Goal: Task Accomplishment & Management: Manage account settings

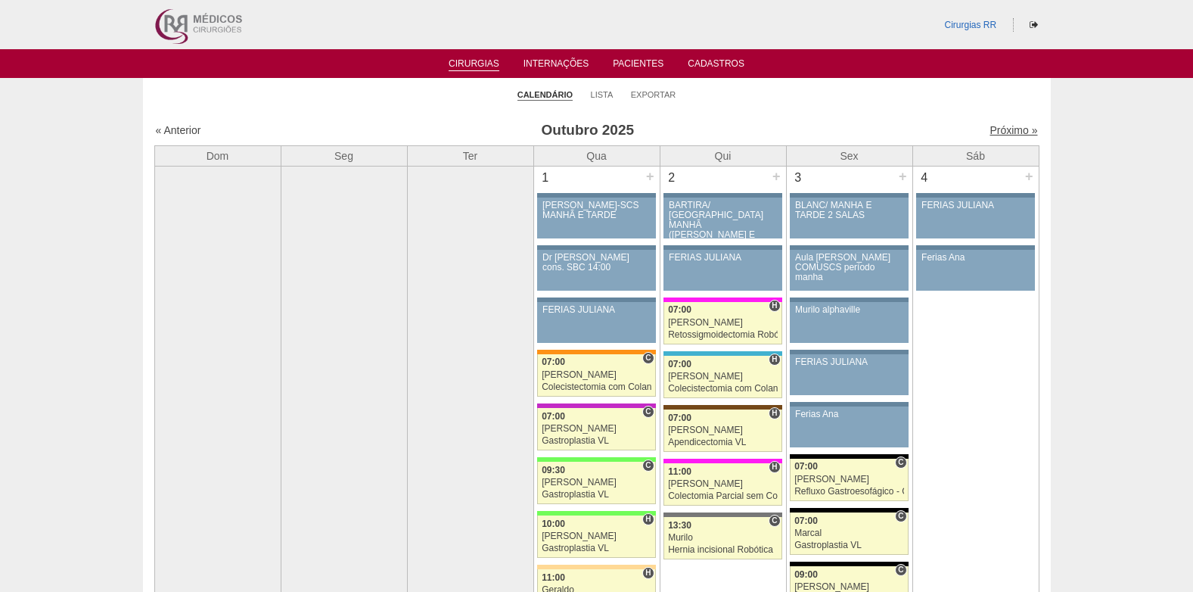
click at [1000, 132] on link "Próximo »" at bounding box center [1014, 130] width 48 height 12
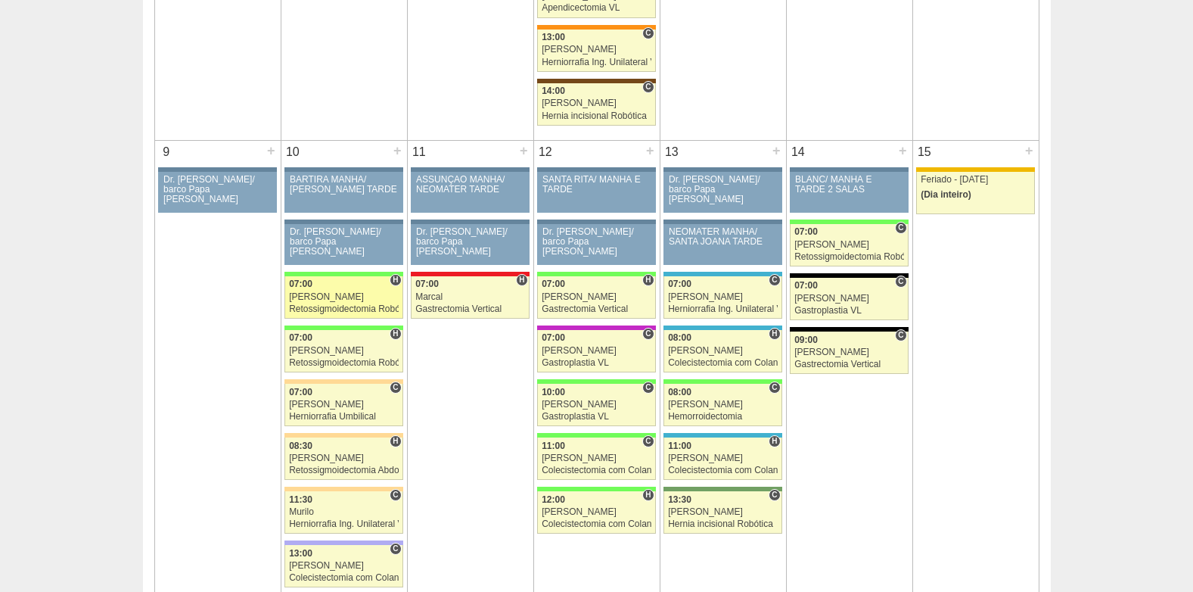
scroll to position [757, 0]
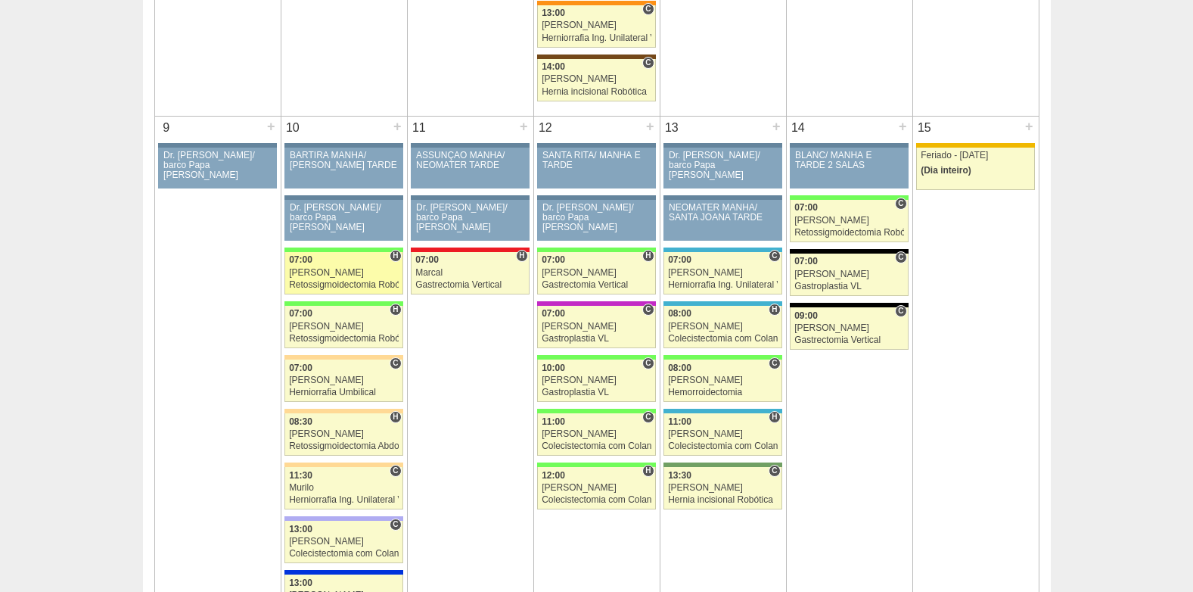
click at [323, 272] on div "[PERSON_NAME]" at bounding box center [344, 273] width 110 height 10
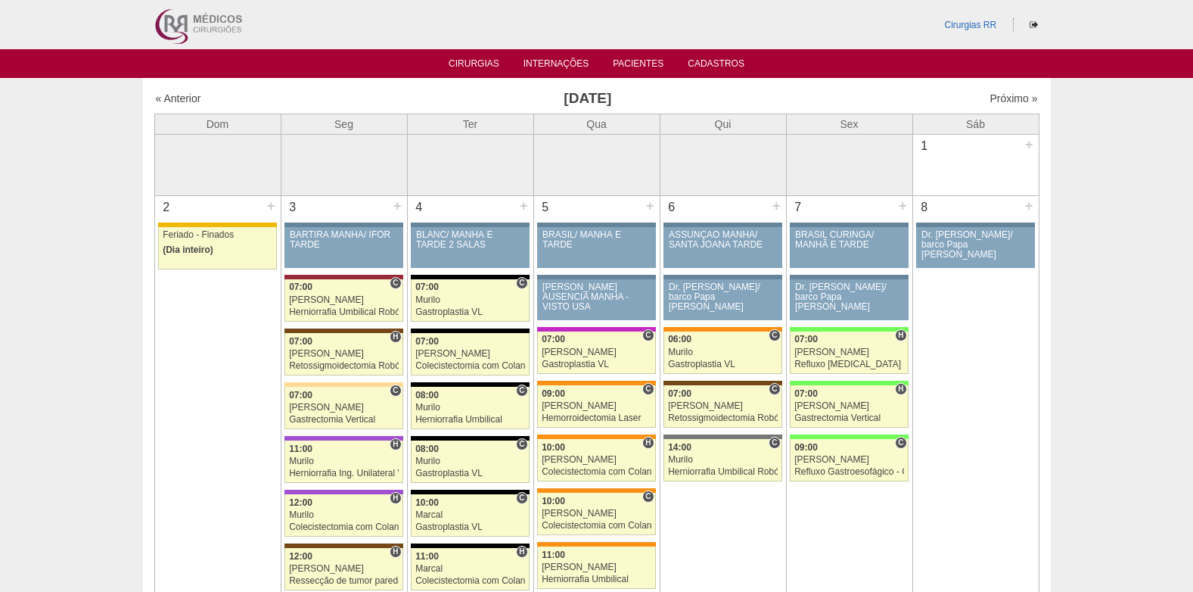
scroll to position [757, 0]
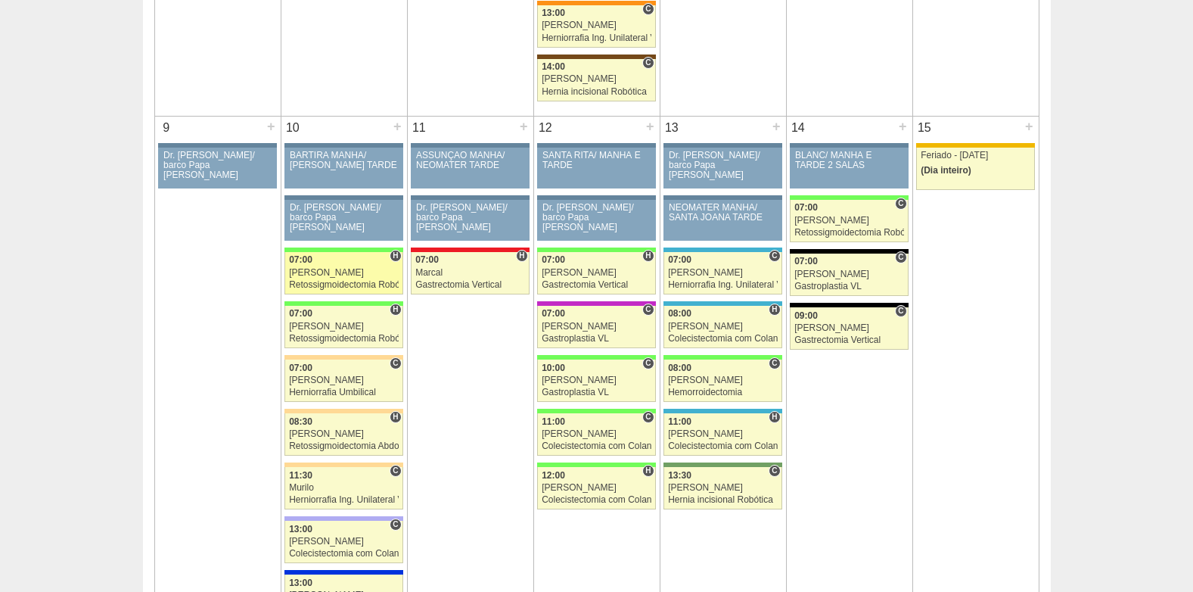
click at [324, 278] on link "88979 Cirurgias RR H 07:00 Bruno Retossigmoidectomia Robótica Hospital Brasil B…" at bounding box center [343, 273] width 118 height 42
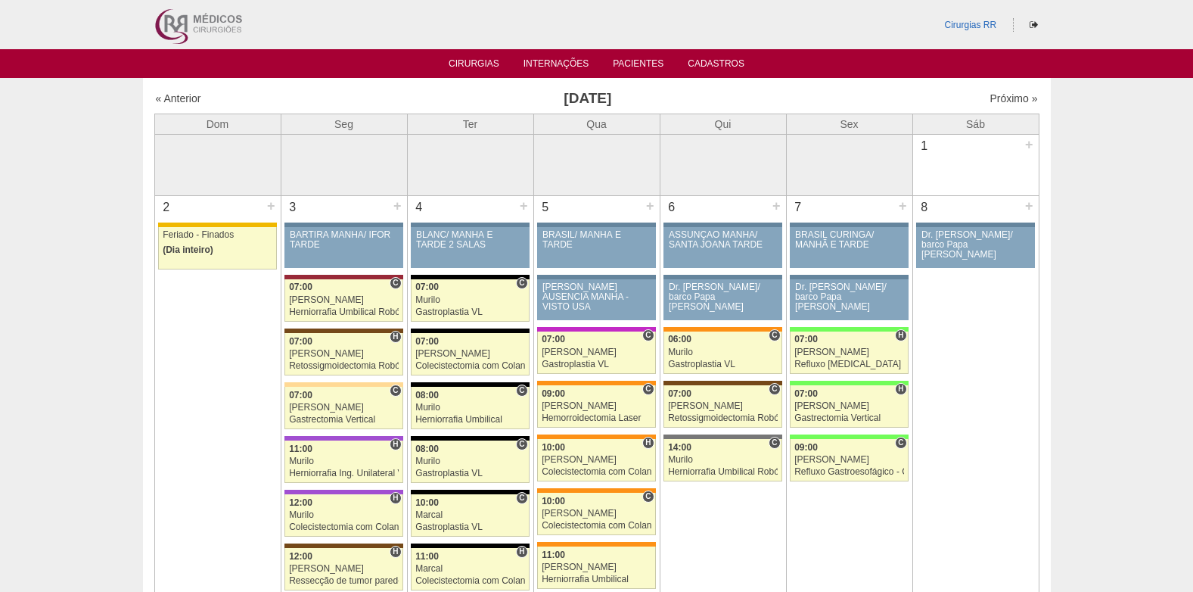
scroll to position [757, 0]
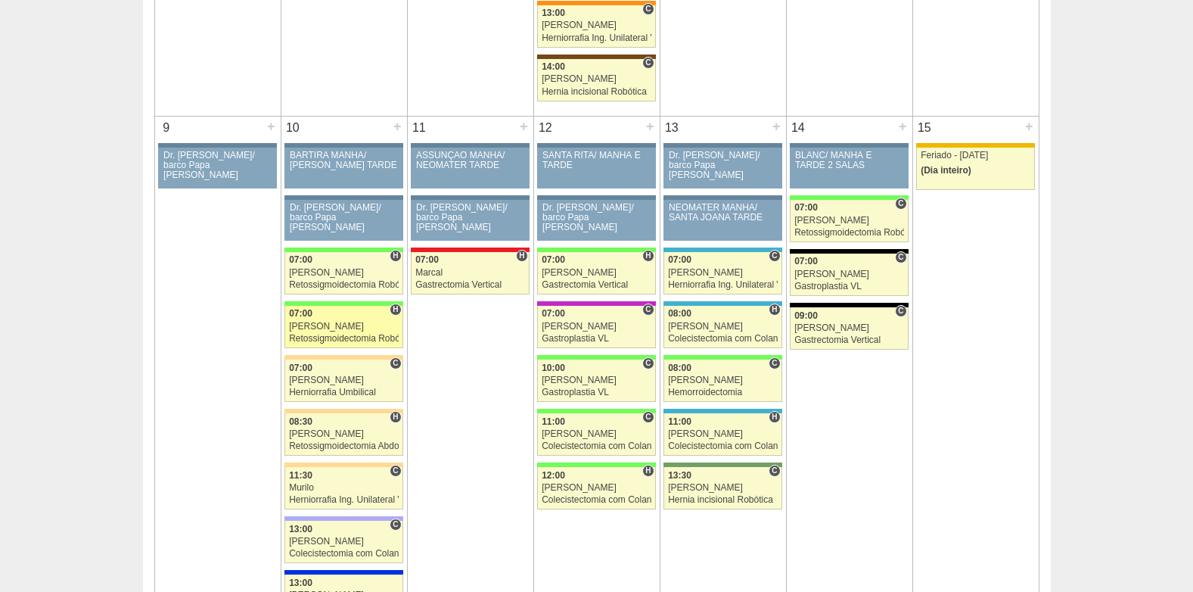
drag, startPoint x: 0, startPoint y: 0, endPoint x: 334, endPoint y: 339, distance: 475.6
click at [334, 339] on div "Retossigmoidectomia Robótica" at bounding box center [344, 339] width 110 height 10
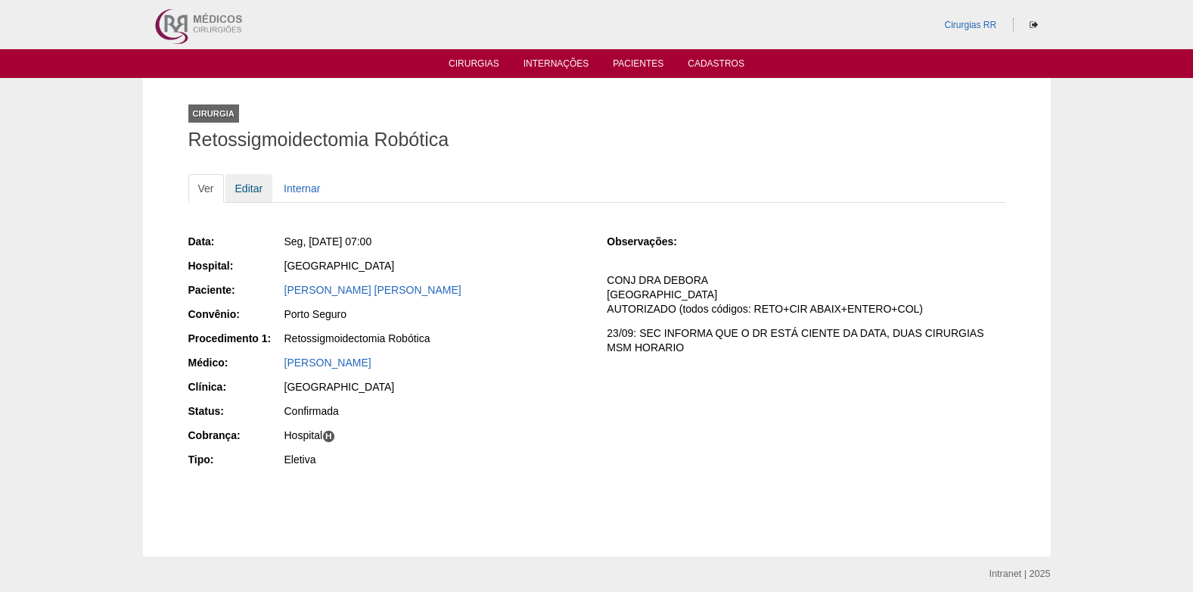
click at [245, 189] on link "Editar" at bounding box center [249, 188] width 48 height 29
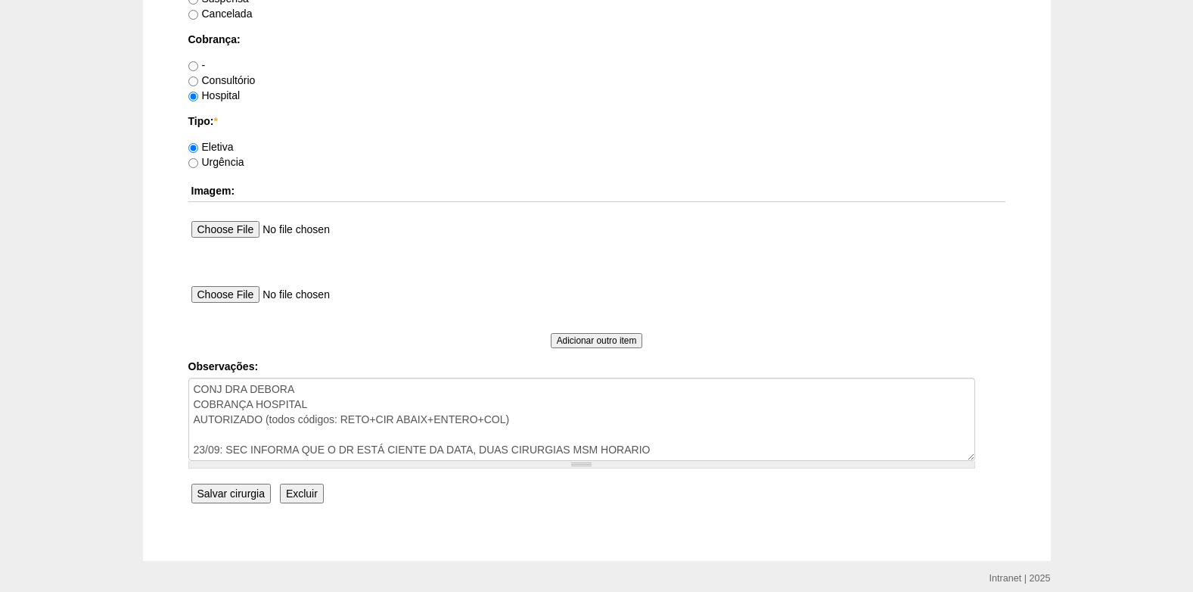
scroll to position [1358, 0]
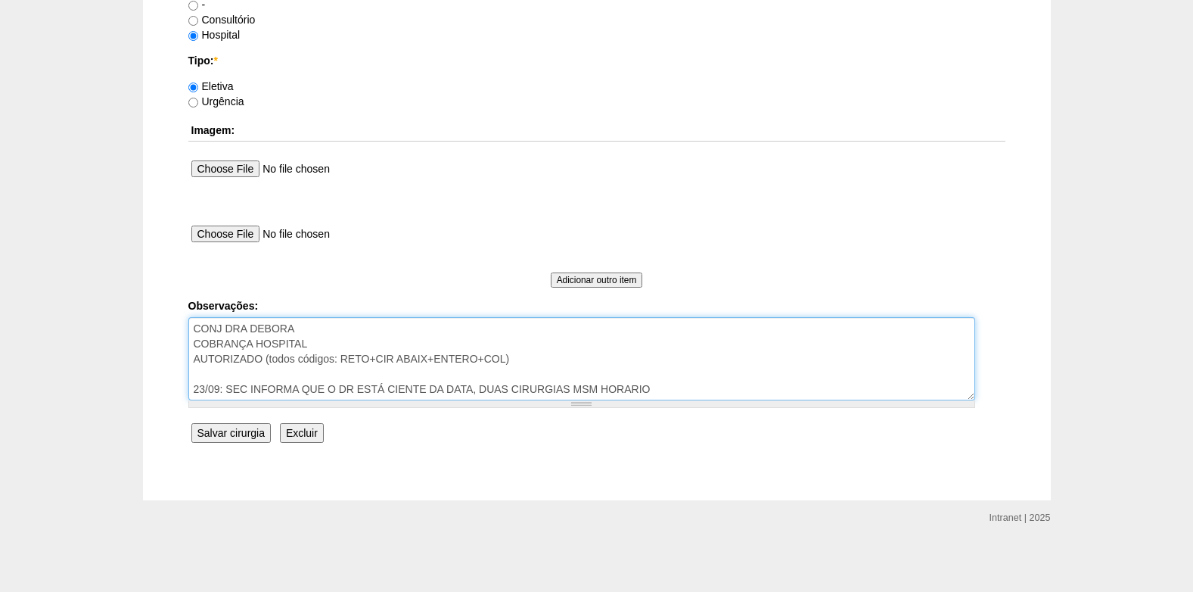
drag, startPoint x: 668, startPoint y: 394, endPoint x: 141, endPoint y: 396, distance: 526.5
type textarea "CONJ DRA DEBORA COBRANÇA HOSPITAL AUTORIZADO (todos códigos: RETO+CIR ABAIX+ENT…"
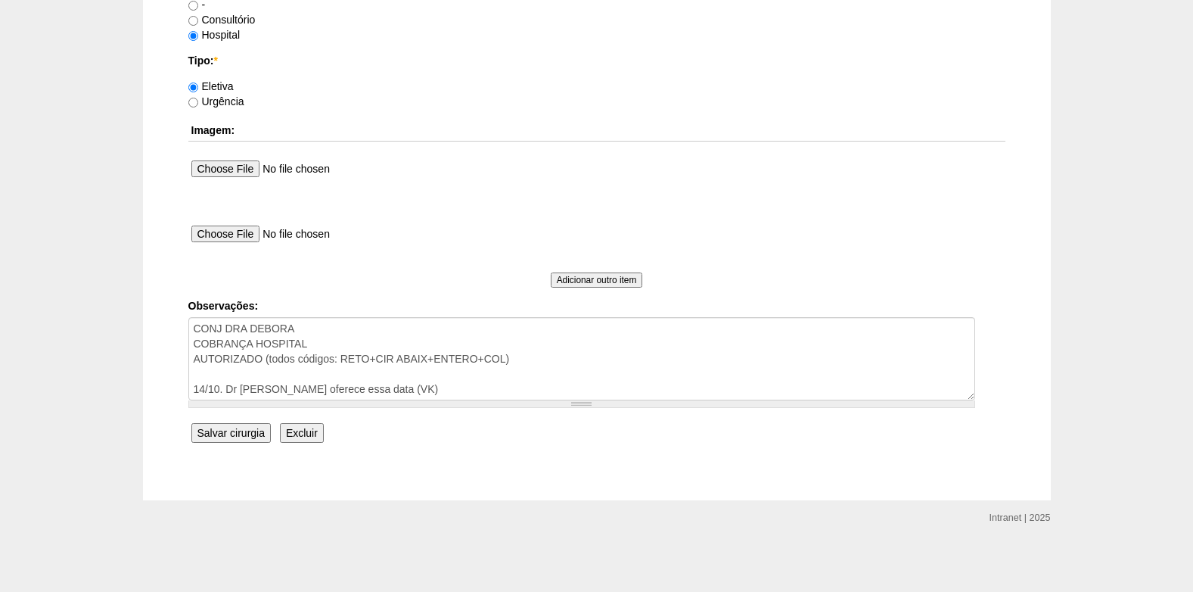
click at [237, 432] on input "Salvar cirurgia" at bounding box center [230, 433] width 79 height 20
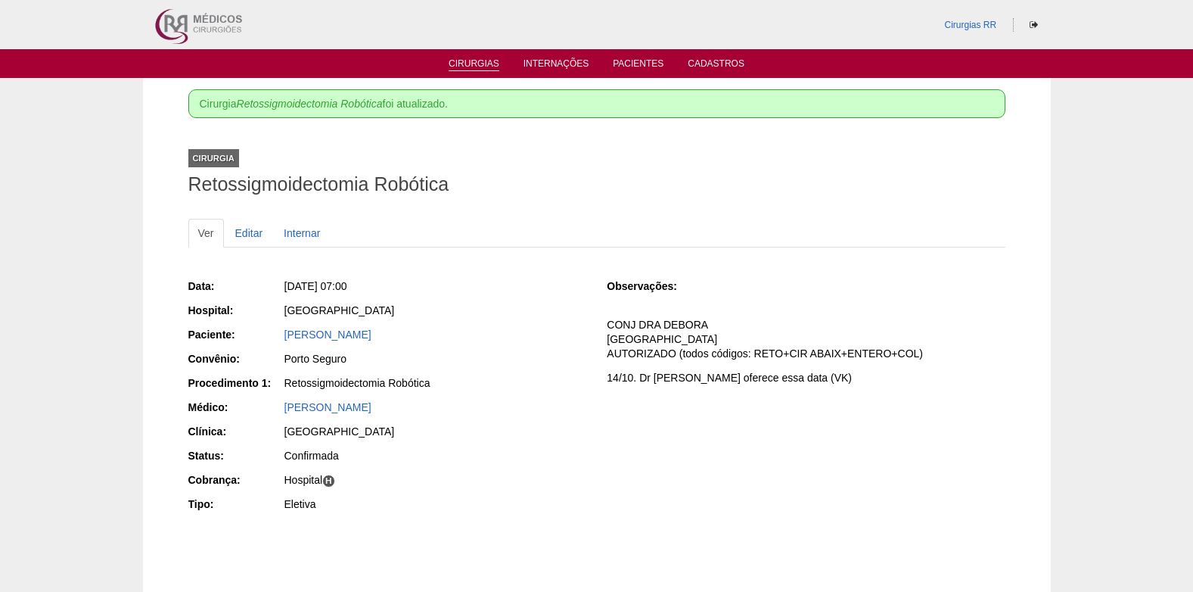
click at [462, 64] on link "Cirurgias" at bounding box center [474, 64] width 51 height 13
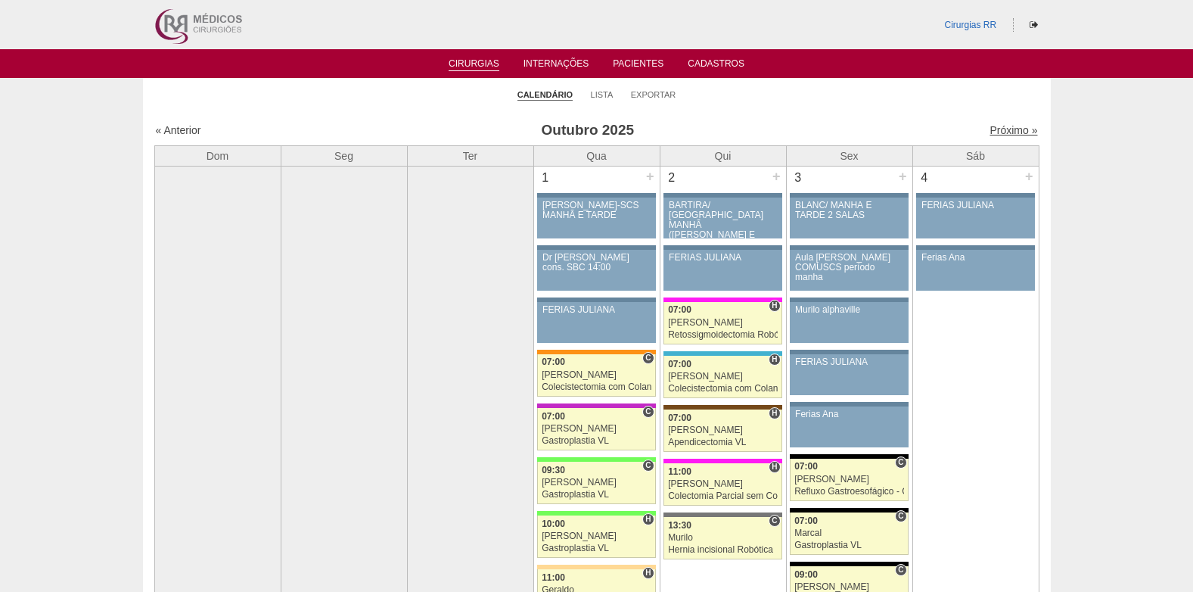
click at [1001, 129] on link "Próximo »" at bounding box center [1014, 130] width 48 height 12
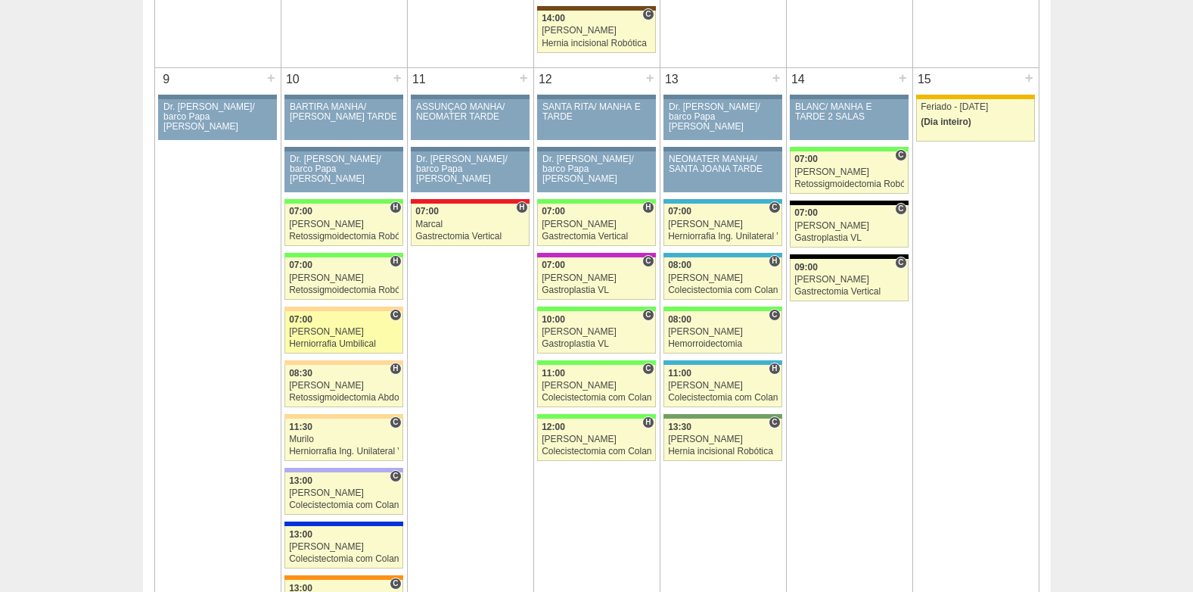
scroll to position [832, 0]
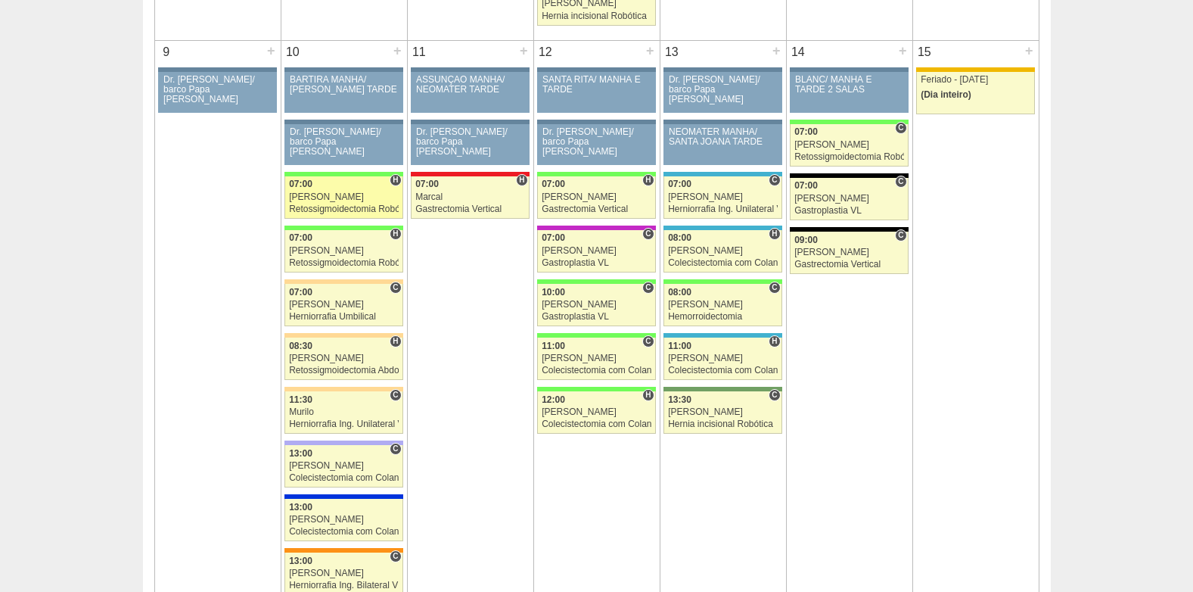
click at [343, 210] on div "Retossigmoidectomia Robótica" at bounding box center [344, 209] width 110 height 10
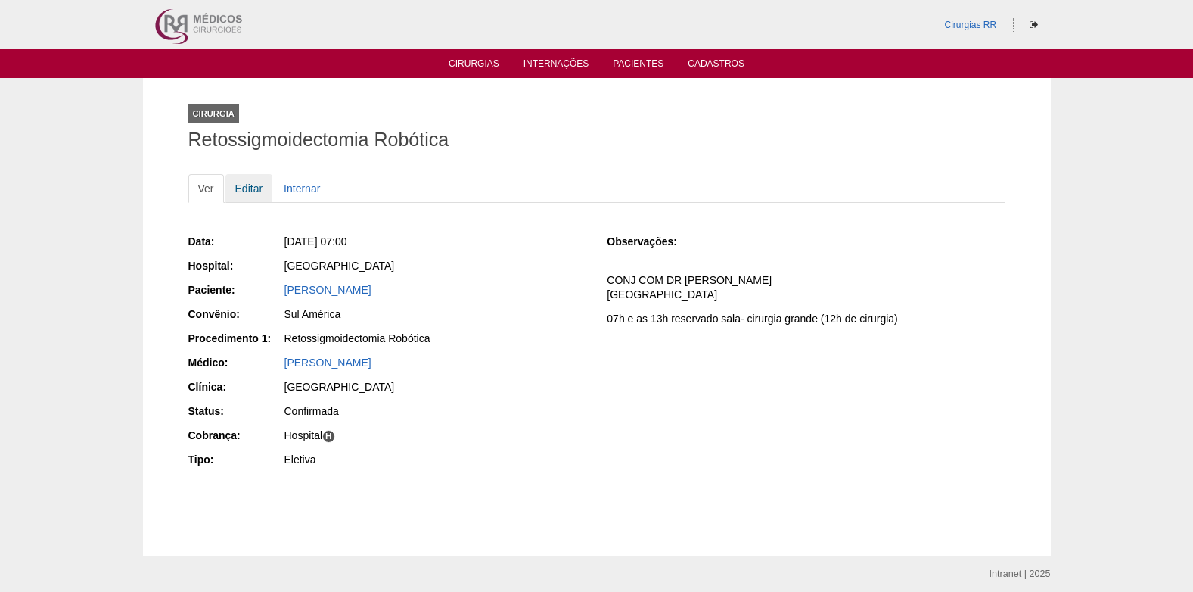
click at [241, 187] on link "Editar" at bounding box center [249, 188] width 48 height 29
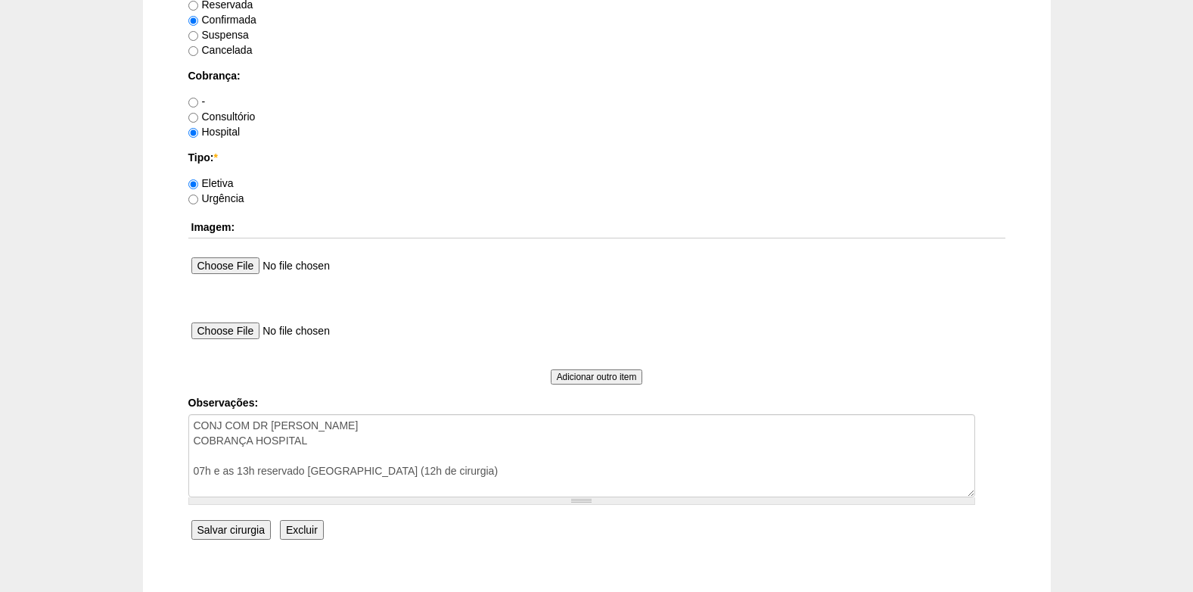
scroll to position [1286, 0]
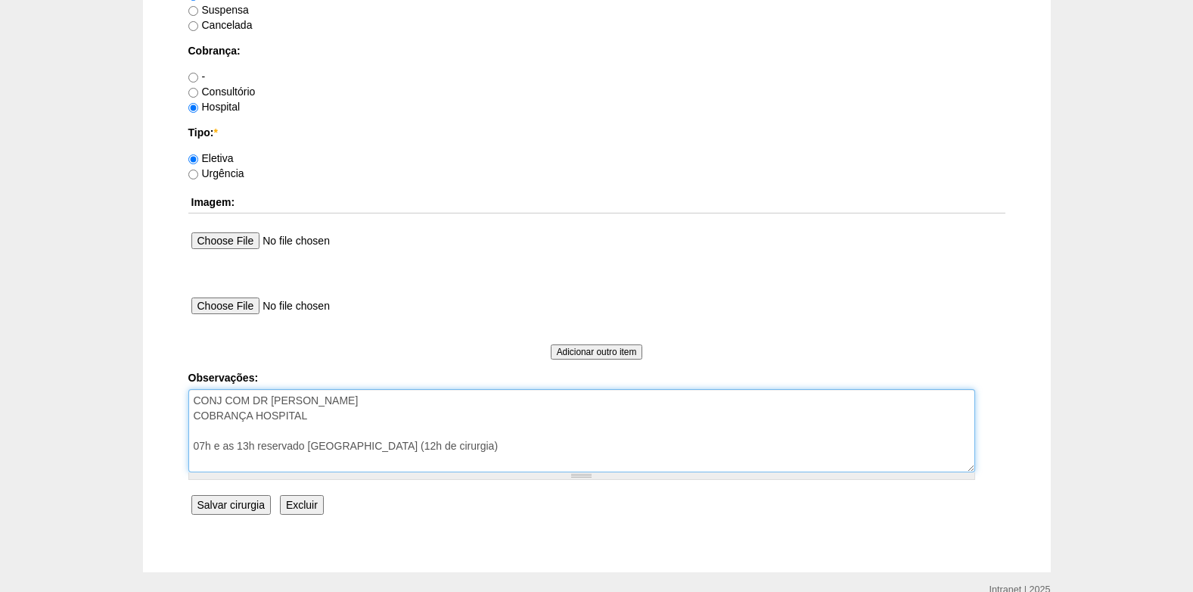
click at [319, 418] on textarea "CONJ COM DR [PERSON_NAME] COBRANÇA HOSPITAL 07h e as 13h reservado [GEOGRAPHIC_…" at bounding box center [581, 430] width 787 height 83
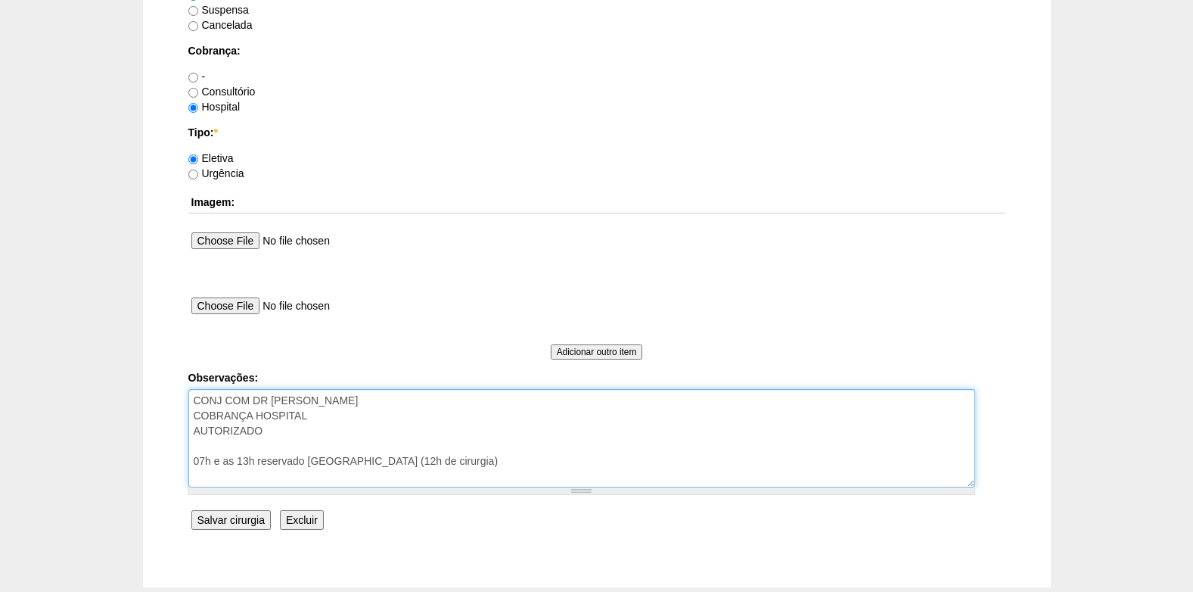
type textarea "CONJ COM DR [PERSON_NAME] COBRANÇA HOSPITAL AUTORIZADO 07h e as 13h reservado […"
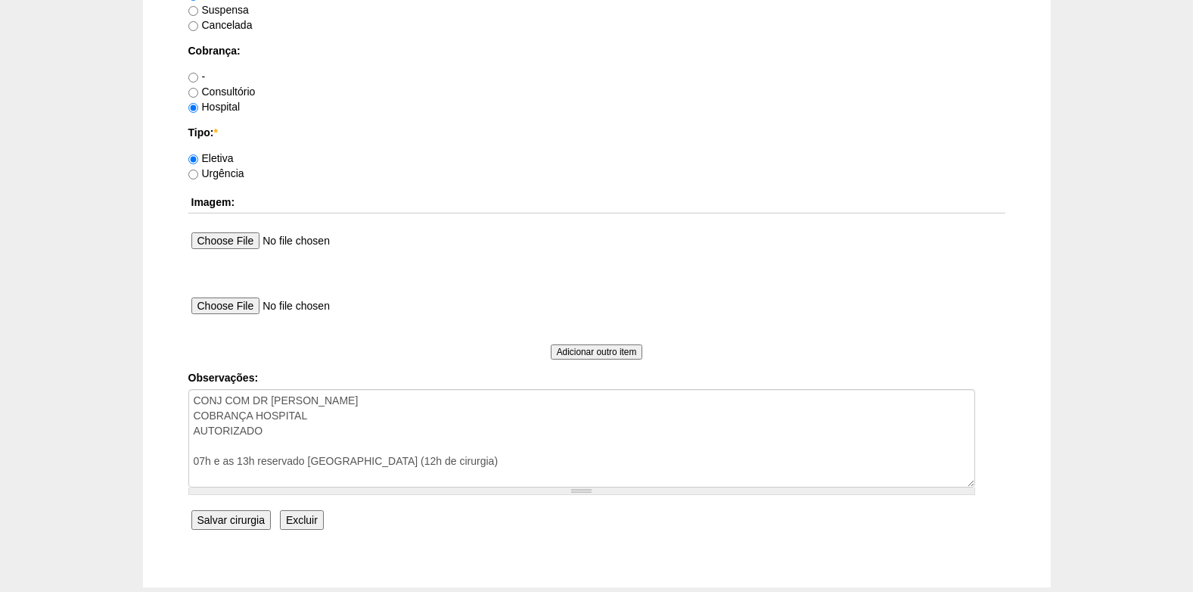
click at [223, 513] on input "Salvar cirurgia" at bounding box center [230, 520] width 79 height 20
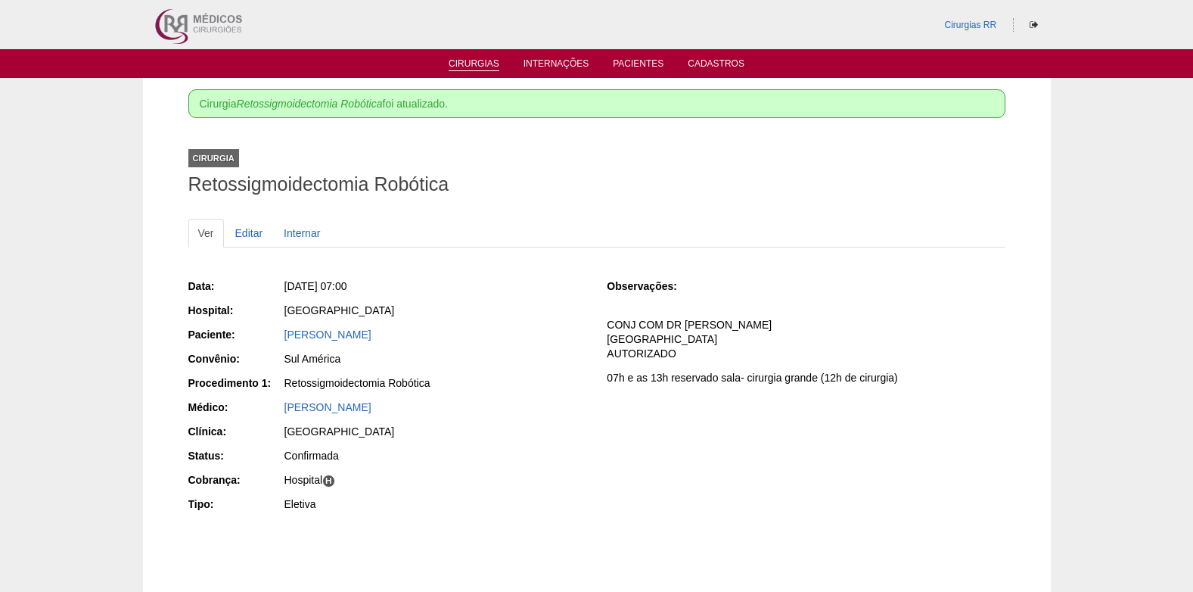
click at [471, 61] on link "Cirurgias" at bounding box center [474, 64] width 51 height 13
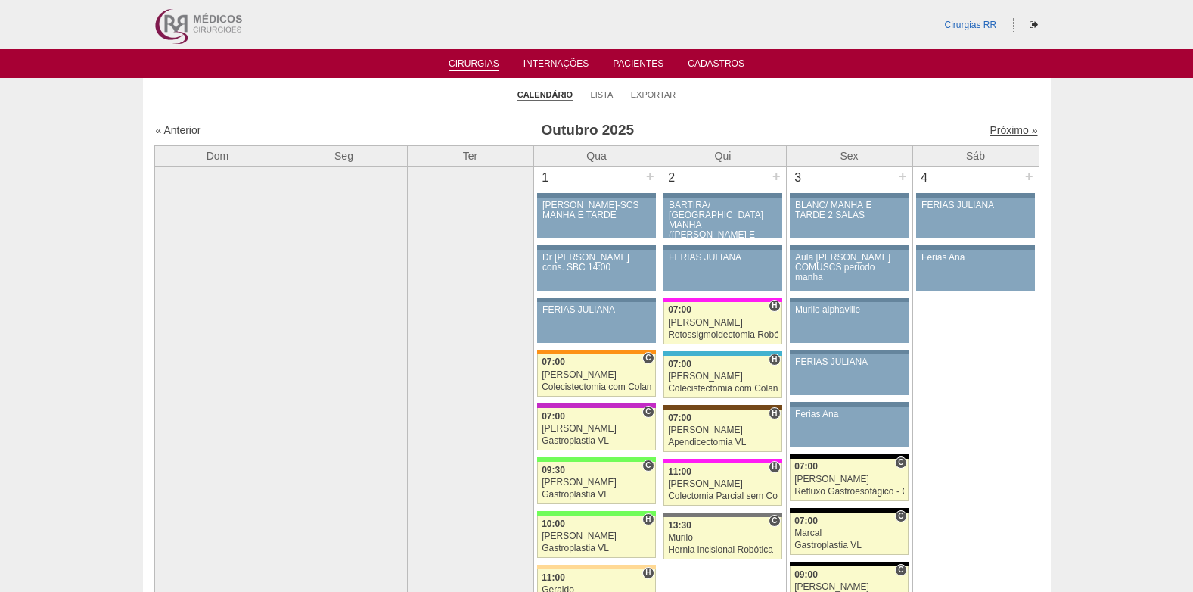
click at [990, 125] on link "Próximo »" at bounding box center [1014, 130] width 48 height 12
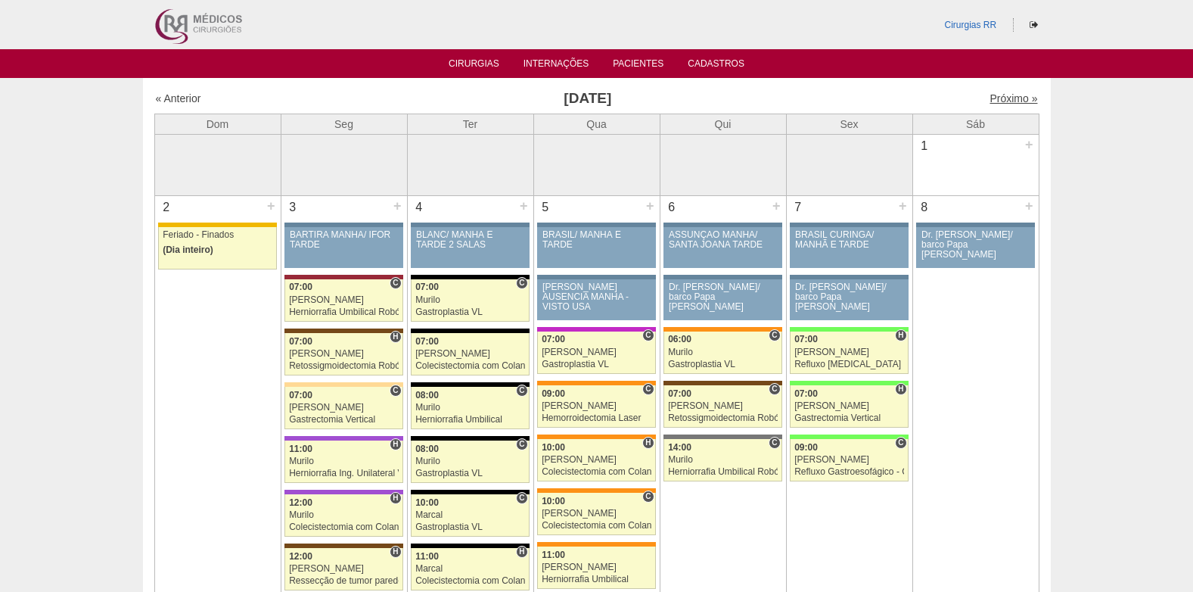
click at [1005, 95] on link "Próximo »" at bounding box center [1014, 98] width 48 height 12
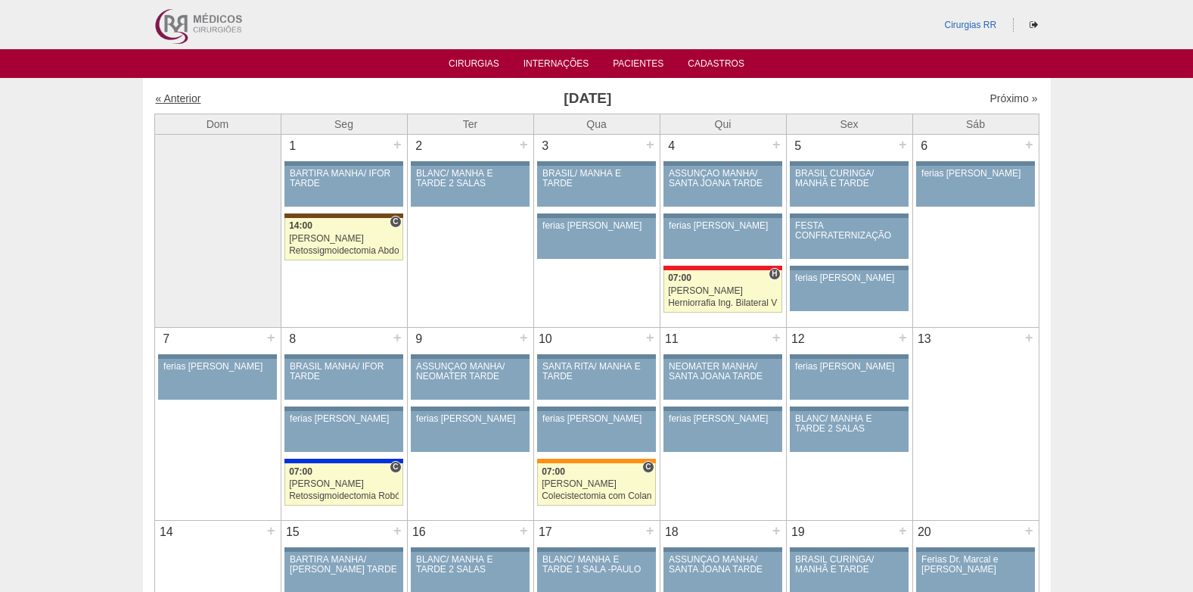
click at [183, 100] on link "« Anterior" at bounding box center [178, 98] width 45 height 12
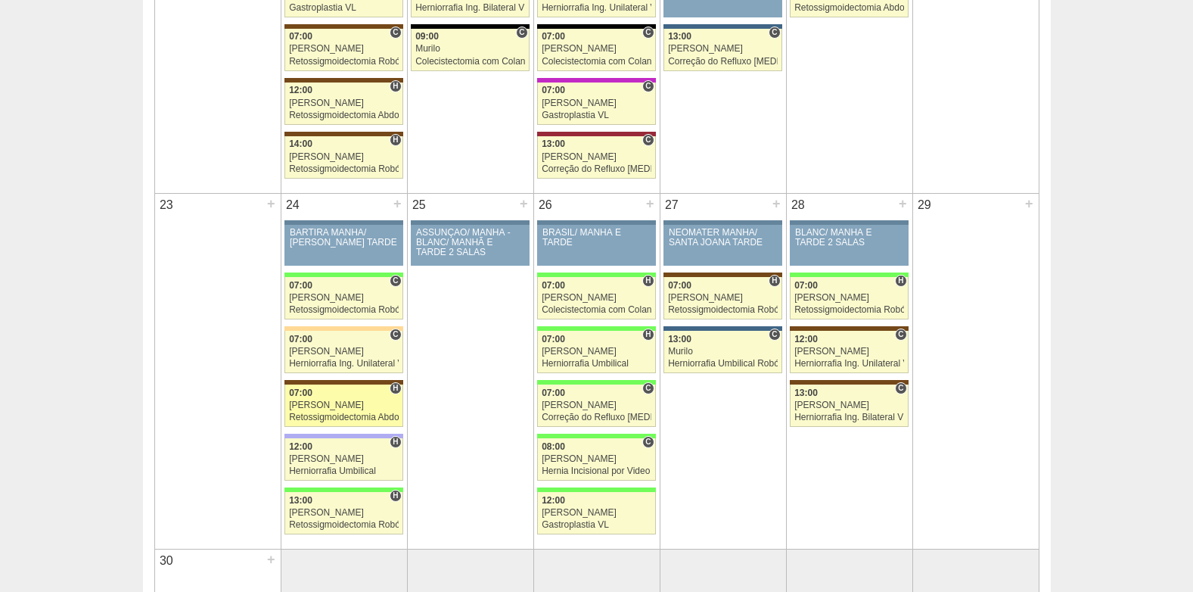
scroll to position [1571, 0]
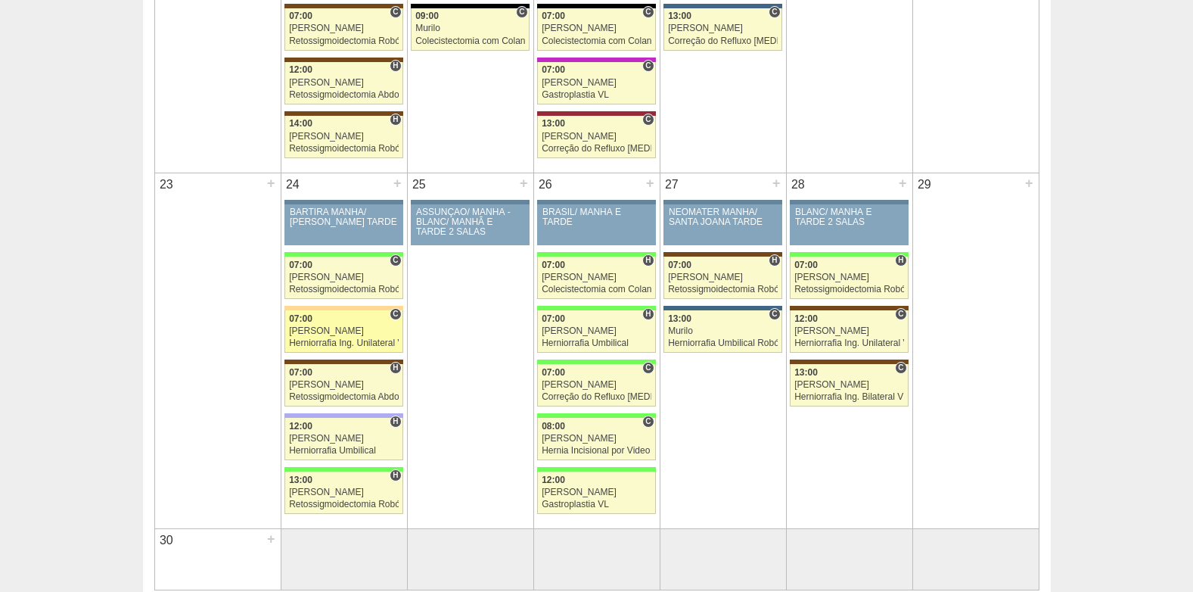
click at [320, 331] on div "[PERSON_NAME]" at bounding box center [344, 331] width 110 height 10
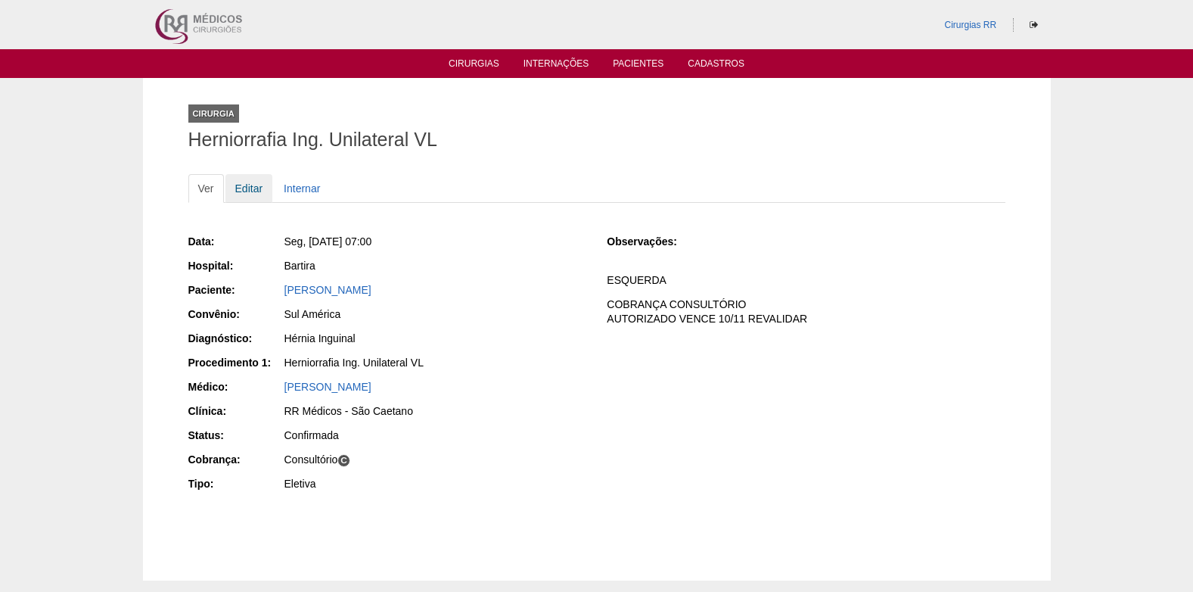
click at [251, 190] on link "Editar" at bounding box center [249, 188] width 48 height 29
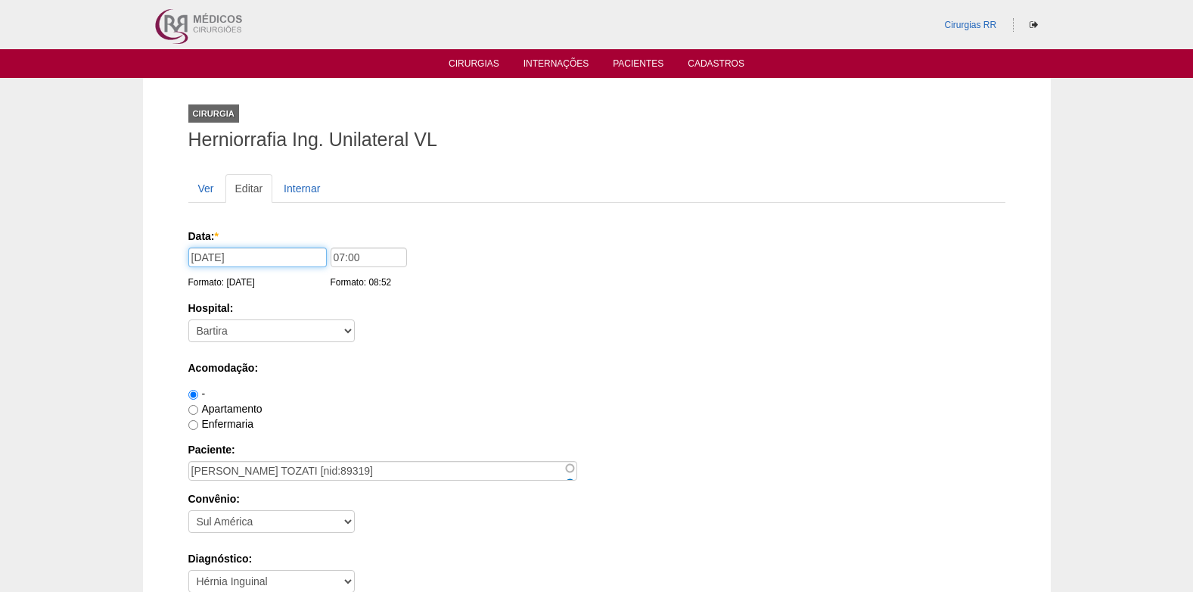
click at [274, 256] on input "24/11/2025" at bounding box center [257, 257] width 138 height 20
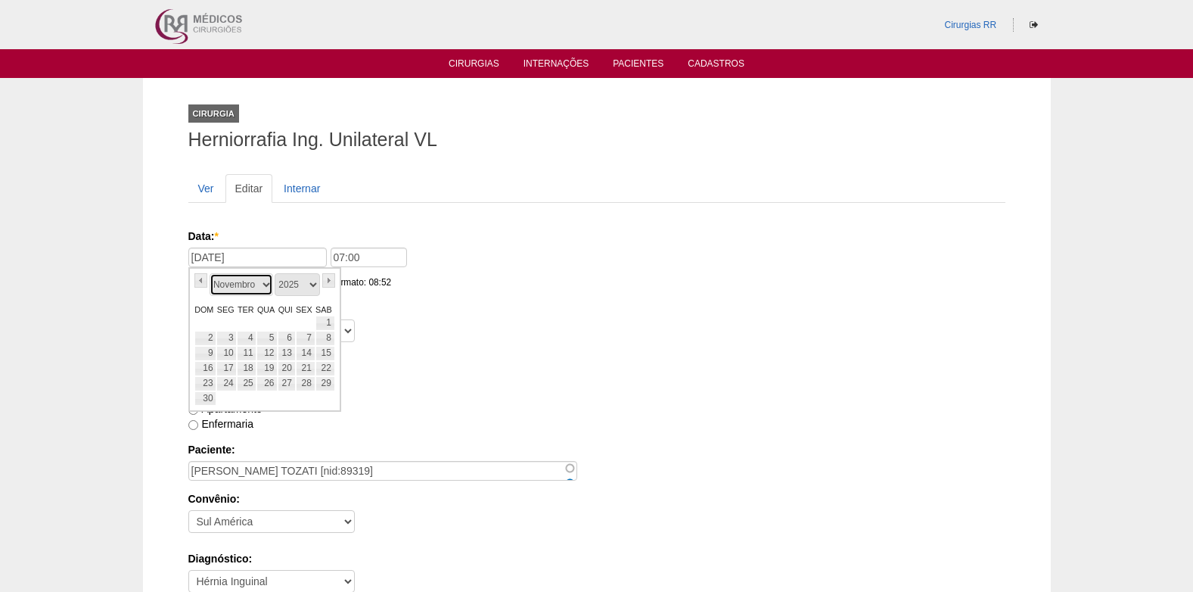
click at [269, 289] on select "Janeiro Fevereiro Março Abril Maio Junho Julho Agosto Setembro Outubro Novembro…" at bounding box center [242, 284] width 64 height 23
click at [231, 325] on link "1" at bounding box center [226, 322] width 20 height 15
type input "01/12/2025"
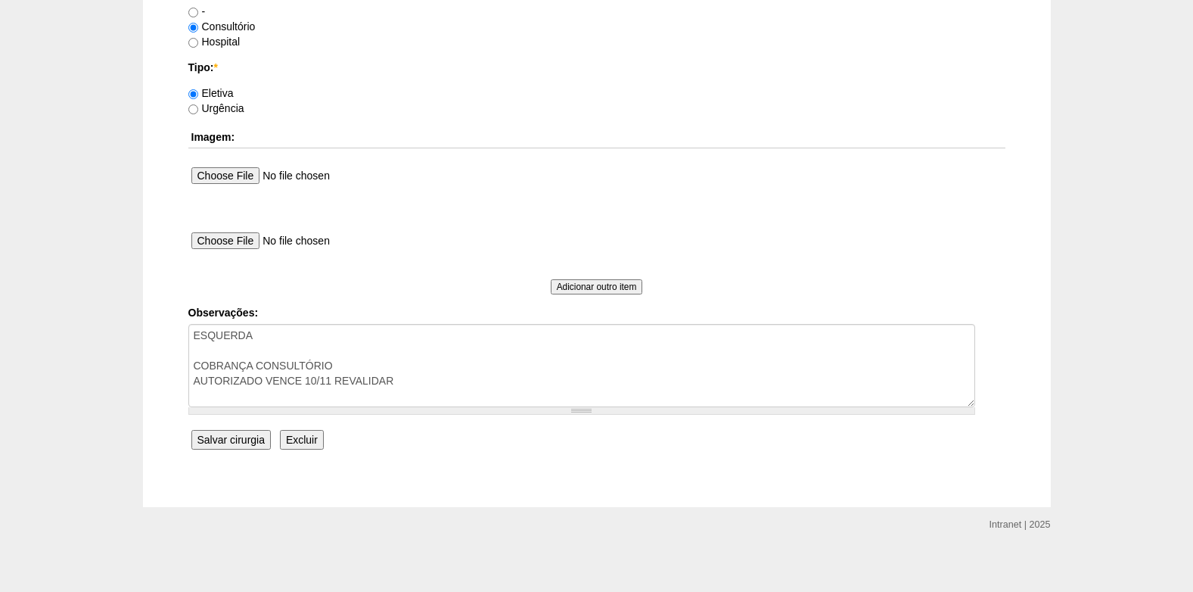
scroll to position [1358, 0]
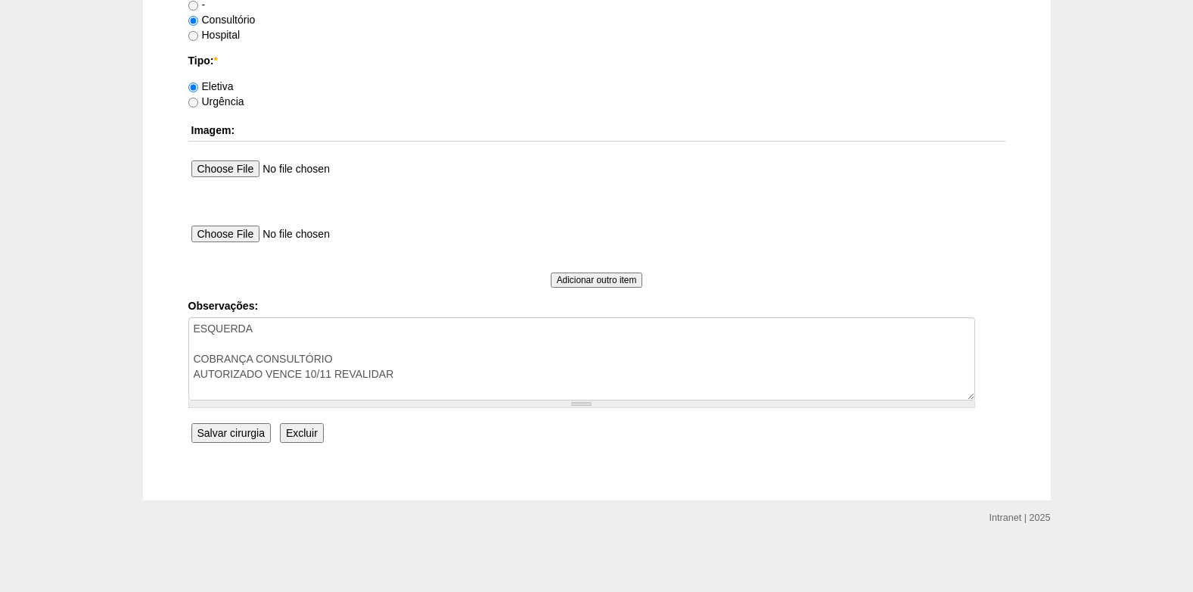
click at [222, 433] on input "Salvar cirurgia" at bounding box center [230, 433] width 79 height 20
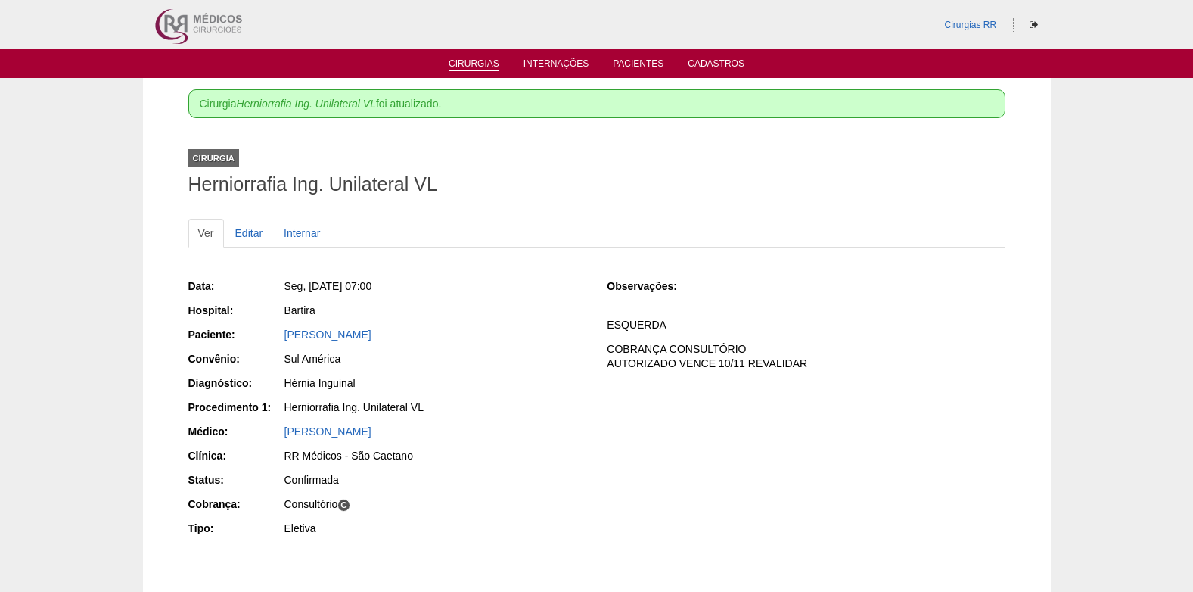
click at [466, 66] on link "Cirurgias" at bounding box center [474, 64] width 51 height 13
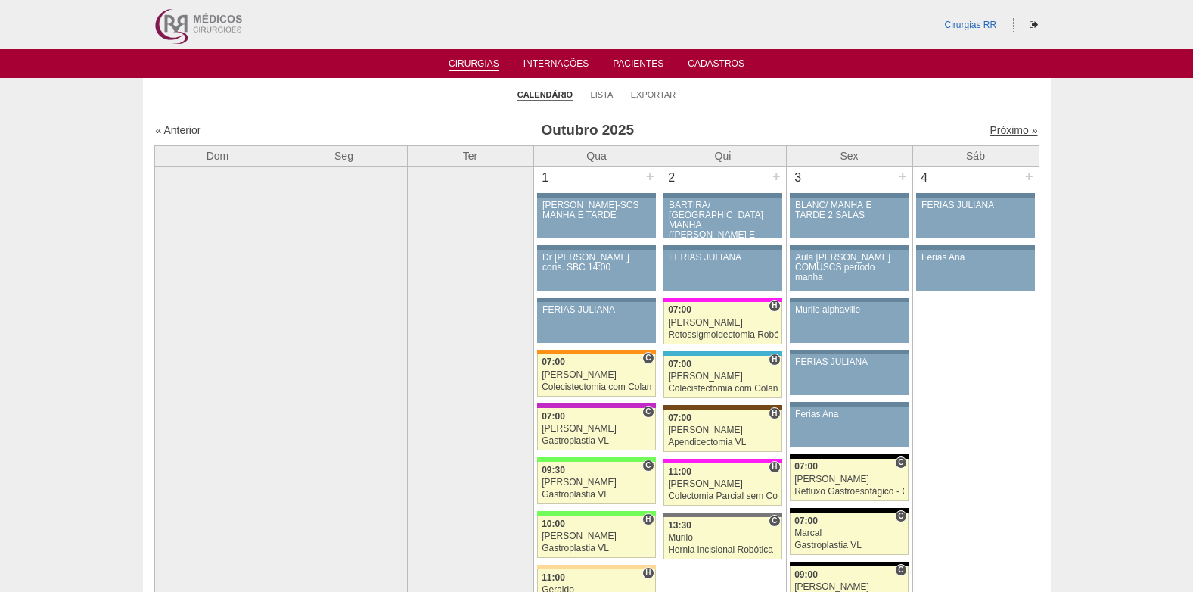
click at [1009, 129] on link "Próximo »" at bounding box center [1014, 130] width 48 height 12
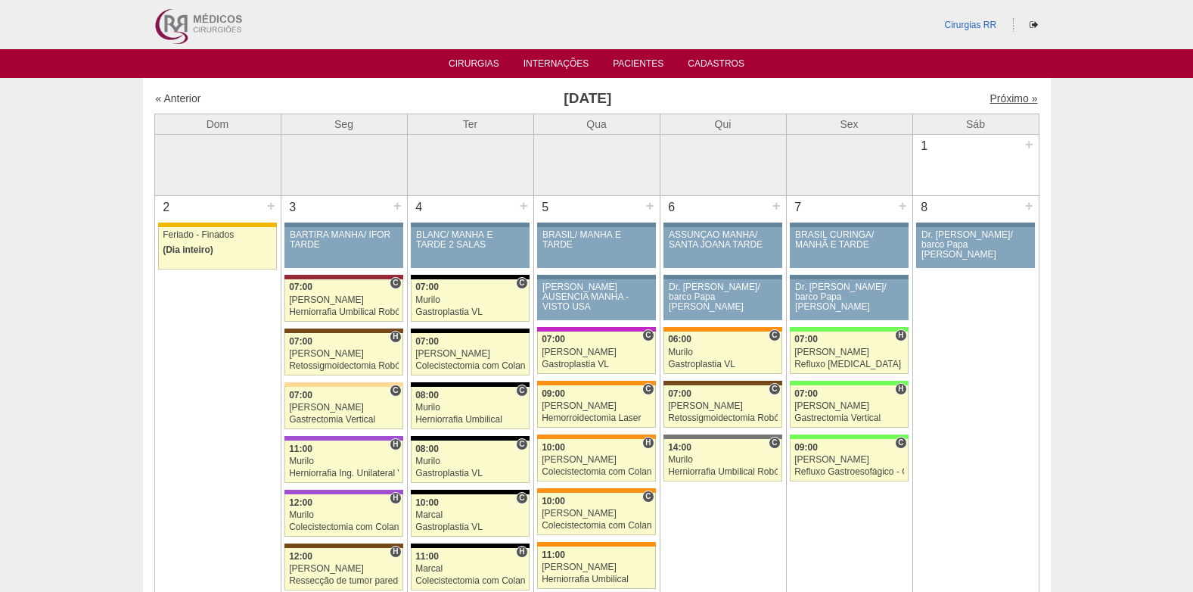
click at [994, 101] on link "Próximo »" at bounding box center [1014, 98] width 48 height 12
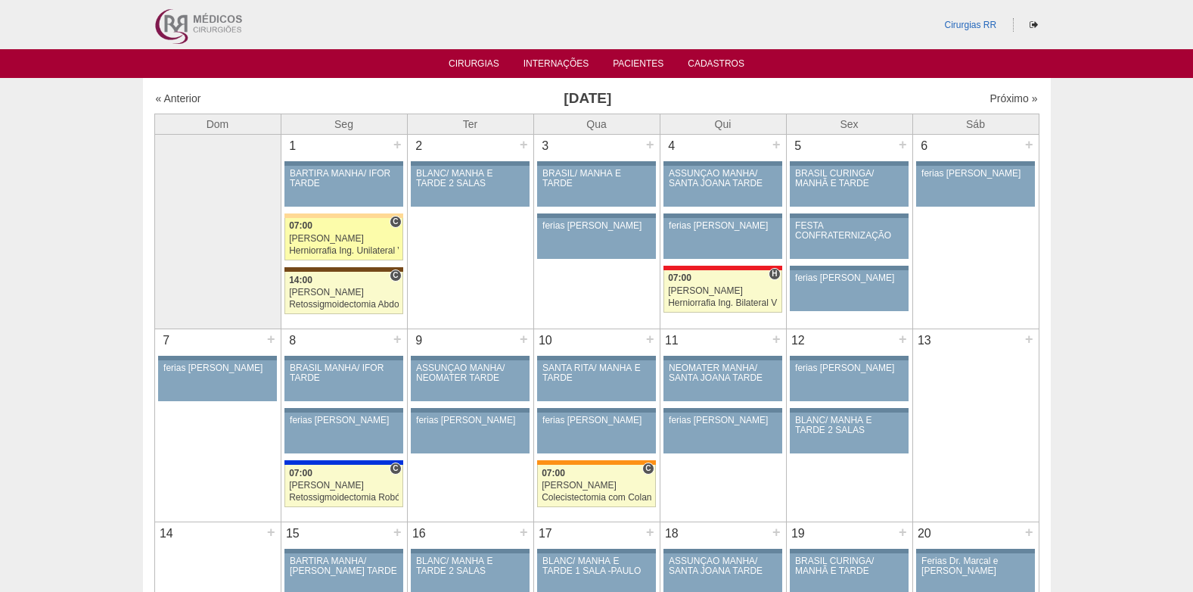
click at [325, 246] on div "Herniorrafia Ing. Unilateral VL" at bounding box center [344, 251] width 110 height 10
click at [180, 103] on link "« Anterior" at bounding box center [178, 98] width 45 height 12
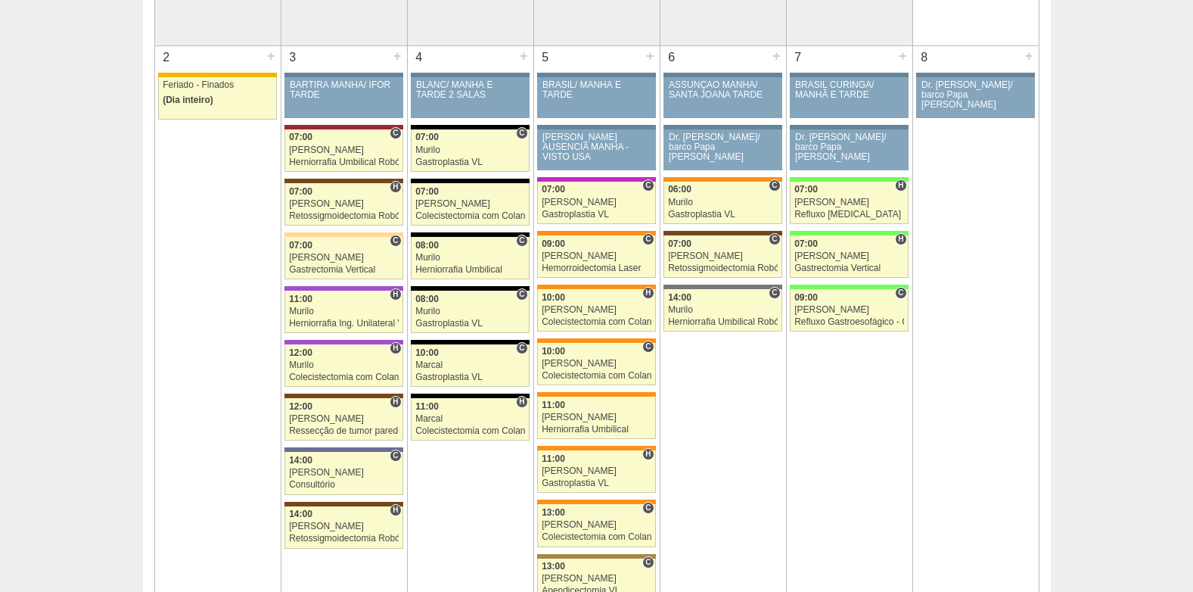
scroll to position [151, 0]
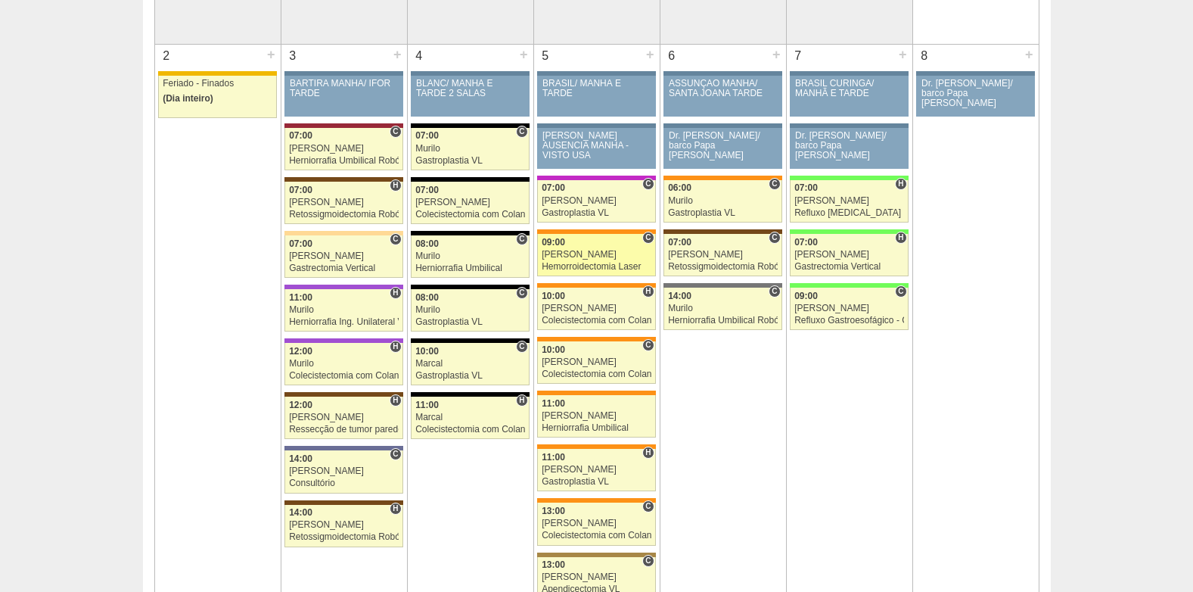
click at [569, 250] on div "Paulo Regina" at bounding box center [597, 255] width 110 height 10
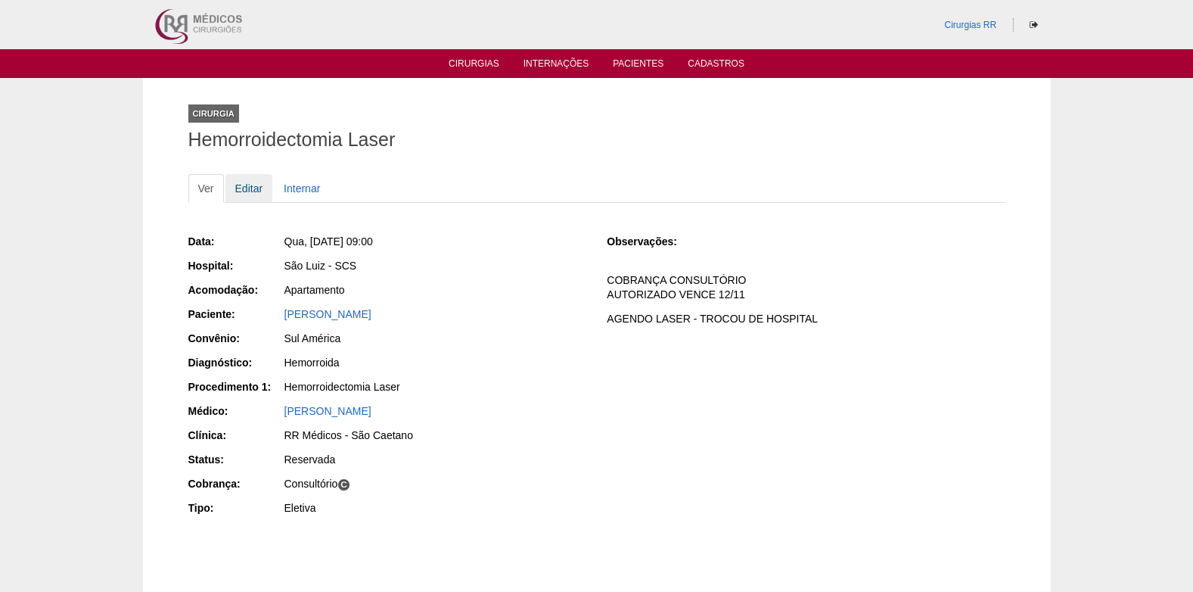
click at [238, 189] on link "Editar" at bounding box center [249, 188] width 48 height 29
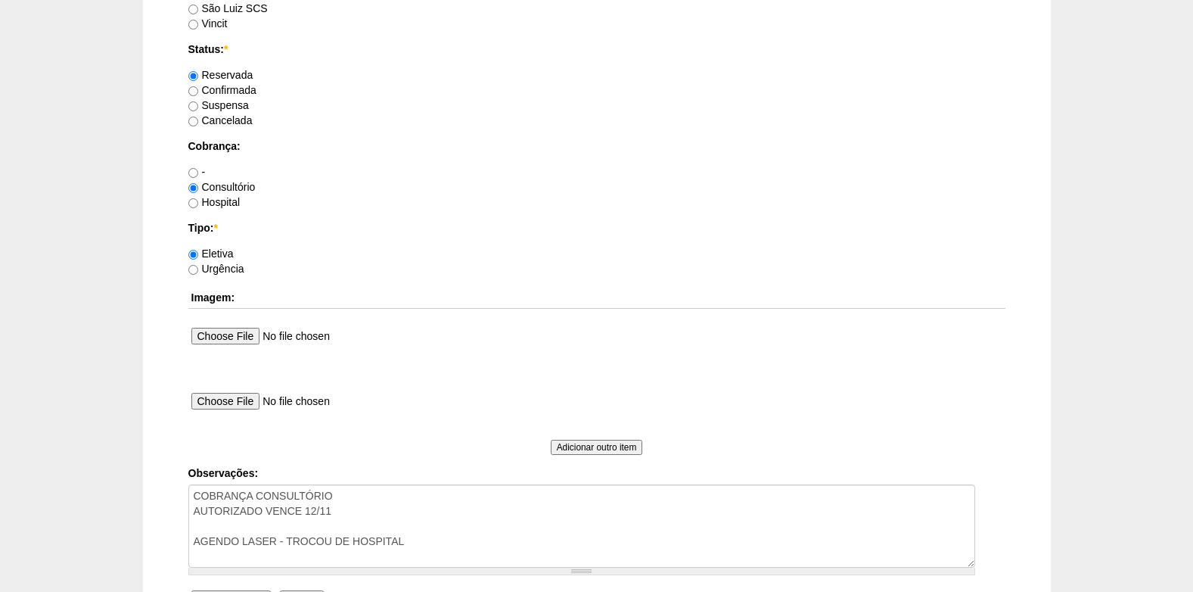
scroll to position [1286, 0]
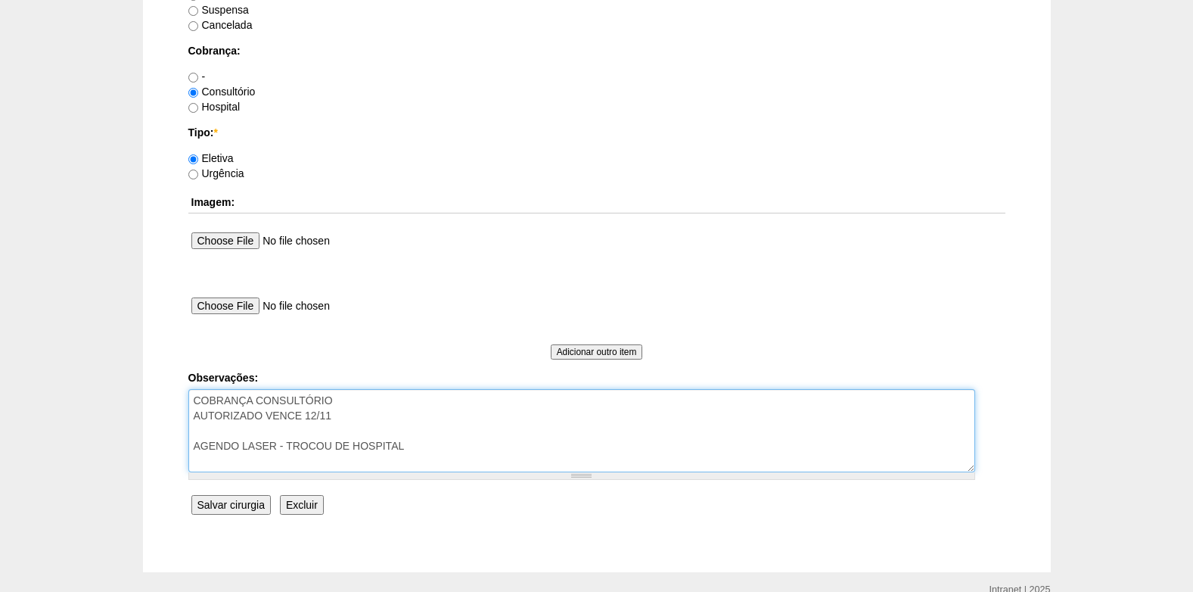
drag, startPoint x: 344, startPoint y: 415, endPoint x: 164, endPoint y: 420, distance: 180.1
type textarea "COBRANÇA CONSULTÓRIO AGENDO LASER - TROCOU DE HOSPITAL"
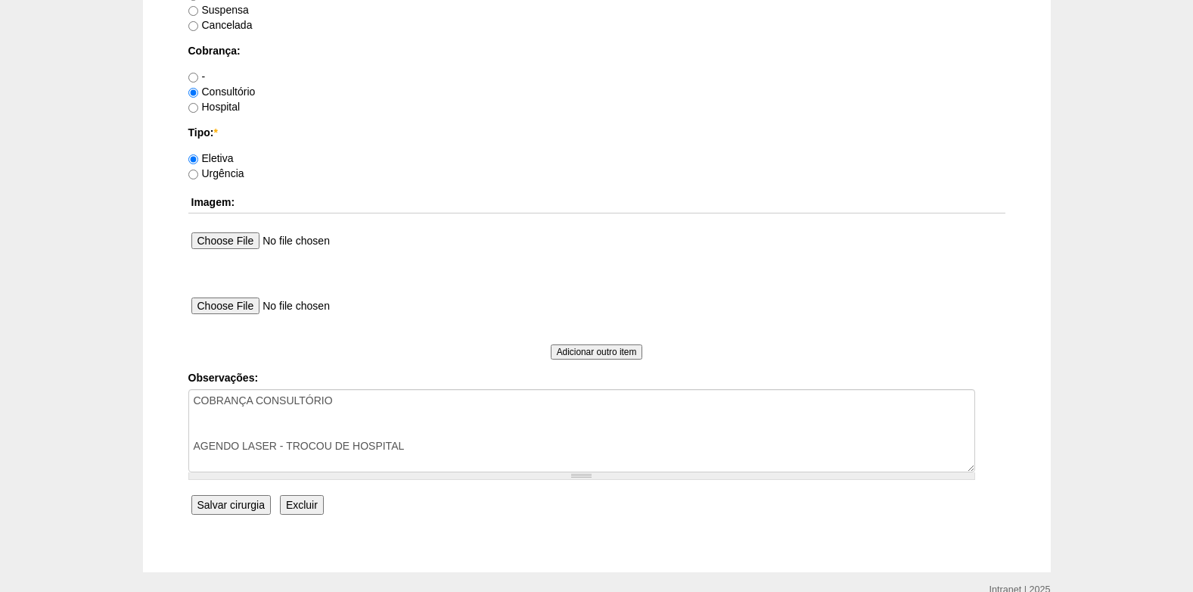
click at [222, 496] on input "Salvar cirurgia" at bounding box center [230, 505] width 79 height 20
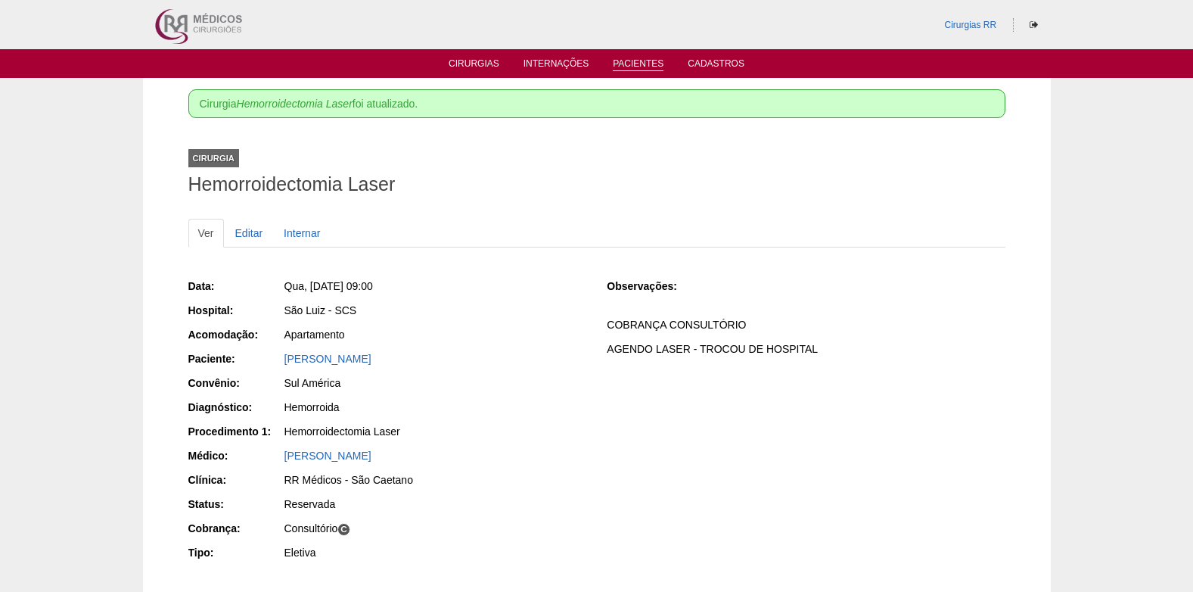
click at [641, 61] on link "Pacientes" at bounding box center [638, 64] width 51 height 13
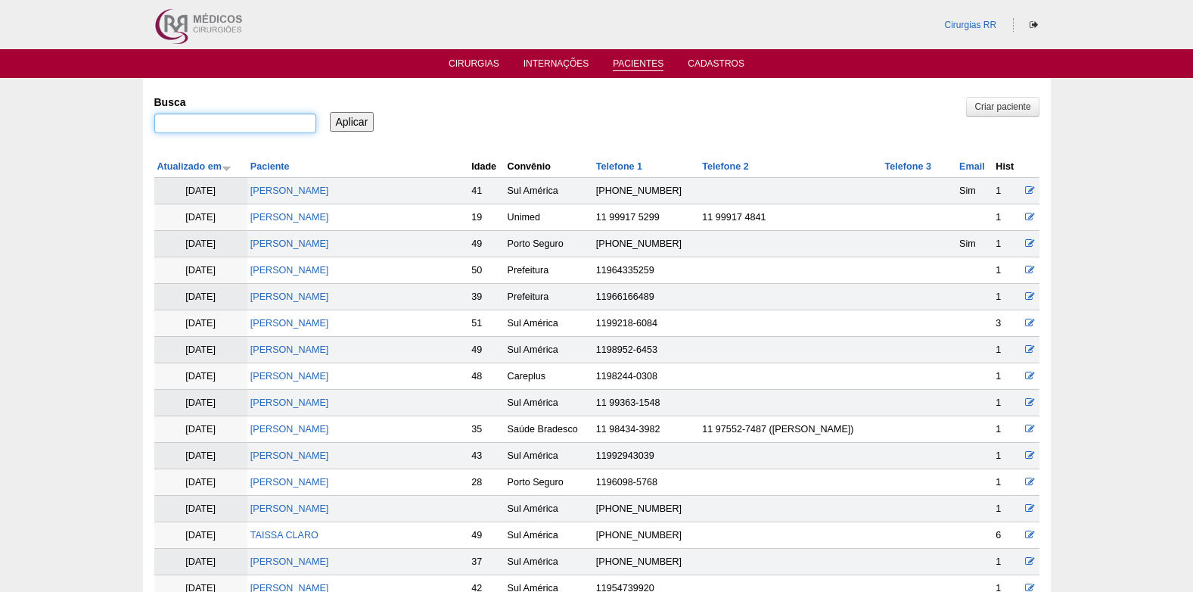
click at [281, 125] on input "Busca" at bounding box center [235, 123] width 162 height 20
paste input "[PERSON_NAME]"
type input "[PERSON_NAME]"
click at [346, 122] on input "Aplicar" at bounding box center [352, 122] width 45 height 20
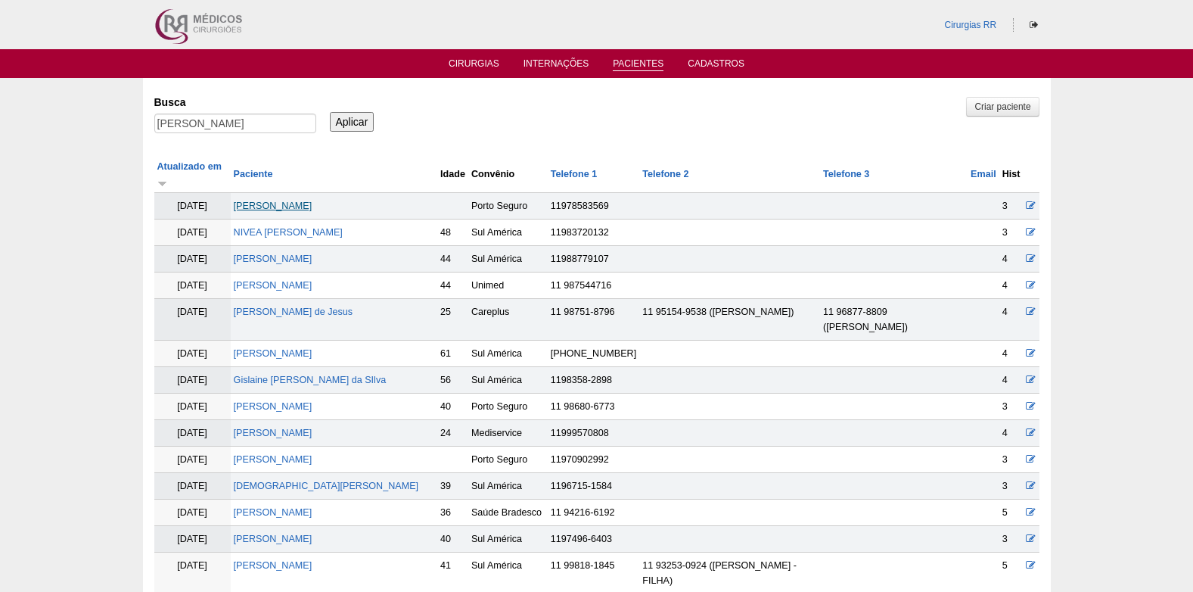
click at [312, 200] on link "[PERSON_NAME]" at bounding box center [273, 205] width 79 height 11
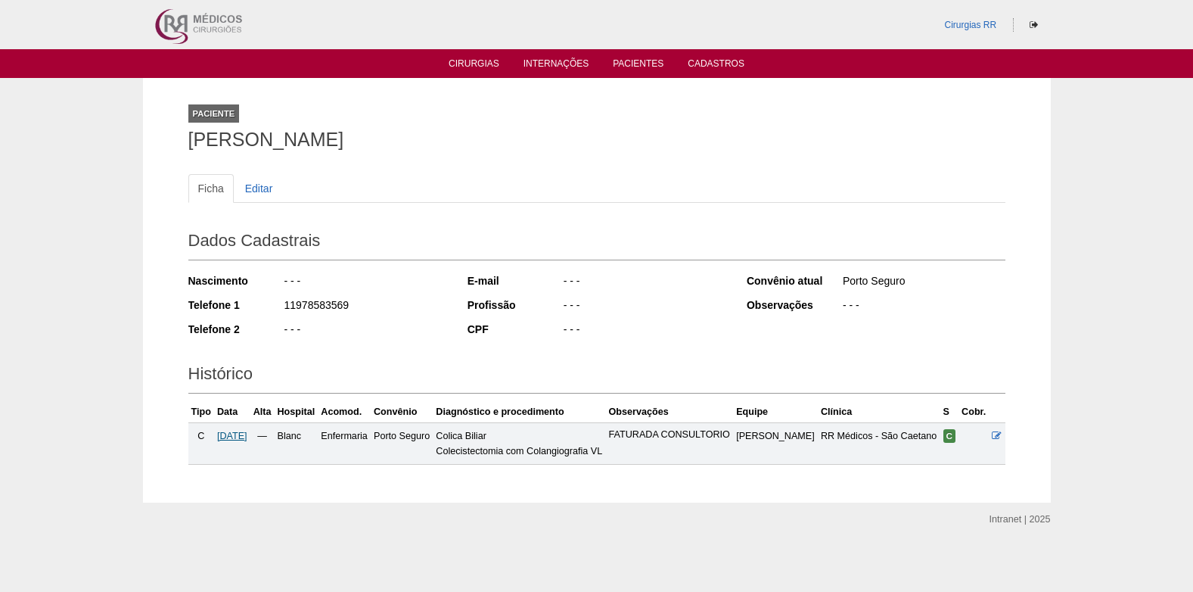
click at [243, 437] on span "04/11/2025" at bounding box center [232, 435] width 30 height 11
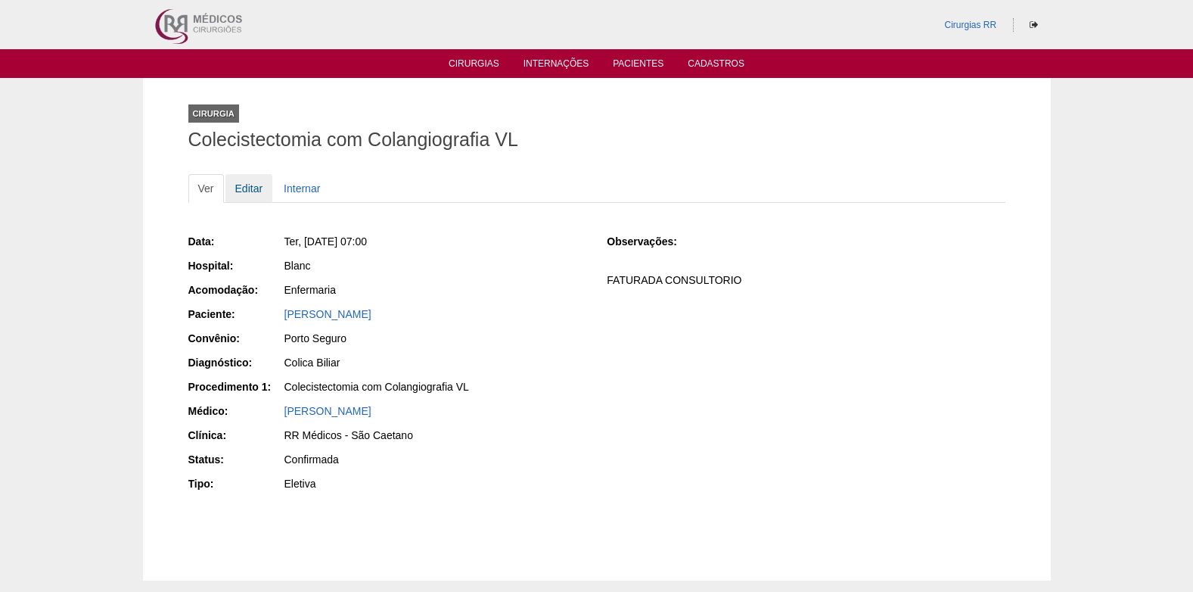
click at [243, 185] on link "Editar" at bounding box center [249, 188] width 48 height 29
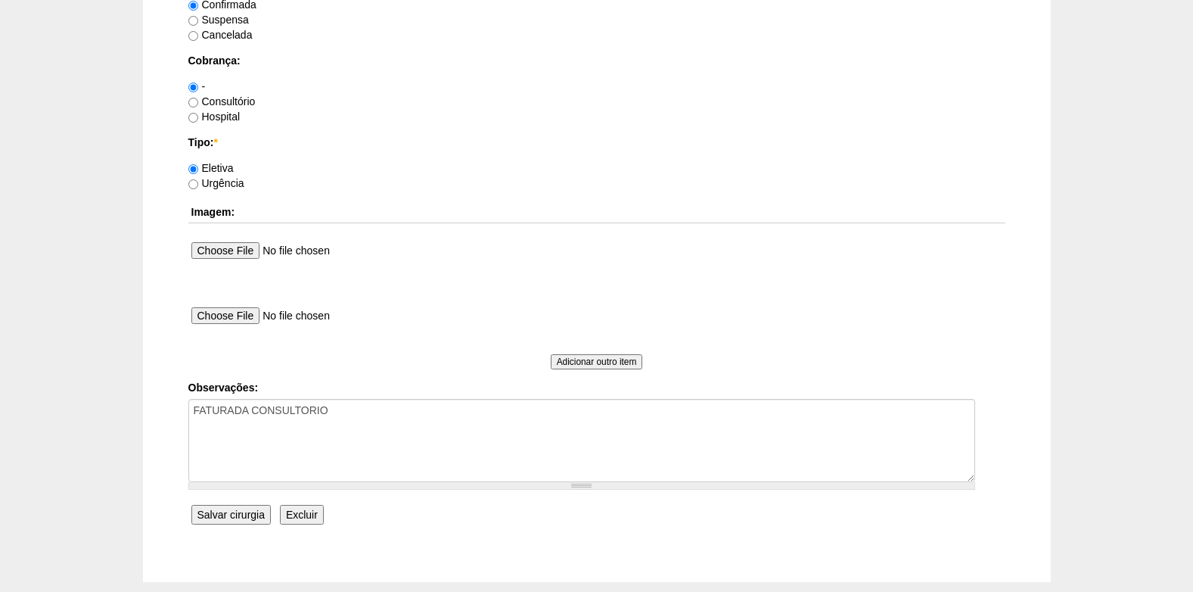
scroll to position [1286, 0]
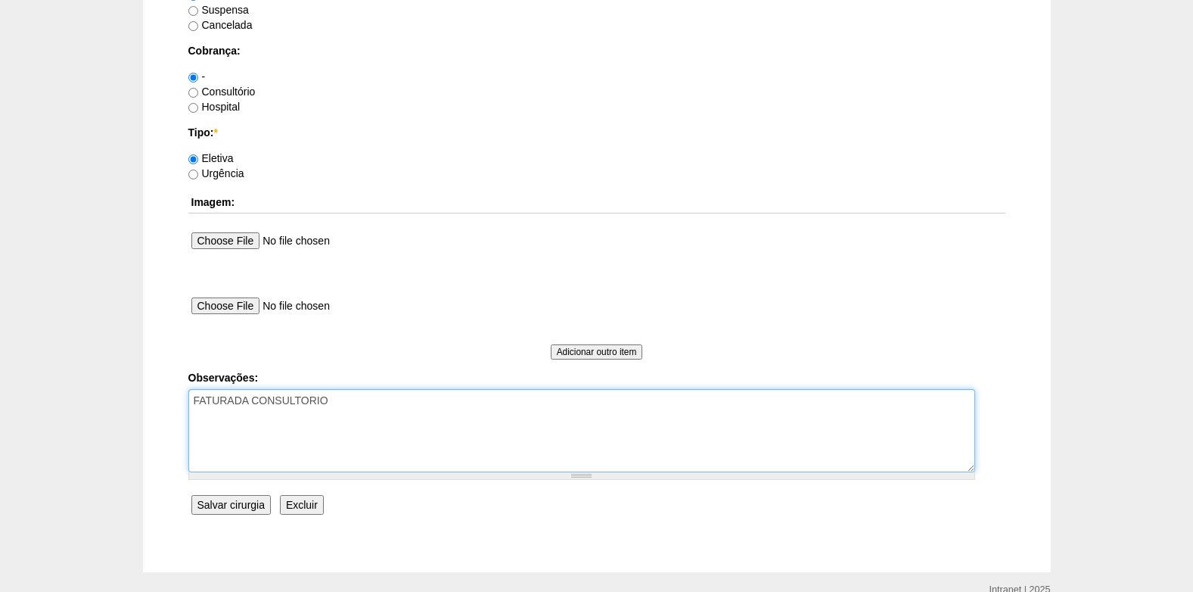
click at [371, 414] on textarea "FATURADA CONSULTORIO" at bounding box center [581, 430] width 787 height 83
type textarea "FATURADA CONSULTORIO AUTORIZADO VENCE 04/12"
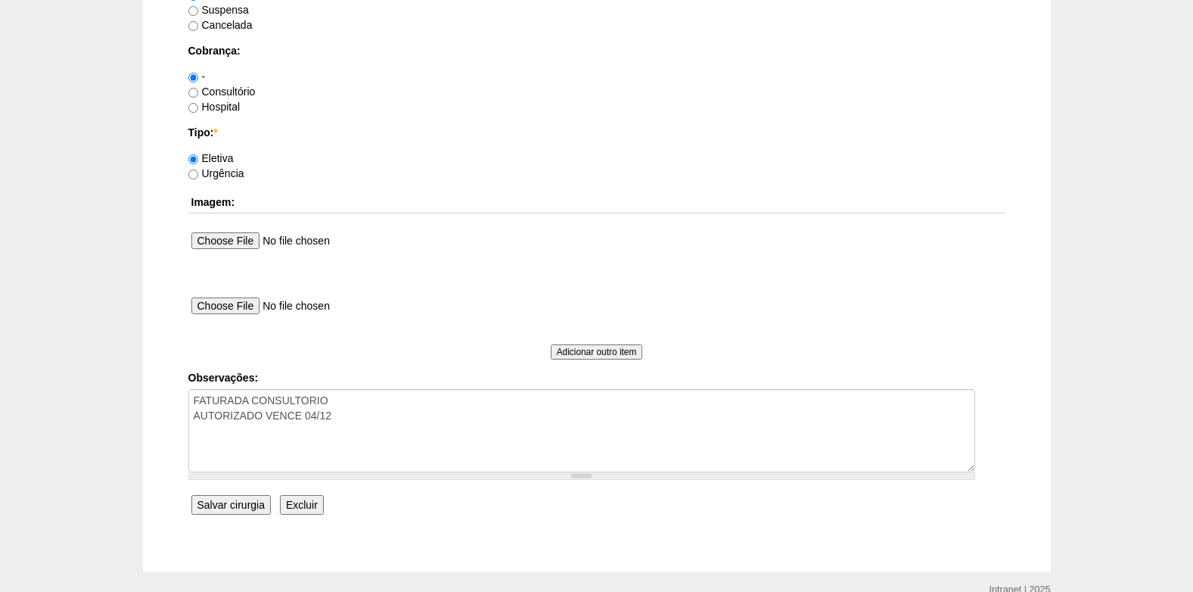
click at [228, 501] on input "Salvar cirurgia" at bounding box center [230, 505] width 79 height 20
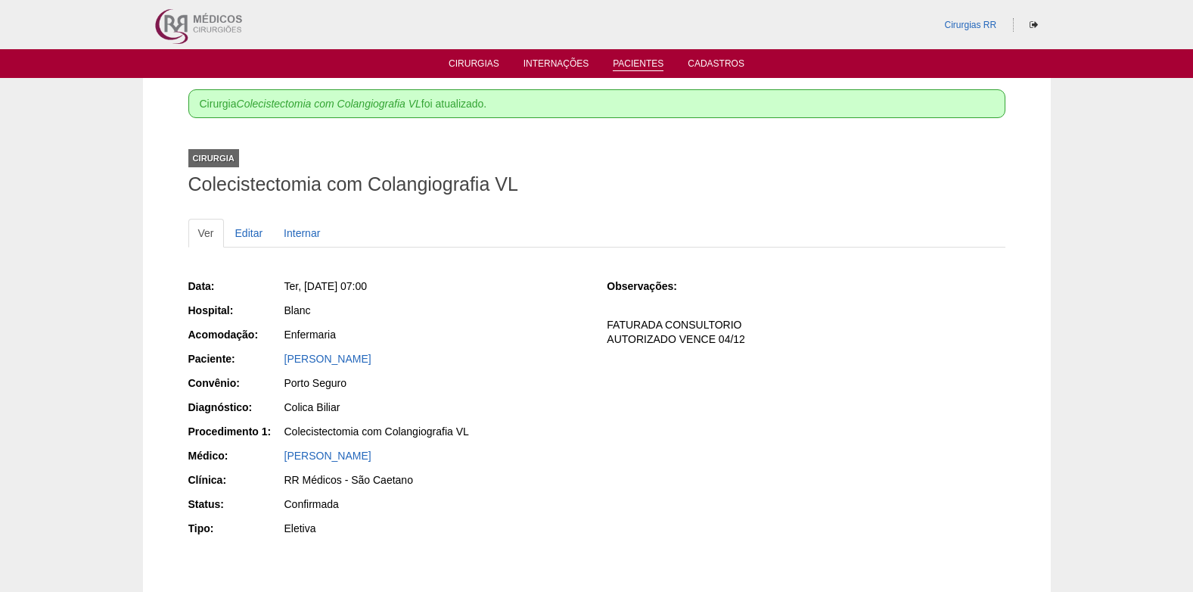
click at [633, 59] on link "Pacientes" at bounding box center [638, 64] width 51 height 13
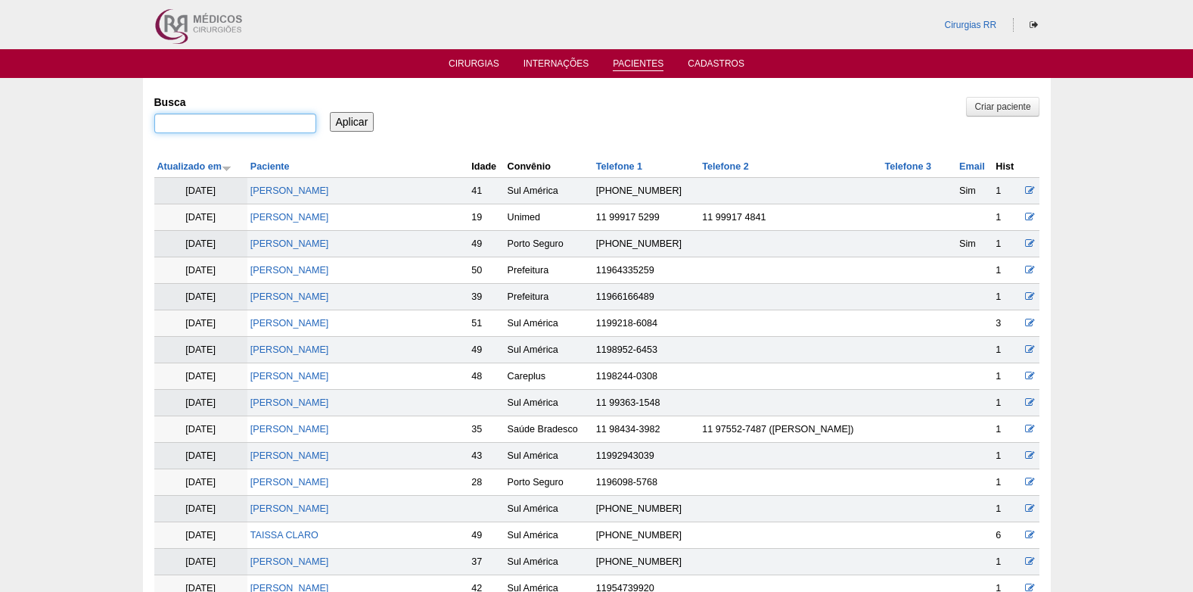
click at [286, 129] on input "Busca" at bounding box center [235, 123] width 162 height 20
paste input "[PERSON_NAME]"
type input "[PERSON_NAME]"
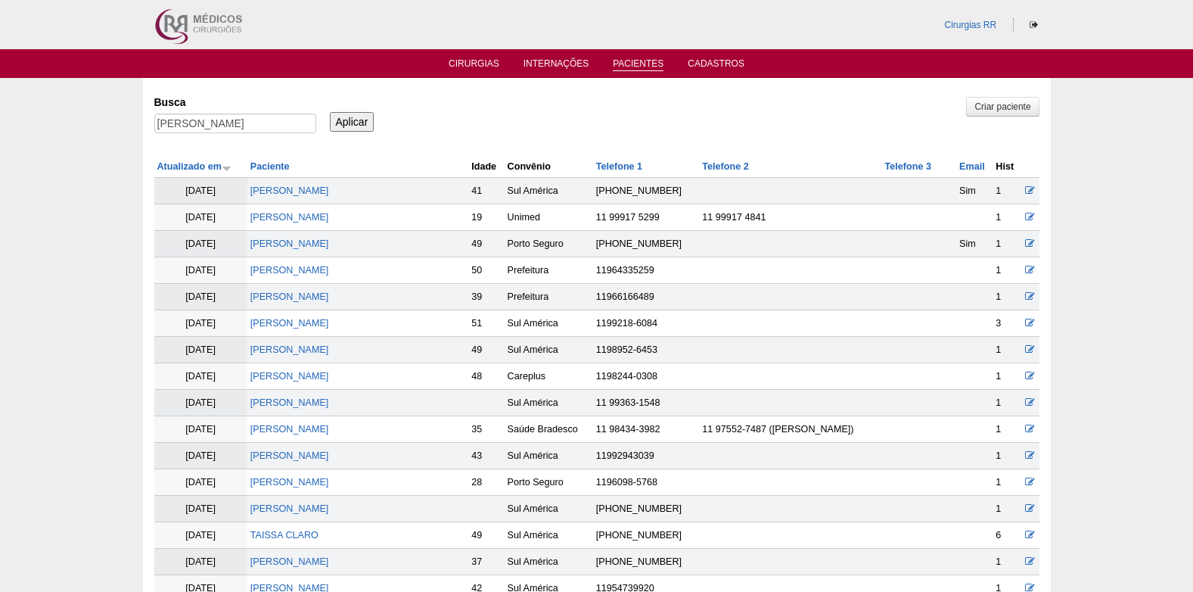
click at [353, 120] on input "Aplicar" at bounding box center [352, 122] width 45 height 20
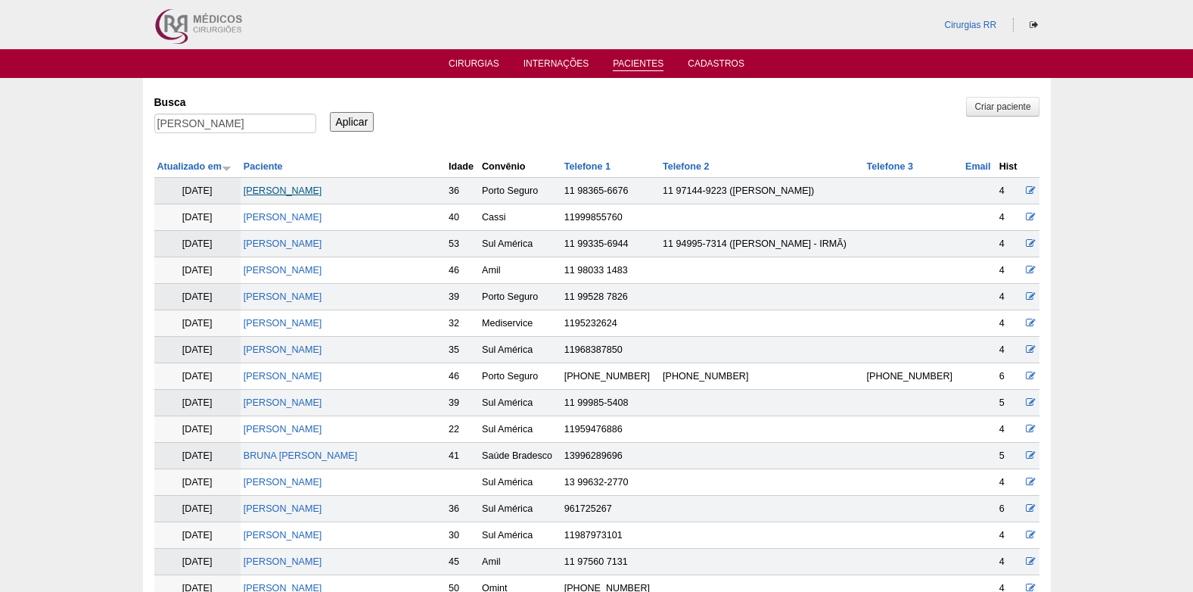
click at [322, 191] on link "[PERSON_NAME]" at bounding box center [283, 190] width 79 height 11
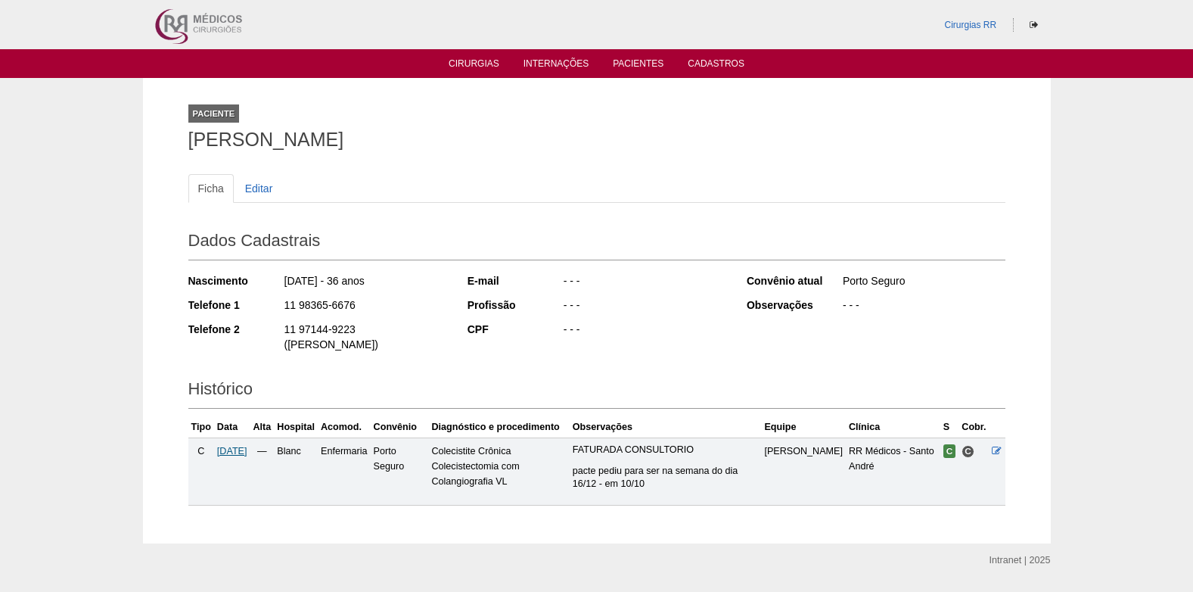
click at [247, 446] on span "16/12/2025" at bounding box center [232, 451] width 30 height 11
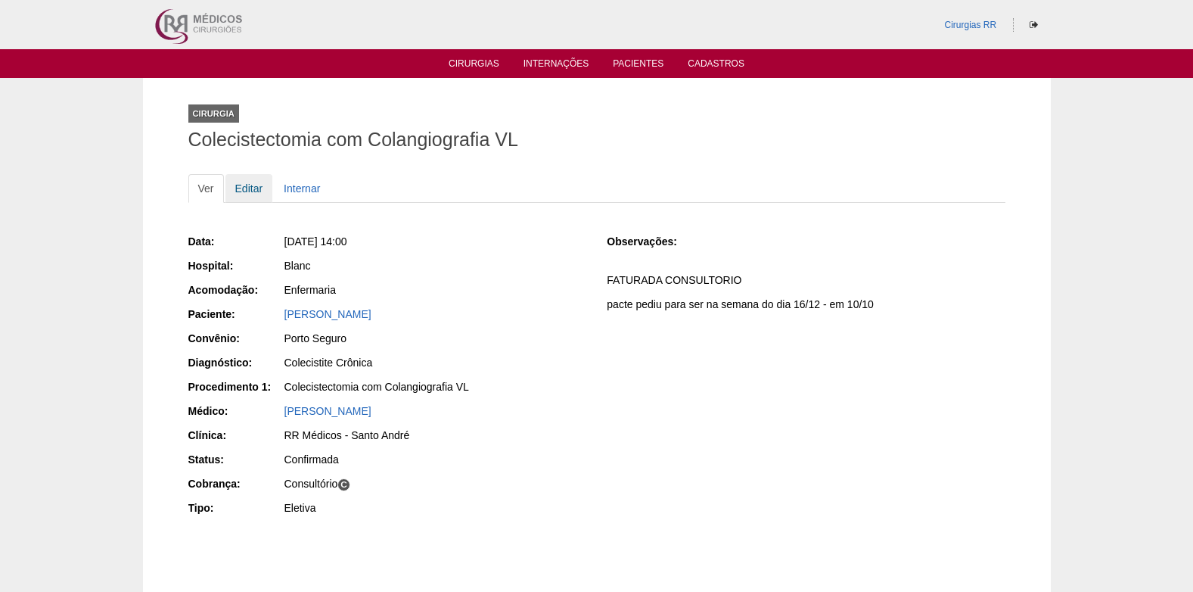
click at [238, 186] on link "Editar" at bounding box center [249, 188] width 48 height 29
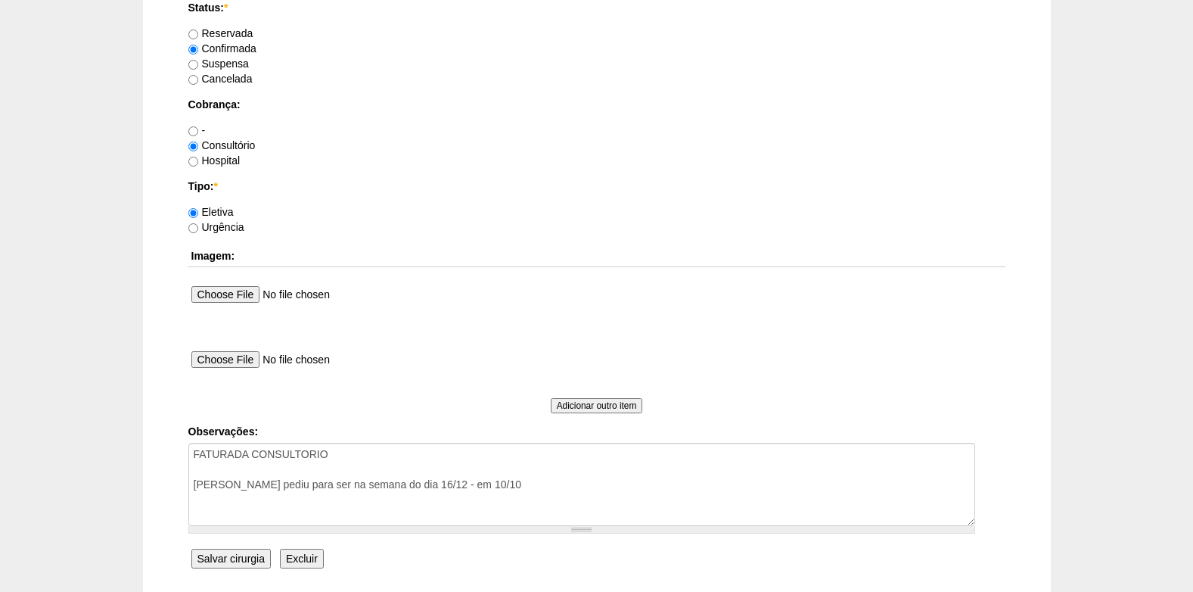
scroll to position [1358, 0]
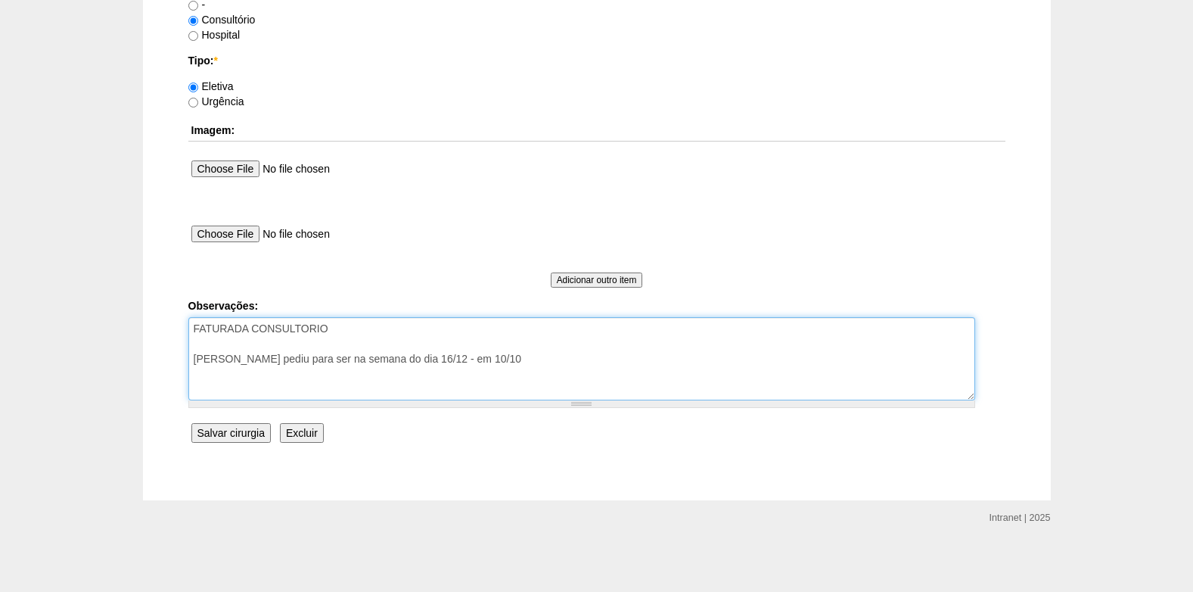
click at [359, 336] on textarea "FATURADA CONSULTORIO pacte pediu para ser na semana do dia 16/12 - em 10/10" at bounding box center [581, 358] width 787 height 83
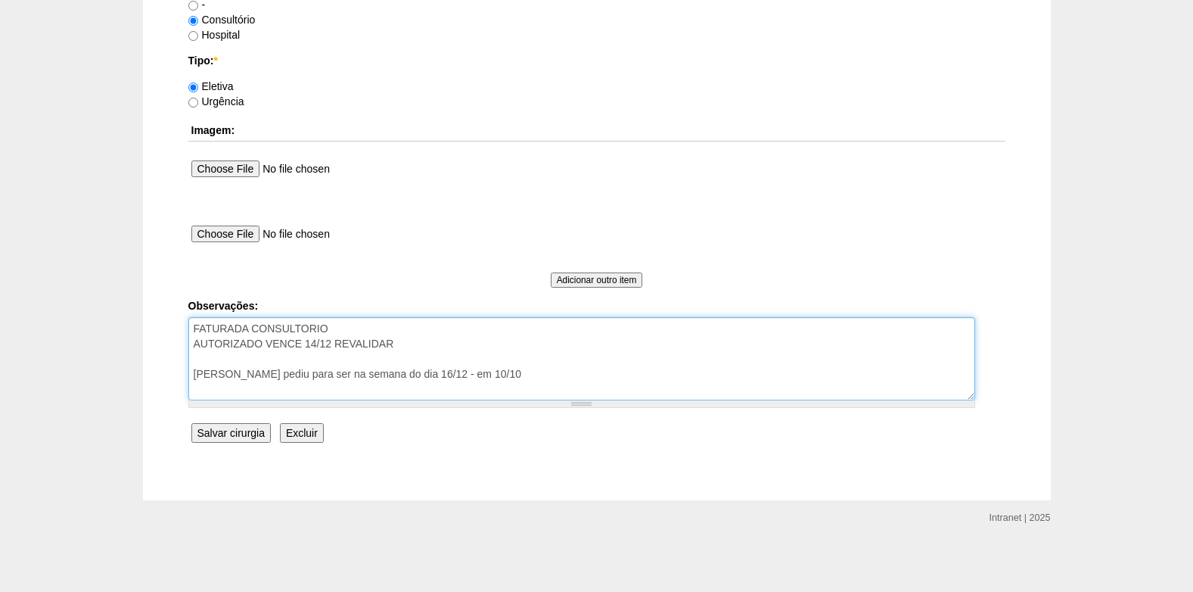
type textarea "FATURADA CONSULTORIO AUTORIZADO VENCE 14/12 REVALIDAR pacte pediu para ser na s…"
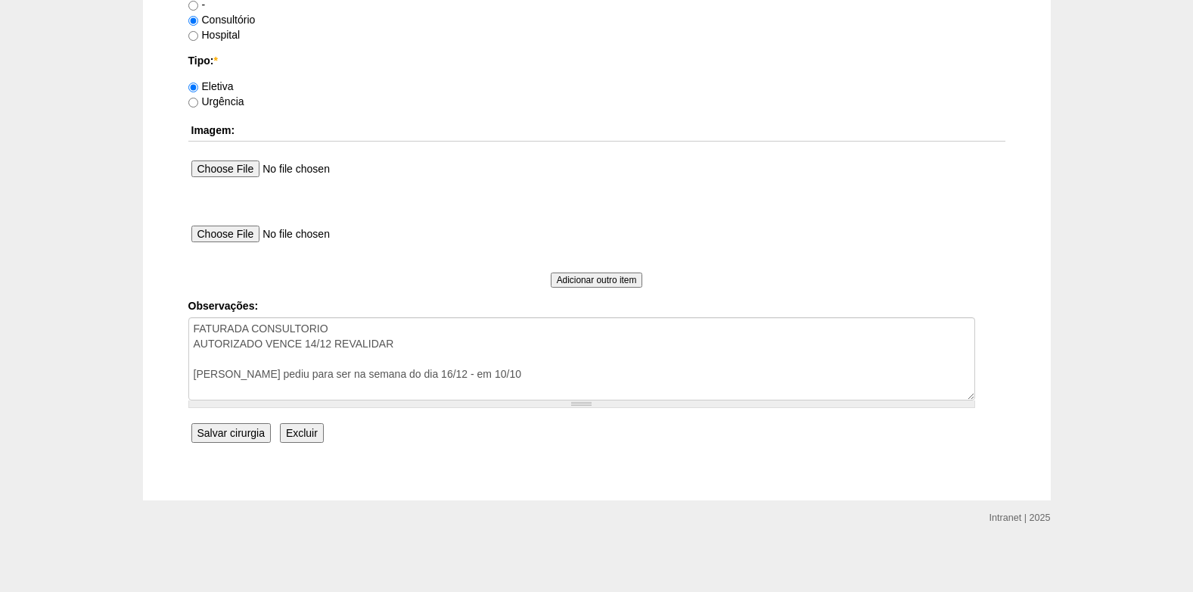
click at [233, 430] on input "Salvar cirurgia" at bounding box center [230, 433] width 79 height 20
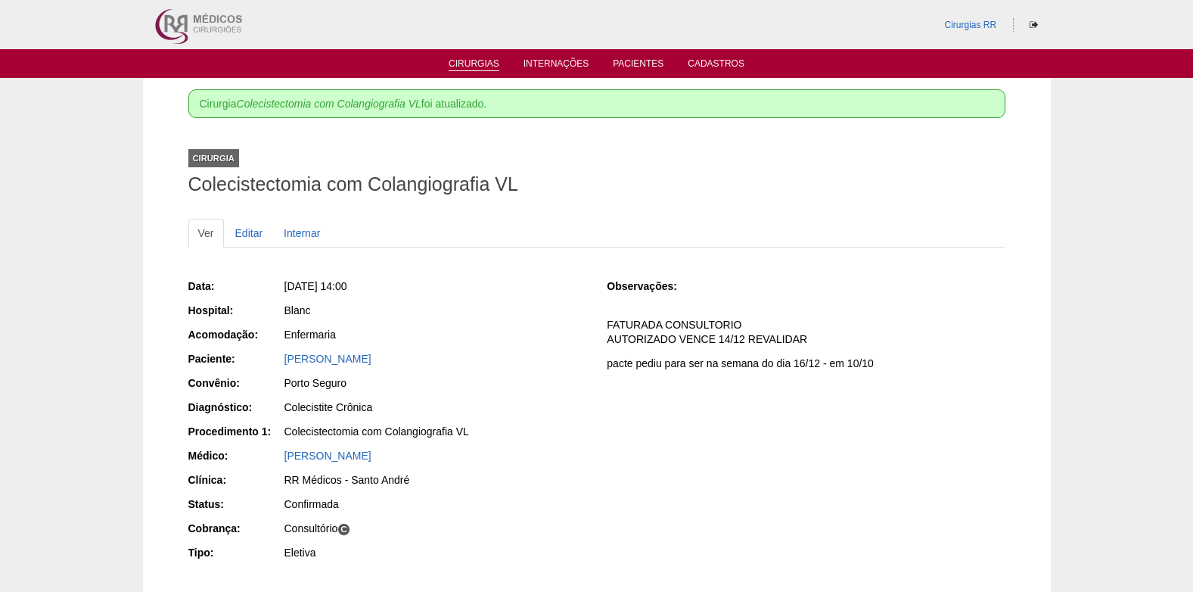
click at [470, 67] on link "Cirurgias" at bounding box center [474, 64] width 51 height 13
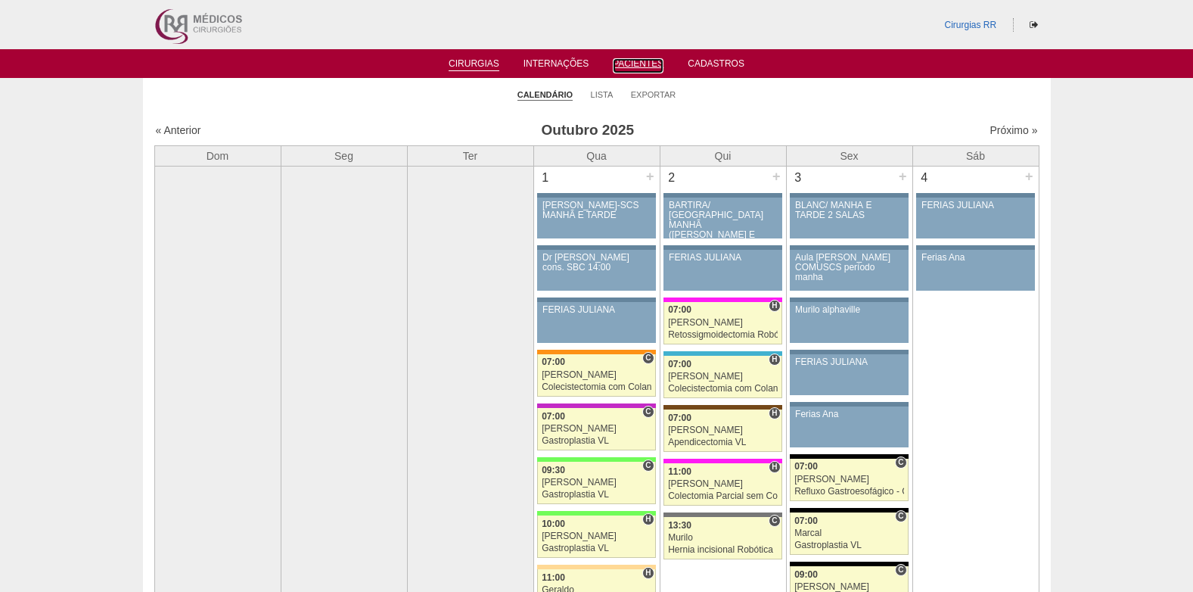
click at [620, 62] on link "Pacientes" at bounding box center [638, 65] width 51 height 15
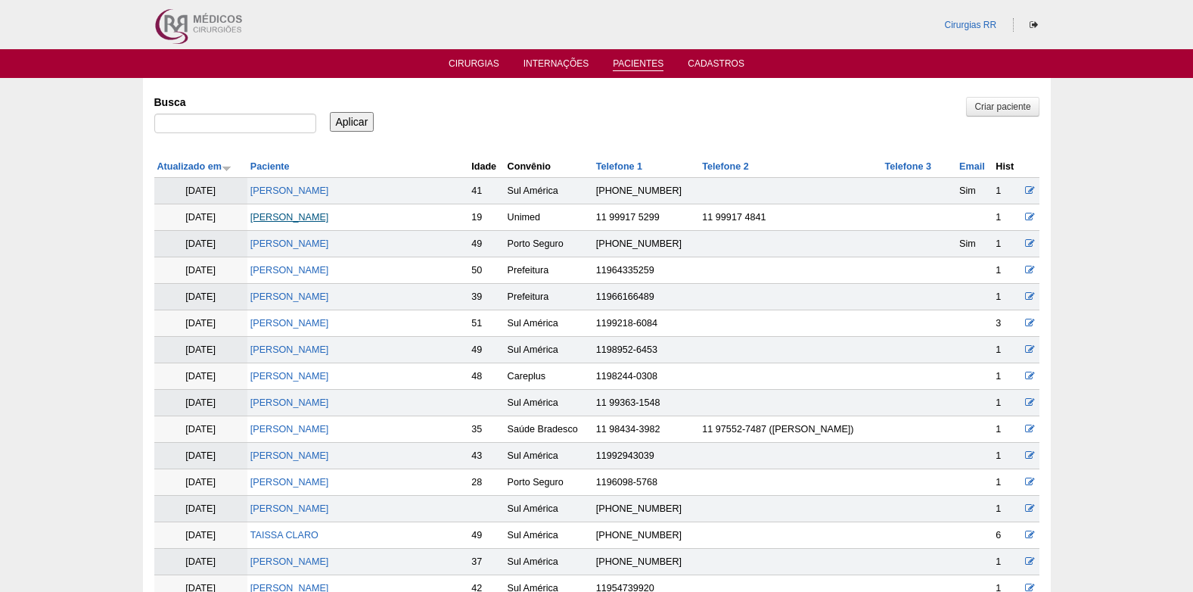
click at [281, 213] on link "[PERSON_NAME]" at bounding box center [289, 217] width 79 height 11
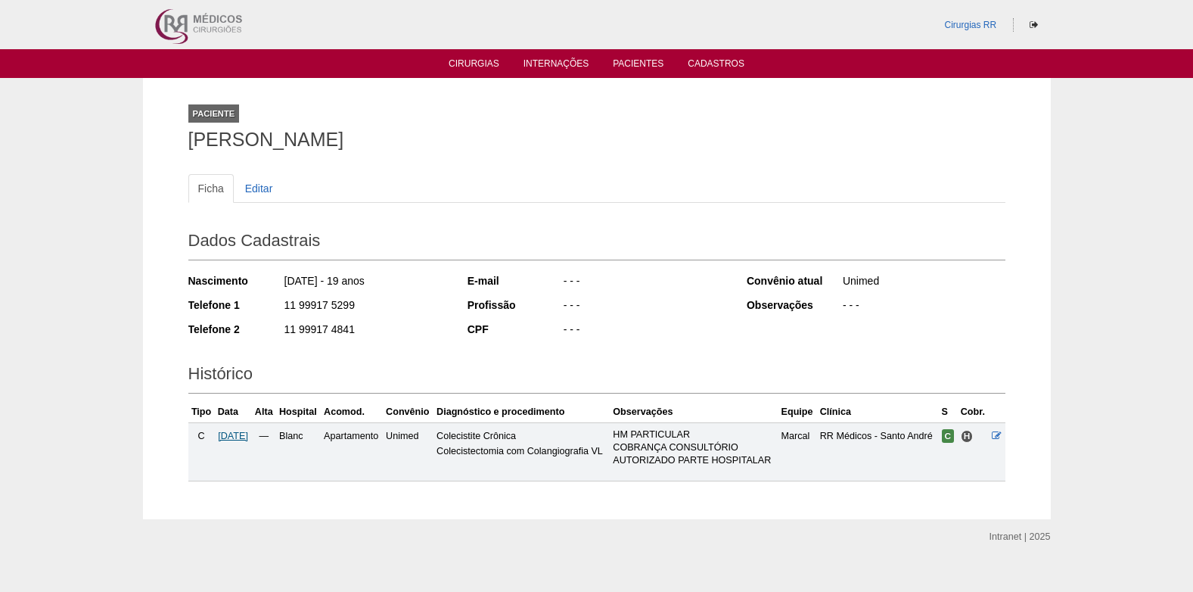
click at [239, 437] on span "04/11/2025" at bounding box center [233, 435] width 30 height 11
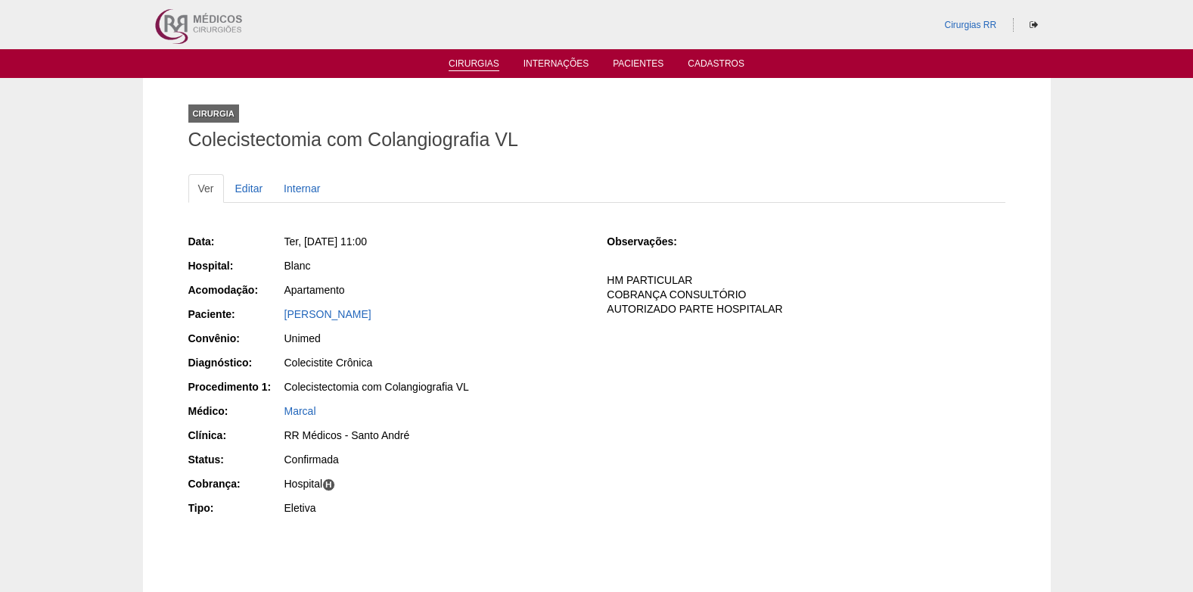
click at [458, 67] on link "Cirurgias" at bounding box center [474, 64] width 51 height 13
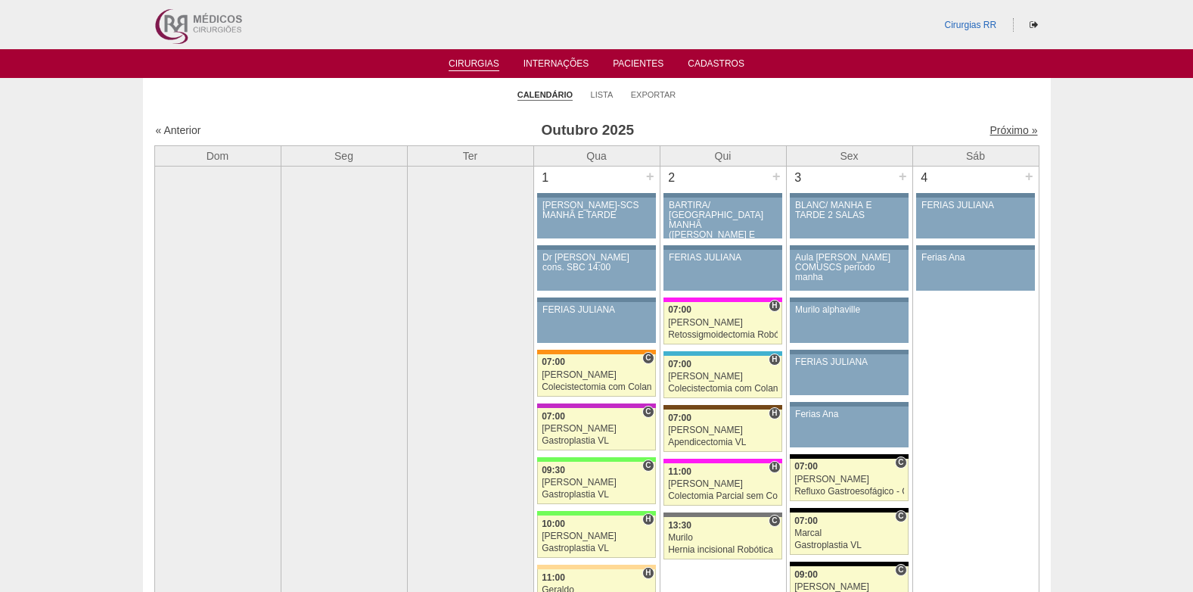
click at [990, 130] on link "Próximo »" at bounding box center [1014, 130] width 48 height 12
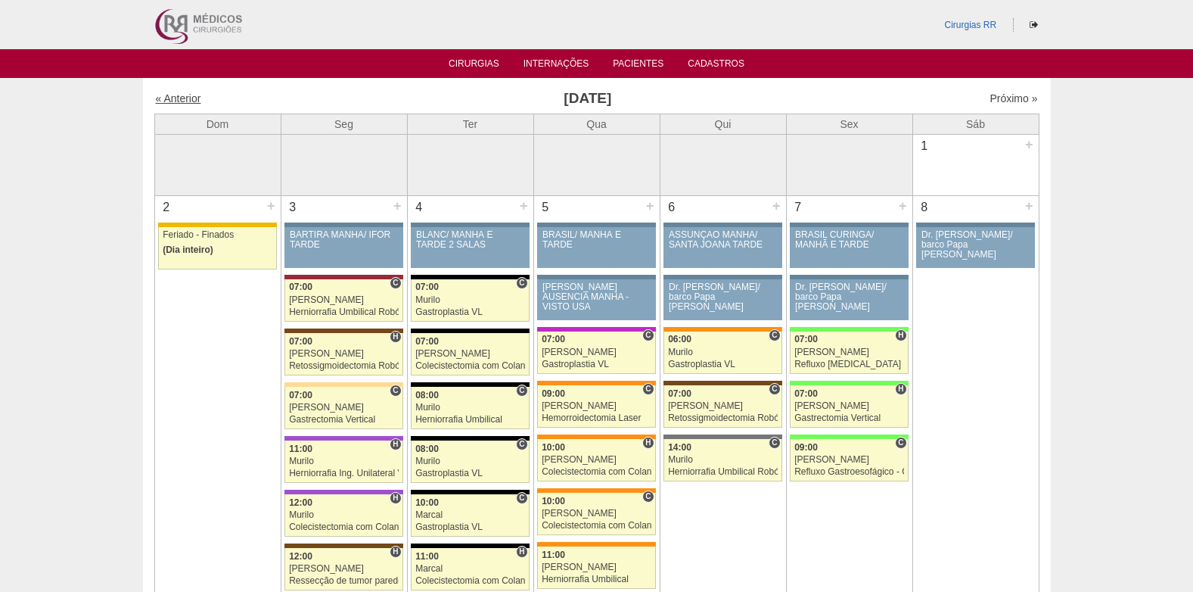
click at [169, 97] on link "« Anterior" at bounding box center [178, 98] width 45 height 12
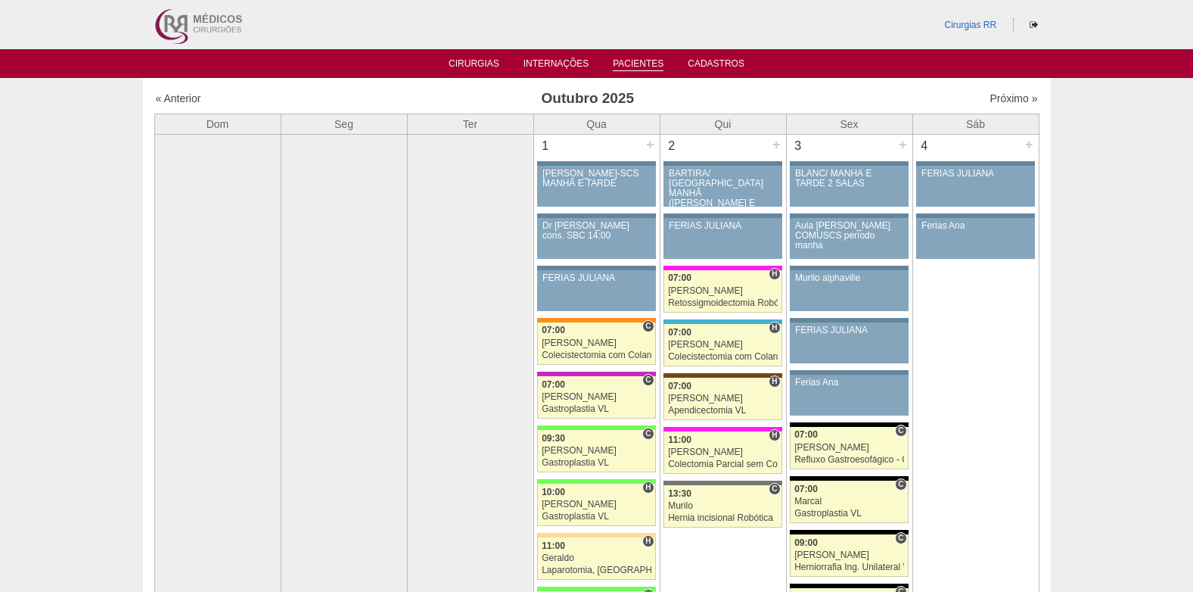
click at [623, 64] on link "Pacientes" at bounding box center [638, 64] width 51 height 13
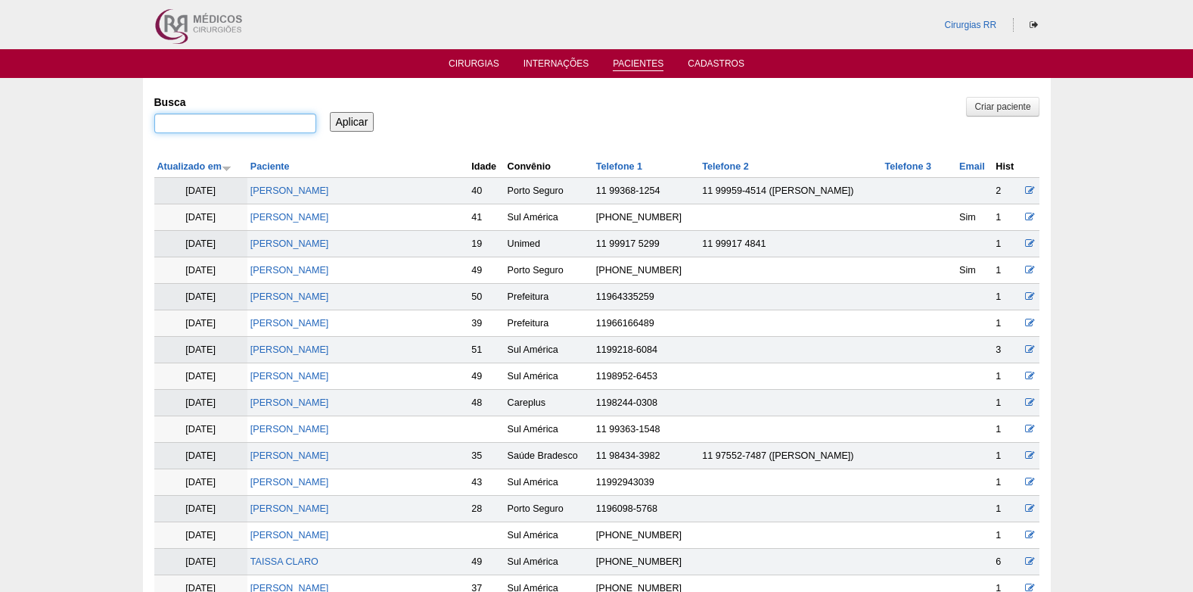
click at [291, 119] on input "Busca" at bounding box center [235, 123] width 162 height 20
paste input "[PERSON_NAME]"
type input "[PERSON_NAME]"
click at [340, 120] on input "Aplicar" at bounding box center [352, 122] width 45 height 20
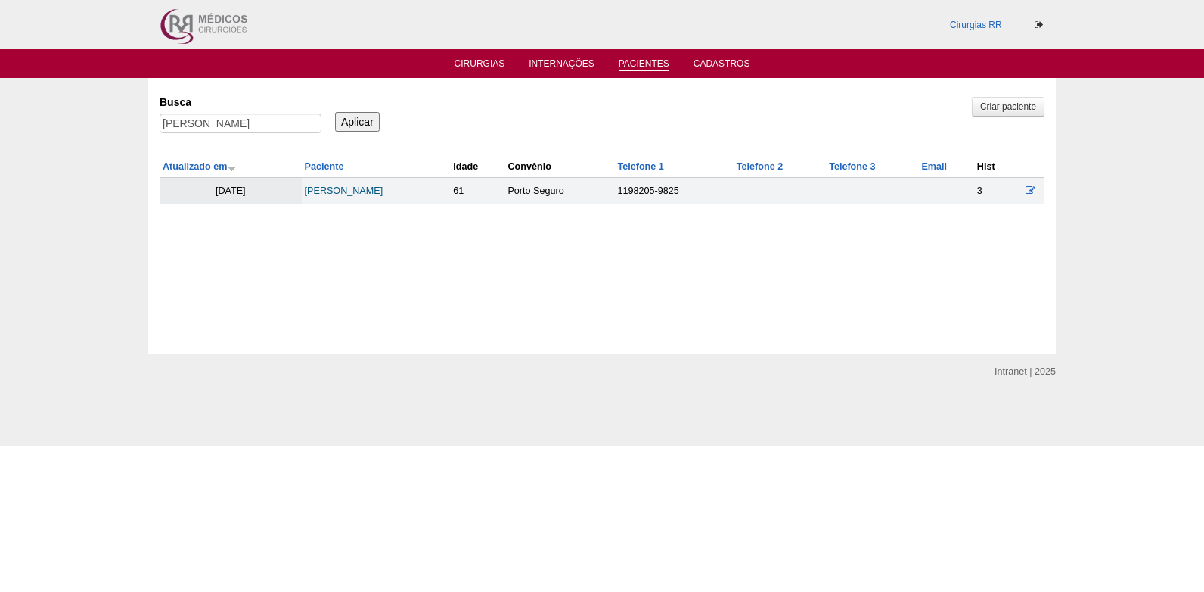
click at [350, 193] on link "[PERSON_NAME]" at bounding box center [344, 190] width 79 height 11
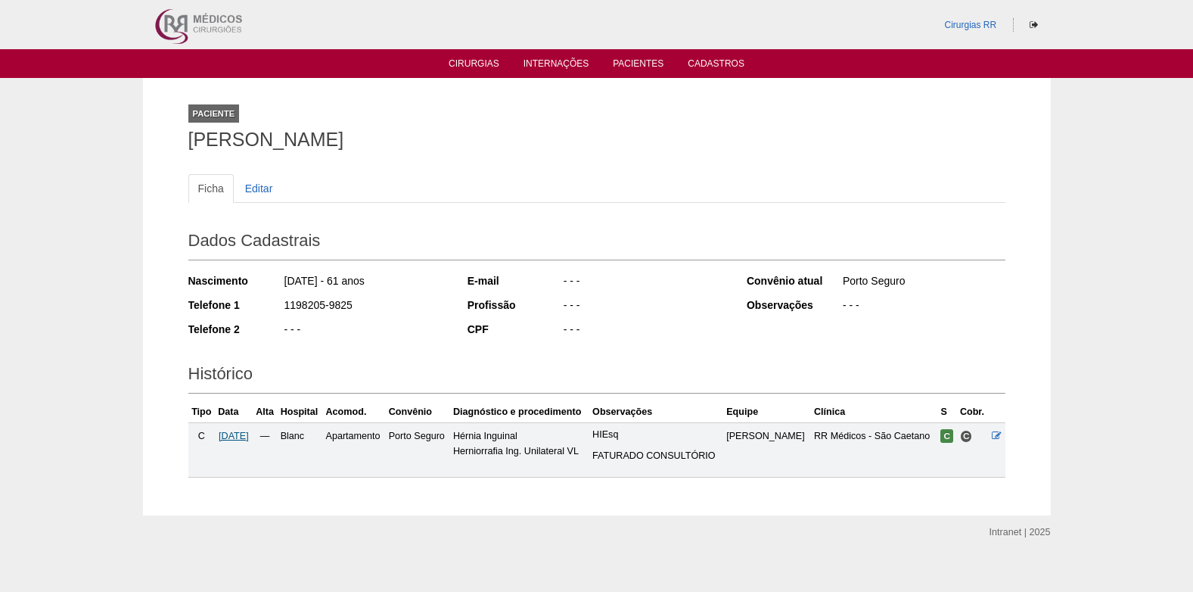
click at [249, 437] on span "19/11/2025" at bounding box center [234, 435] width 30 height 11
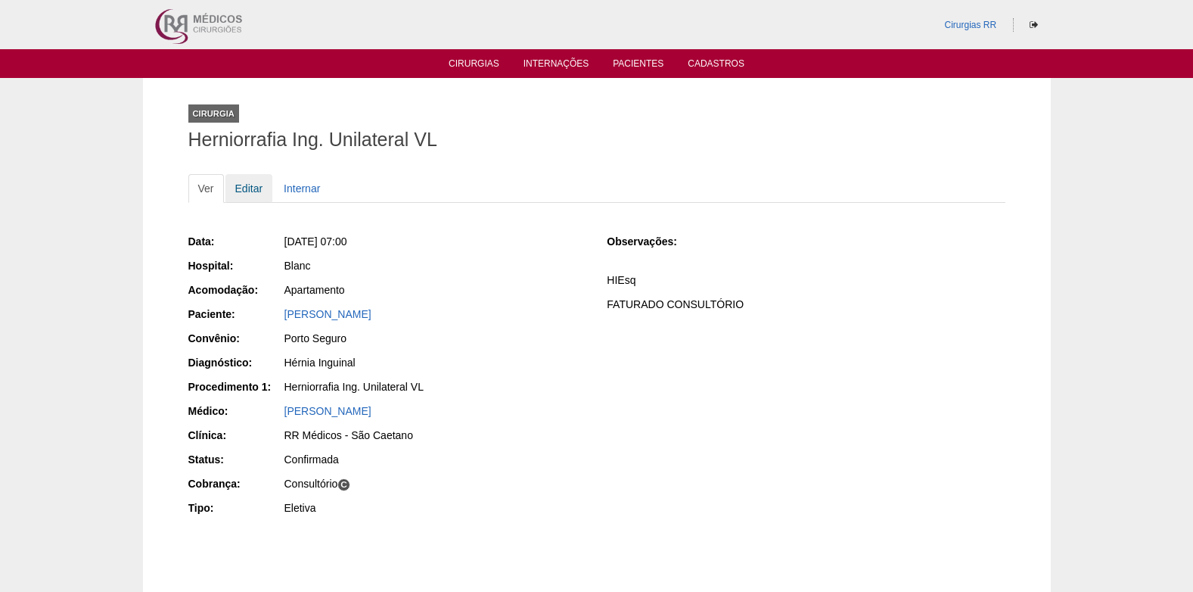
click at [259, 185] on link "Editar" at bounding box center [249, 188] width 48 height 29
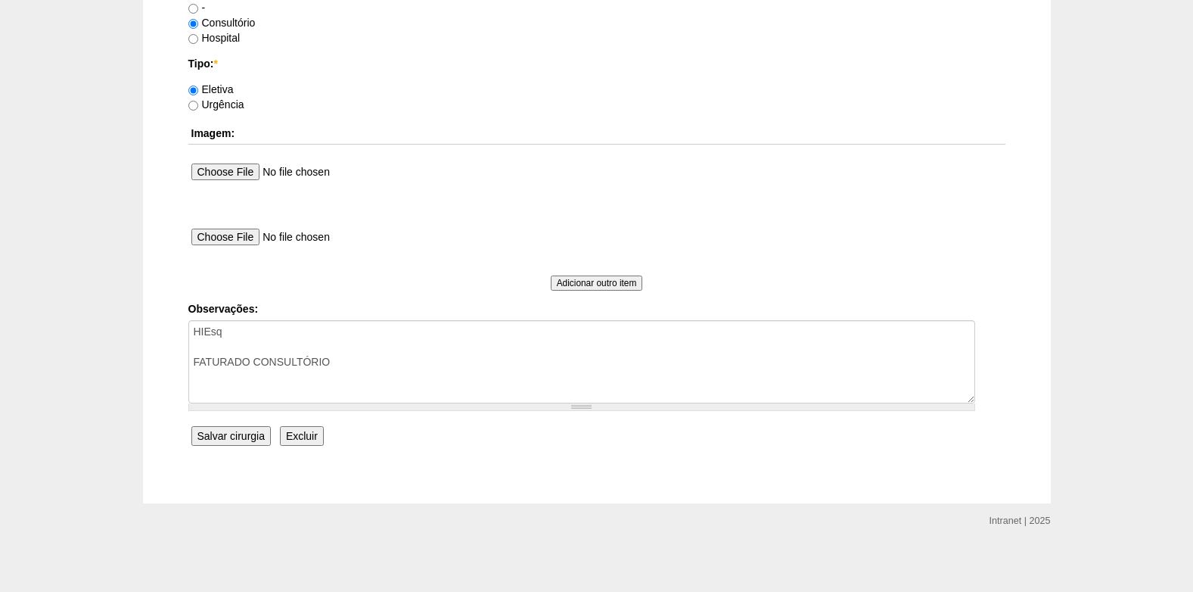
scroll to position [1358, 0]
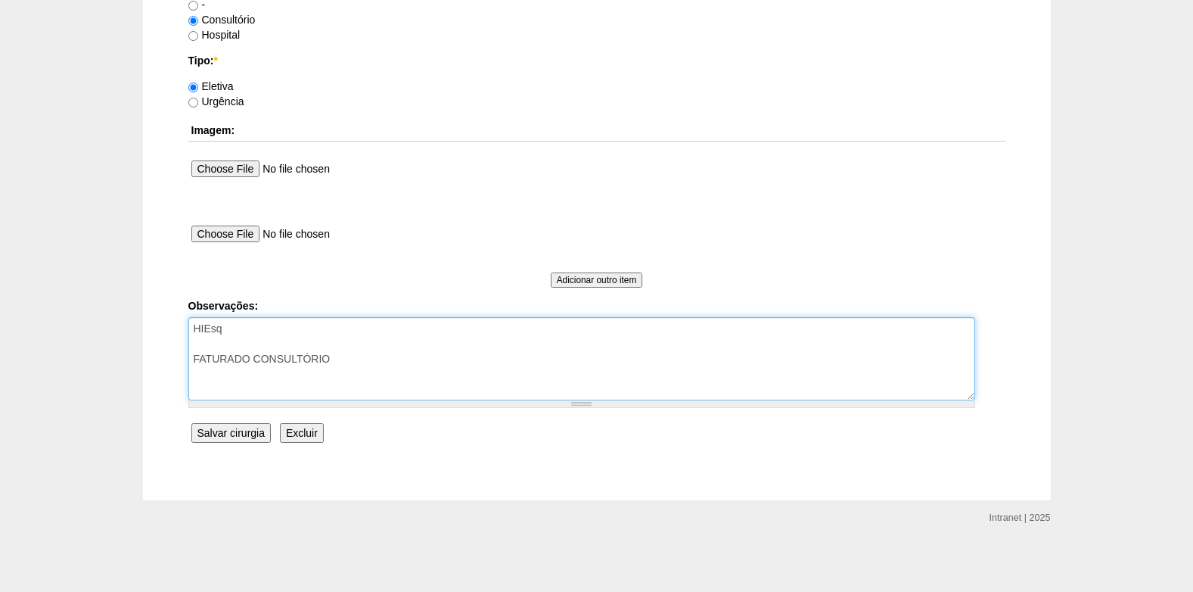
click at [386, 365] on textarea "HIEsq FATURADO CONSULTÓRIO" at bounding box center [581, 358] width 787 height 83
type textarea "HIEsq FATURADO CONSULTÓRIO AUTORIZADO VENCE 19/12"
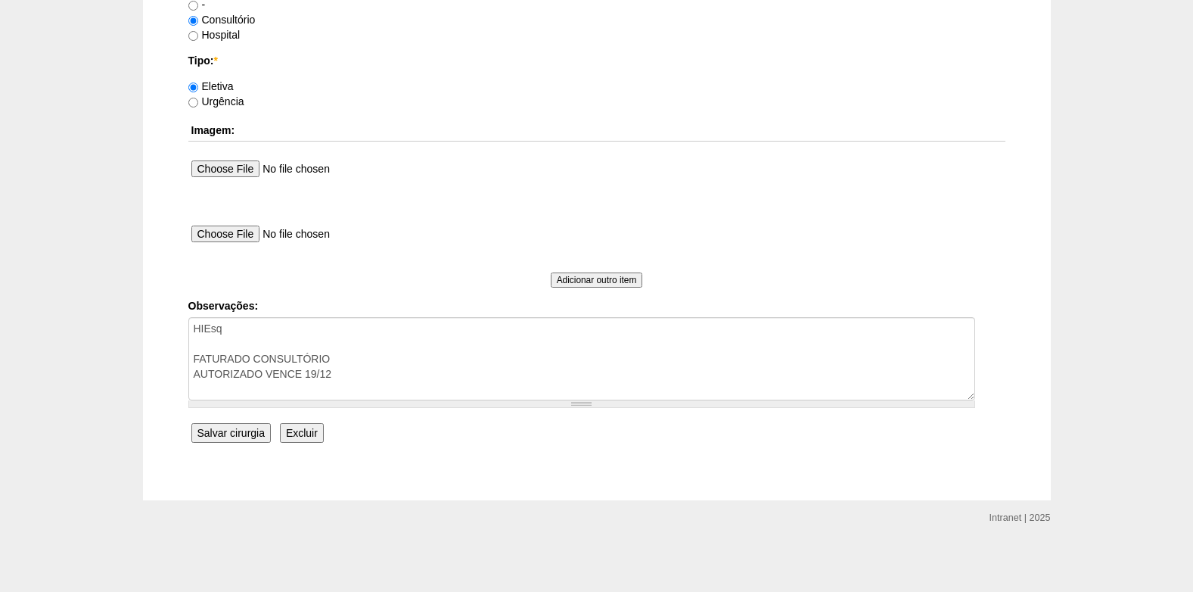
click at [244, 437] on input "Salvar cirurgia" at bounding box center [230, 433] width 79 height 20
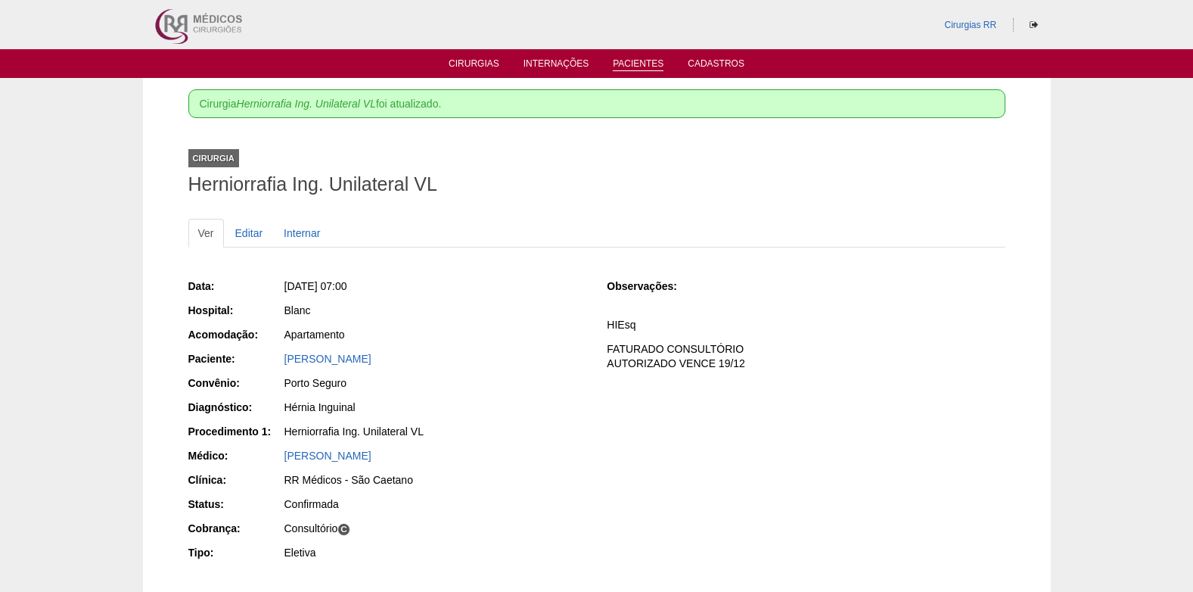
click at [638, 64] on link "Pacientes" at bounding box center [638, 64] width 51 height 13
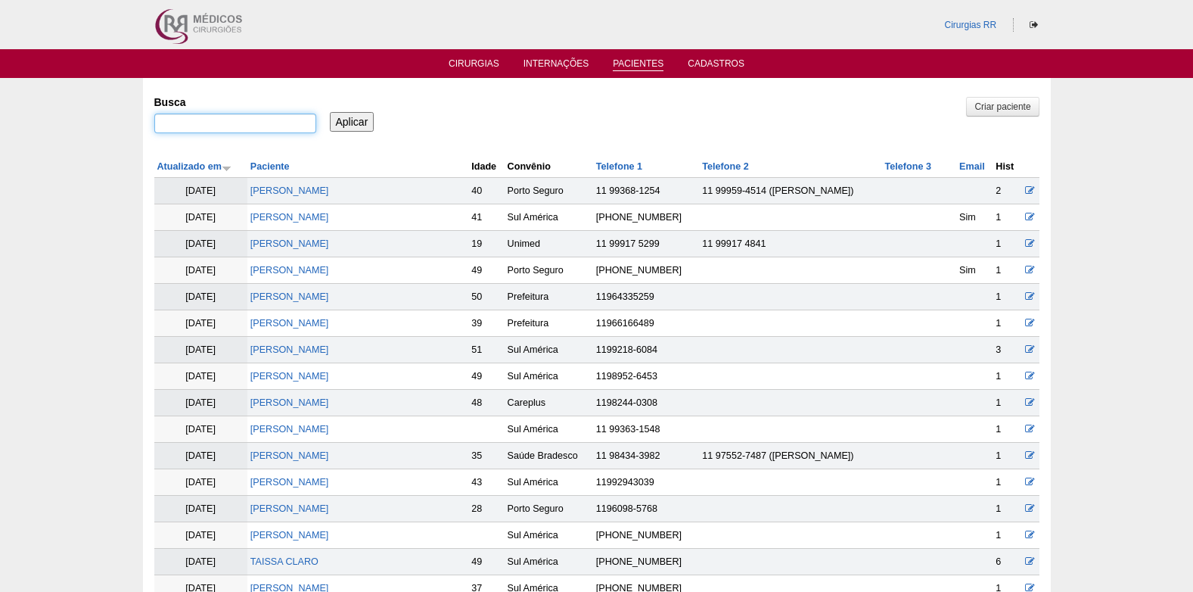
click at [271, 122] on input "Busca" at bounding box center [235, 123] width 162 height 20
paste input "[PERSON_NAME]"
type input "[PERSON_NAME]"
click at [340, 123] on input "Aplicar" at bounding box center [352, 122] width 45 height 20
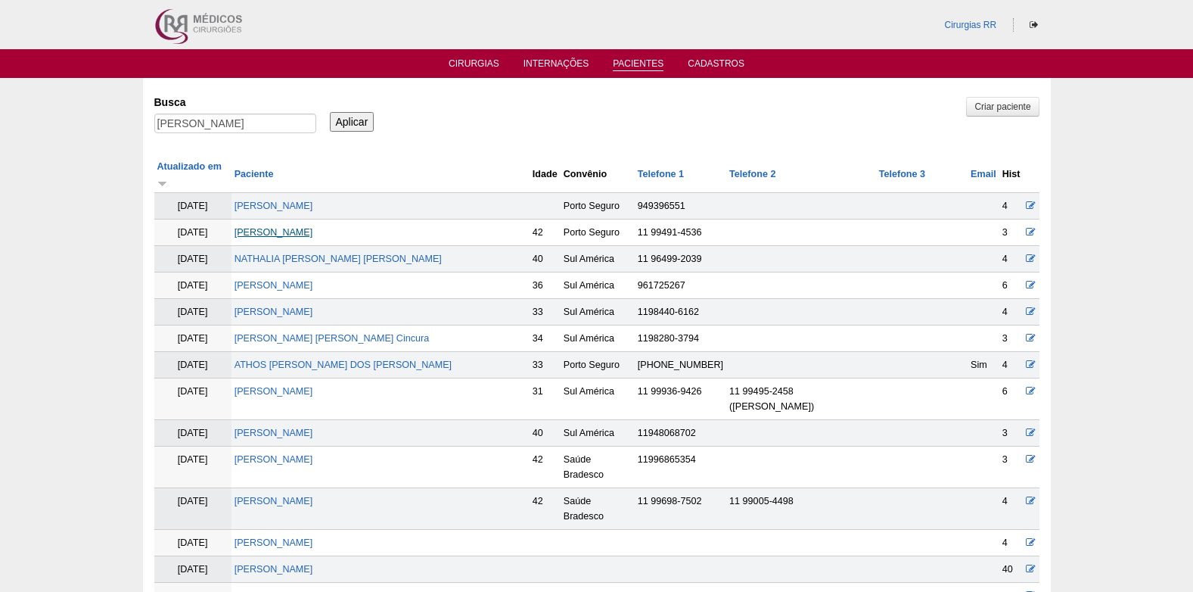
click at [313, 227] on link "[PERSON_NAME]" at bounding box center [274, 232] width 79 height 11
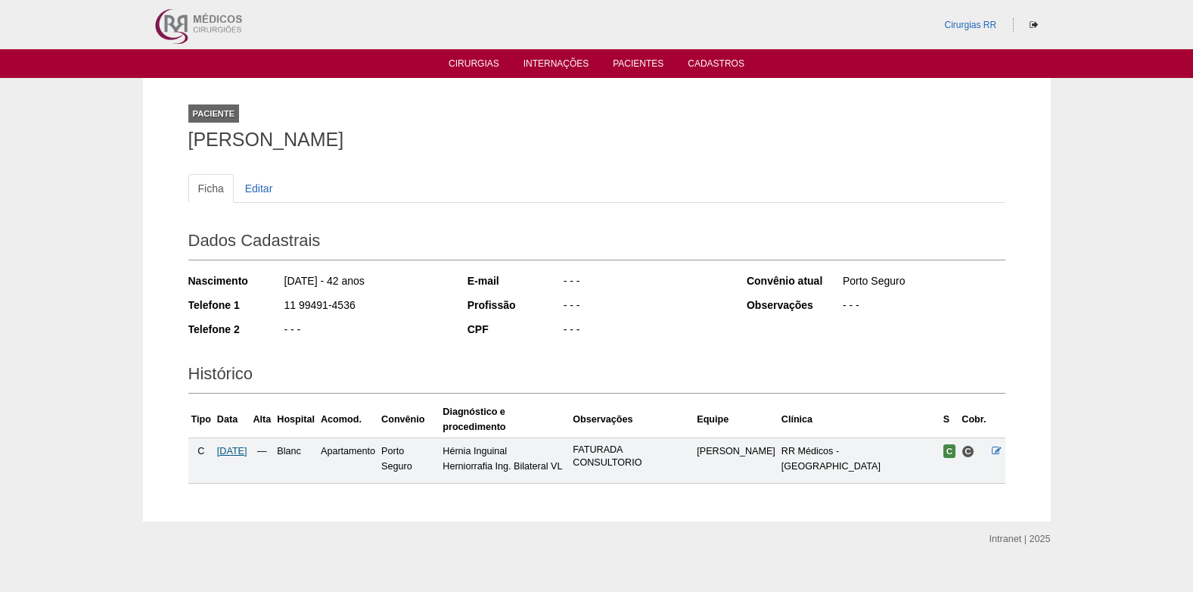
click at [235, 450] on span "18/11/2025" at bounding box center [232, 451] width 30 height 11
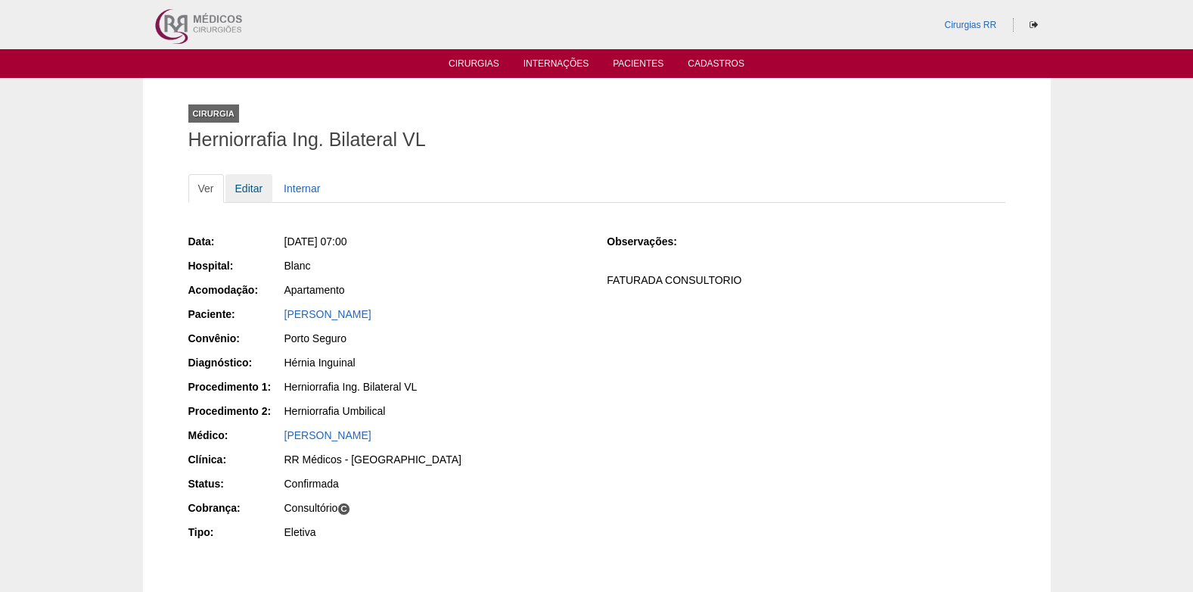
click at [251, 182] on link "Editar" at bounding box center [249, 188] width 48 height 29
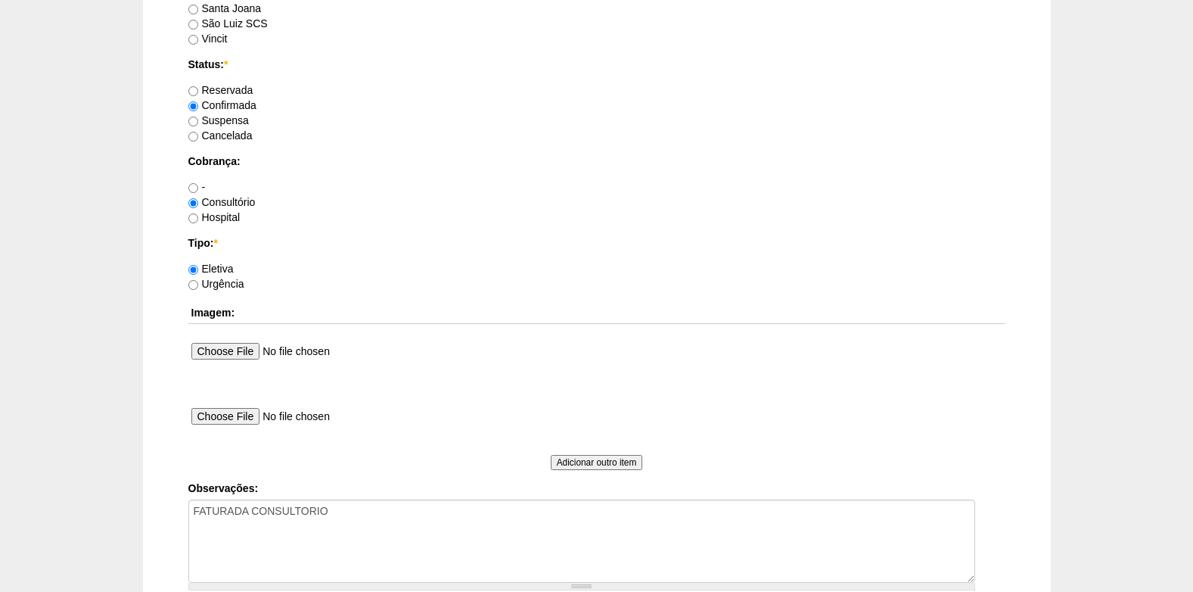
scroll to position [1210, 0]
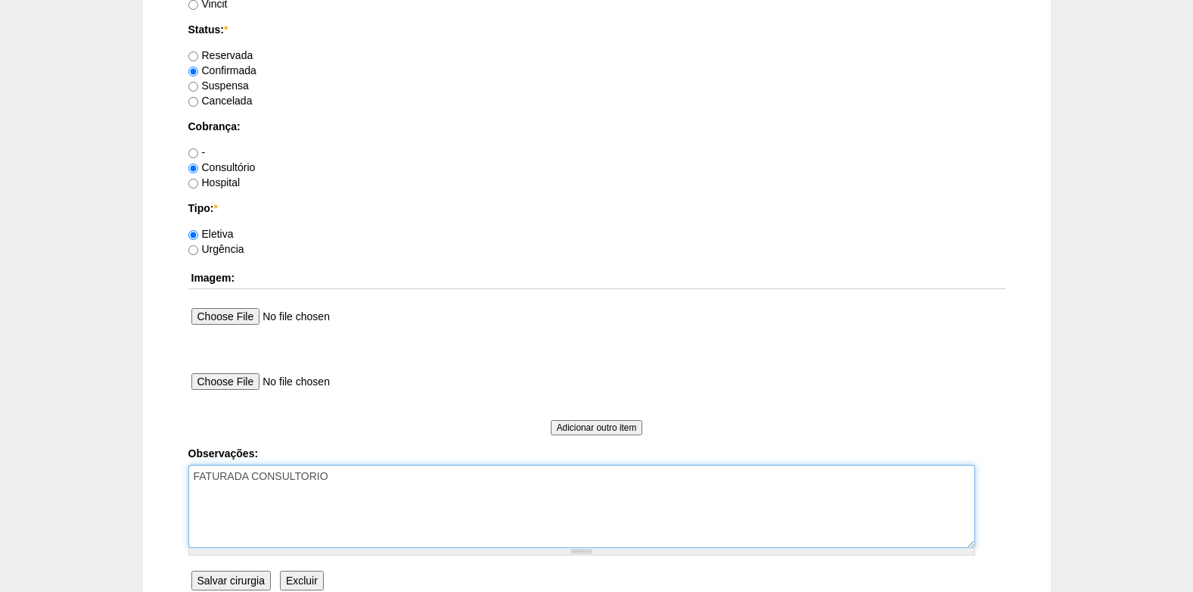
click at [363, 485] on textarea "FATURADA CONSULTORIO" at bounding box center [581, 506] width 787 height 83
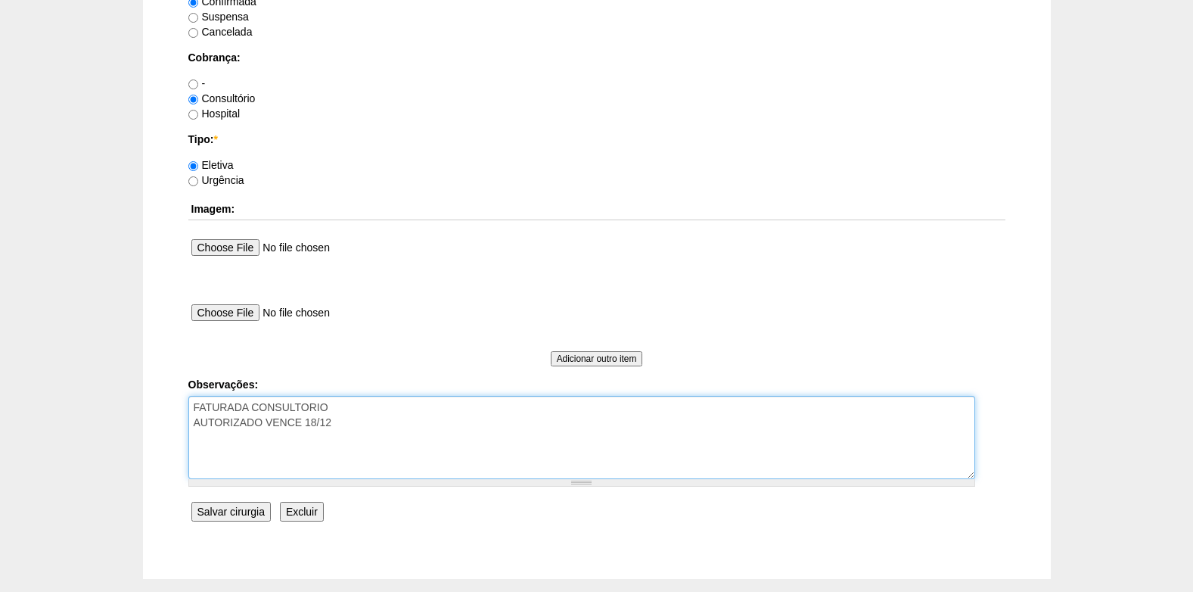
scroll to position [1358, 0]
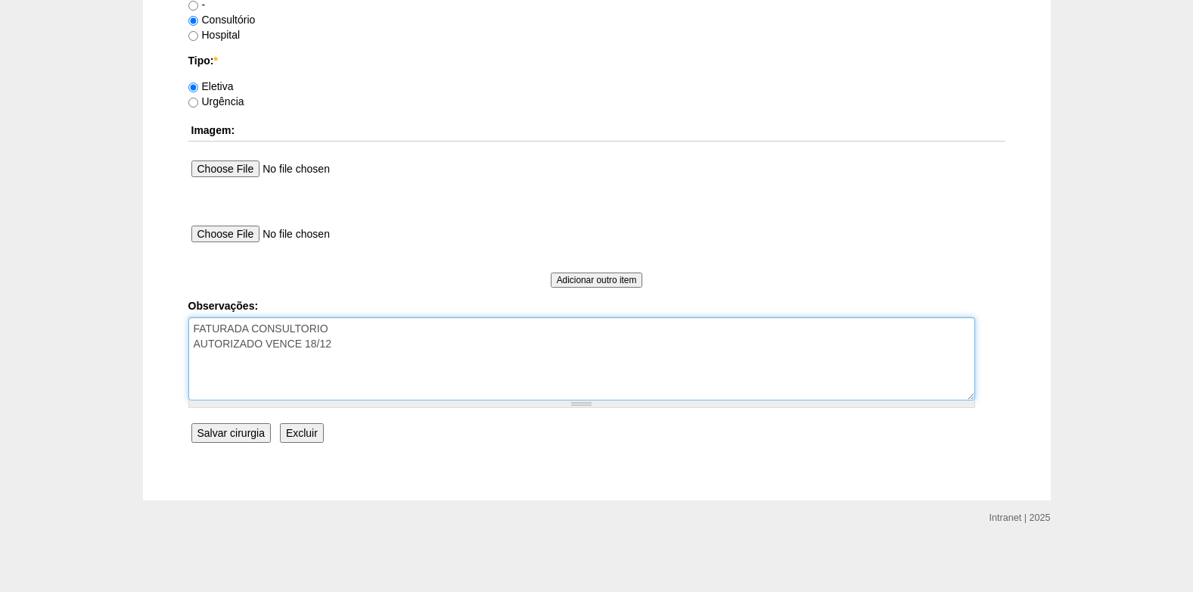
type textarea "FATURADA CONSULTORIO AUTORIZADO VENCE 18/12"
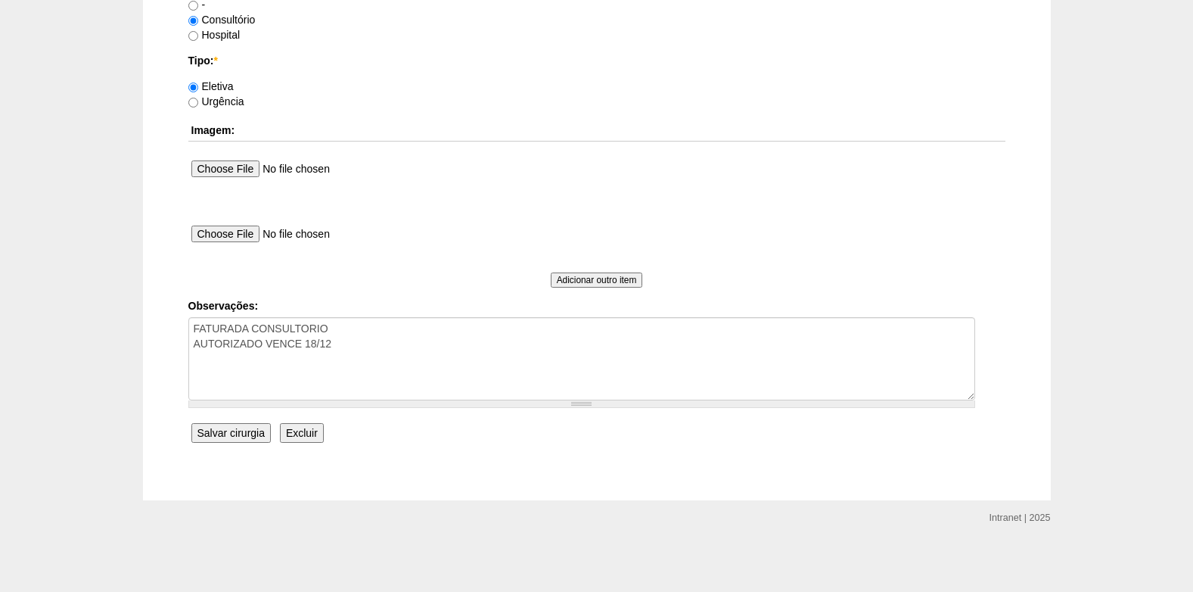
click at [237, 426] on input "Salvar cirurgia" at bounding box center [230, 433] width 79 height 20
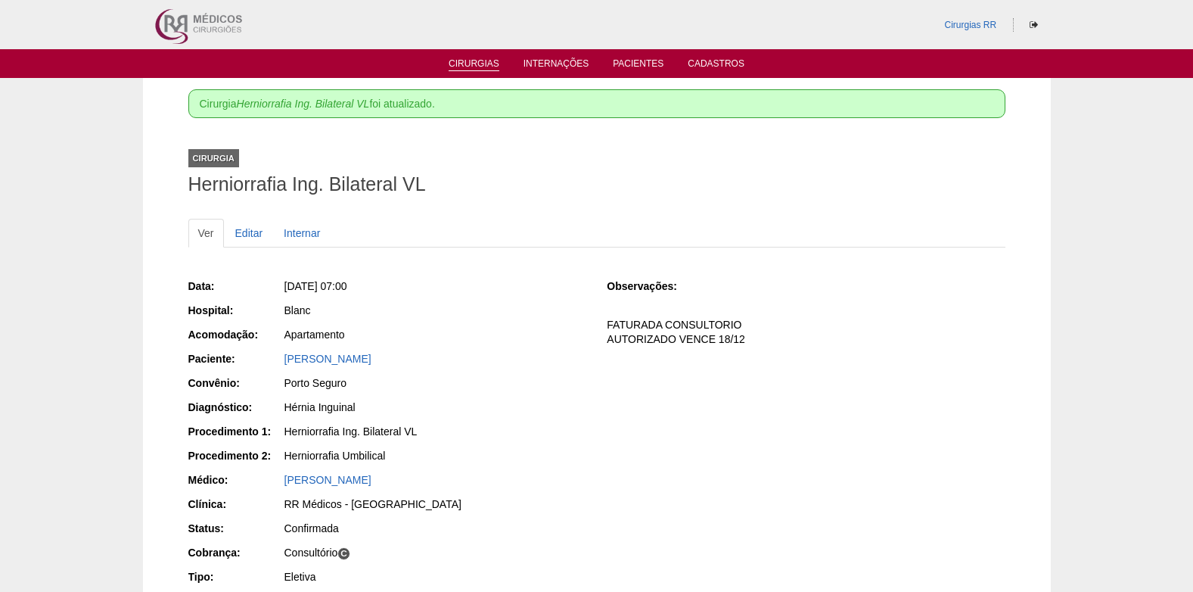
click at [485, 63] on link "Cirurgias" at bounding box center [474, 64] width 51 height 13
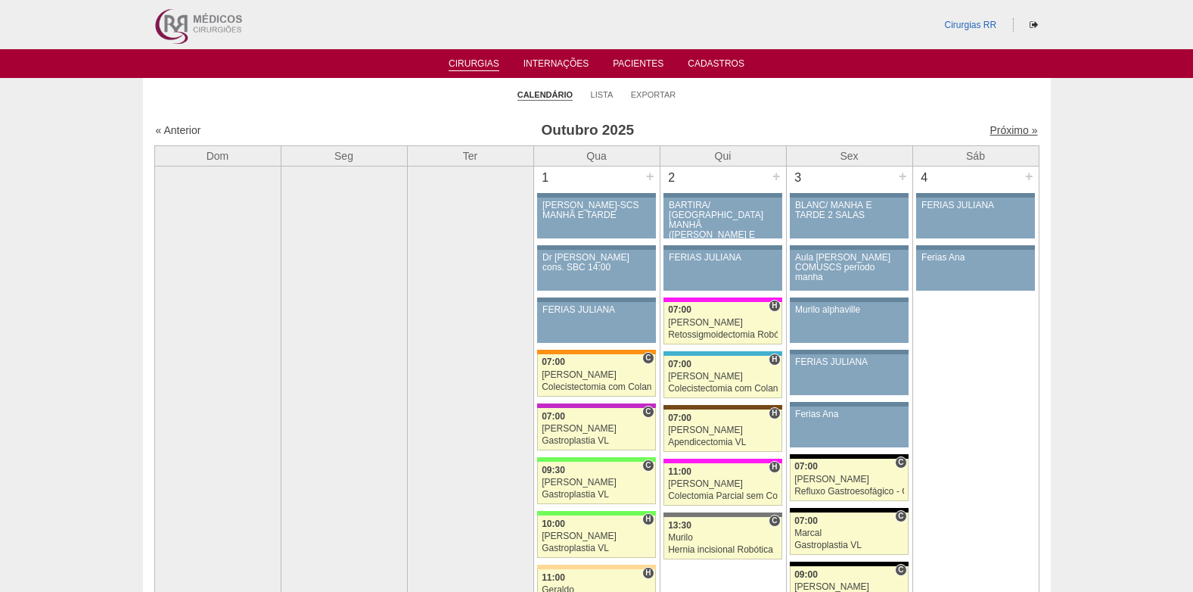
click at [995, 131] on link "Próximo »" at bounding box center [1014, 130] width 48 height 12
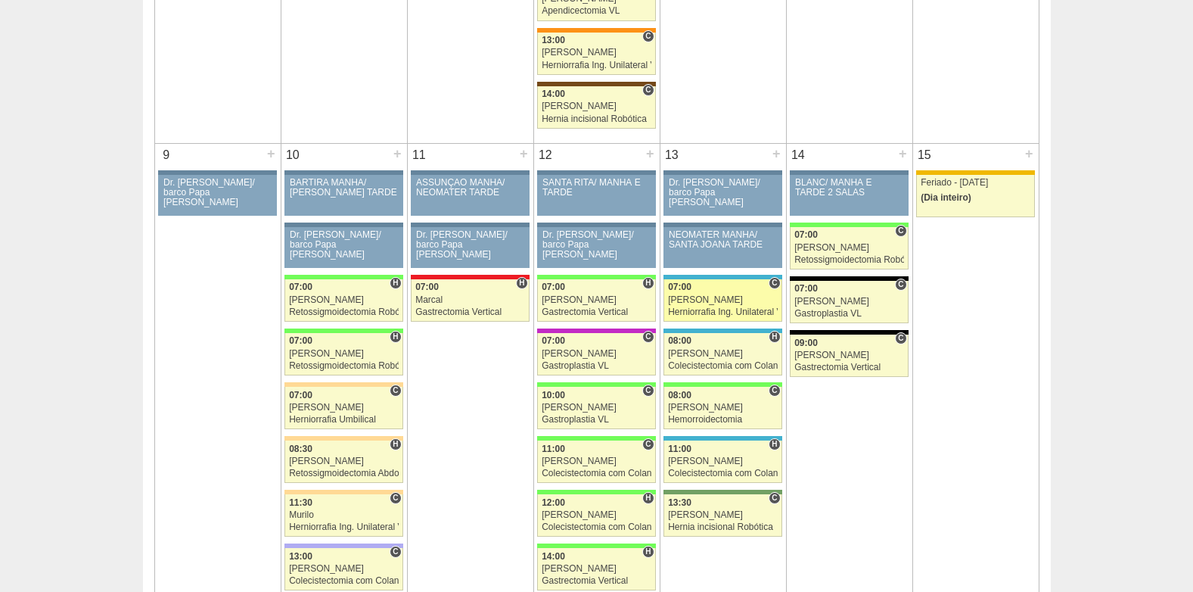
scroll to position [757, 0]
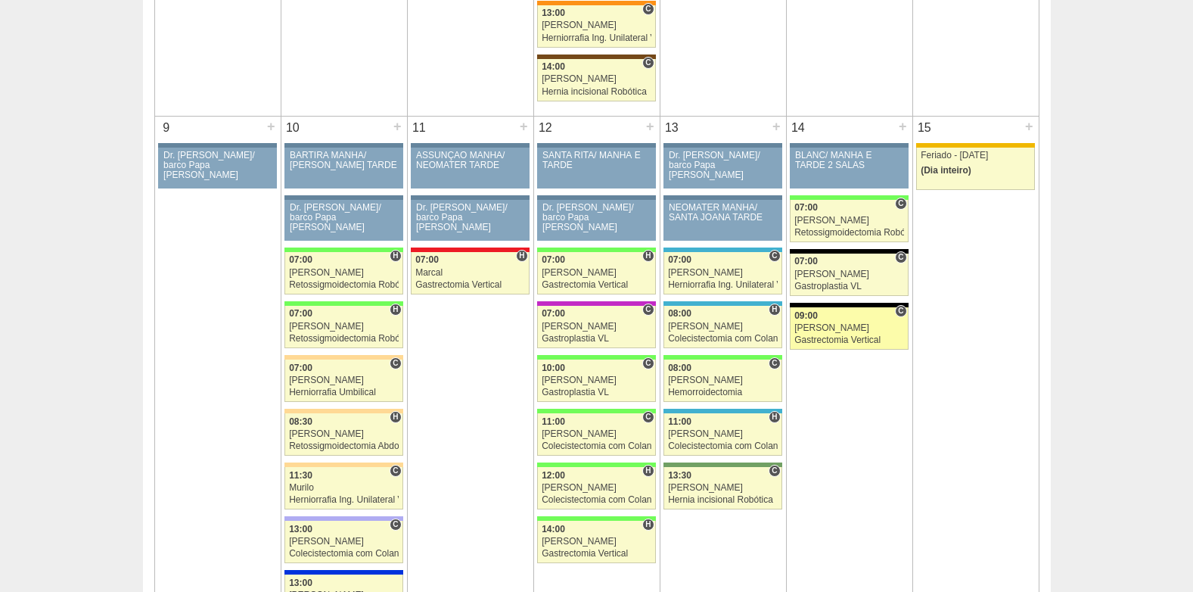
click at [837, 331] on div "Luiz Guilherme" at bounding box center [849, 328] width 110 height 10
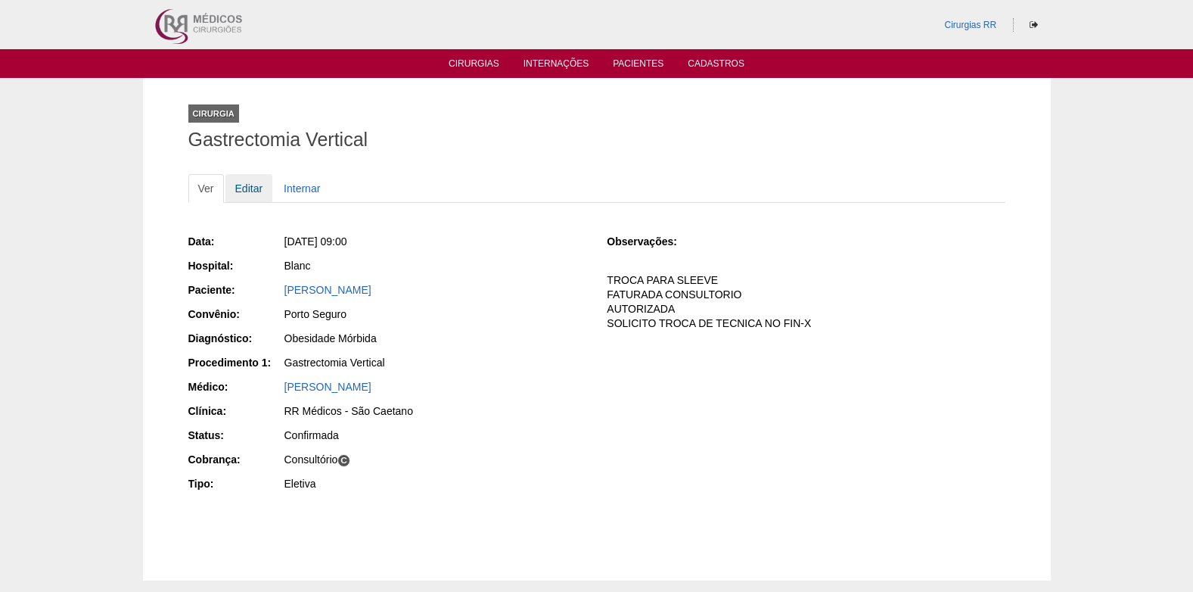
click at [244, 187] on link "Editar" at bounding box center [249, 188] width 48 height 29
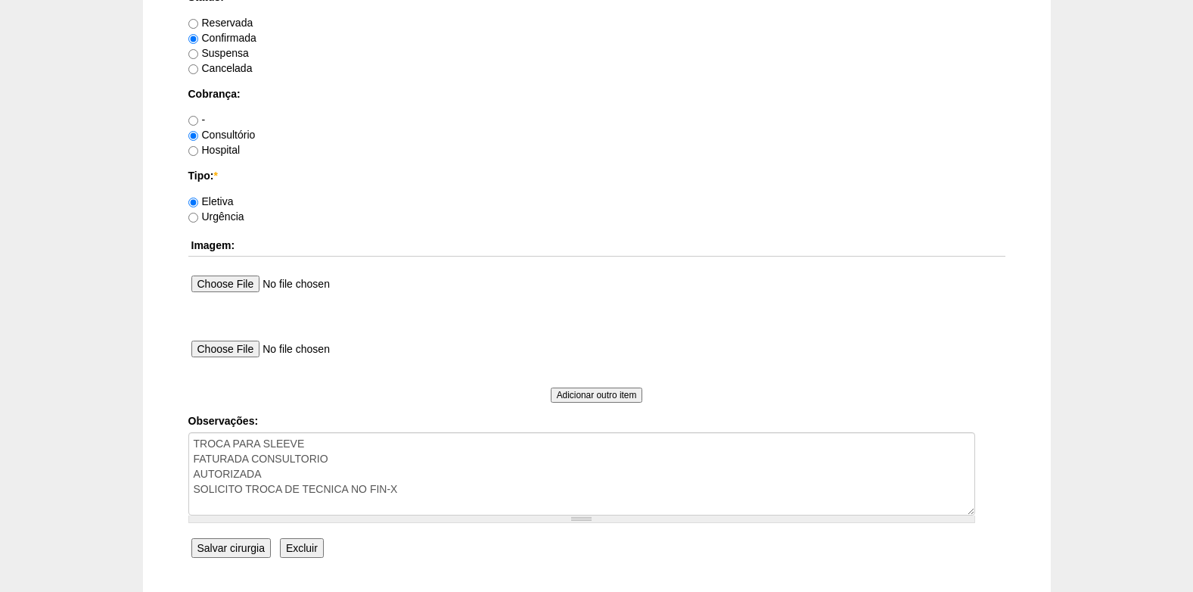
scroll to position [1358, 0]
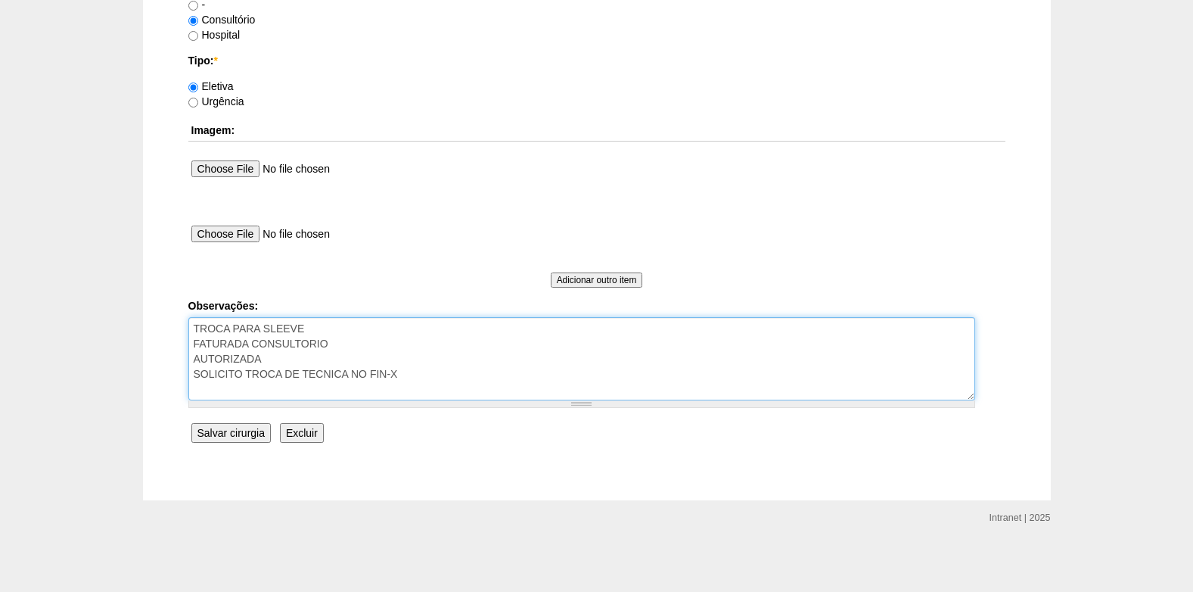
click at [302, 353] on textarea "TROCA PARA SLEEVE FATURADA CONSULTORIO AUTORIZADA SOLICITO TROCA DE TECNICA NO …" at bounding box center [581, 358] width 787 height 83
type textarea "TROCA PARA SLEEVE FATURADA CONSULTORIO AUTORIZADA VENCE 27/11 SOLICITO TROCA DE…"
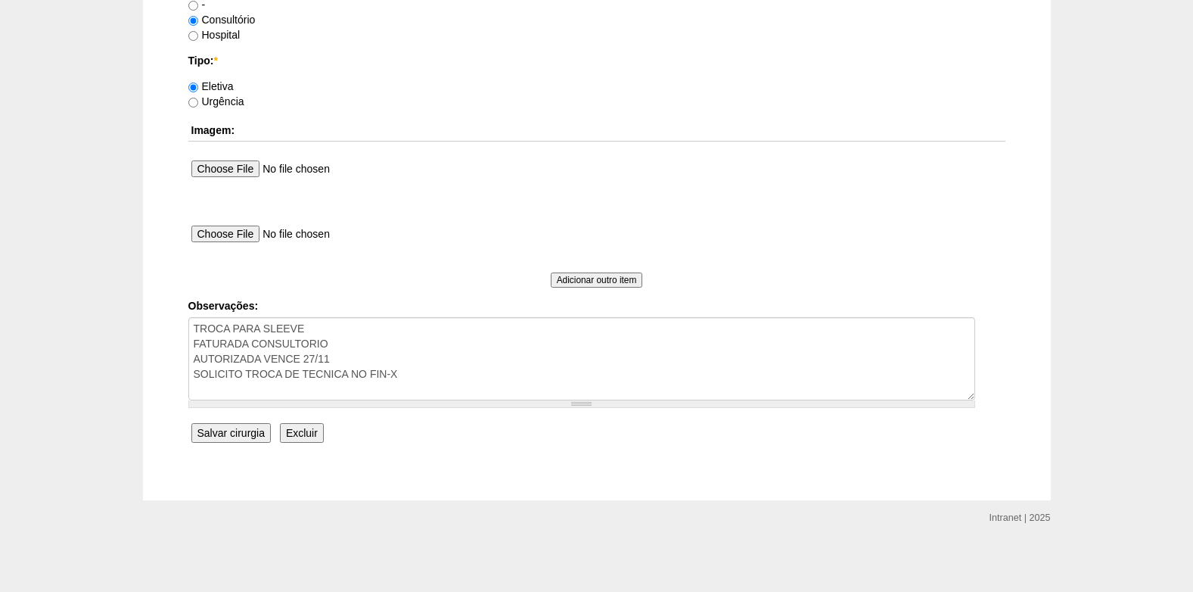
click at [225, 433] on input "Salvar cirurgia" at bounding box center [230, 433] width 79 height 20
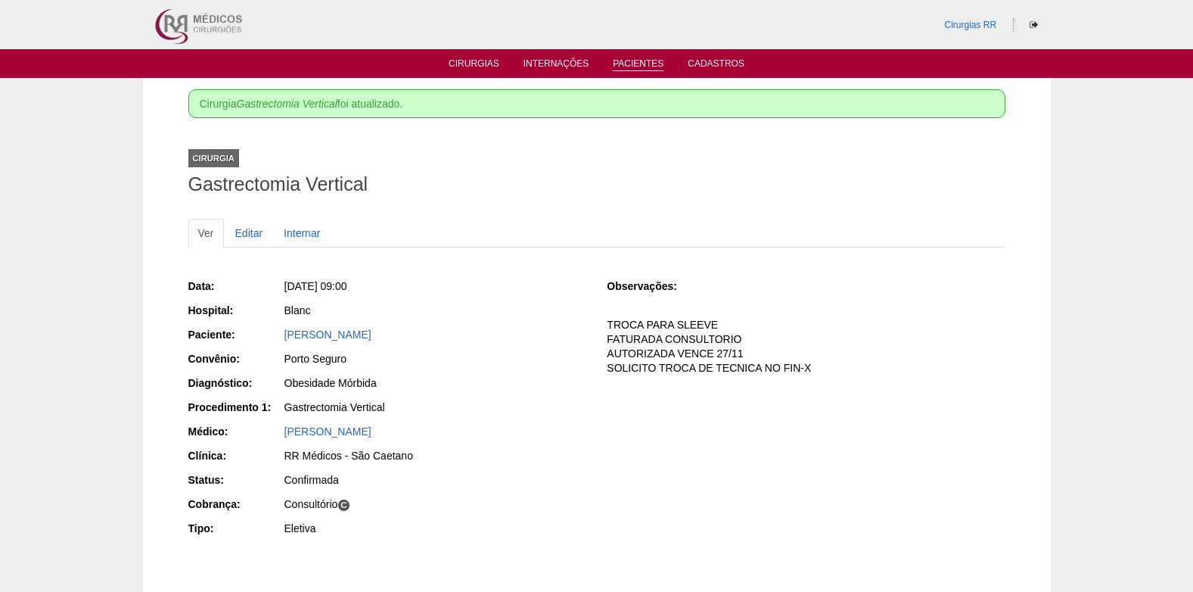
click at [644, 67] on link "Pacientes" at bounding box center [638, 64] width 51 height 13
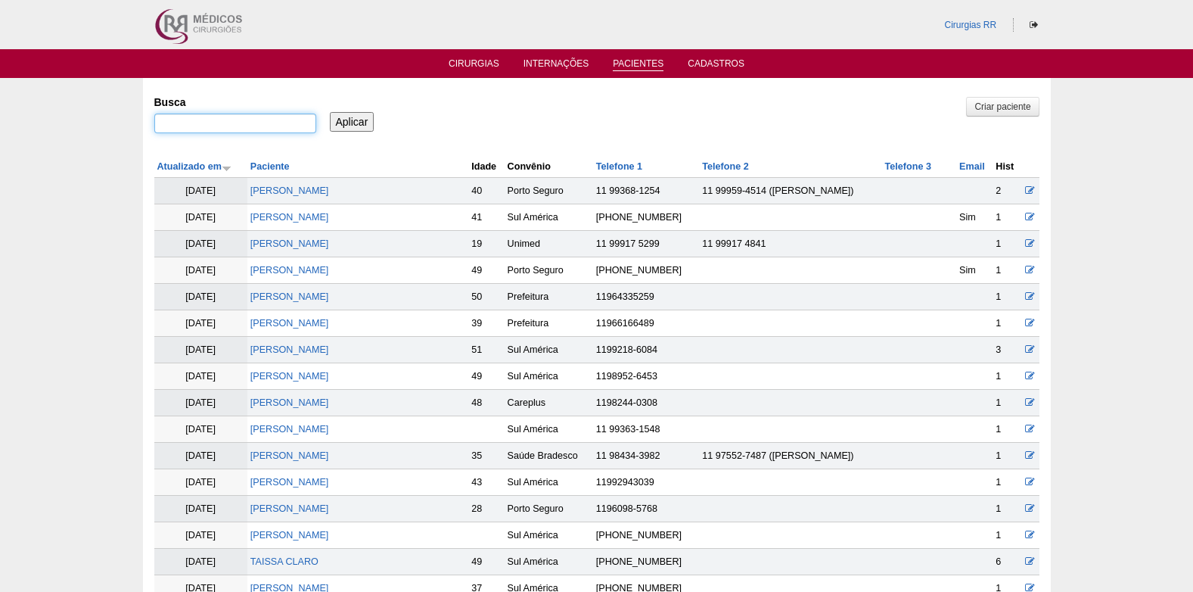
click at [261, 120] on input "Busca" at bounding box center [235, 123] width 162 height 20
paste input "[PERSON_NAME]"
type input "[PERSON_NAME]"
click at [356, 123] on input "Aplicar" at bounding box center [352, 122] width 45 height 20
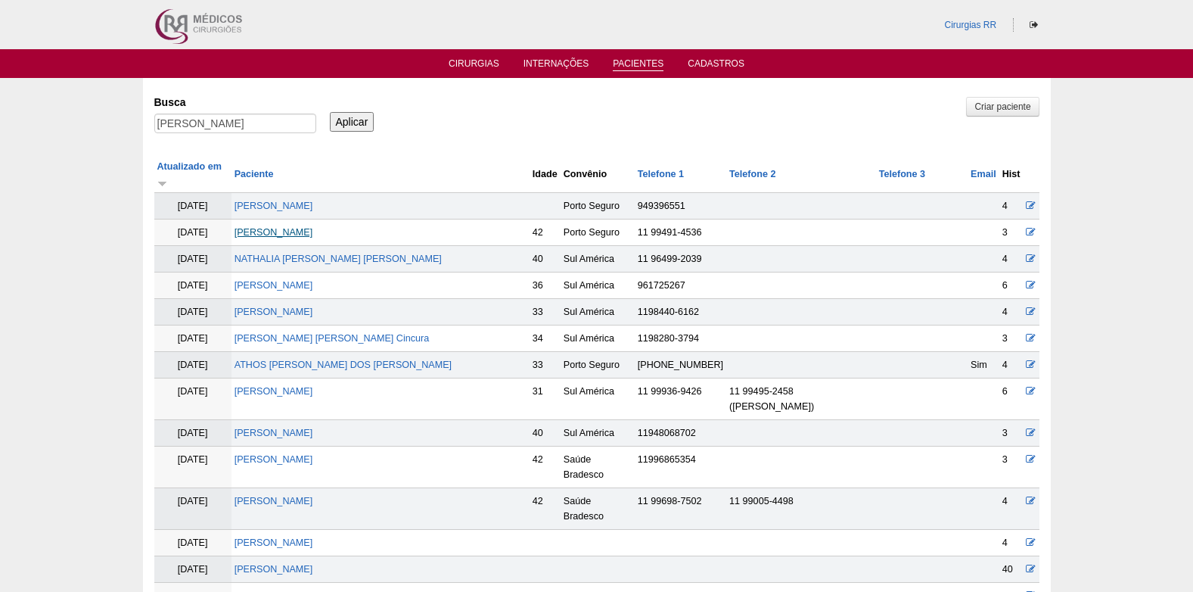
click at [285, 227] on link "[PERSON_NAME]" at bounding box center [274, 232] width 79 height 11
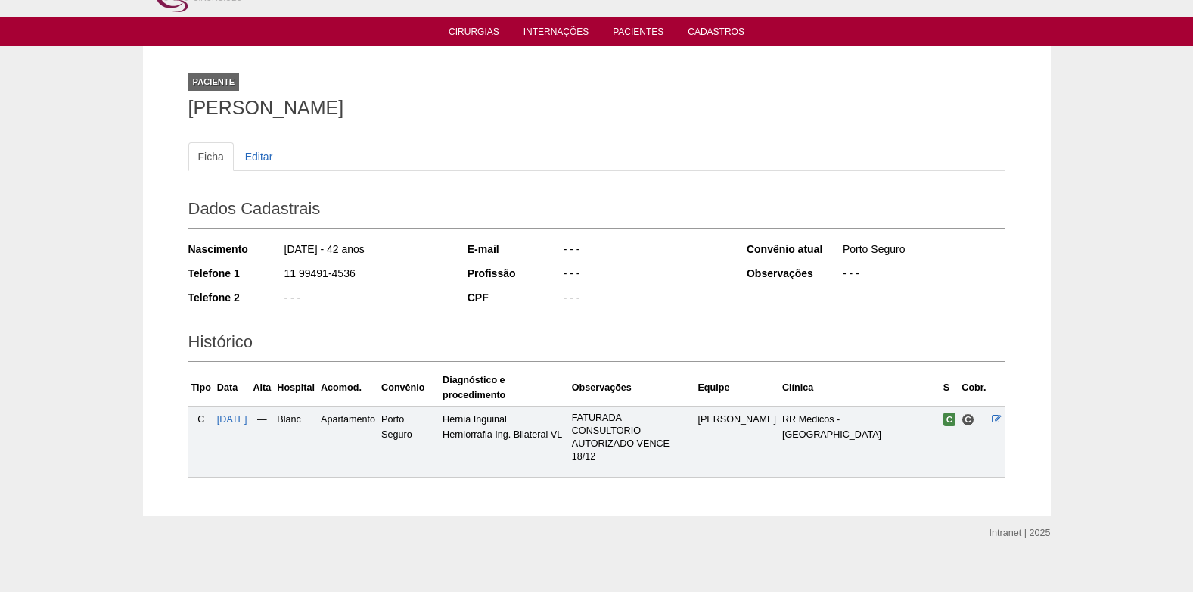
scroll to position [47, 0]
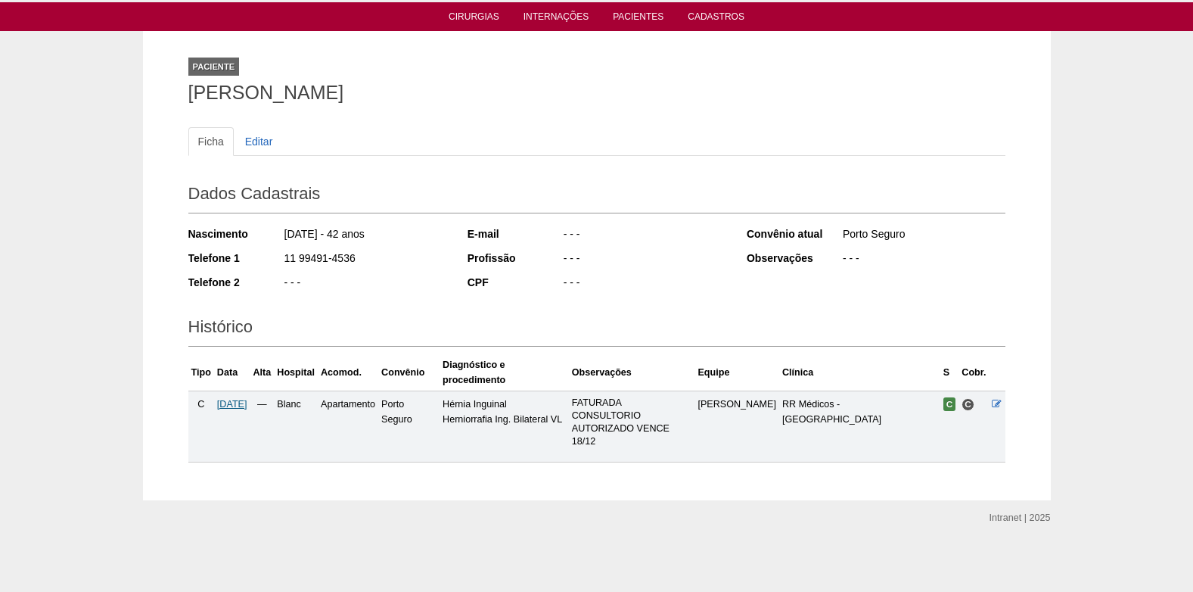
click at [244, 407] on span "[DATE]" at bounding box center [232, 404] width 30 height 11
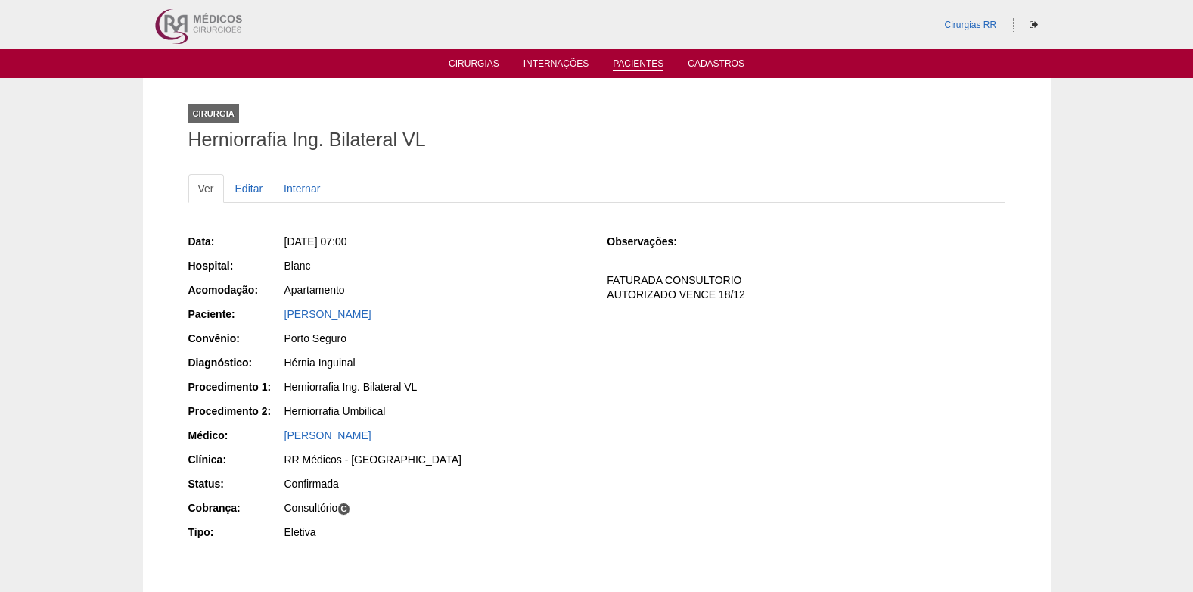
click at [624, 63] on link "Pacientes" at bounding box center [638, 64] width 51 height 13
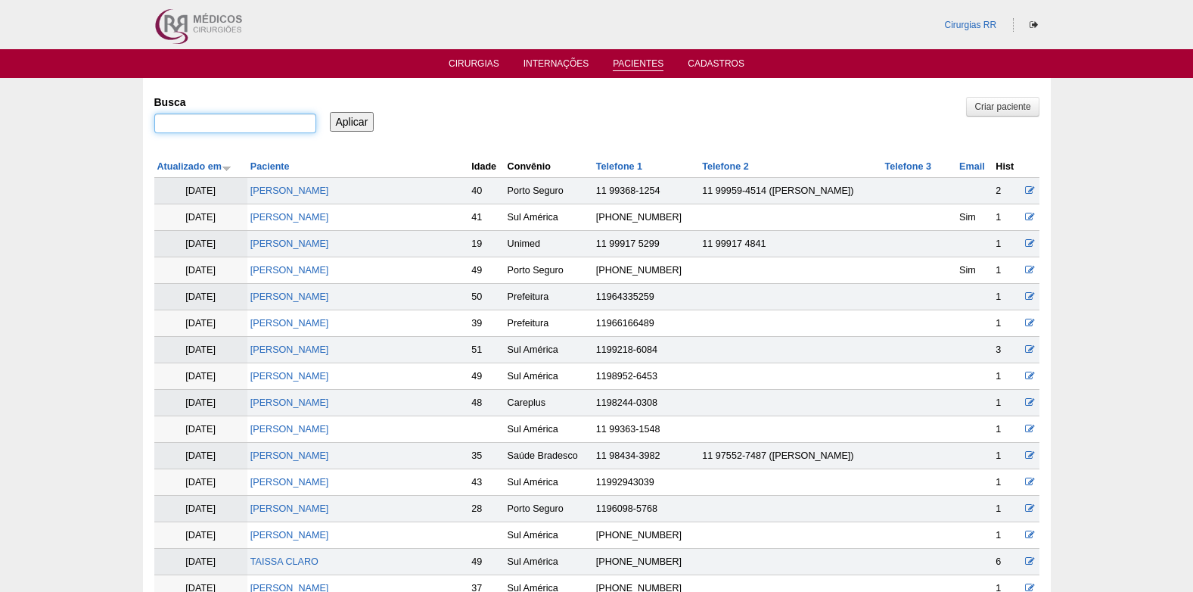
click at [219, 125] on input "Busca" at bounding box center [235, 123] width 162 height 20
paste input "[PERSON_NAME] [PERSON_NAME]"
type input "DANIEL CALIXTO GONÇALVES DIAS"
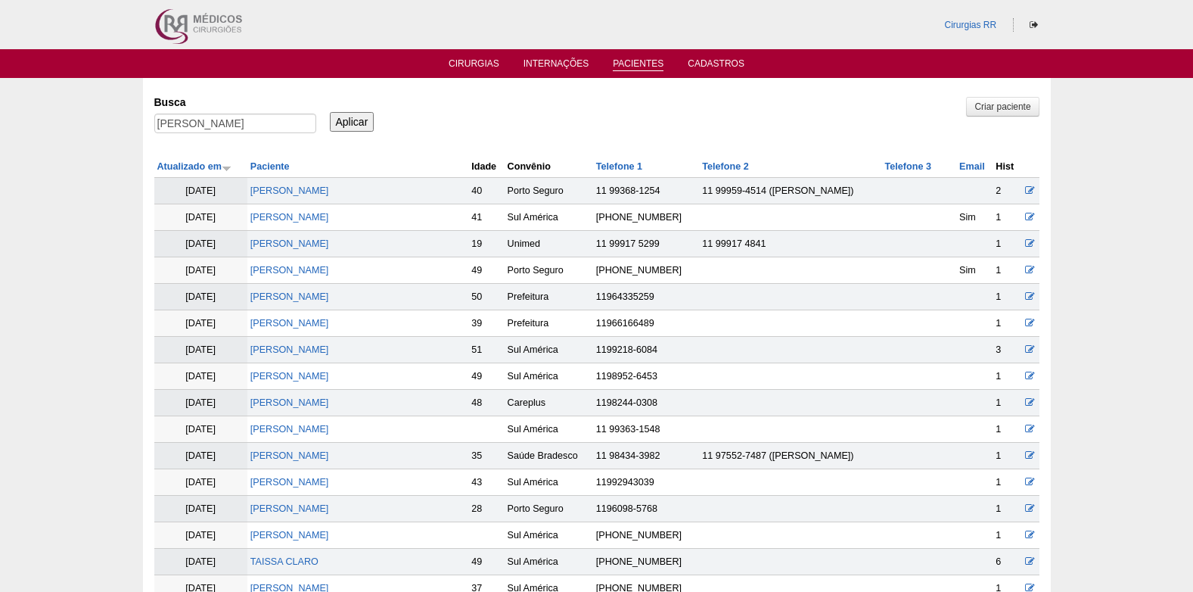
click at [356, 124] on input "Aplicar" at bounding box center [352, 122] width 45 height 20
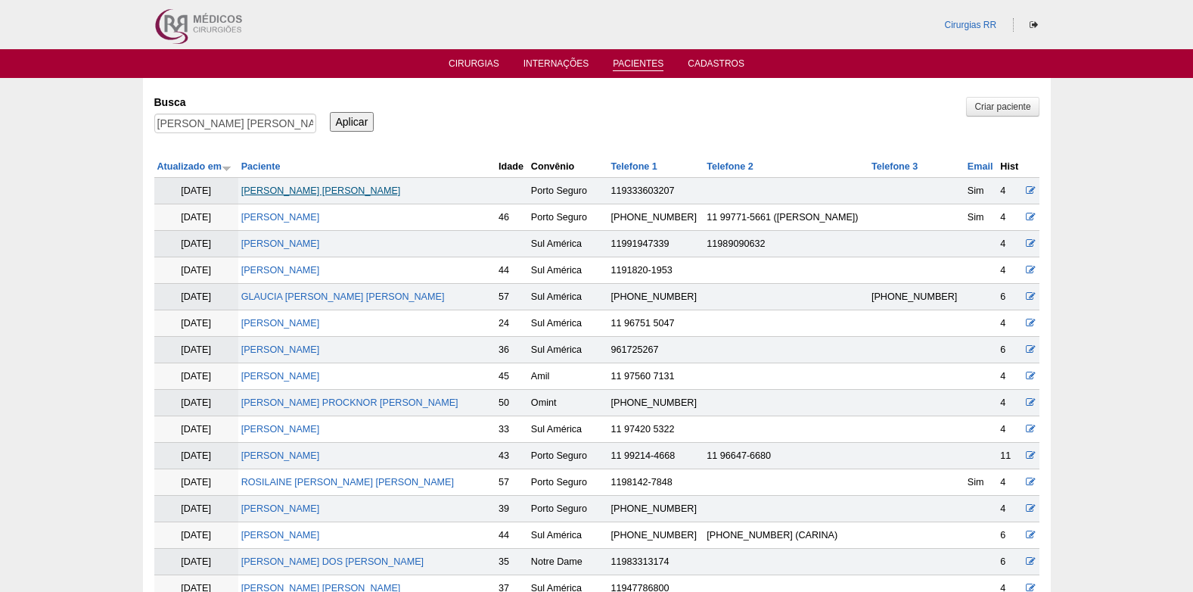
click at [319, 188] on link "[PERSON_NAME]" at bounding box center [321, 190] width 160 height 11
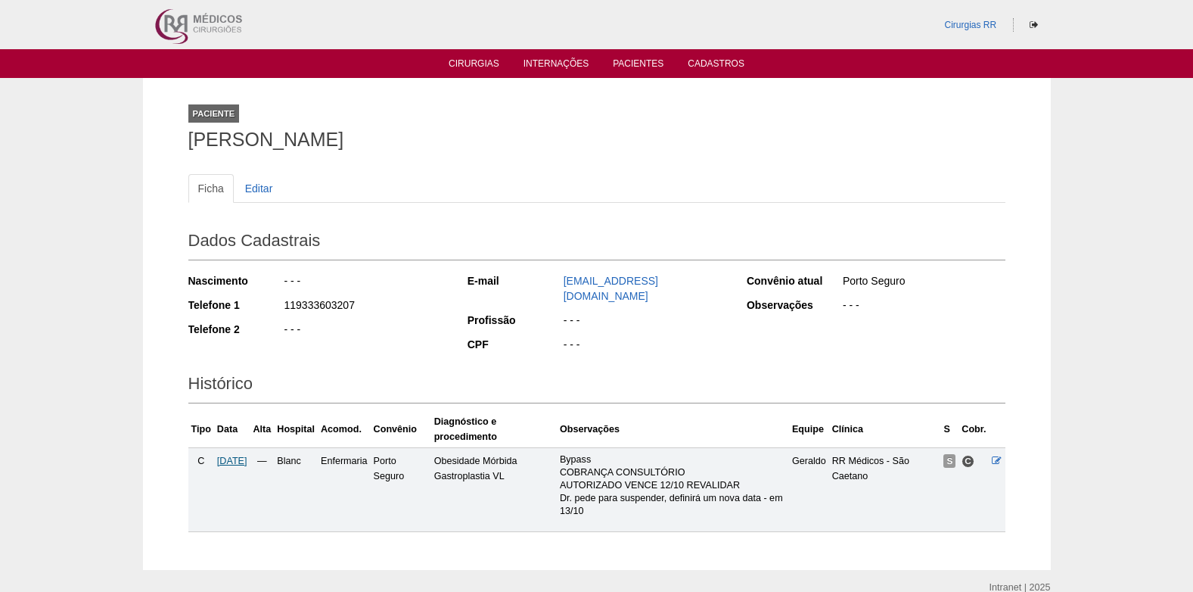
click at [238, 455] on span "[DATE]" at bounding box center [232, 460] width 30 height 11
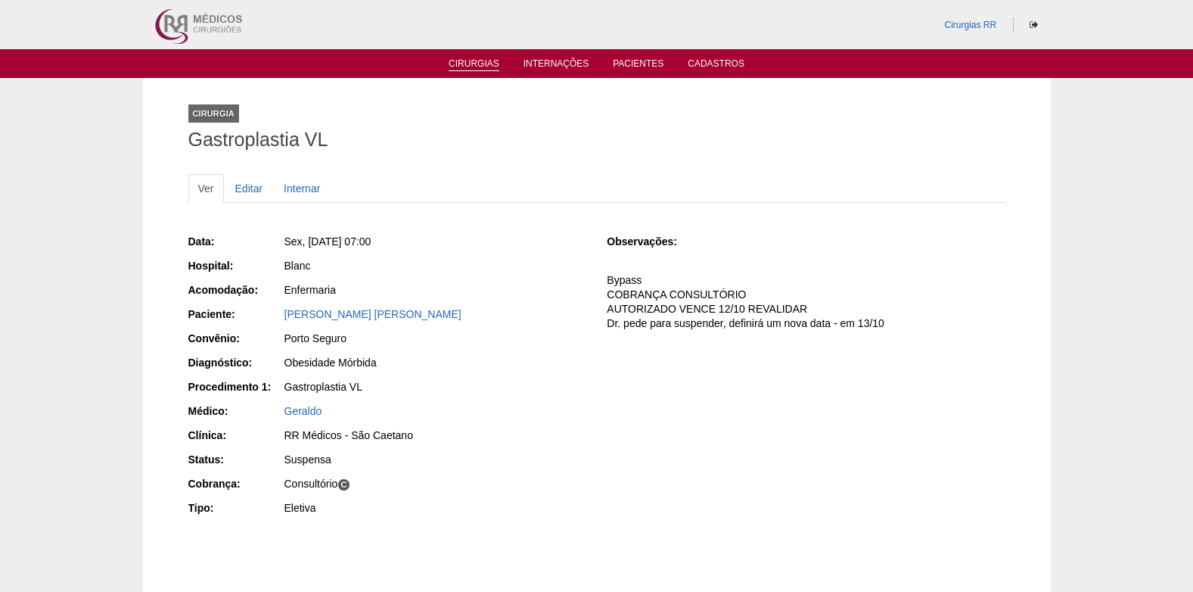
click at [469, 59] on link "Cirurgias" at bounding box center [474, 64] width 51 height 13
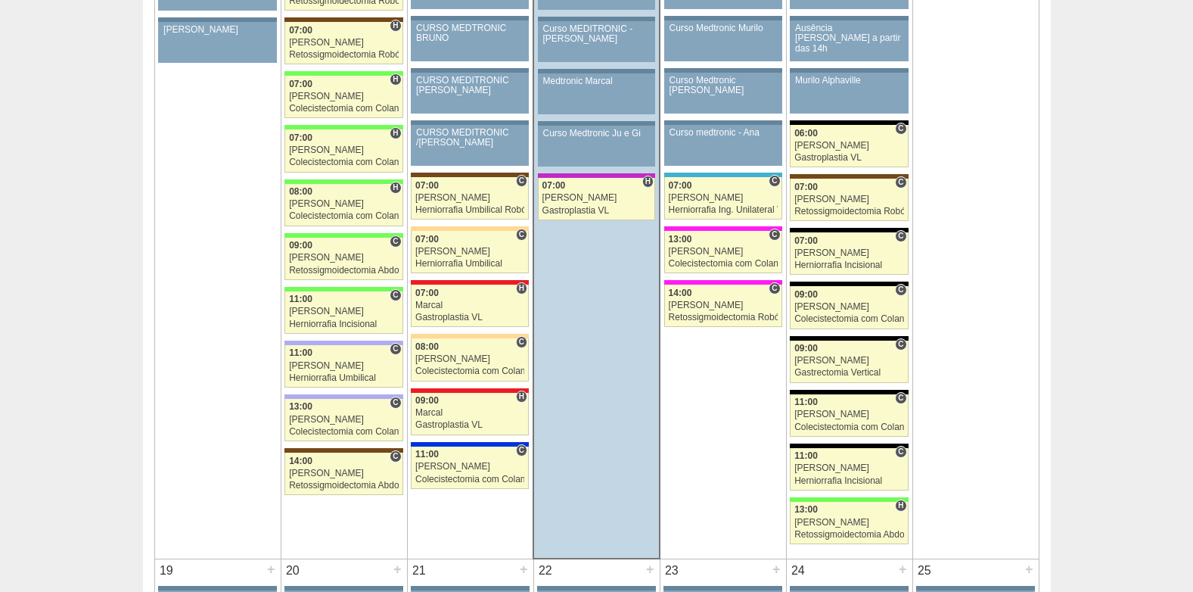
scroll to position [1816, 0]
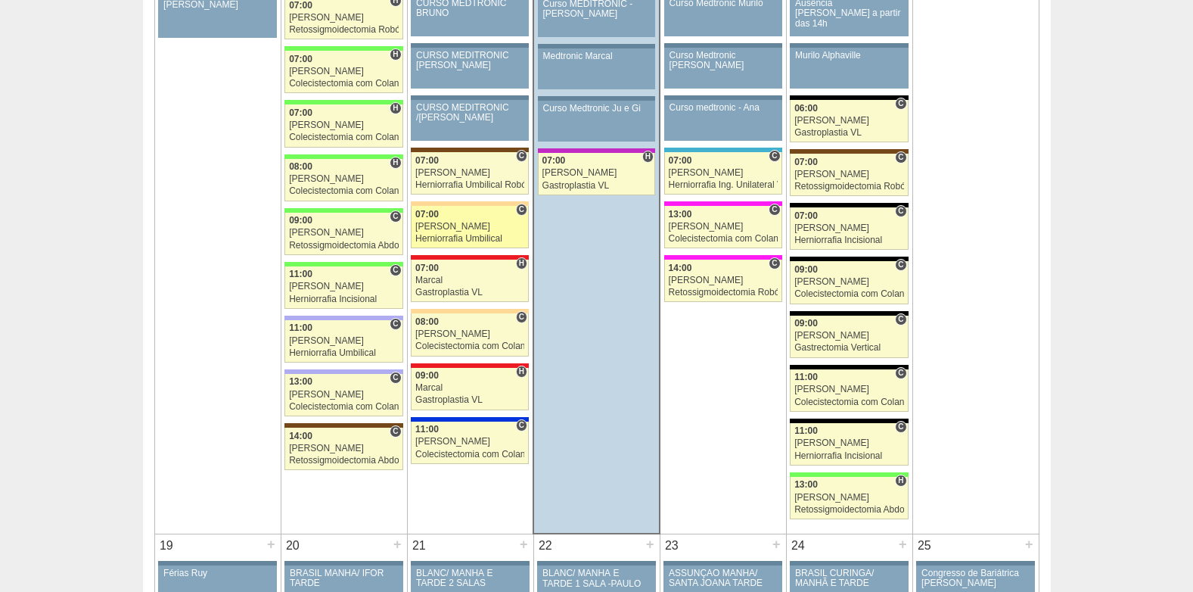
click at [465, 236] on div "Herniorrafia Umbilical" at bounding box center [469, 239] width 109 height 10
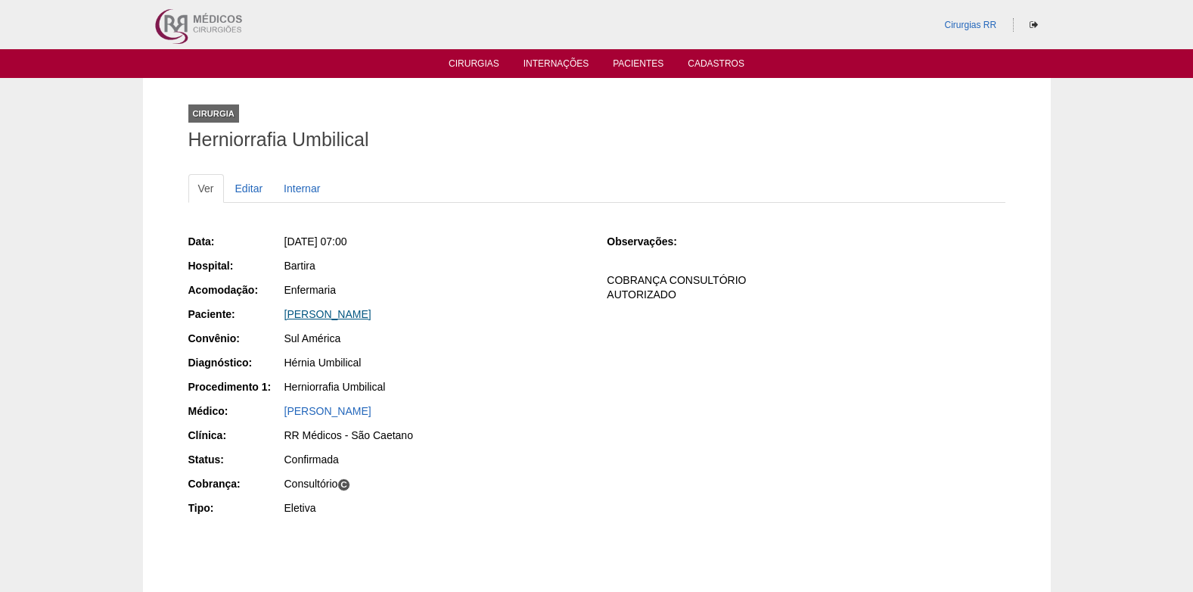
click at [371, 309] on link "MARCIO ROBERTO FERREIRA DA SILVA" at bounding box center [327, 314] width 87 height 12
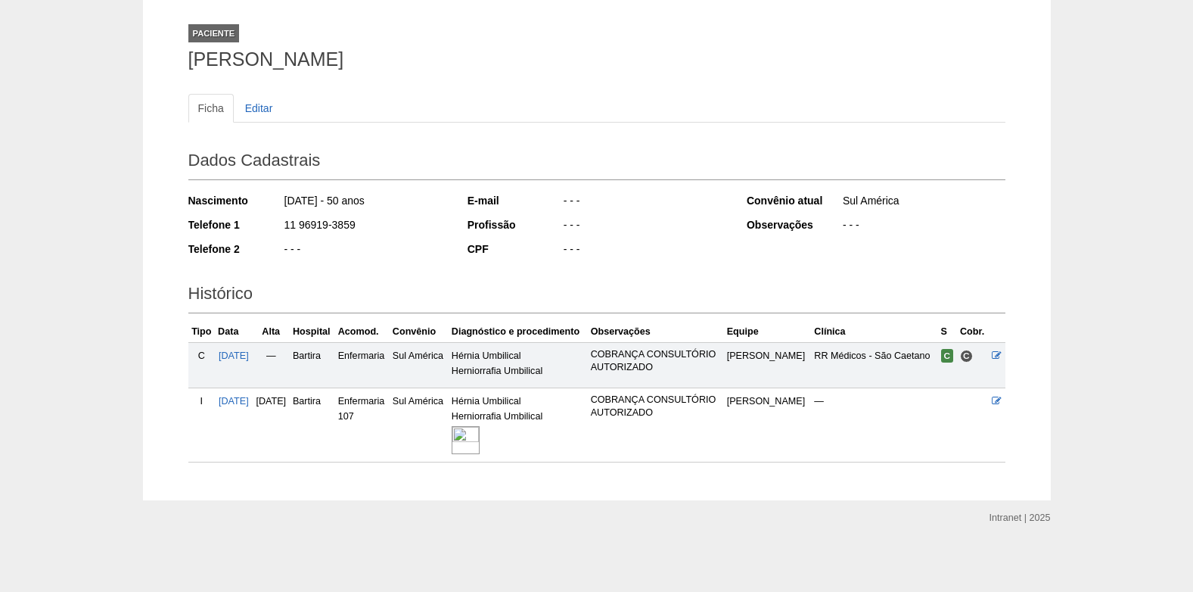
scroll to position [108, 0]
click at [480, 442] on img at bounding box center [466, 440] width 28 height 28
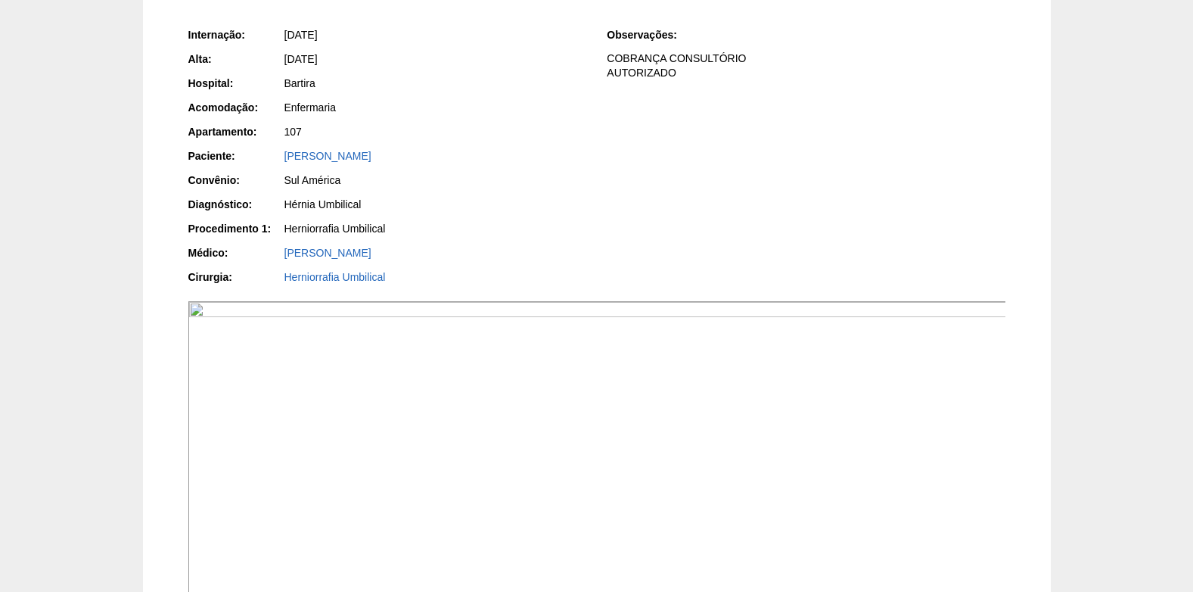
scroll to position [197, 0]
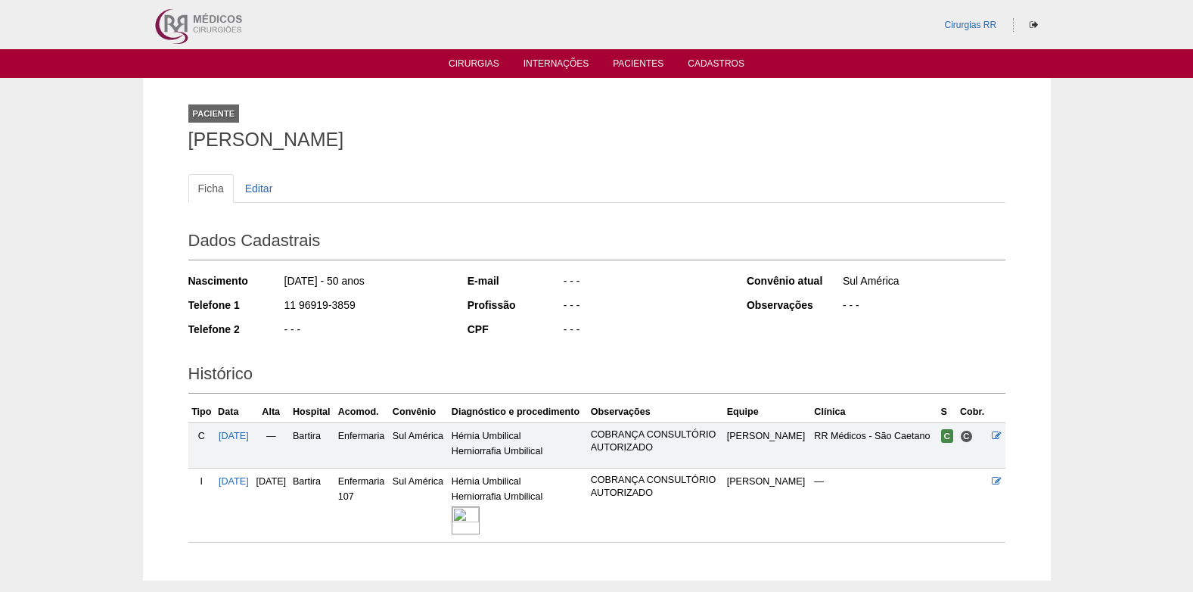
scroll to position [104, 0]
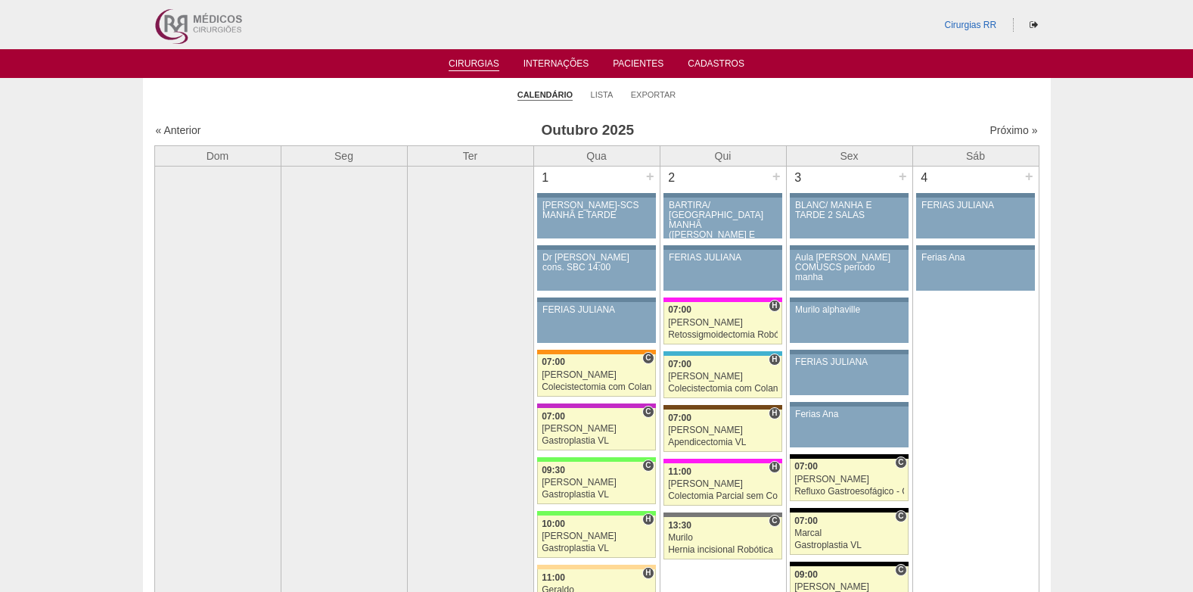
scroll to position [1816, 0]
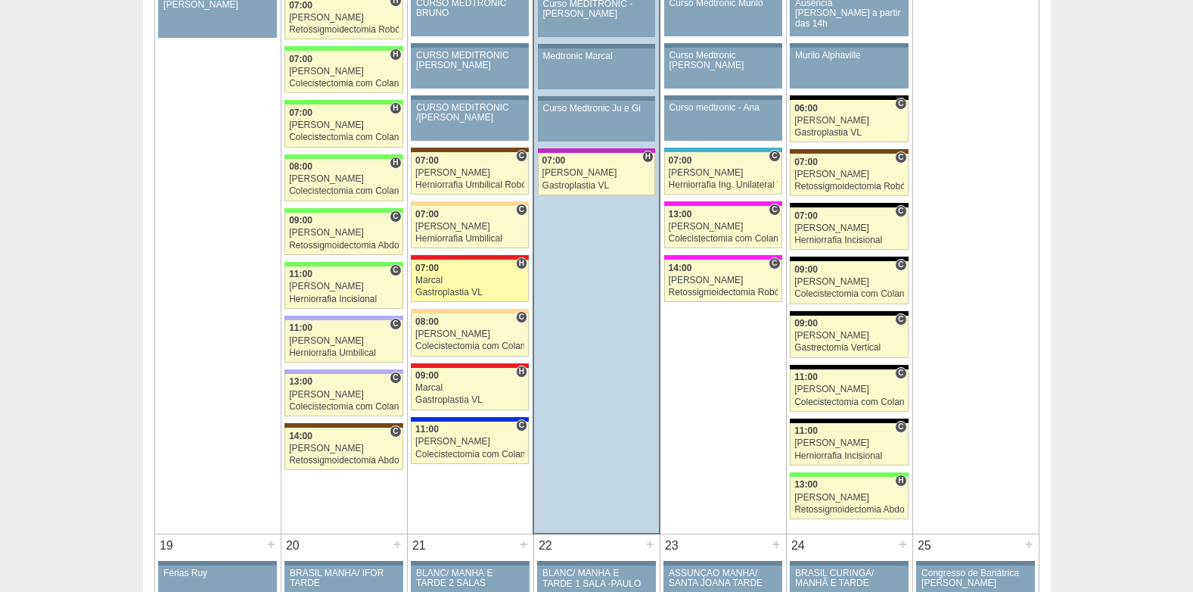
click at [459, 285] on div "Marcal" at bounding box center [469, 280] width 109 height 10
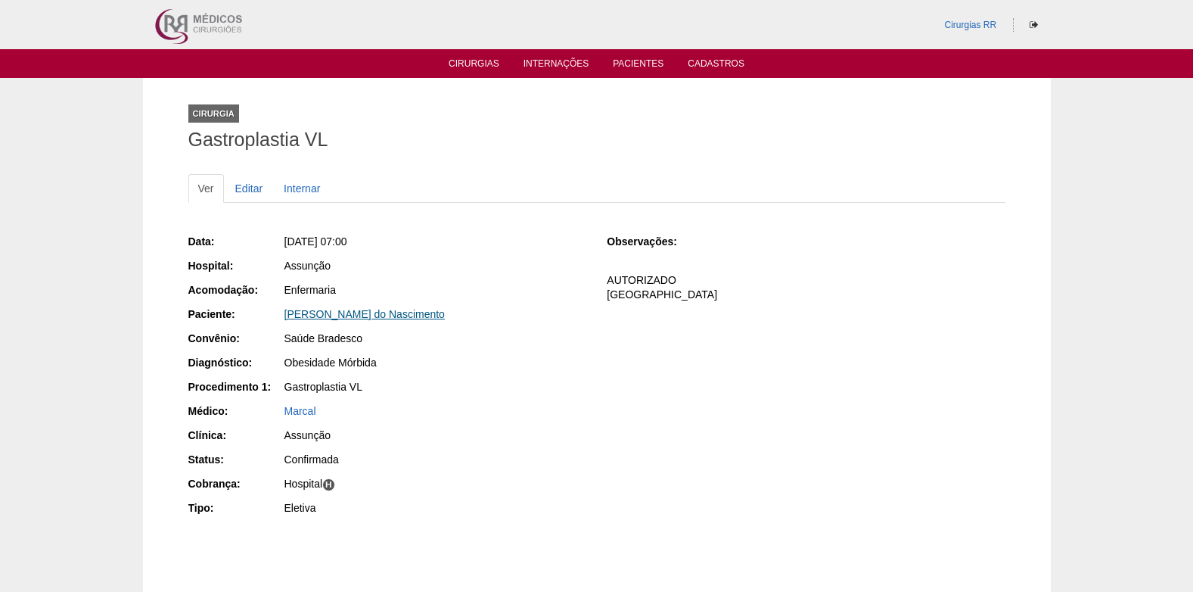
click at [369, 316] on link "Ariane Cristine Bengivenga do Nascimento" at bounding box center [364, 314] width 160 height 12
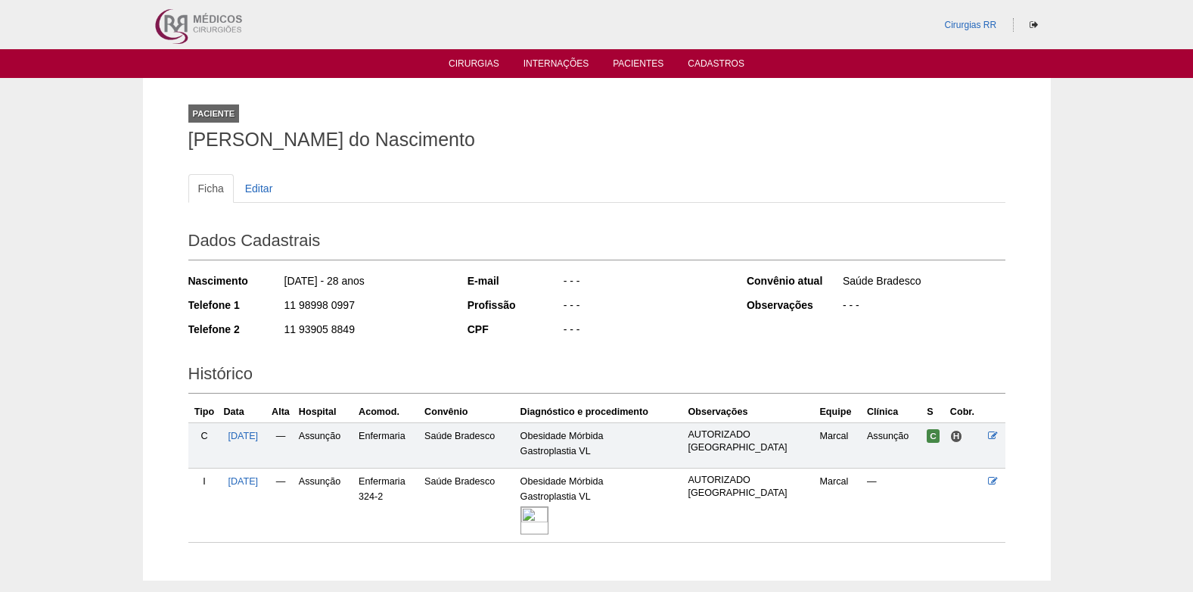
scroll to position [80, 0]
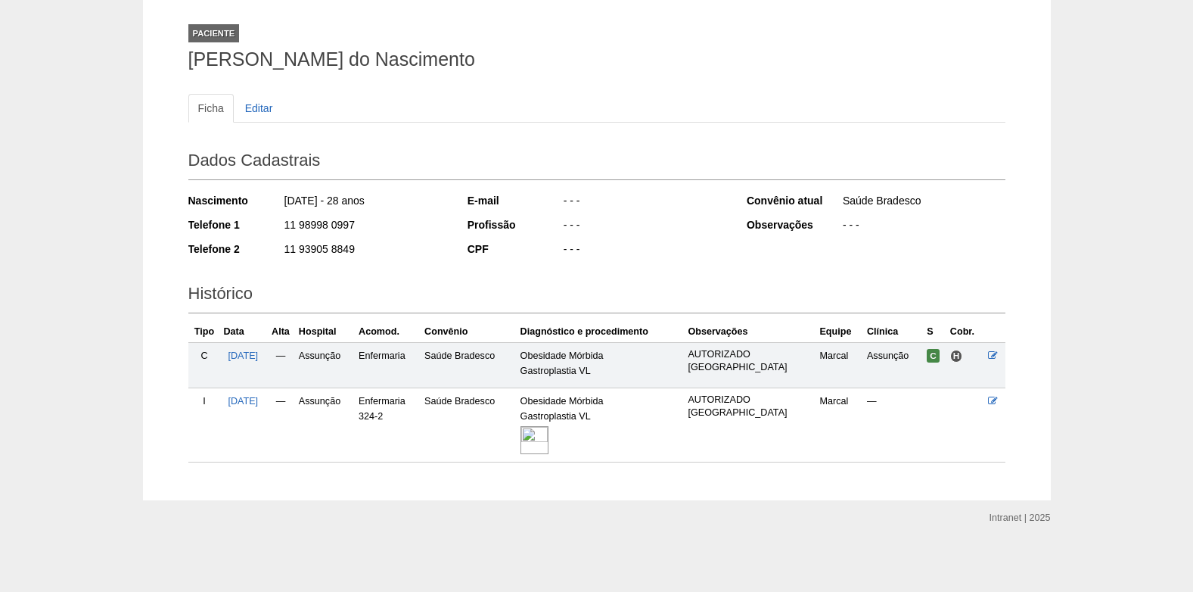
click at [548, 447] on img at bounding box center [534, 440] width 28 height 28
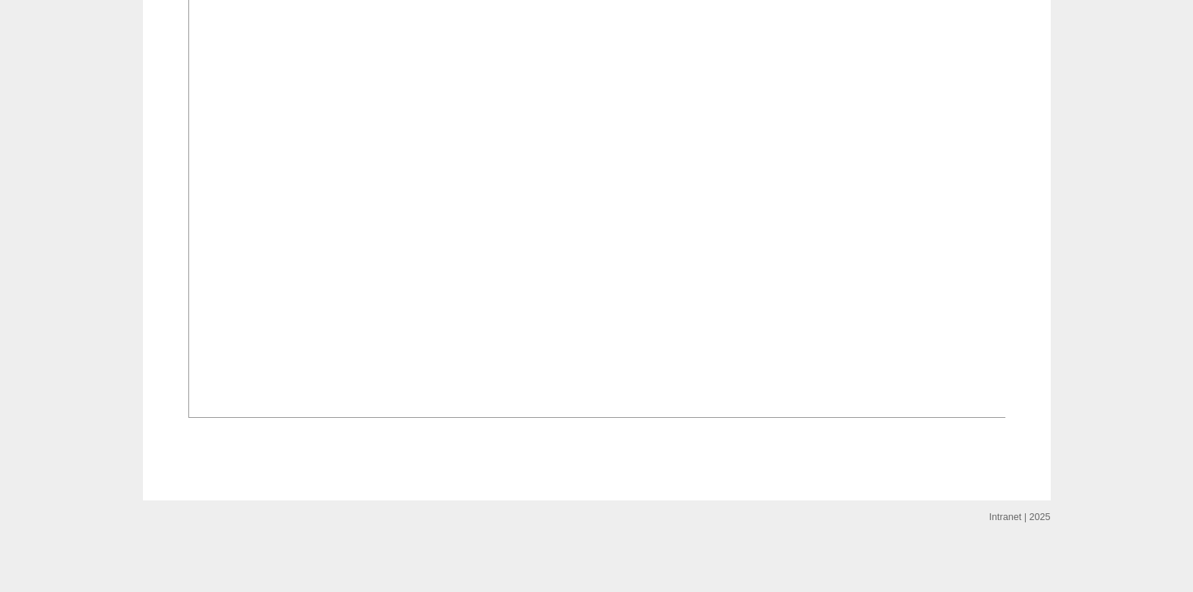
scroll to position [1157, 0]
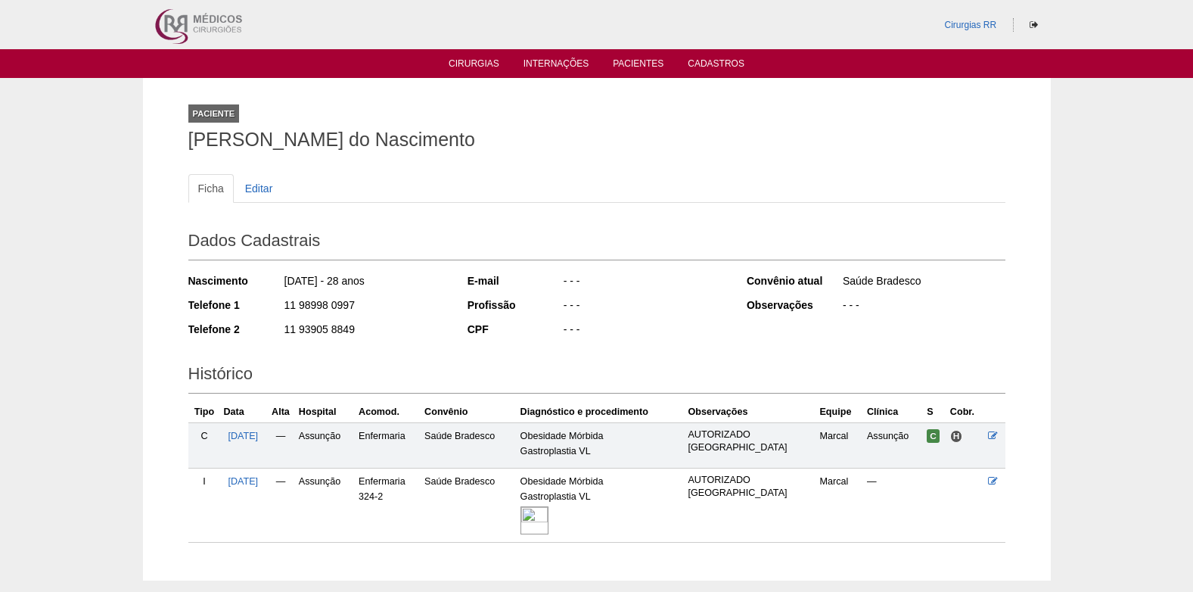
scroll to position [80, 0]
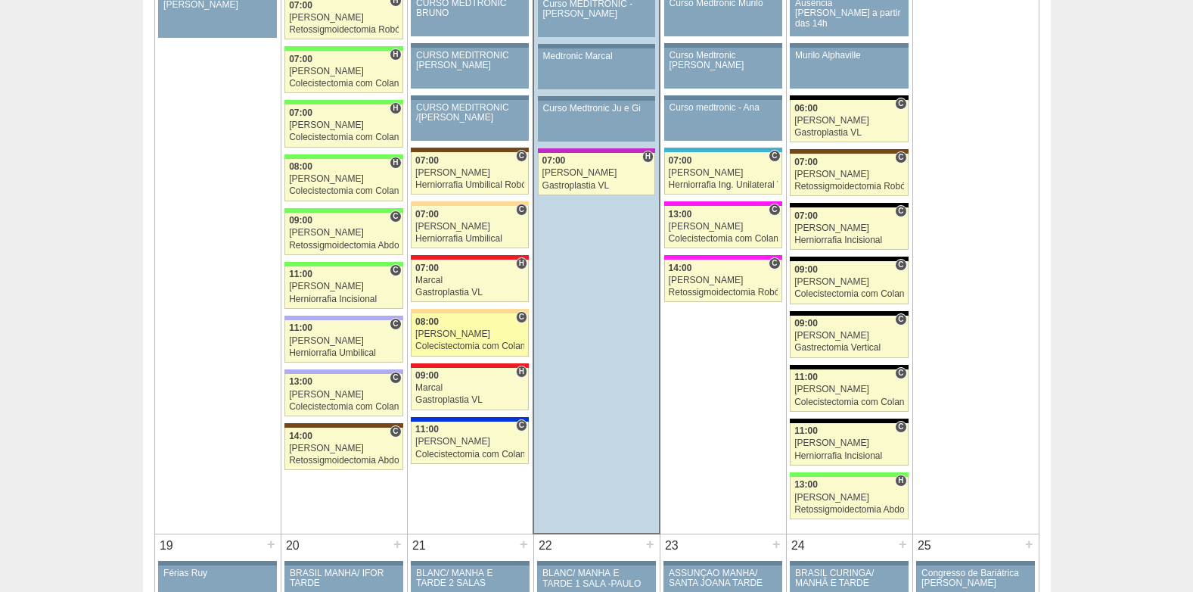
scroll to position [1816, 0]
click at [447, 342] on div "Colecistectomia com Colangiografia VL" at bounding box center [469, 346] width 109 height 10
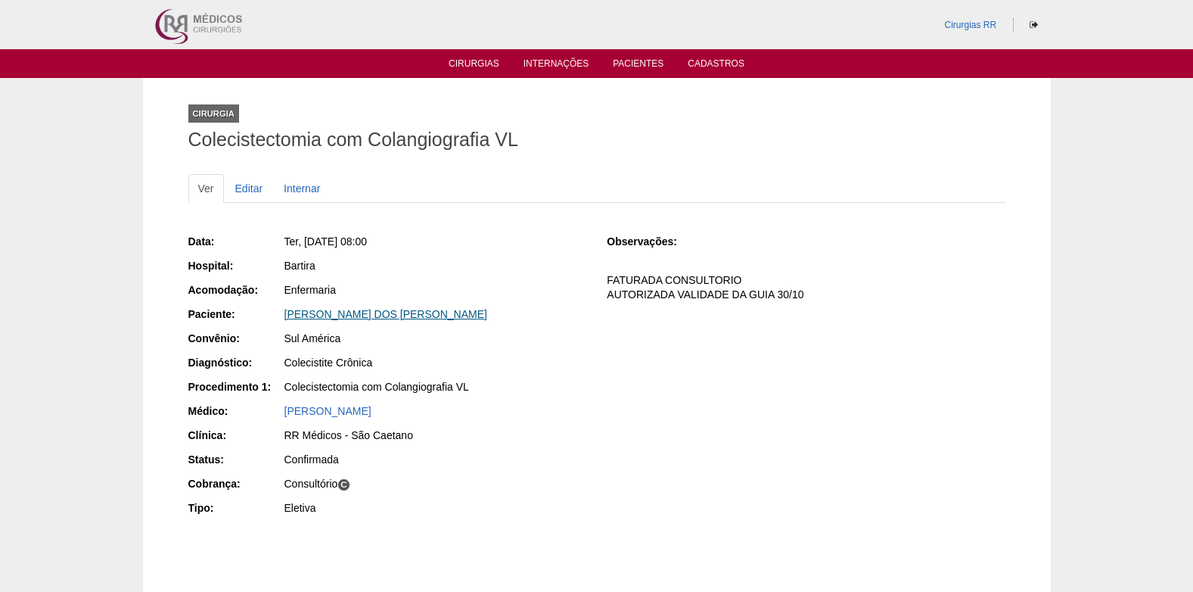
click at [357, 312] on link "[PERSON_NAME] DOS [PERSON_NAME]" at bounding box center [385, 314] width 203 height 12
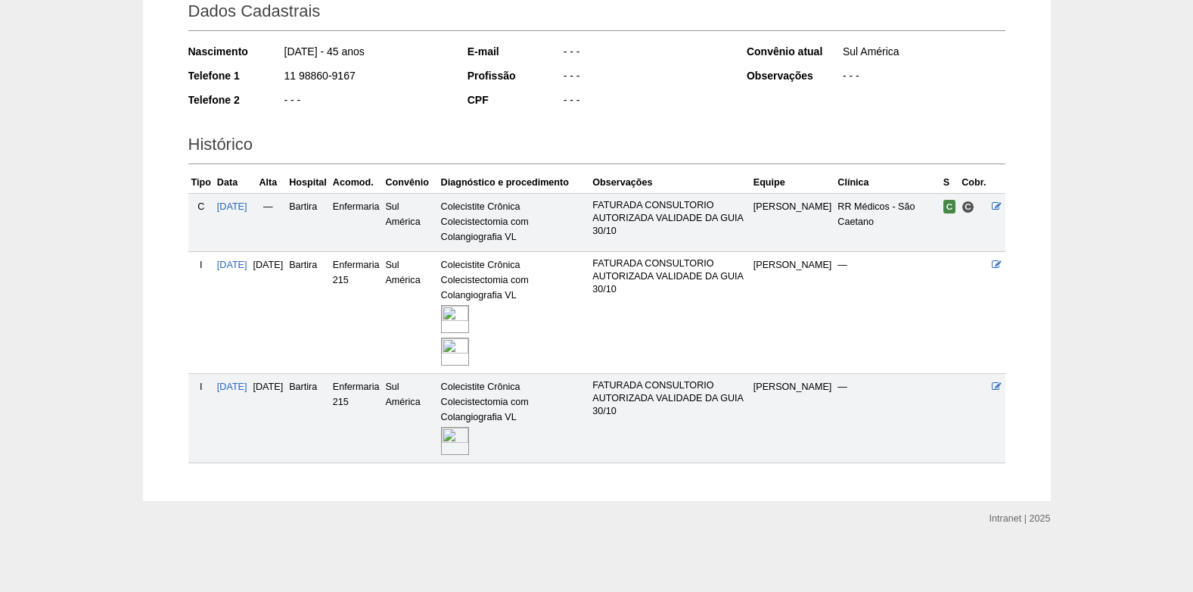
scroll to position [230, 0]
click at [469, 350] on img at bounding box center [455, 351] width 28 height 28
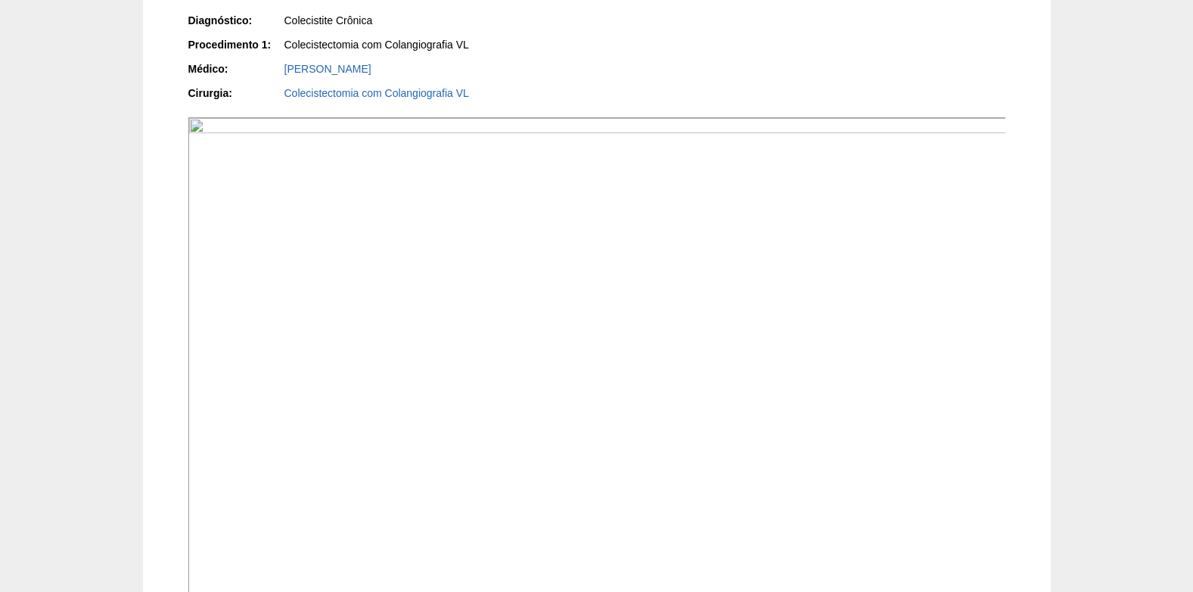
scroll to position [88, 0]
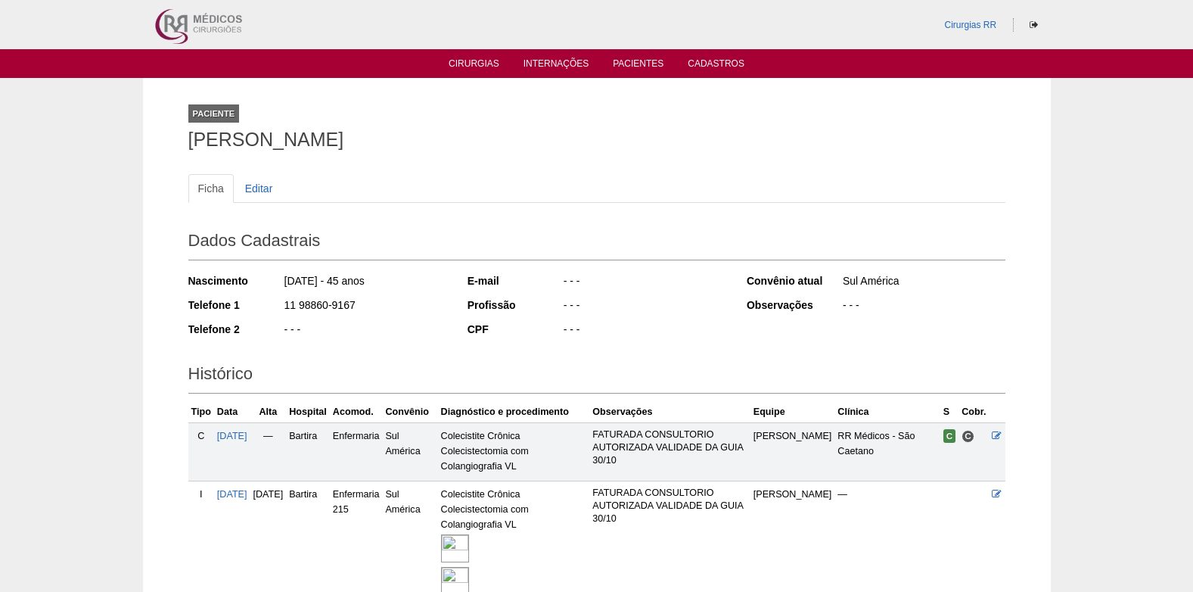
scroll to position [230, 0]
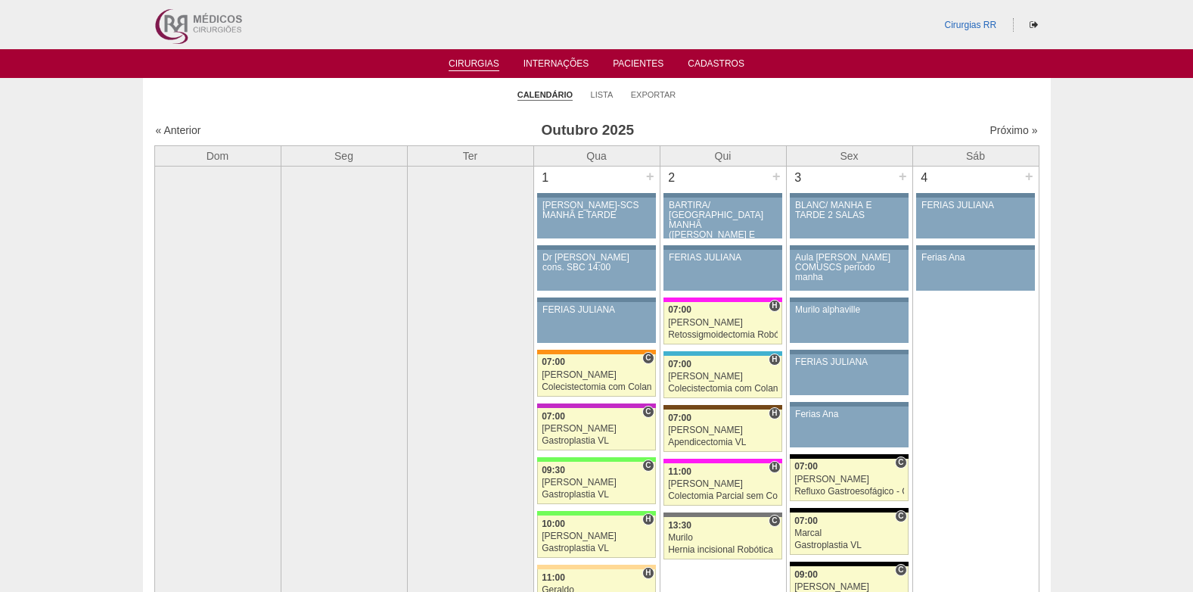
scroll to position [1816, 0]
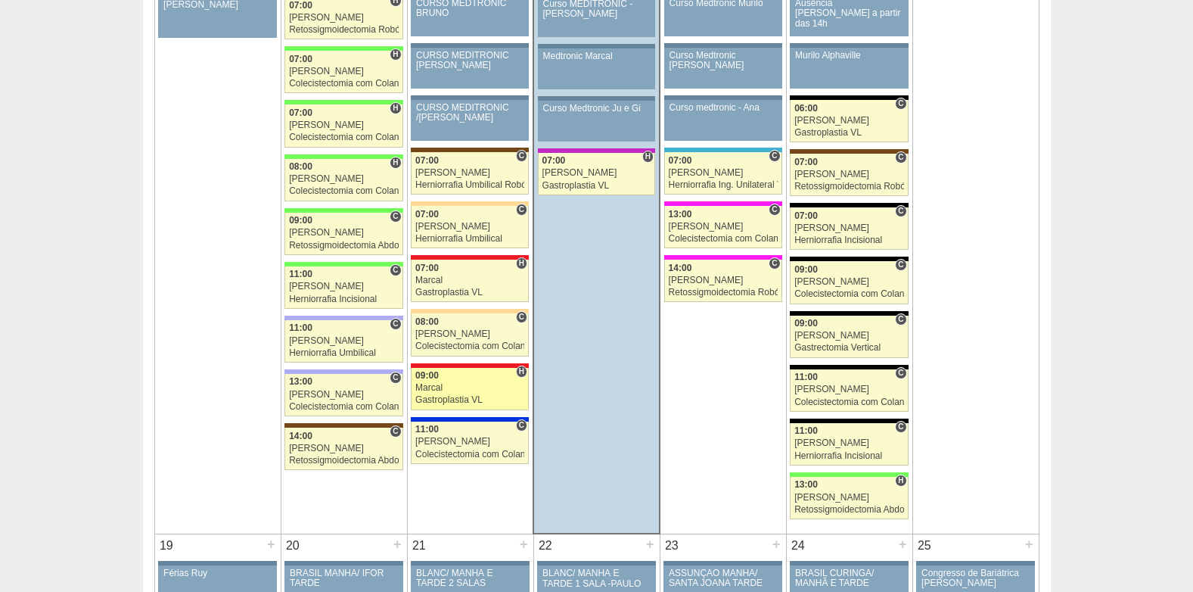
click at [455, 387] on div "Marcal" at bounding box center [469, 388] width 109 height 10
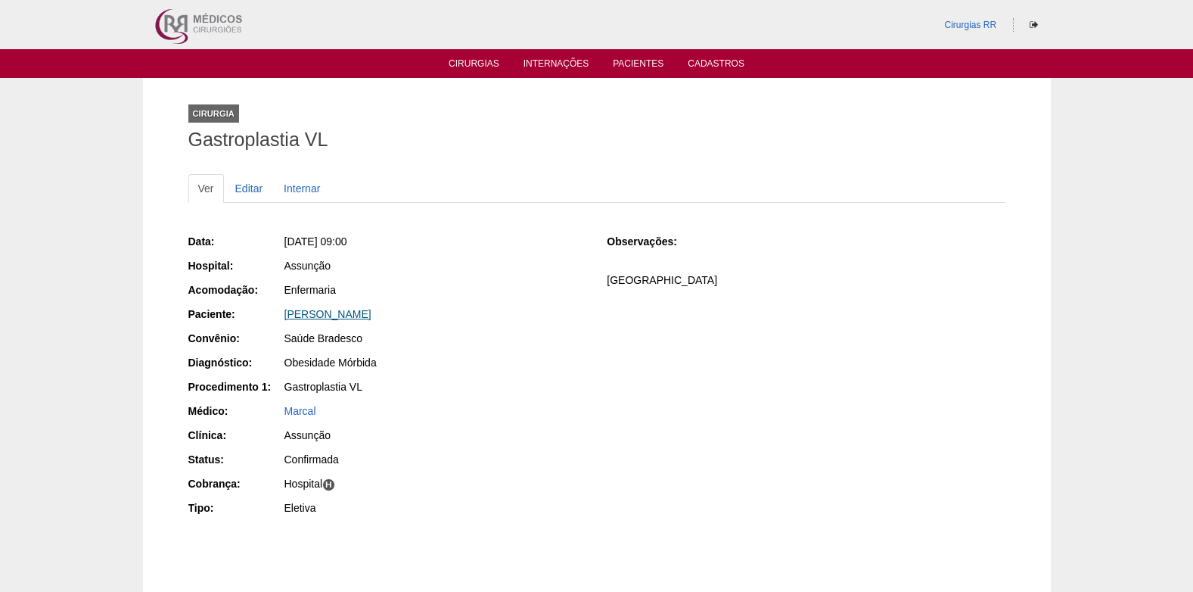
click at [336, 312] on link "[PERSON_NAME]" at bounding box center [327, 314] width 87 height 12
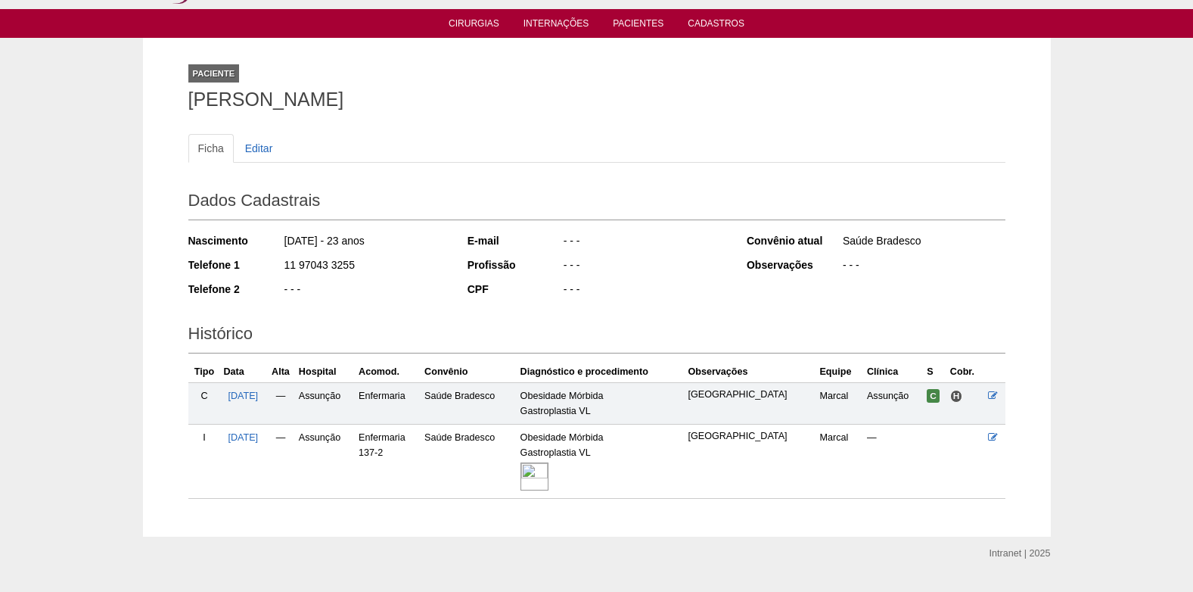
scroll to position [76, 0]
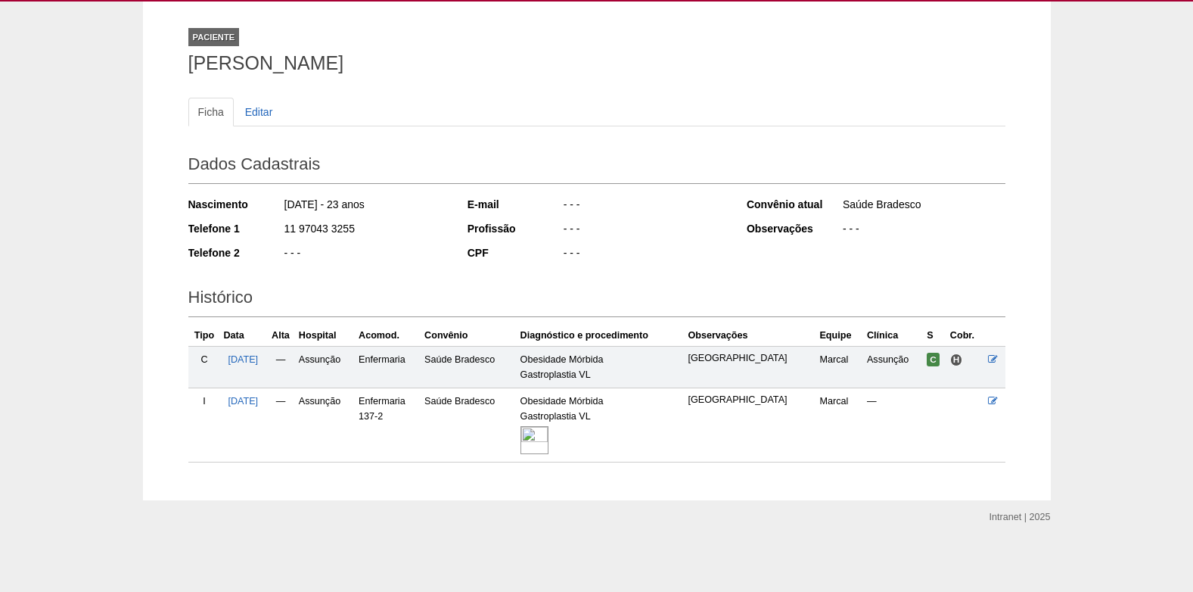
click at [540, 439] on img at bounding box center [534, 440] width 28 height 28
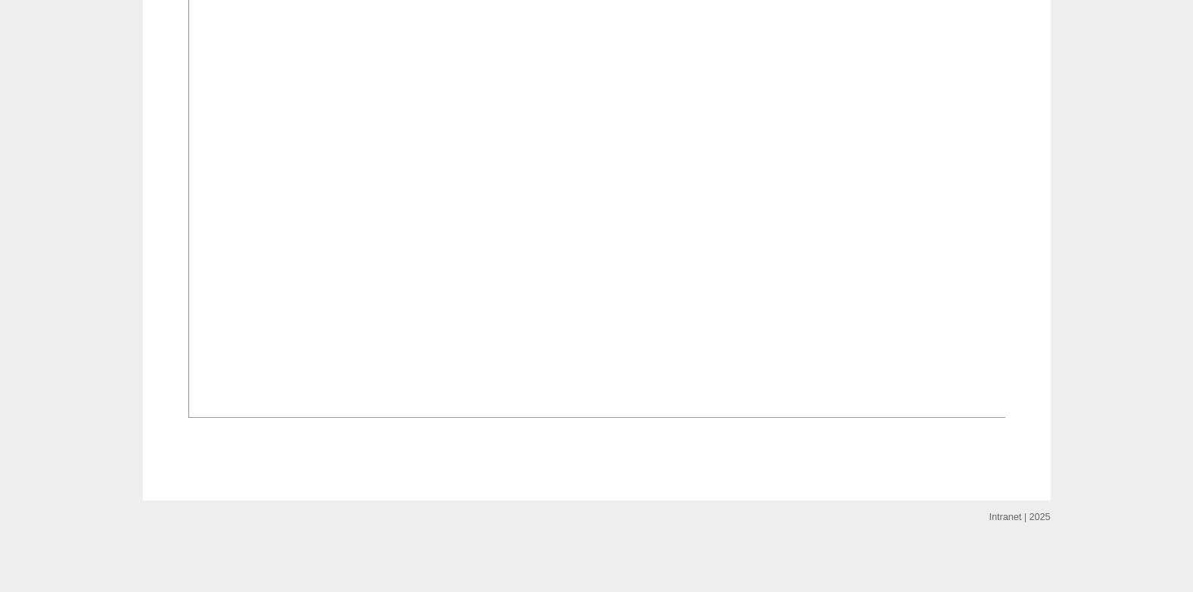
scroll to position [983, 0]
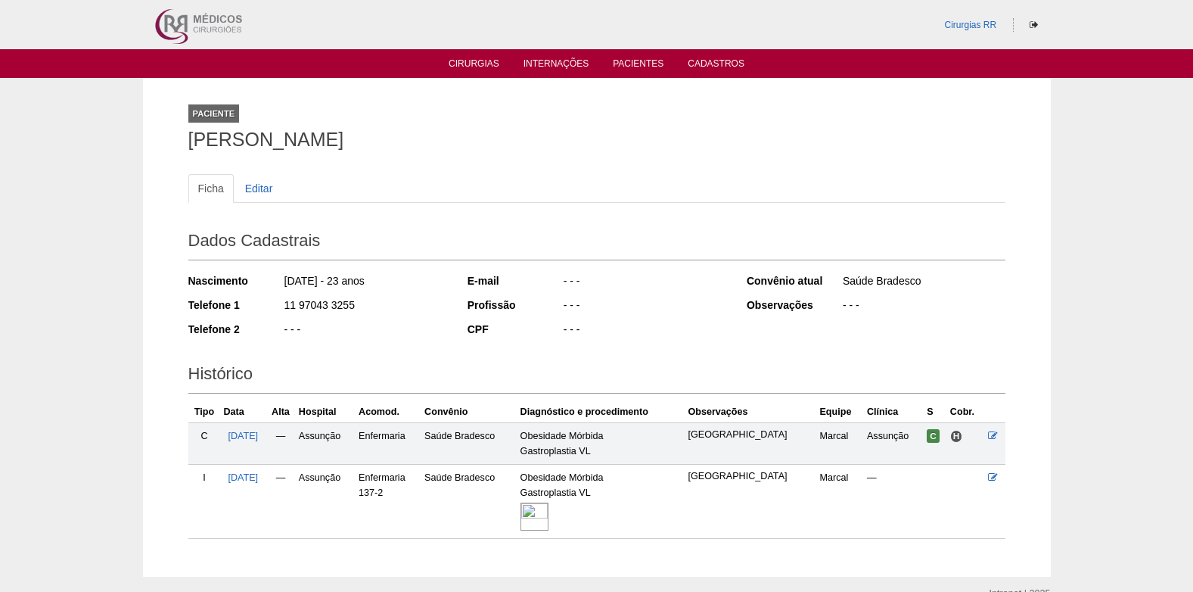
scroll to position [76, 0]
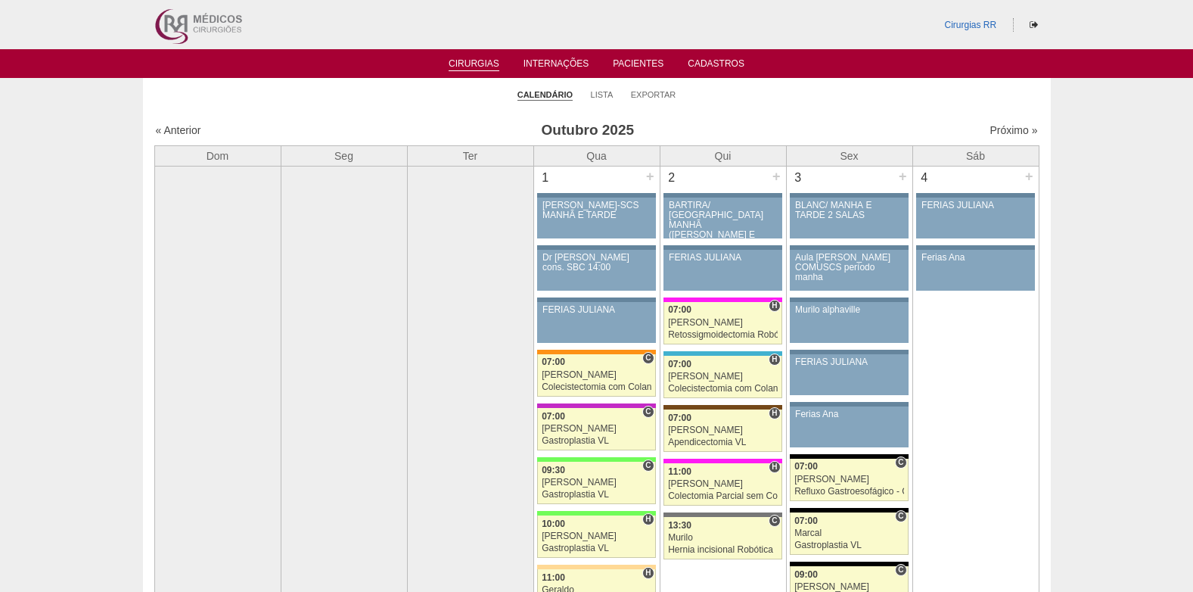
scroll to position [1816, 0]
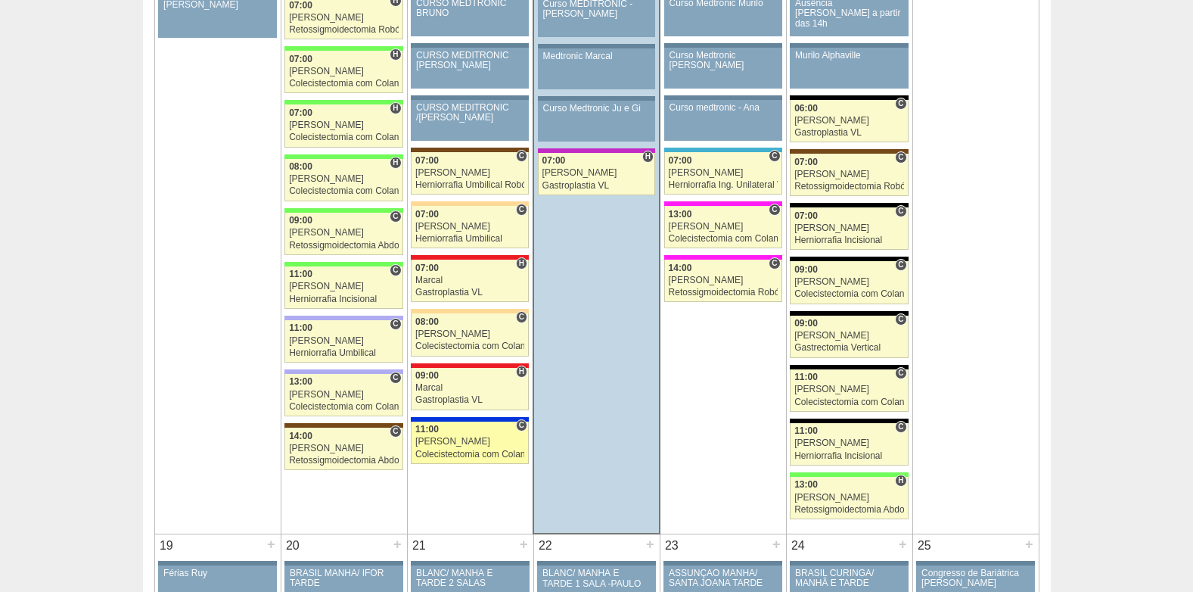
click at [452, 450] on div "Colecistectomia com Colangiografia VL" at bounding box center [469, 454] width 109 height 10
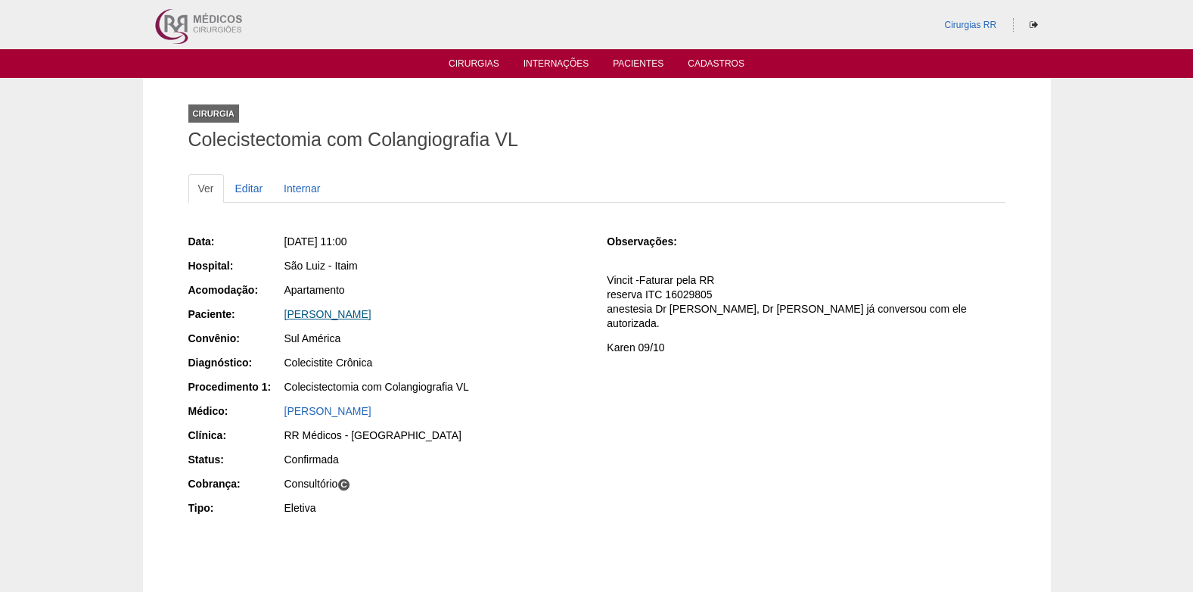
click at [330, 313] on link "[PERSON_NAME]" at bounding box center [327, 314] width 87 height 12
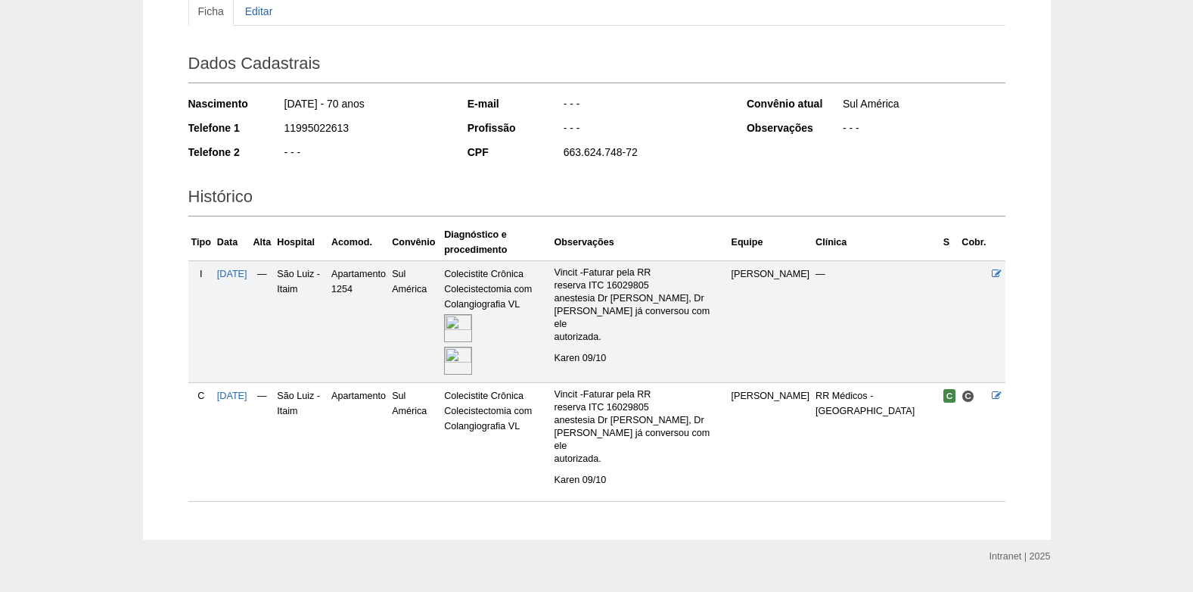
scroll to position [203, 0]
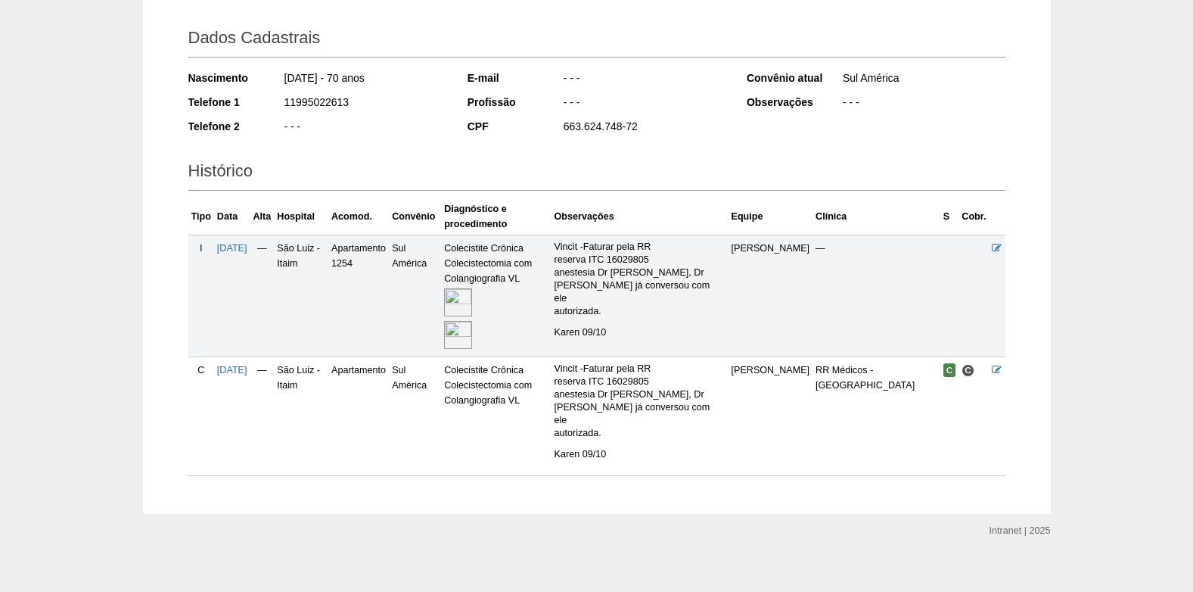
click at [472, 301] on img at bounding box center [458, 302] width 28 height 28
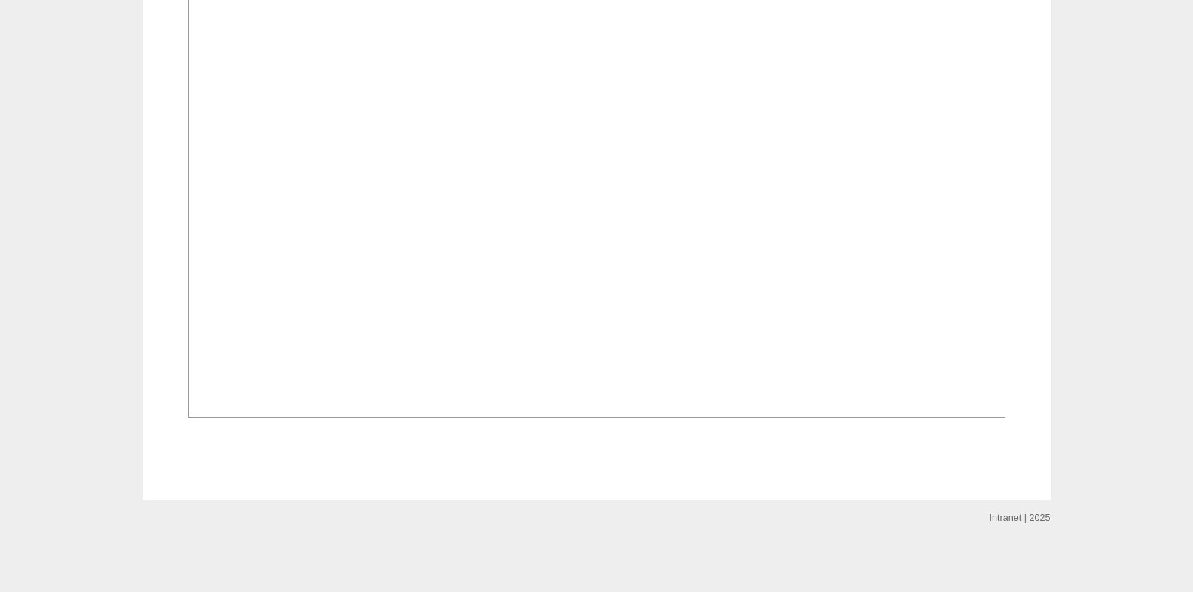
scroll to position [2257, 0]
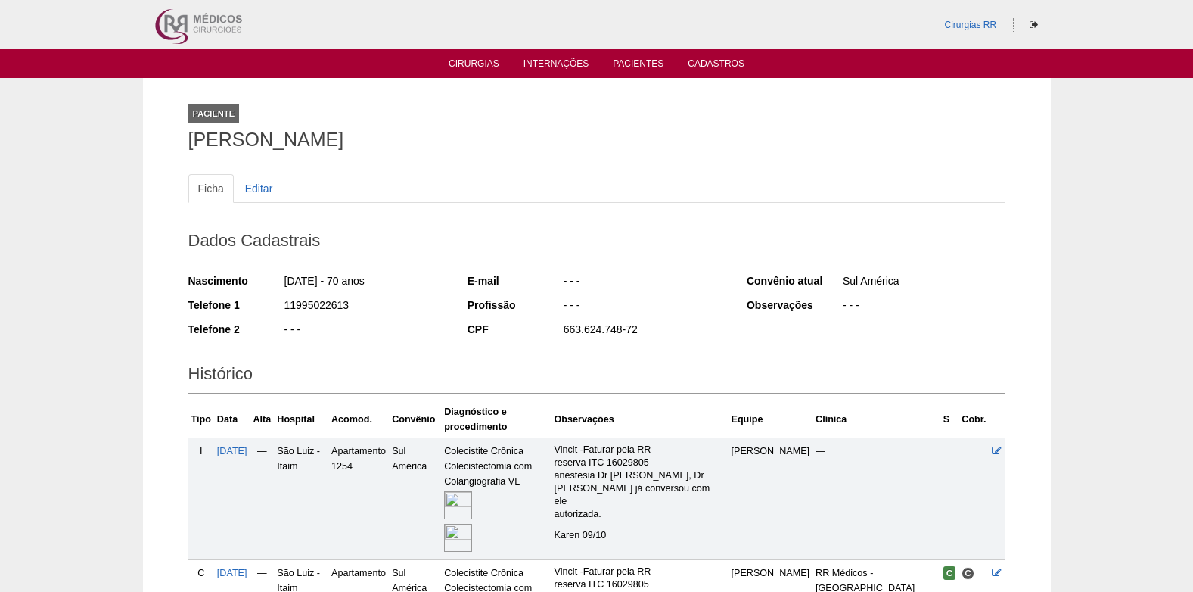
scroll to position [203, 0]
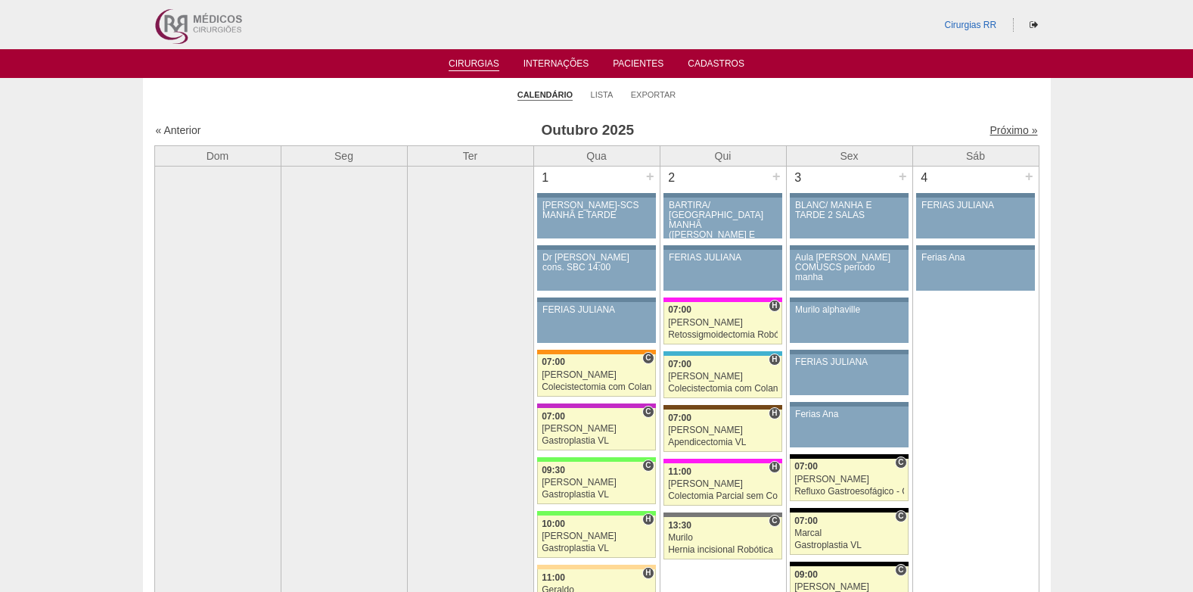
click at [997, 125] on link "Próximo »" at bounding box center [1014, 130] width 48 height 12
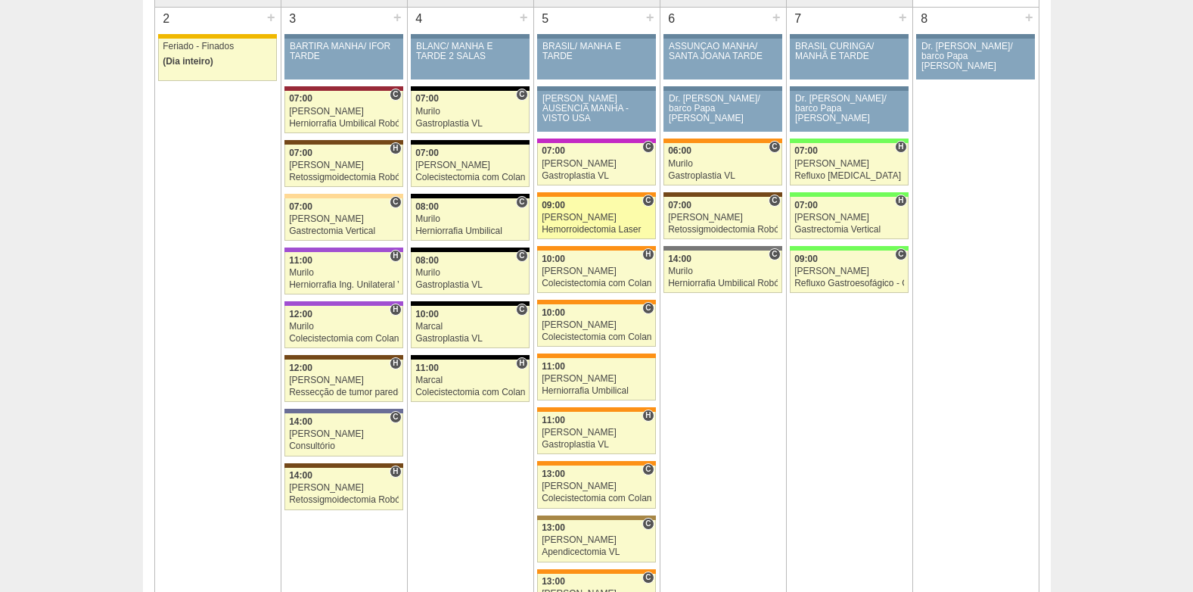
scroll to position [76, 0]
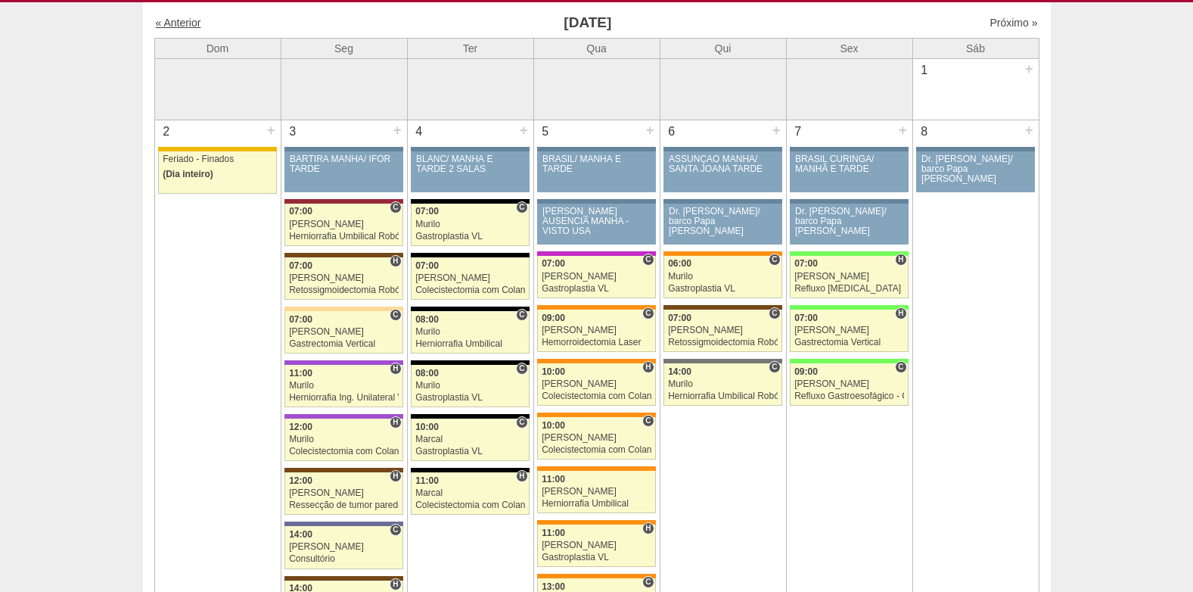
click at [183, 23] on link "« Anterior" at bounding box center [178, 23] width 45 height 12
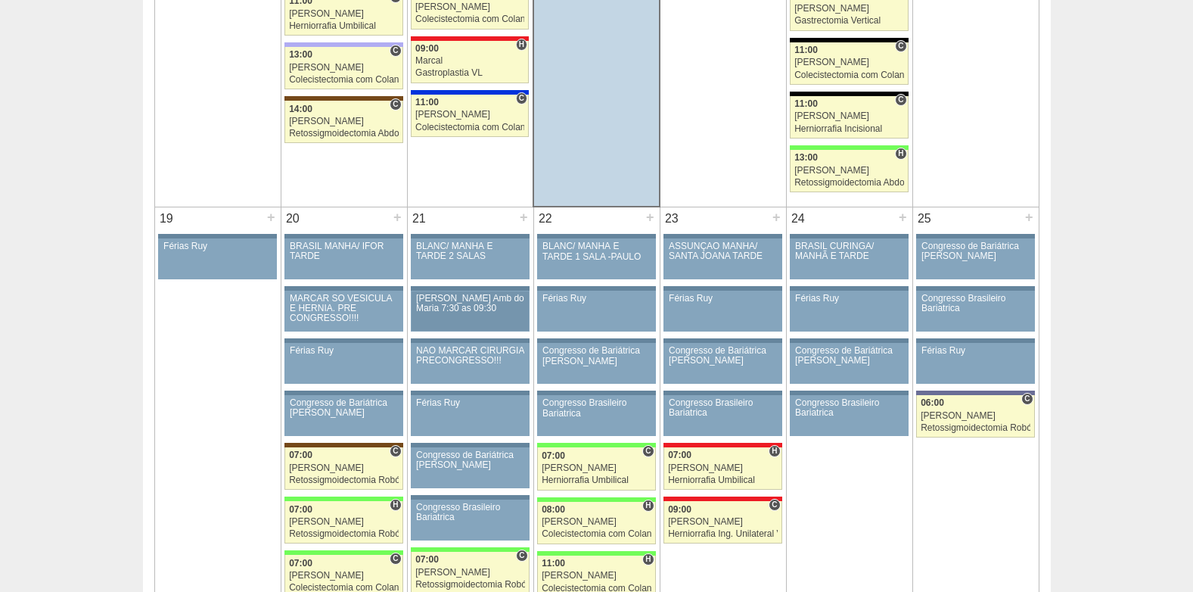
scroll to position [2194, 0]
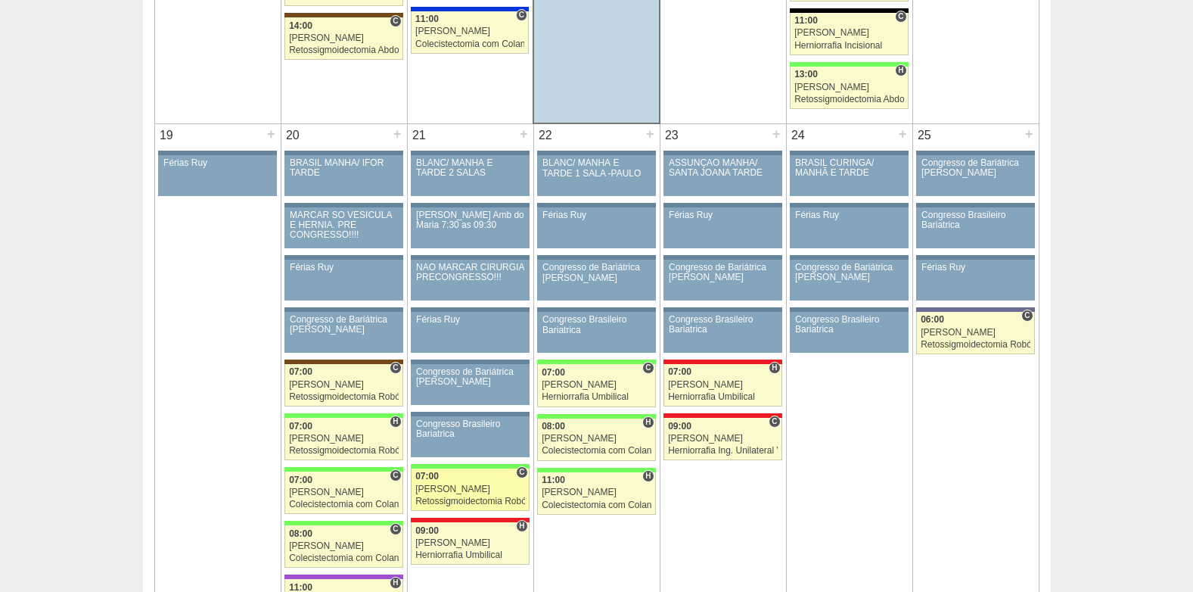
click at [486, 496] on div "Retossigmoidectomia Robótica" at bounding box center [470, 501] width 110 height 10
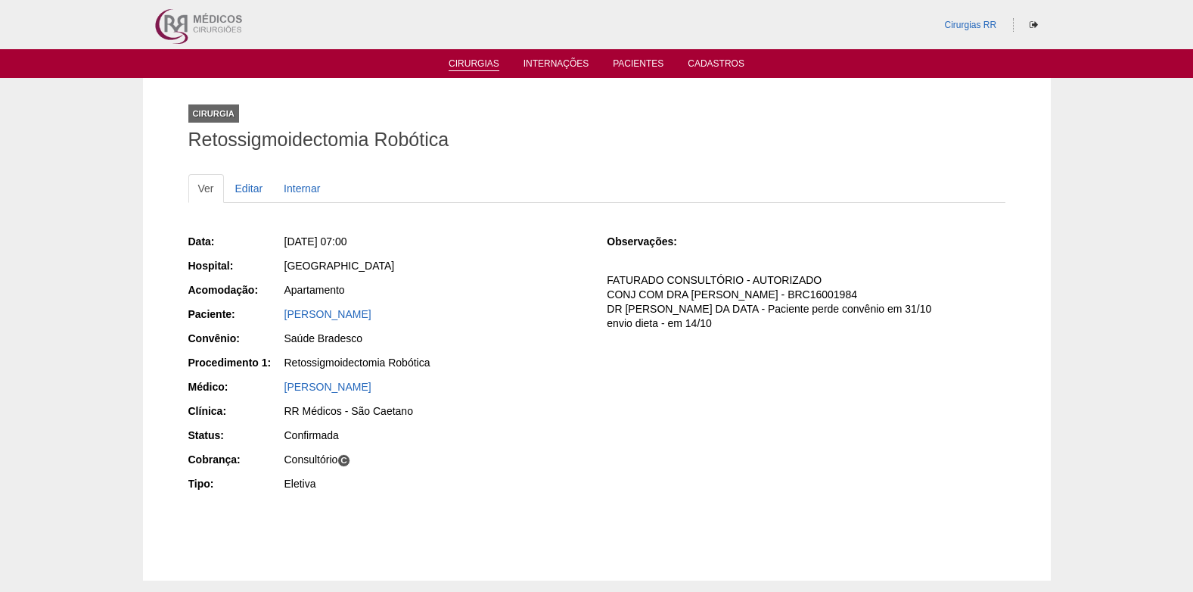
click at [484, 65] on link "Cirurgias" at bounding box center [474, 64] width 51 height 13
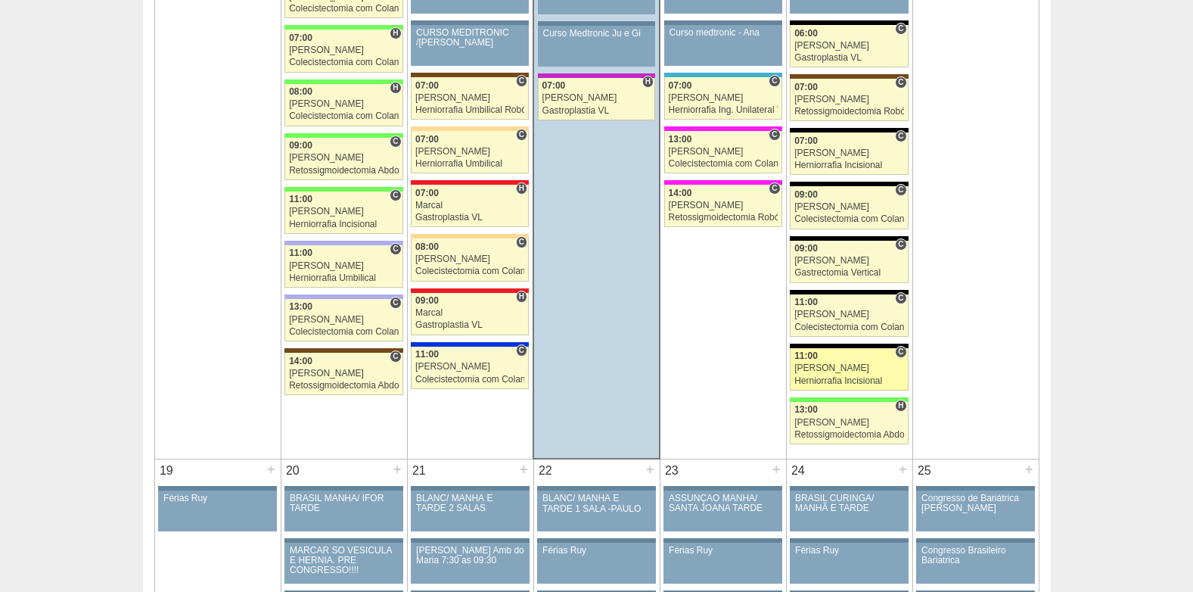
scroll to position [1891, 0]
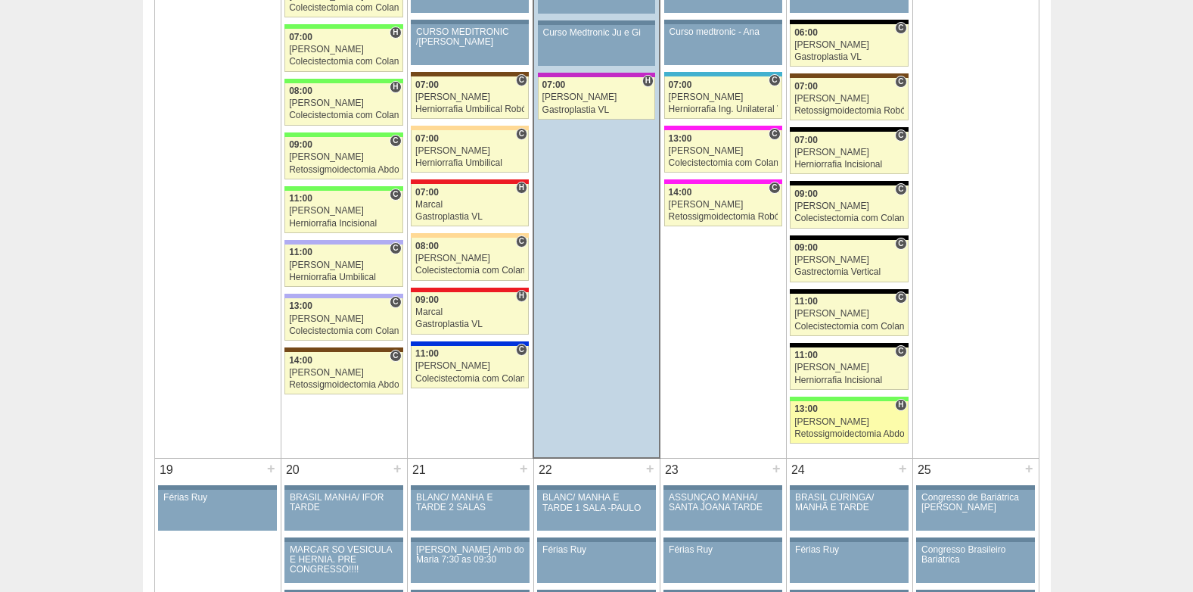
click at [864, 419] on div "[PERSON_NAME]" at bounding box center [849, 422] width 110 height 10
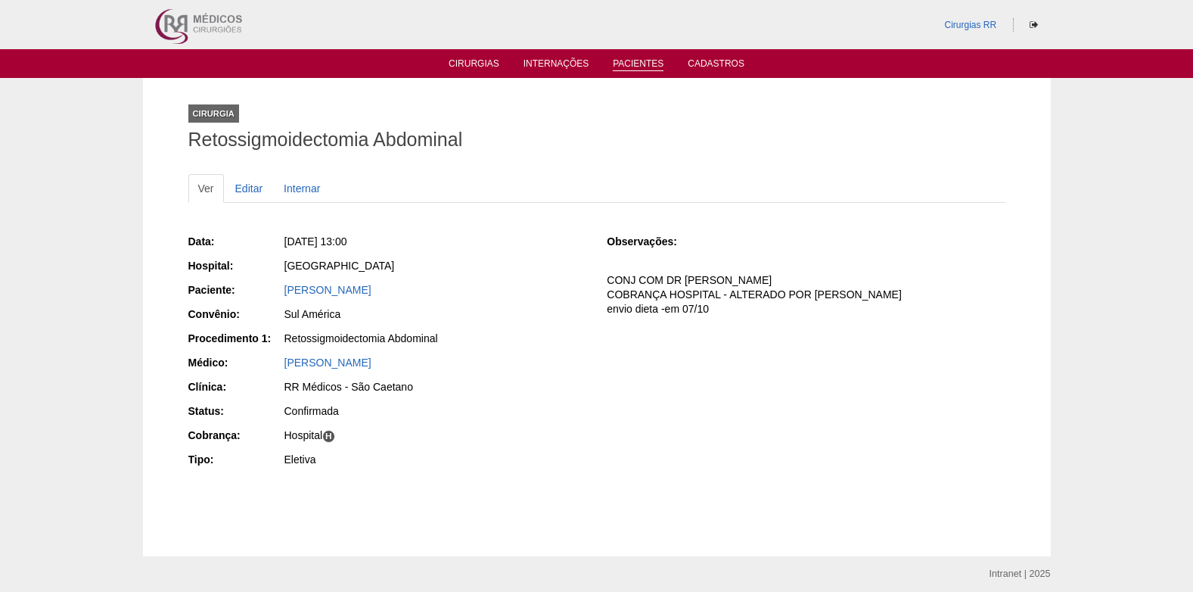
click at [643, 59] on link "Pacientes" at bounding box center [638, 64] width 51 height 13
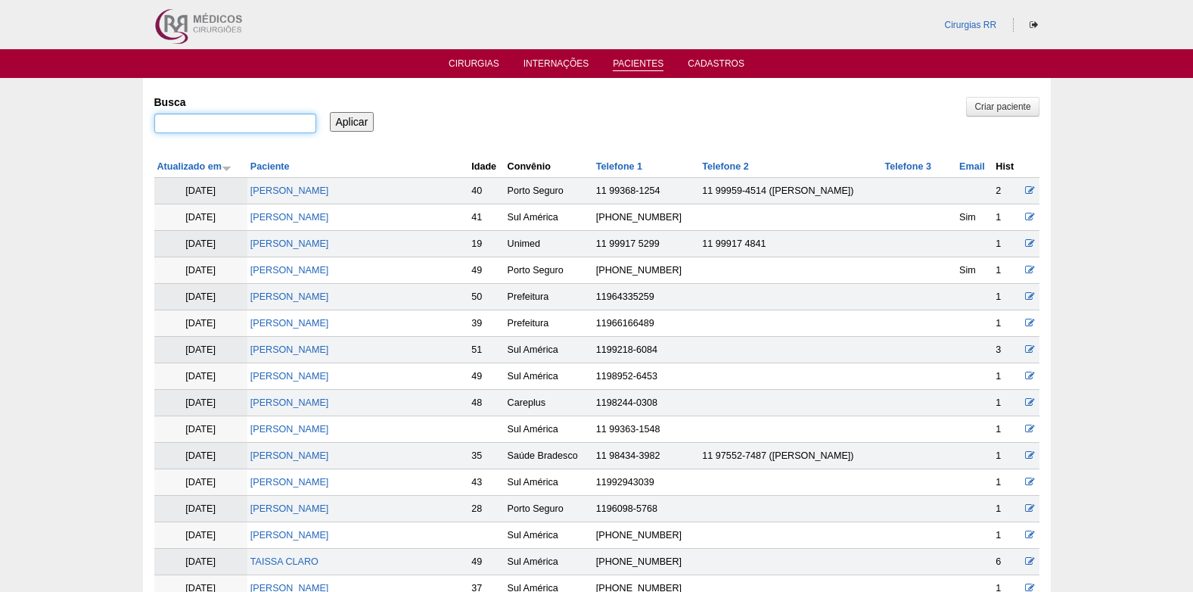
click at [210, 120] on input "Busca" at bounding box center [235, 123] width 162 height 20
paste input "RENATA TAMARA DE BARROS"
type input "RENATA TAMARA DE BARROS"
click at [356, 124] on input "Aplicar" at bounding box center [352, 122] width 45 height 20
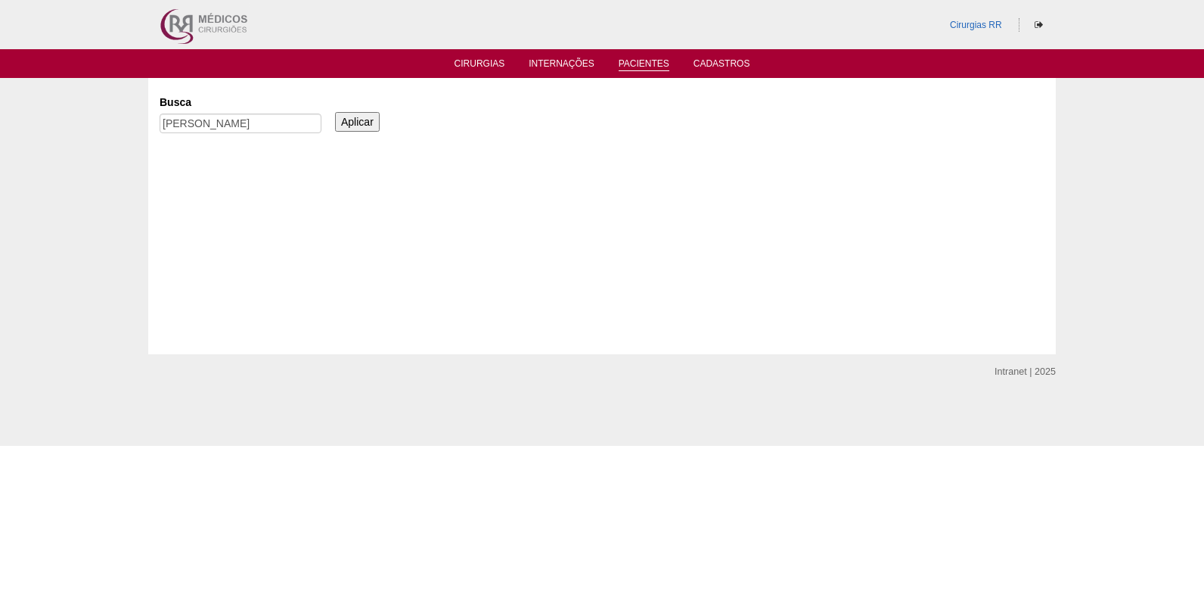
click at [262, 110] on div "Busca RENATA TAMARA DE BARROS" at bounding box center [246, 114] width 172 height 51
click at [255, 122] on input "RENATA TAMARA DE BARROS" at bounding box center [241, 123] width 162 height 20
paste input "[PERSON_NAME]"
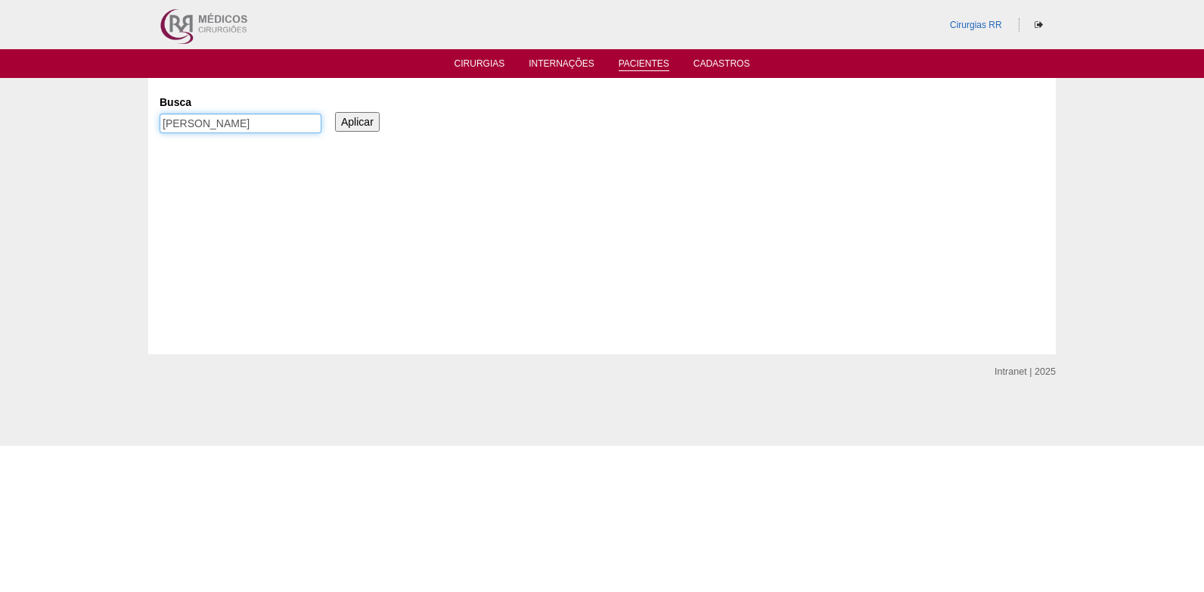
type input "MARIA JOSE DA SILVA"
click at [351, 123] on input "Aplicar" at bounding box center [357, 122] width 45 height 20
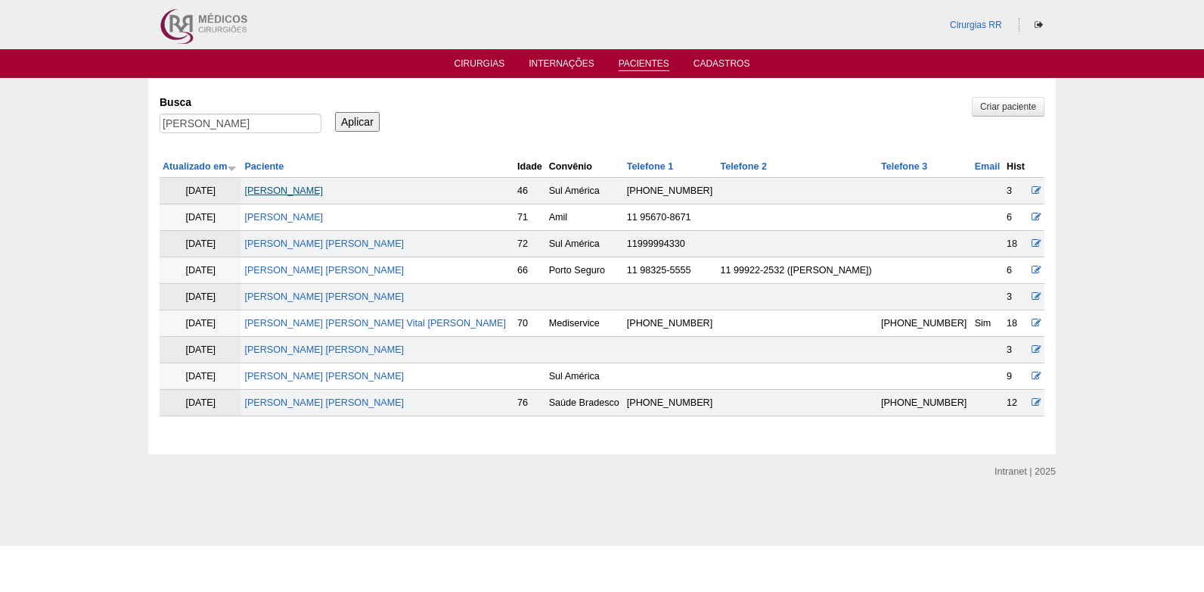
click at [316, 196] on link "MARIA JOSE DA SILVA" at bounding box center [283, 190] width 79 height 11
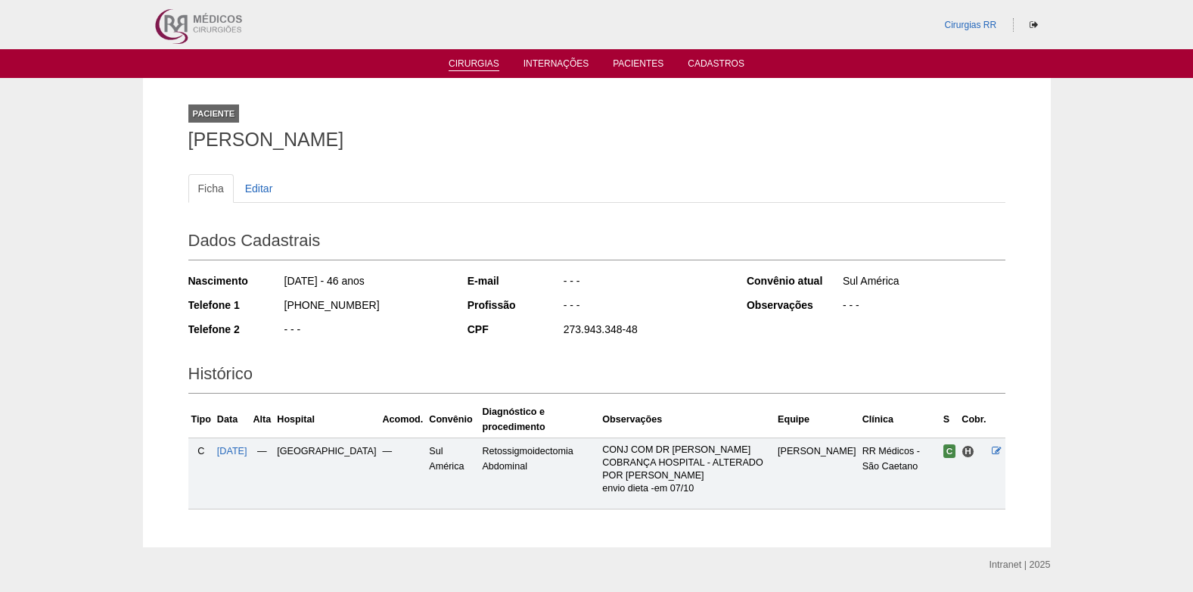
click at [460, 67] on link "Cirurgias" at bounding box center [474, 64] width 51 height 13
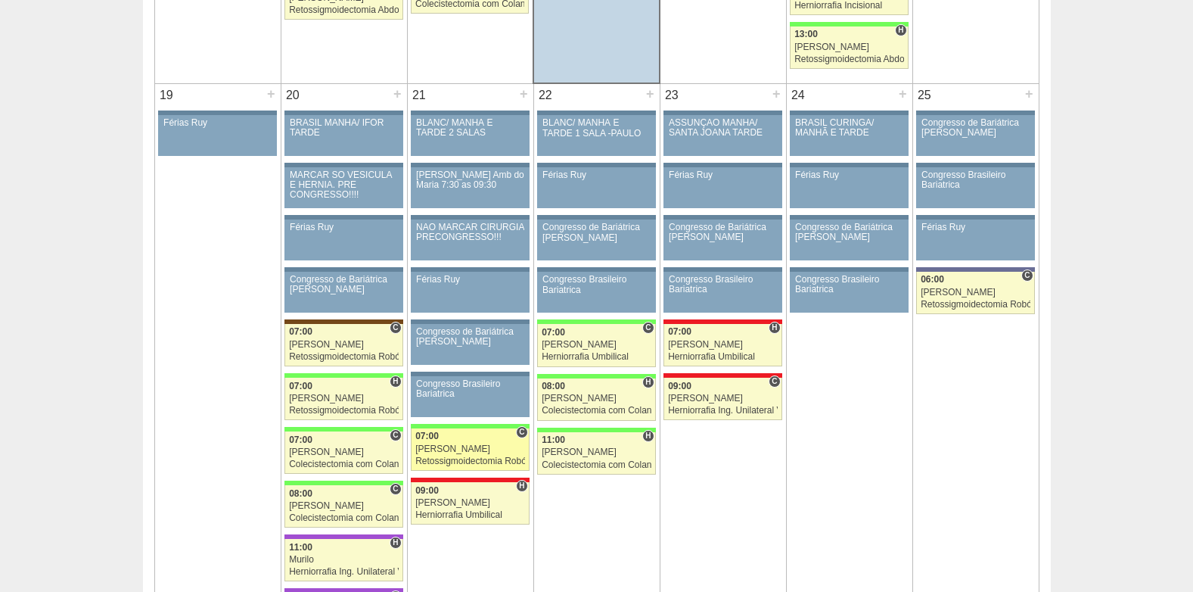
scroll to position [2270, 0]
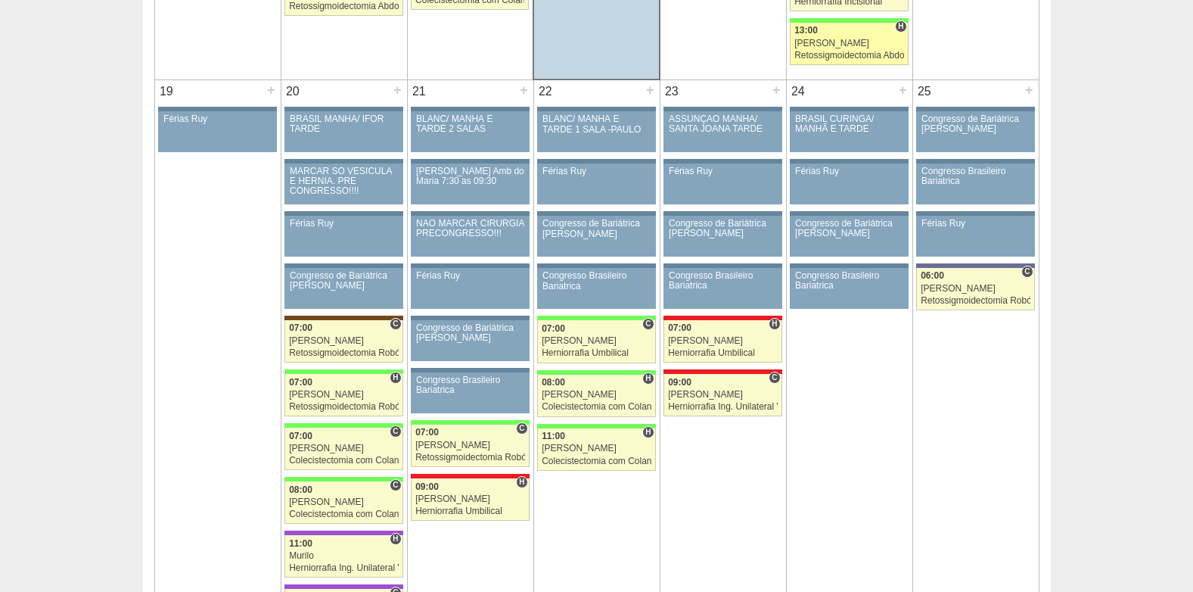
click at [831, 48] on link "88817 Cirurgias RR H 13:00 [PERSON_NAME] Retossigmoidectomia Abdominal Hospital…" at bounding box center [849, 44] width 118 height 42
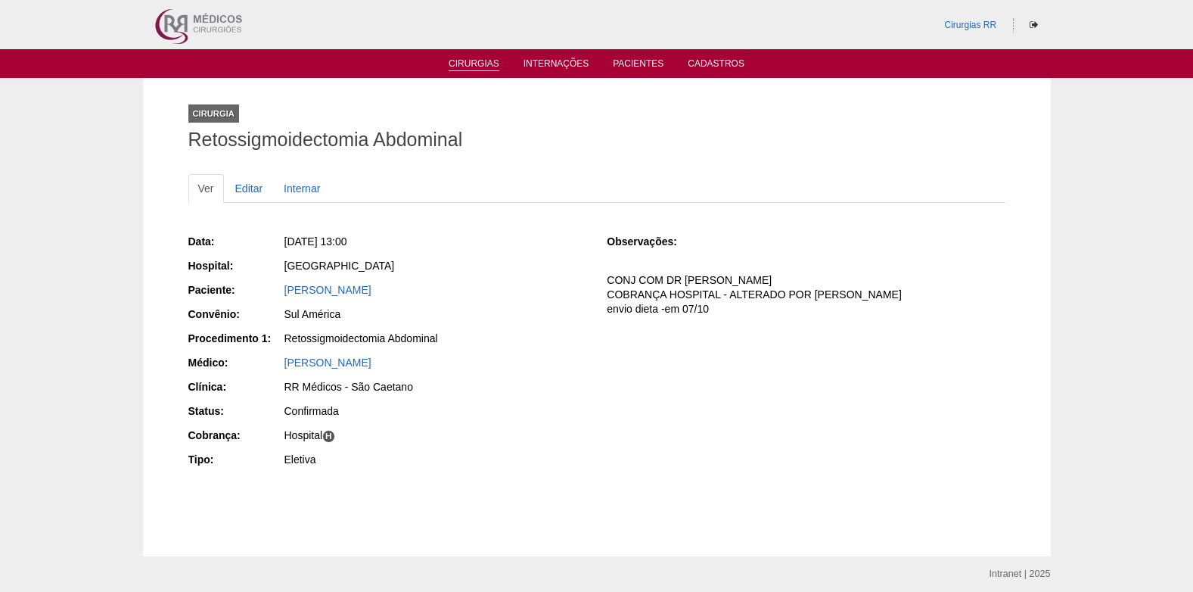
click at [461, 62] on link "Cirurgias" at bounding box center [474, 64] width 51 height 13
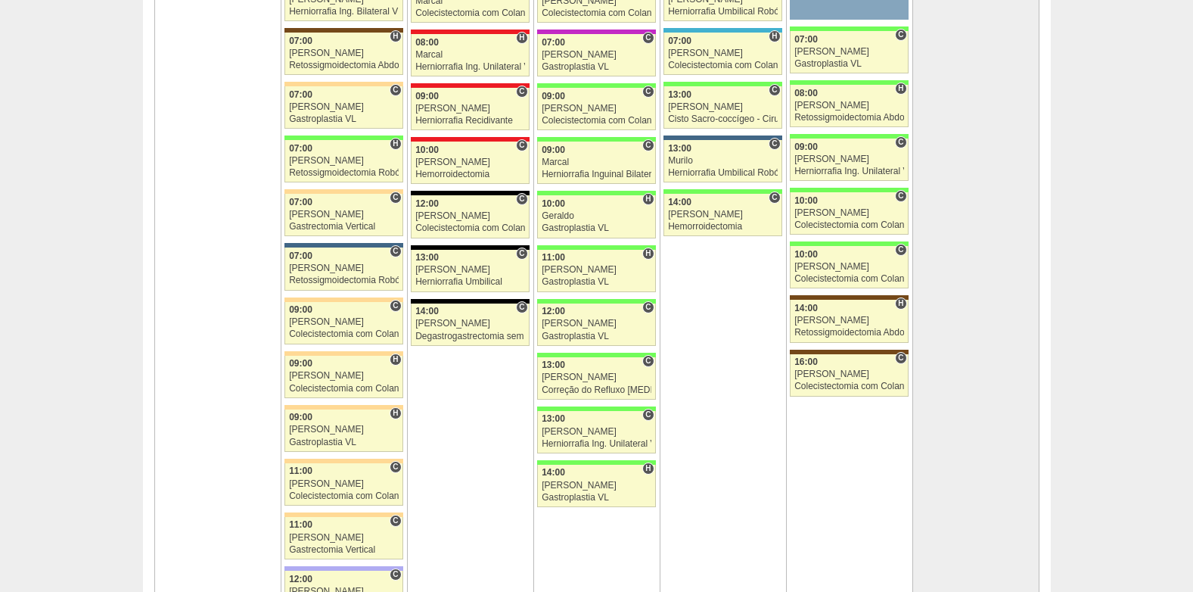
scroll to position [3253, 0]
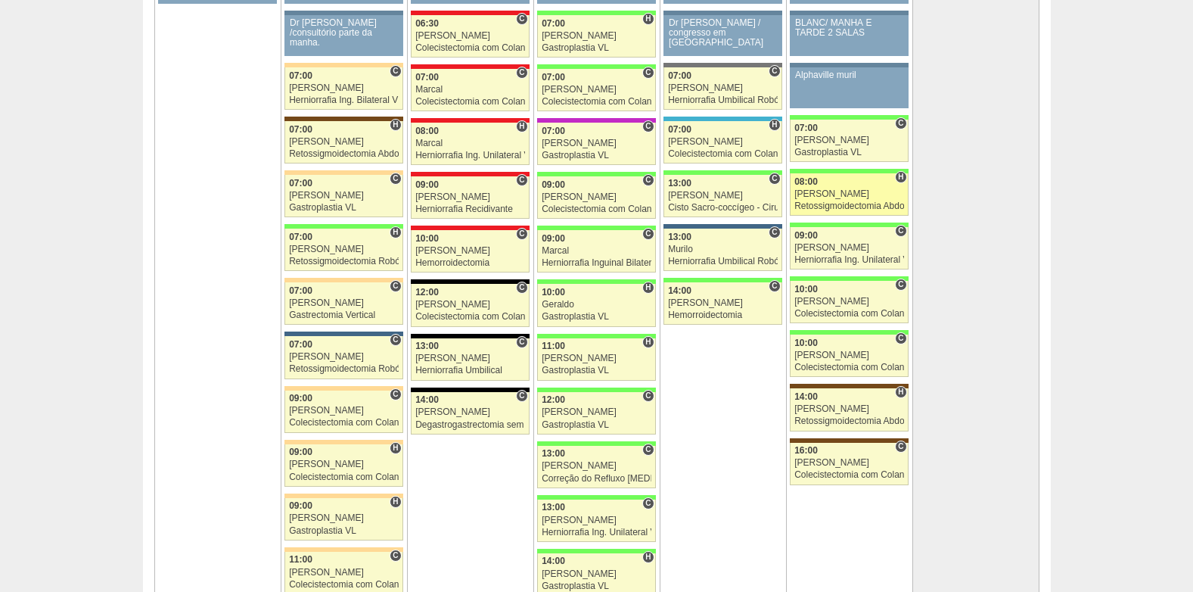
click at [844, 196] on div "[PERSON_NAME]" at bounding box center [849, 194] width 110 height 10
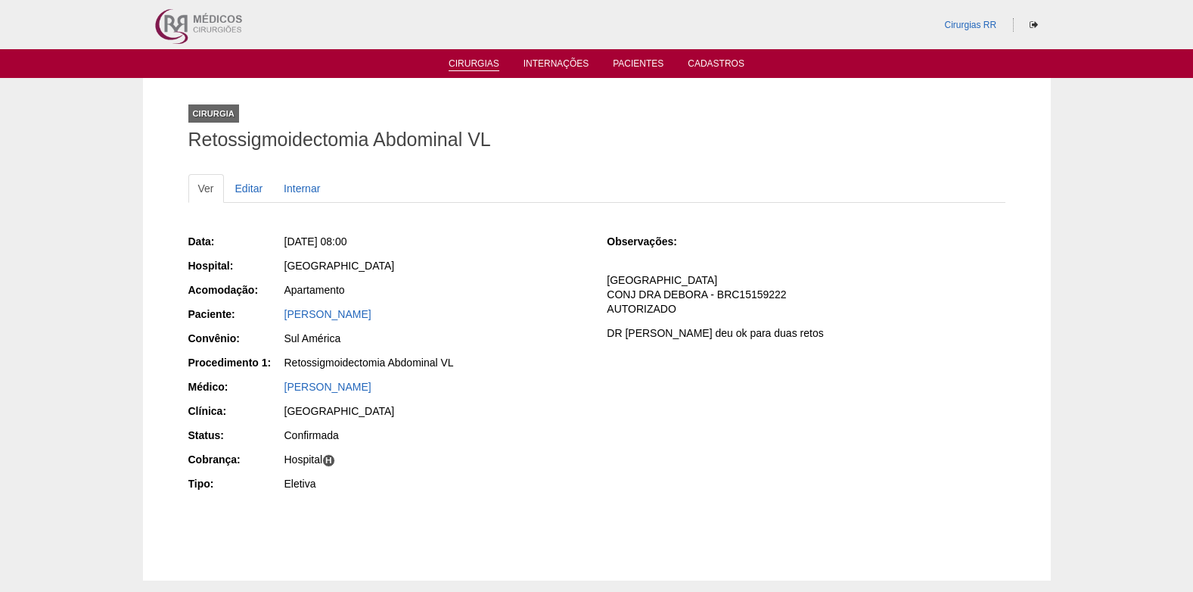
click at [471, 61] on link "Cirurgias" at bounding box center [474, 64] width 51 height 13
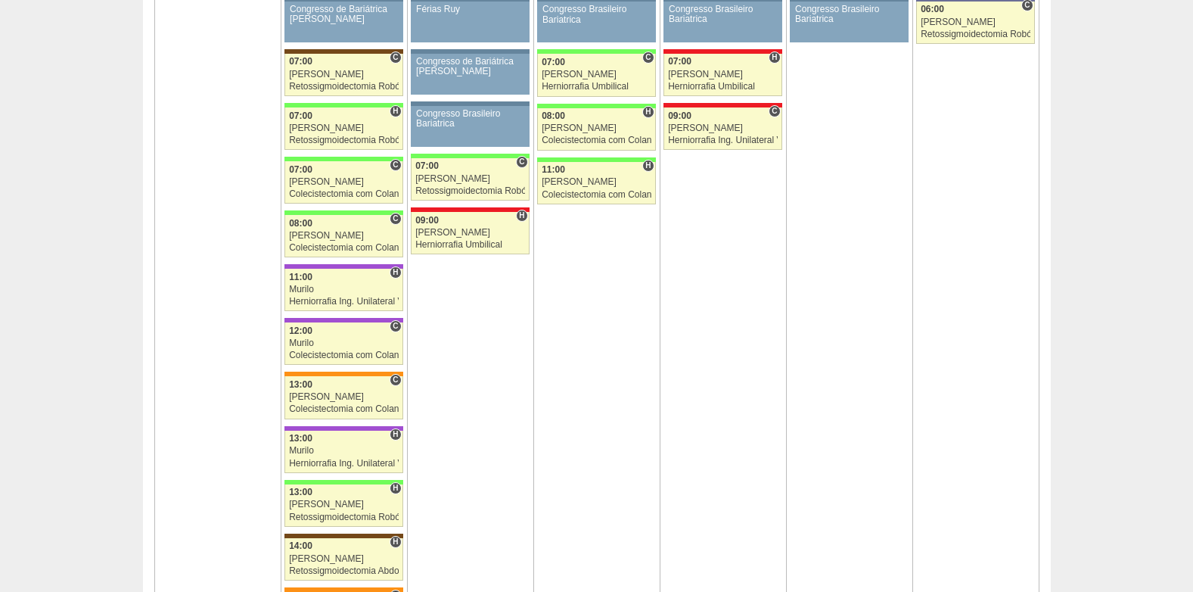
scroll to position [2497, 0]
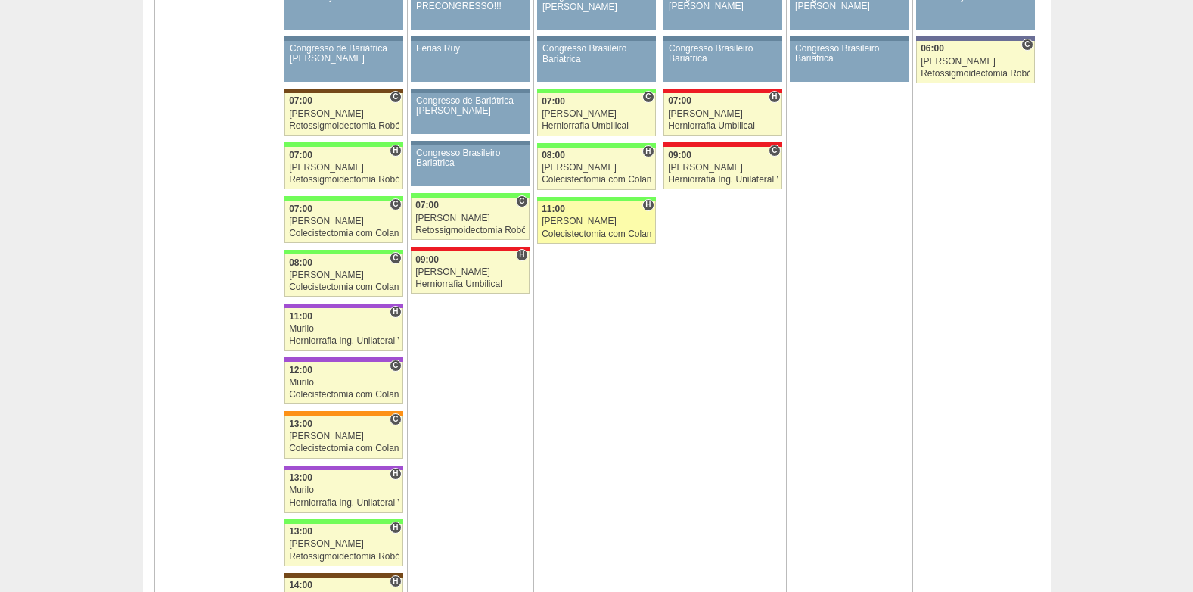
click at [566, 219] on div "Felipe Rossi" at bounding box center [597, 221] width 110 height 10
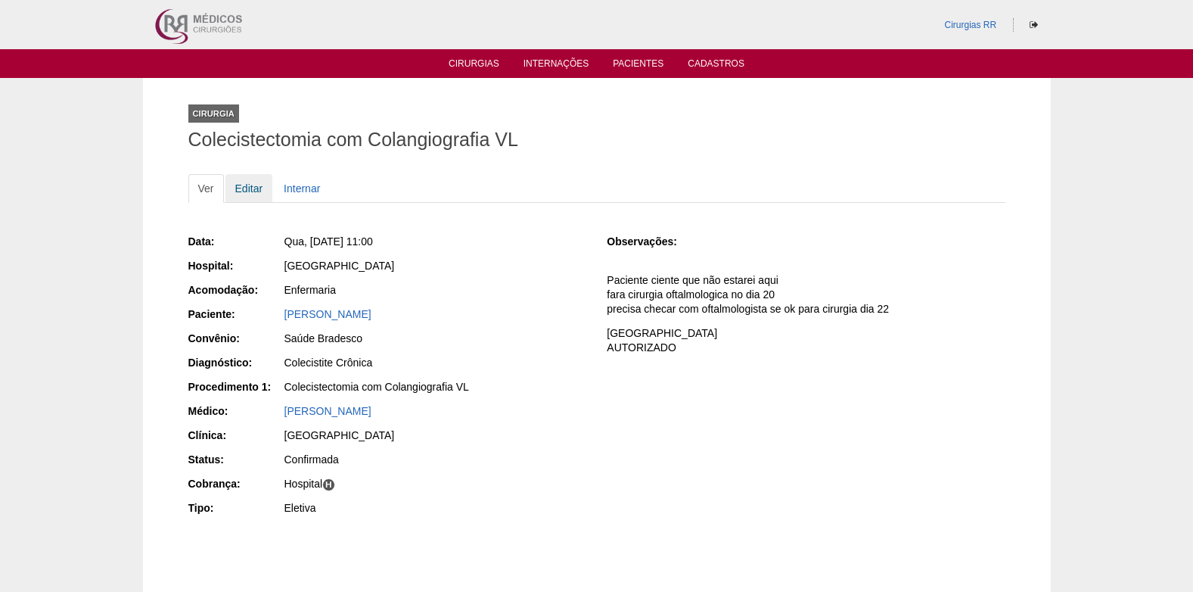
click at [246, 185] on link "Editar" at bounding box center [249, 188] width 48 height 29
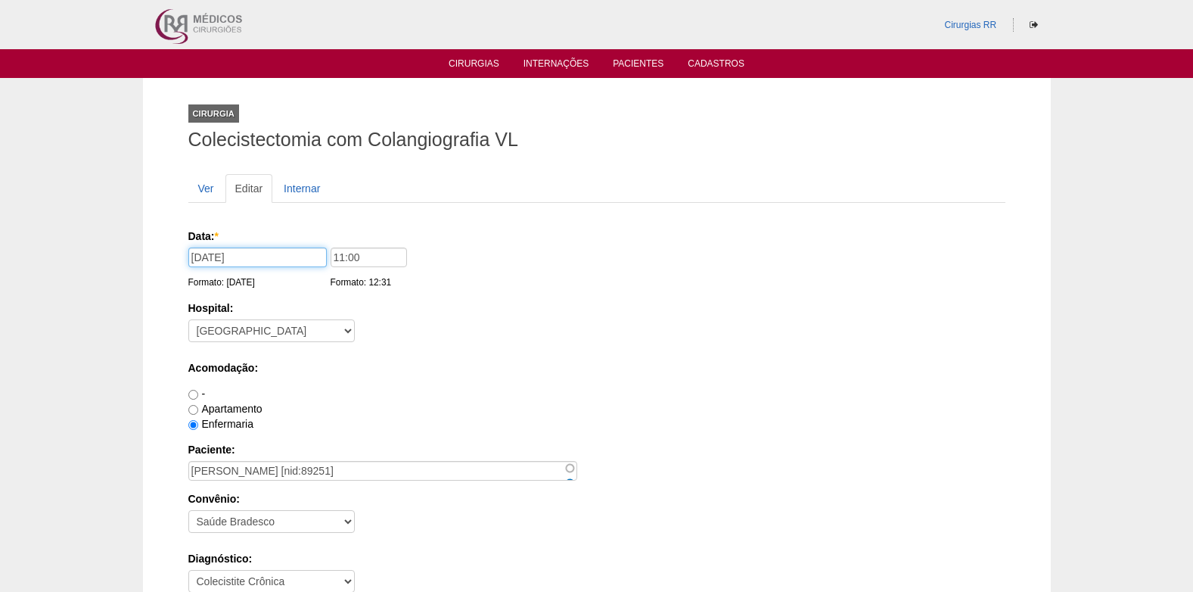
click at [250, 252] on input "22/10/2025" at bounding box center [257, 257] width 138 height 20
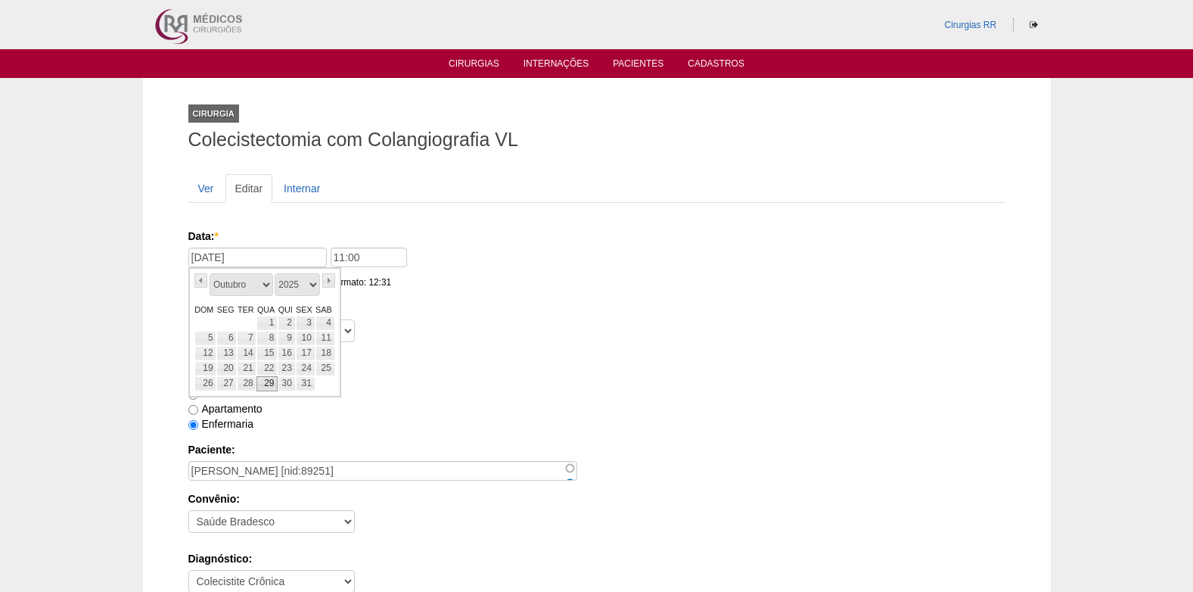
click at [262, 383] on link "29" at bounding box center [266, 383] width 21 height 15
type input "29/10/2025"
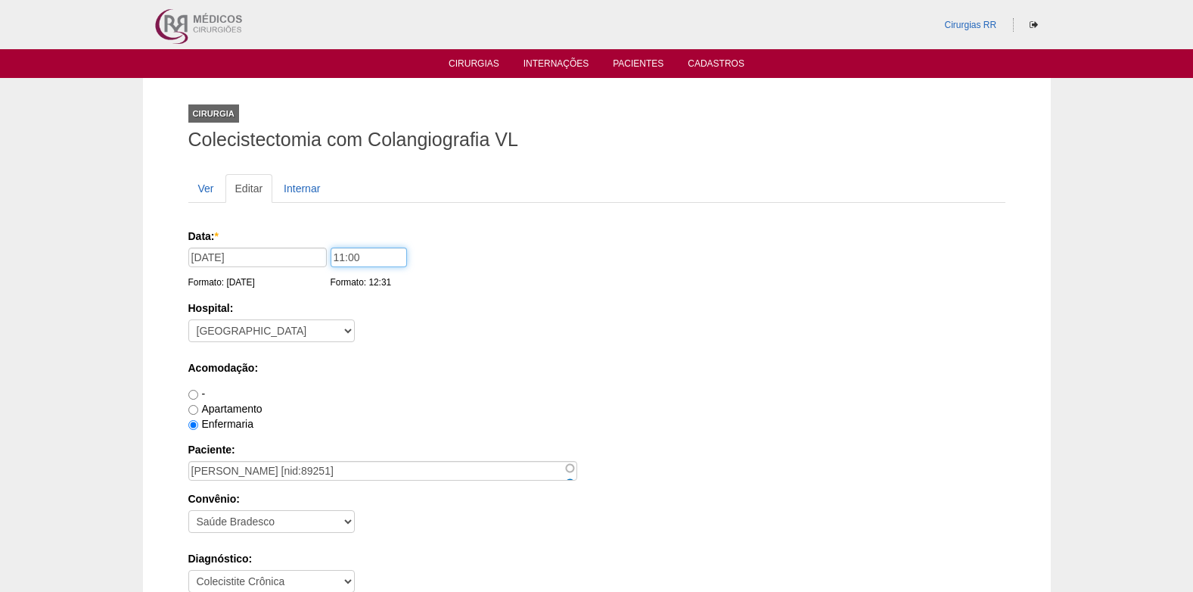
click at [388, 255] on input "11:00" at bounding box center [369, 257] width 76 height 20
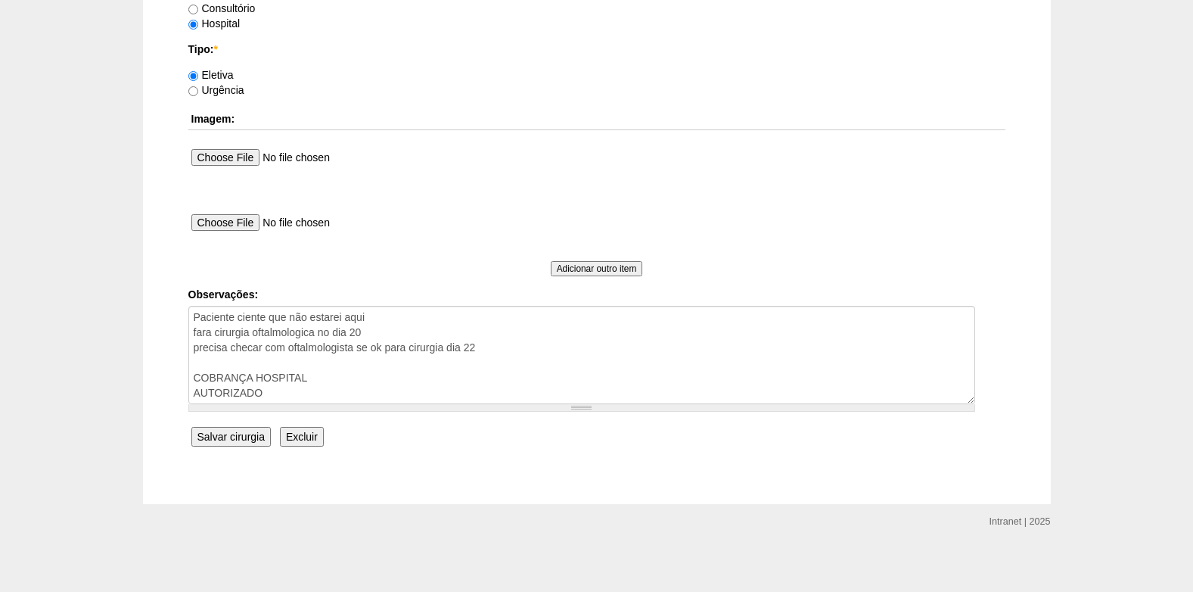
scroll to position [1373, 0]
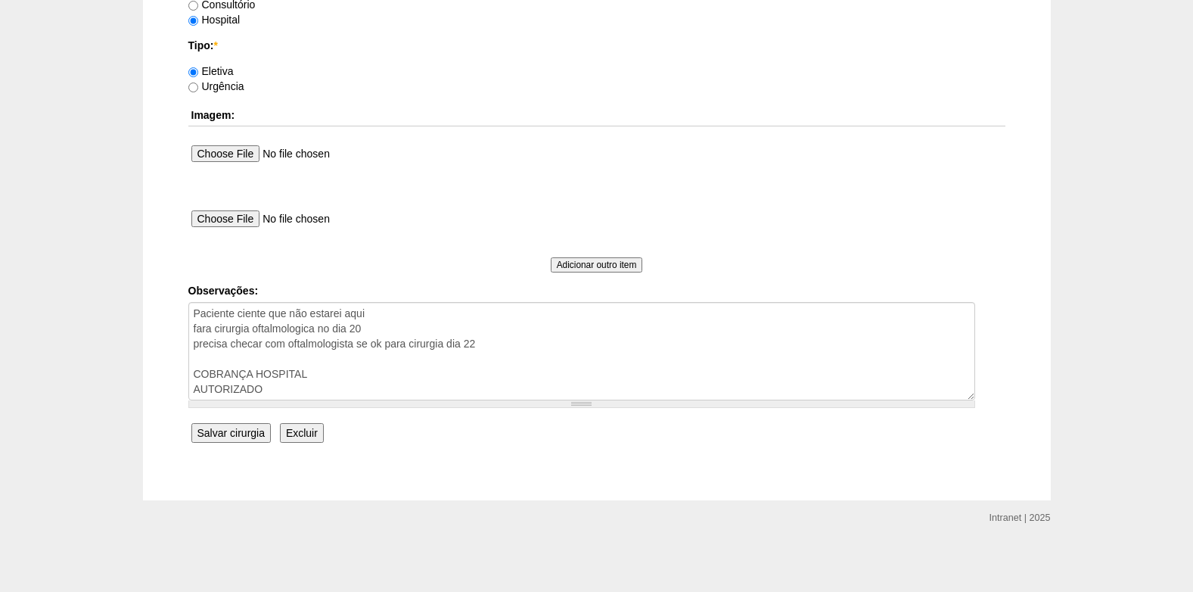
click at [234, 433] on input "Salvar cirurgia" at bounding box center [230, 433] width 79 height 20
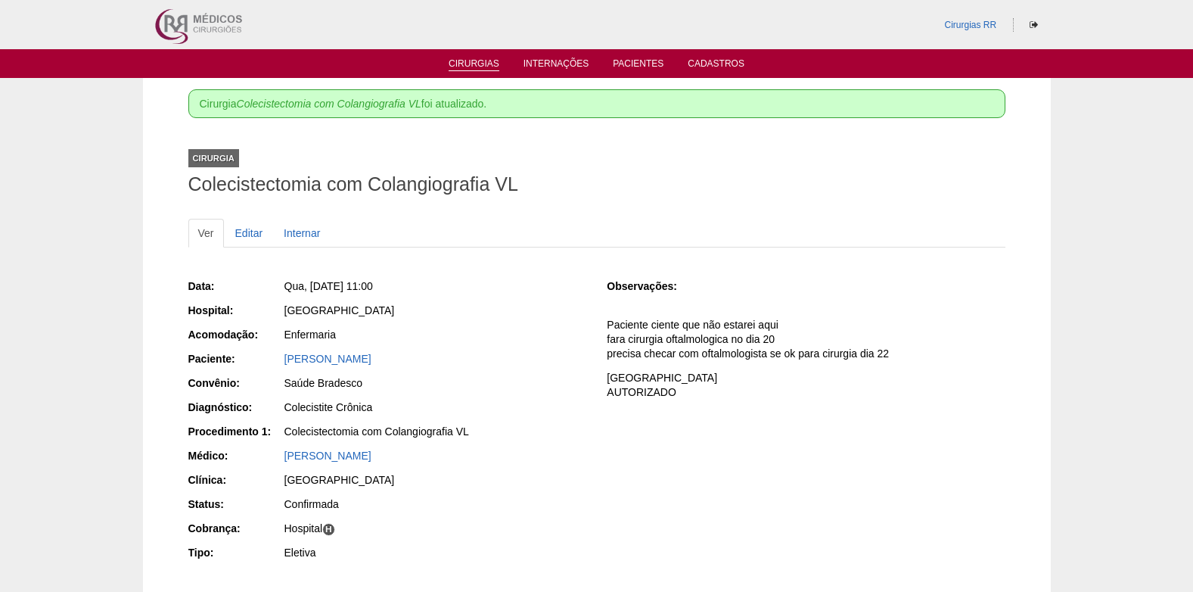
click at [457, 62] on link "Cirurgias" at bounding box center [474, 64] width 51 height 13
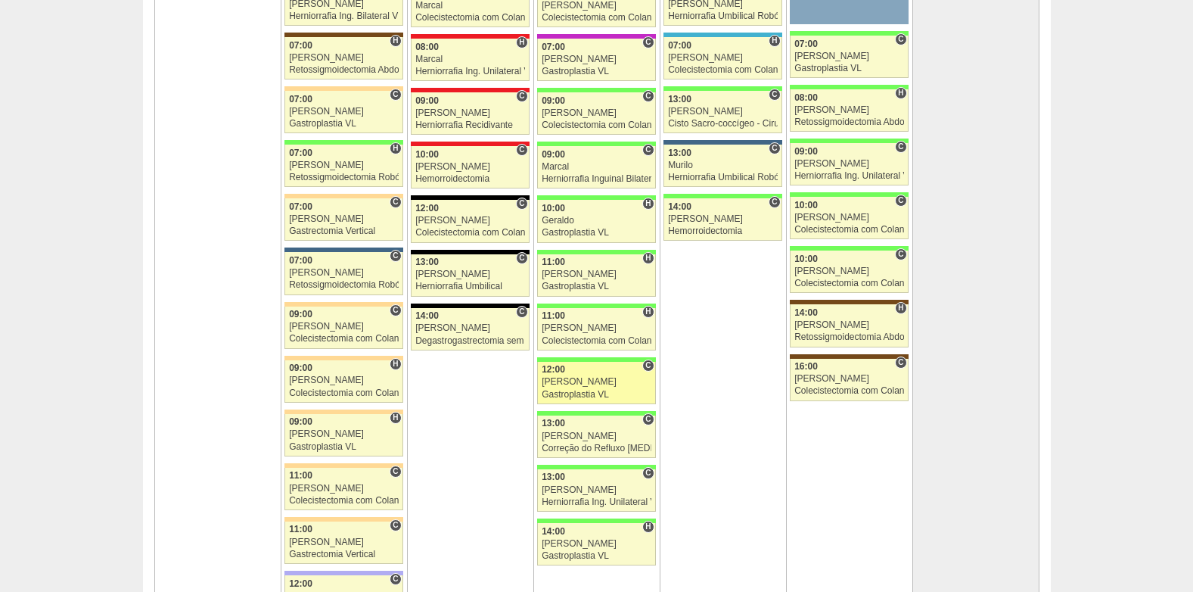
scroll to position [3364, 0]
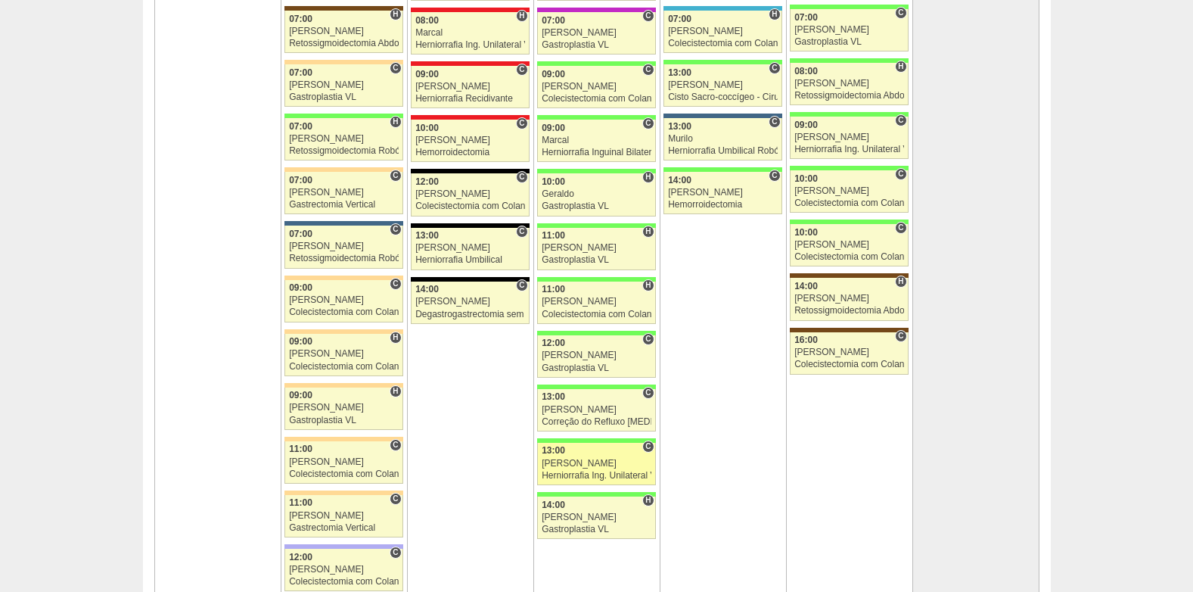
click at [598, 461] on div "[PERSON_NAME]" at bounding box center [597, 463] width 110 height 10
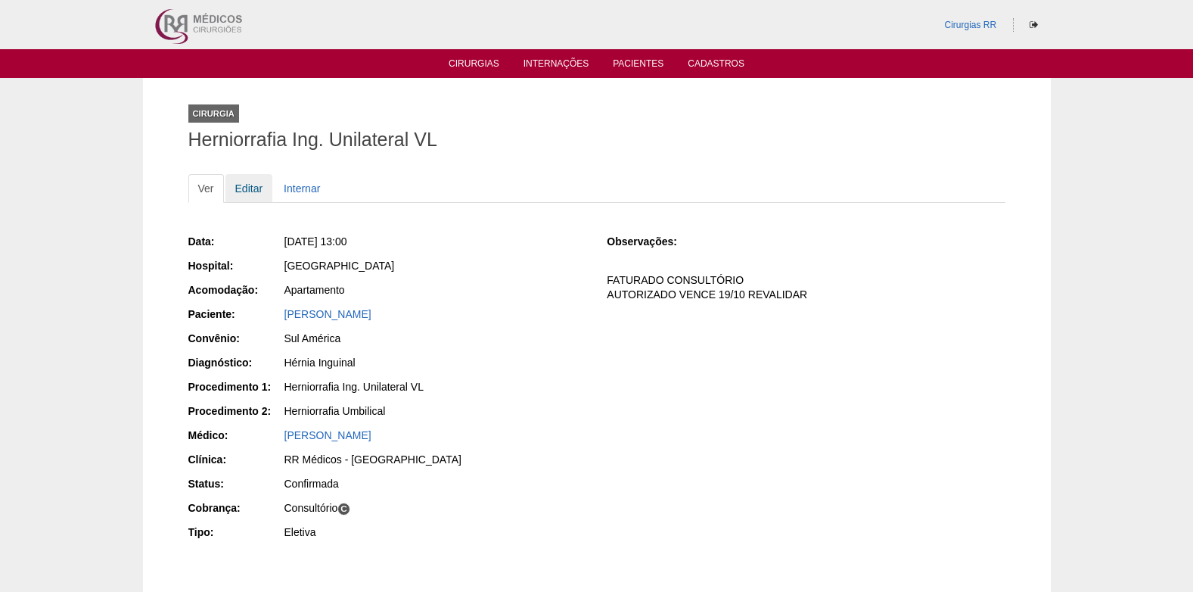
click at [252, 188] on link "Editar" at bounding box center [249, 188] width 48 height 29
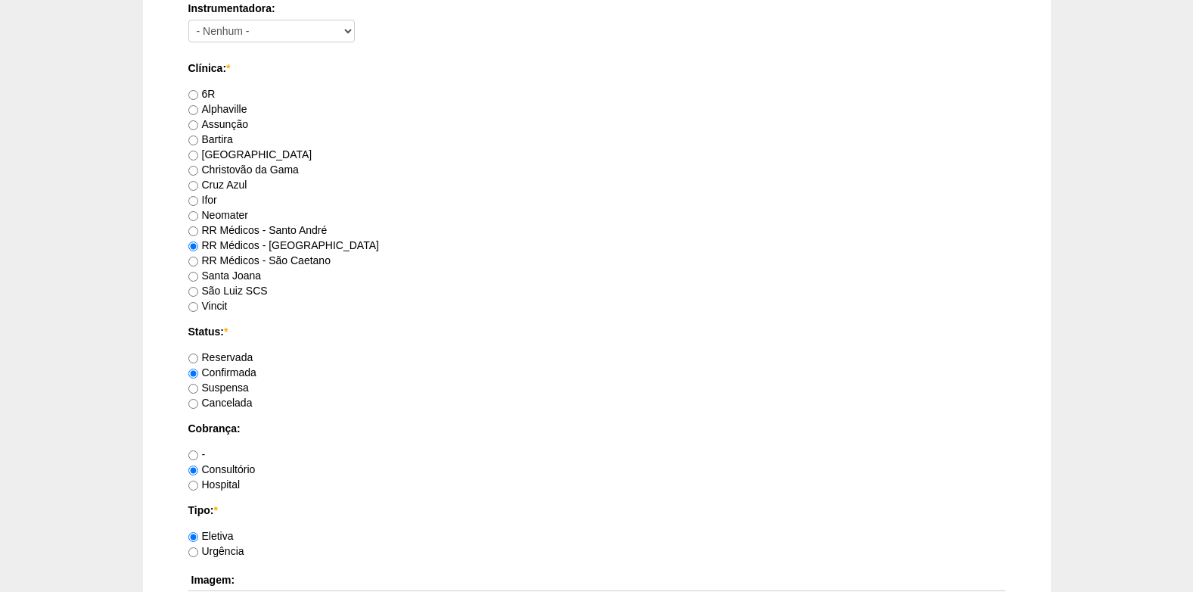
scroll to position [983, 0]
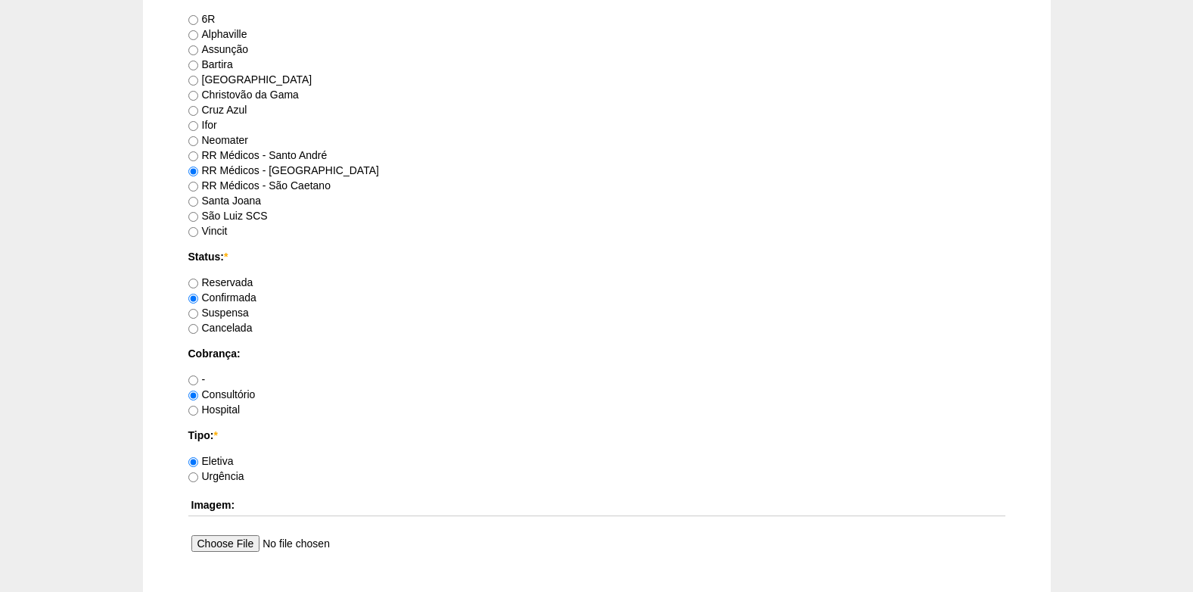
click at [199, 314] on label "Suspensa" at bounding box center [218, 312] width 61 height 12
click at [198, 314] on input "Suspensa" at bounding box center [193, 314] width 10 height 10
radio input "true"
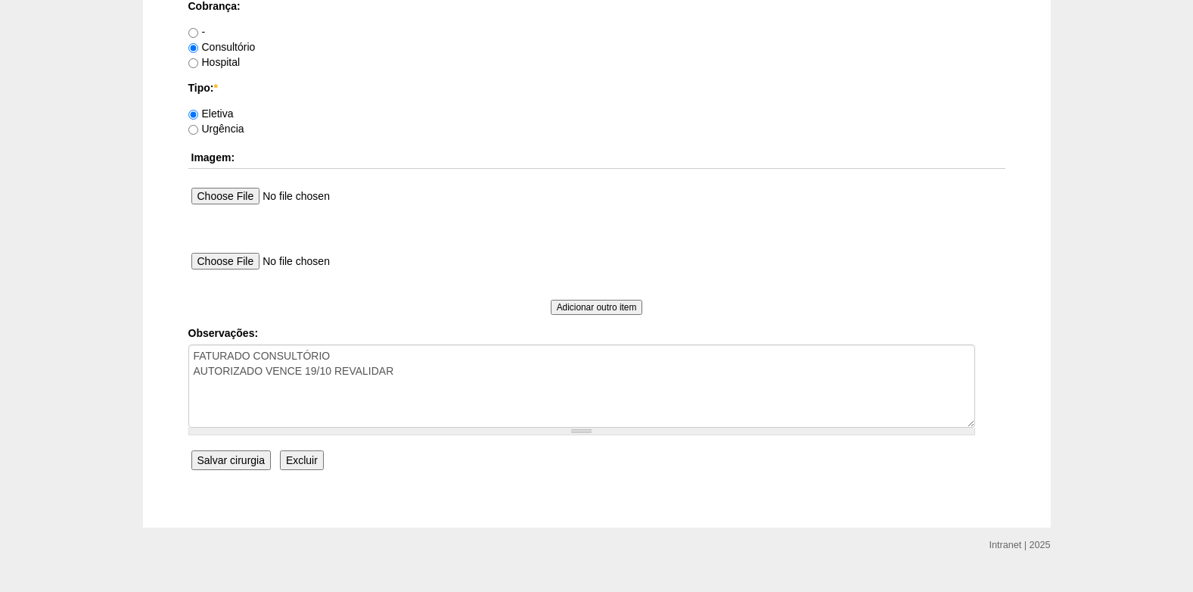
scroll to position [1358, 0]
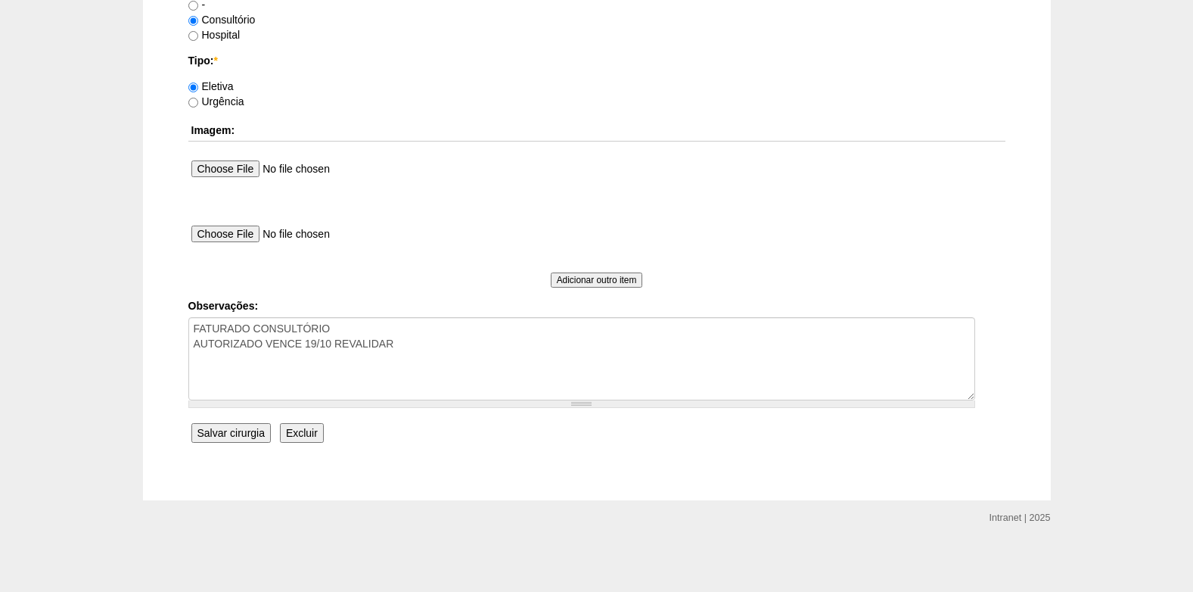
click at [235, 436] on input "Salvar cirurgia" at bounding box center [230, 433] width 79 height 20
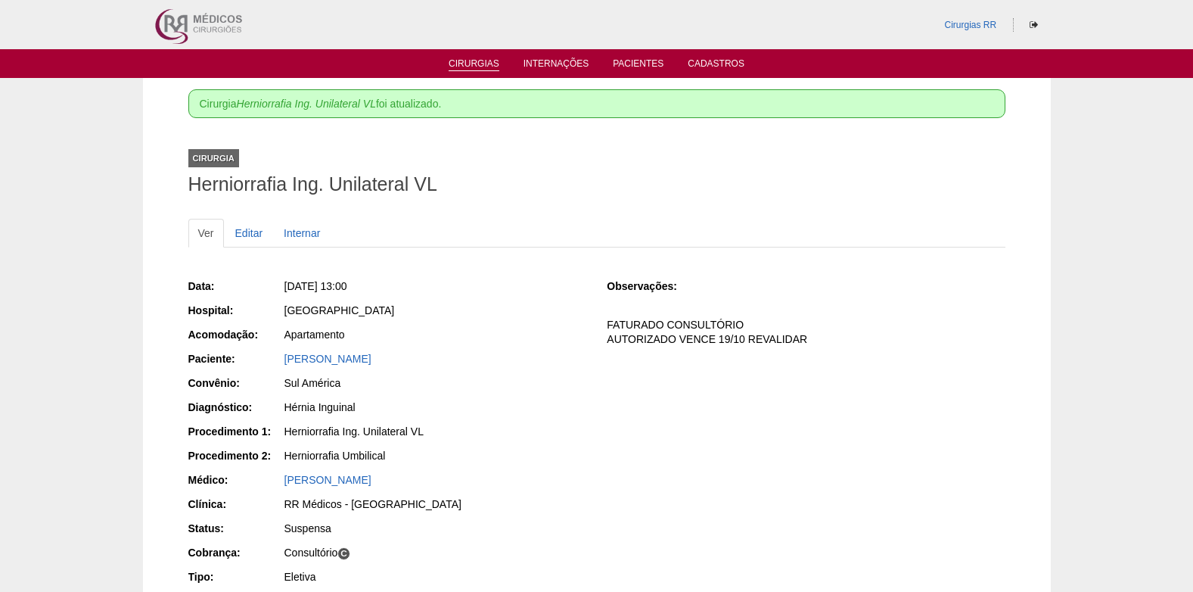
click at [481, 66] on link "Cirurgias" at bounding box center [474, 64] width 51 height 13
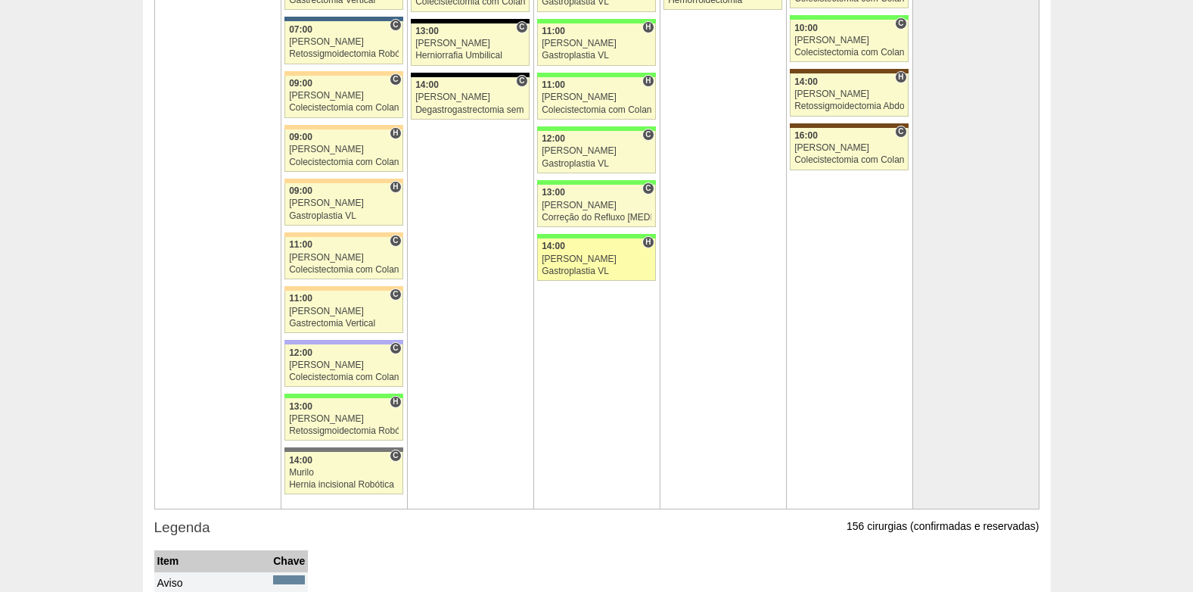
scroll to position [3480, 0]
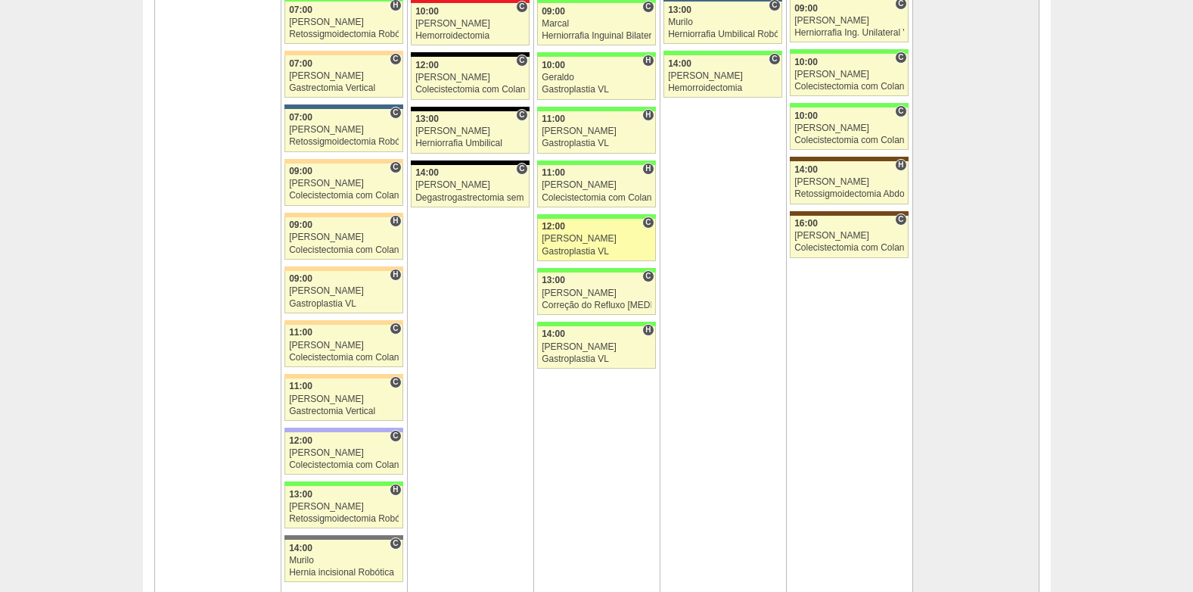
click at [585, 238] on div "[PERSON_NAME]" at bounding box center [597, 239] width 110 height 10
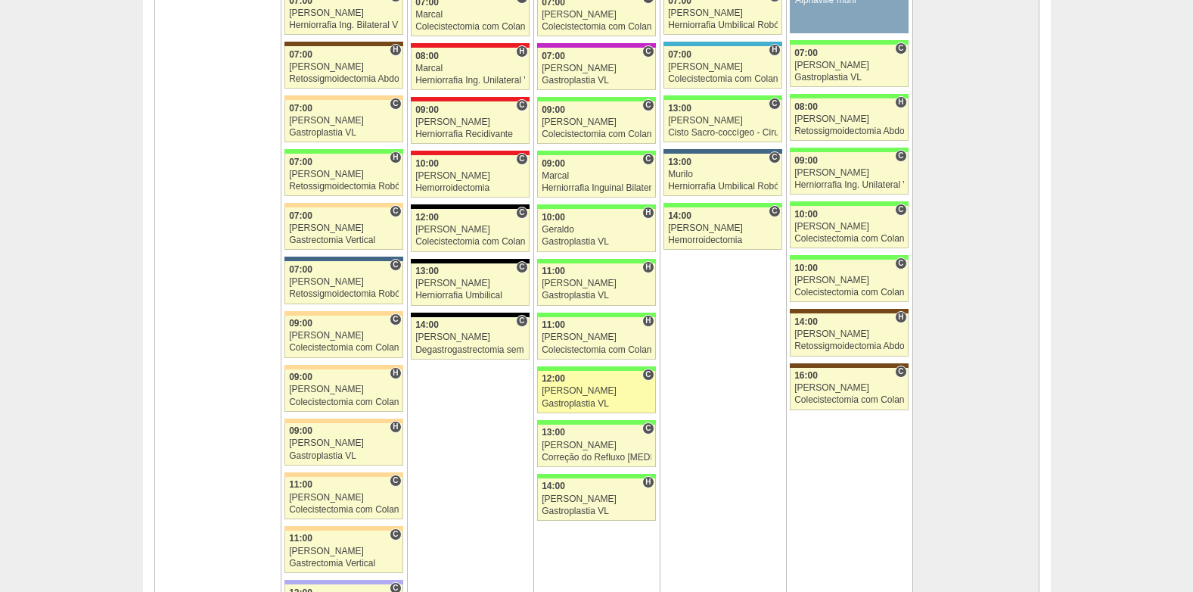
scroll to position [3102, 0]
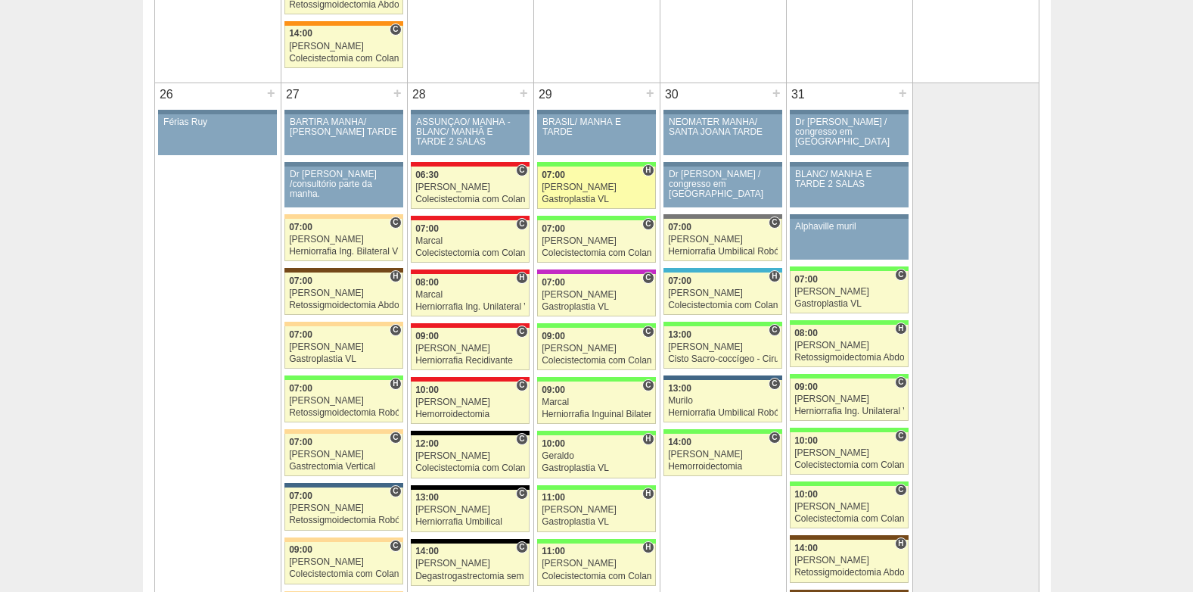
click at [583, 204] on div "Gastroplastia VL" at bounding box center [597, 199] width 110 height 10
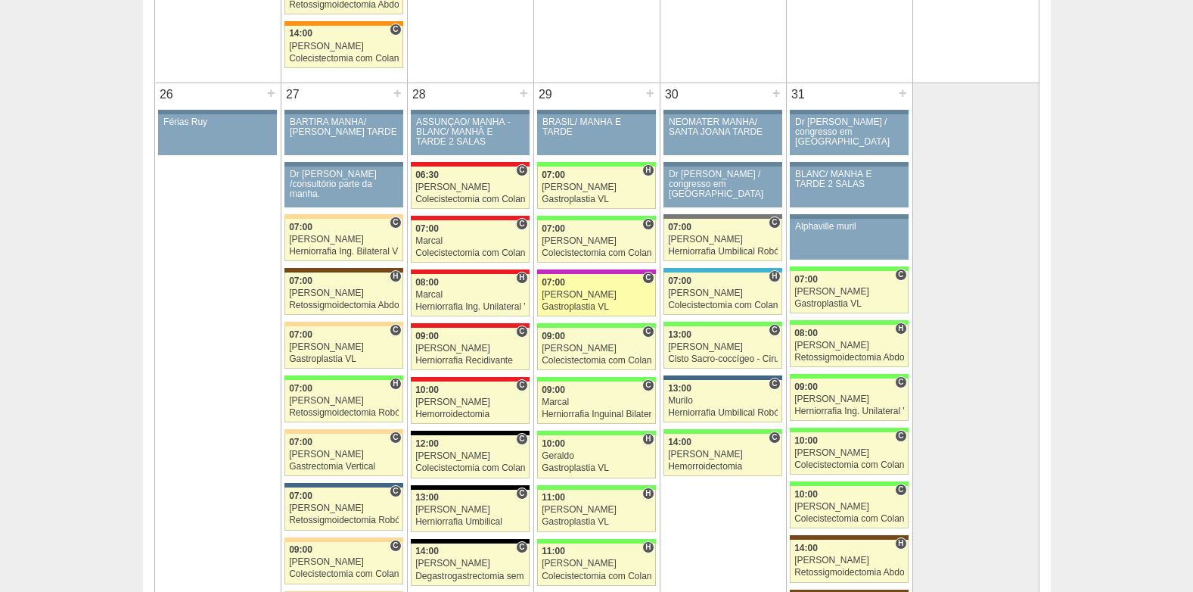
scroll to position [3102, 0]
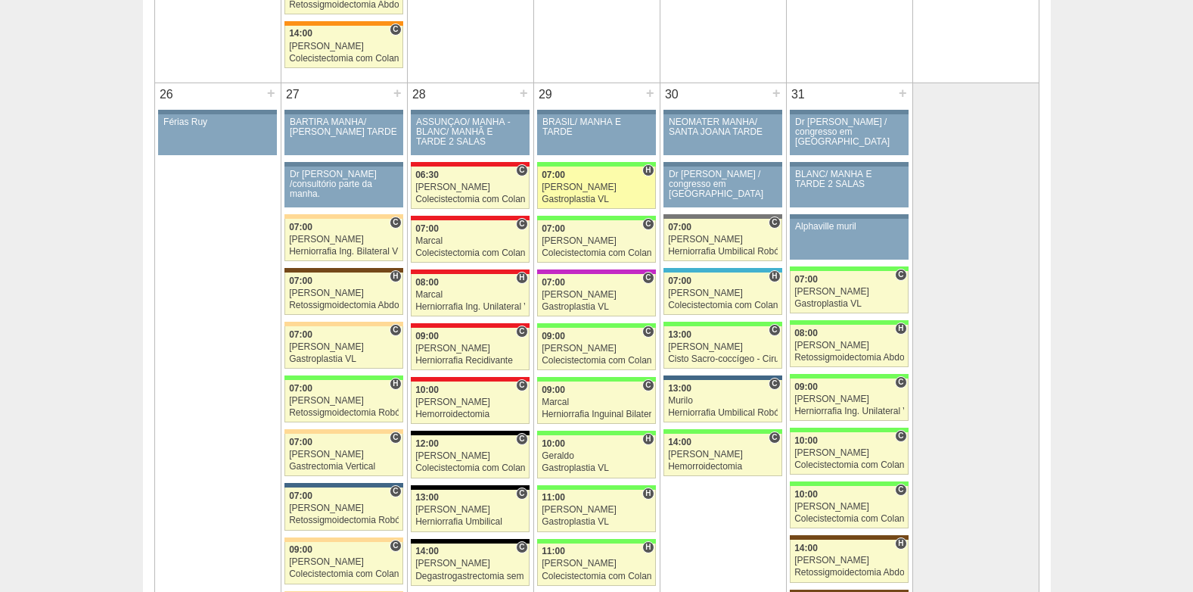
click at [581, 184] on div "Paulo Regina" at bounding box center [597, 187] width 110 height 10
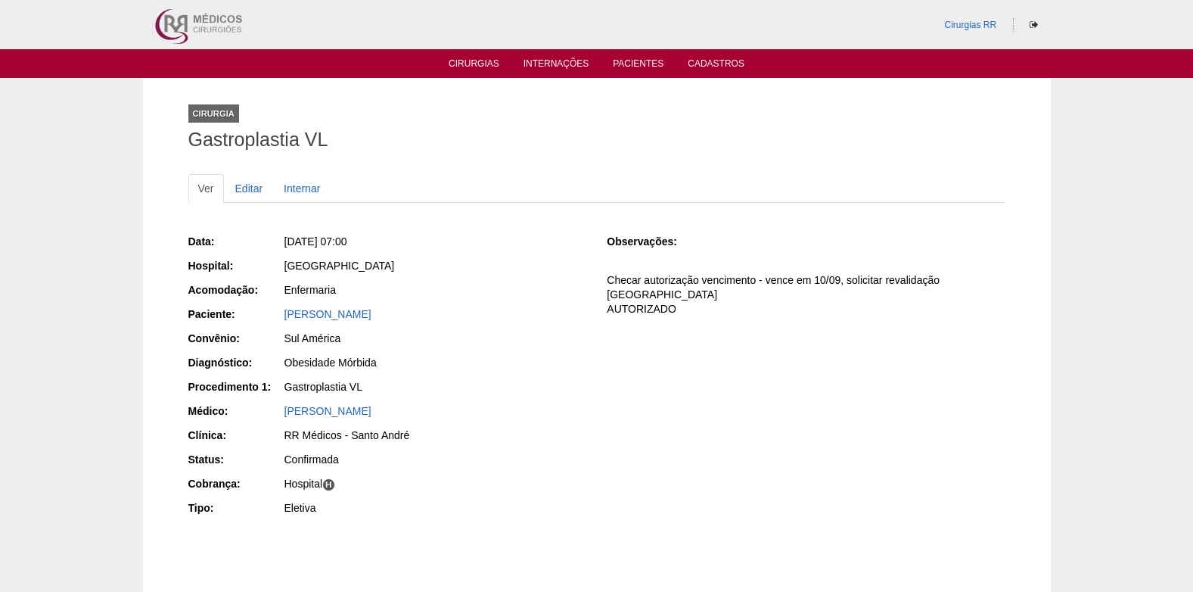
drag, startPoint x: 286, startPoint y: 322, endPoint x: 442, endPoint y: 318, distance: 155.9
click at [442, 318] on div "Clicia Aparecida de Oliveira Pinto" at bounding box center [434, 315] width 303 height 19
copy link "Clicia Aparecida de Oliveira Pinto"
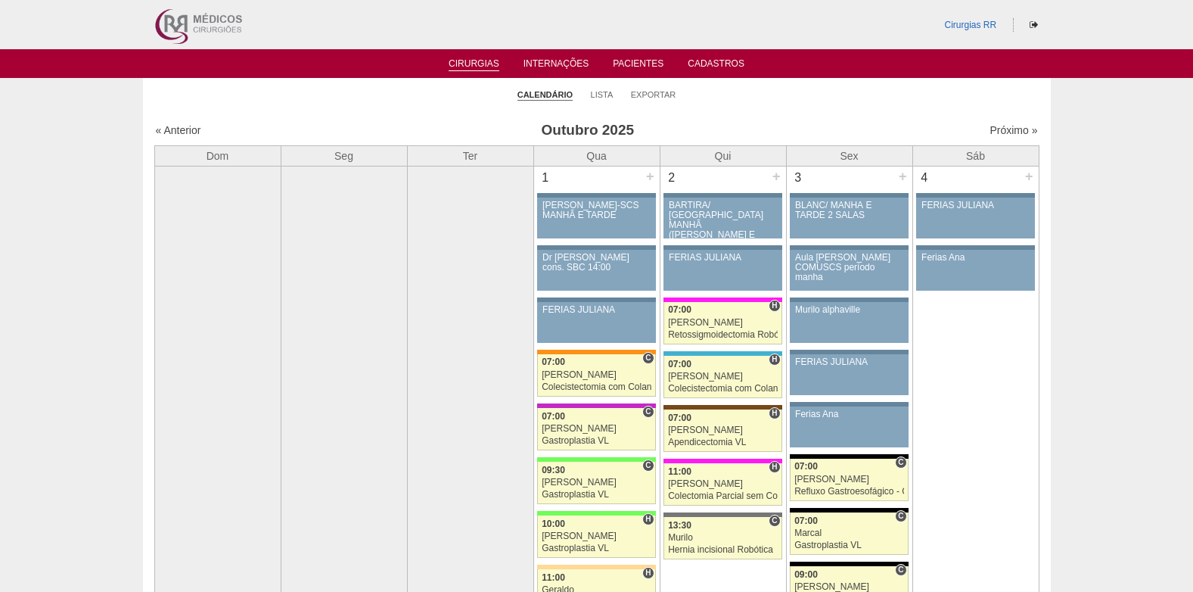
scroll to position [3102, 0]
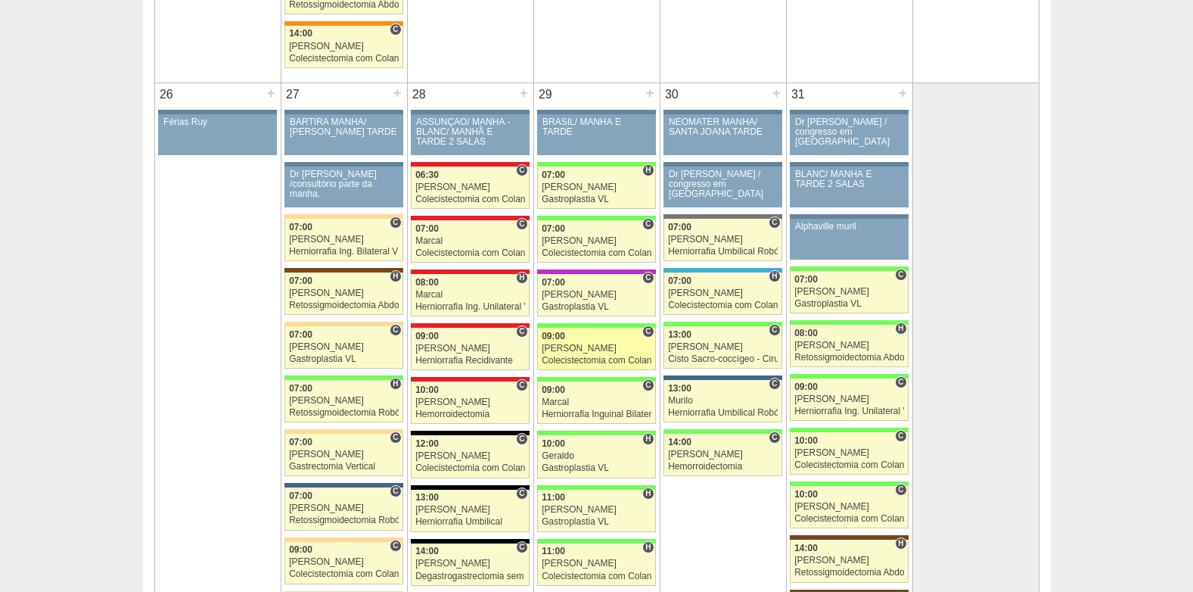
click at [565, 350] on div "[PERSON_NAME]" at bounding box center [597, 348] width 110 height 10
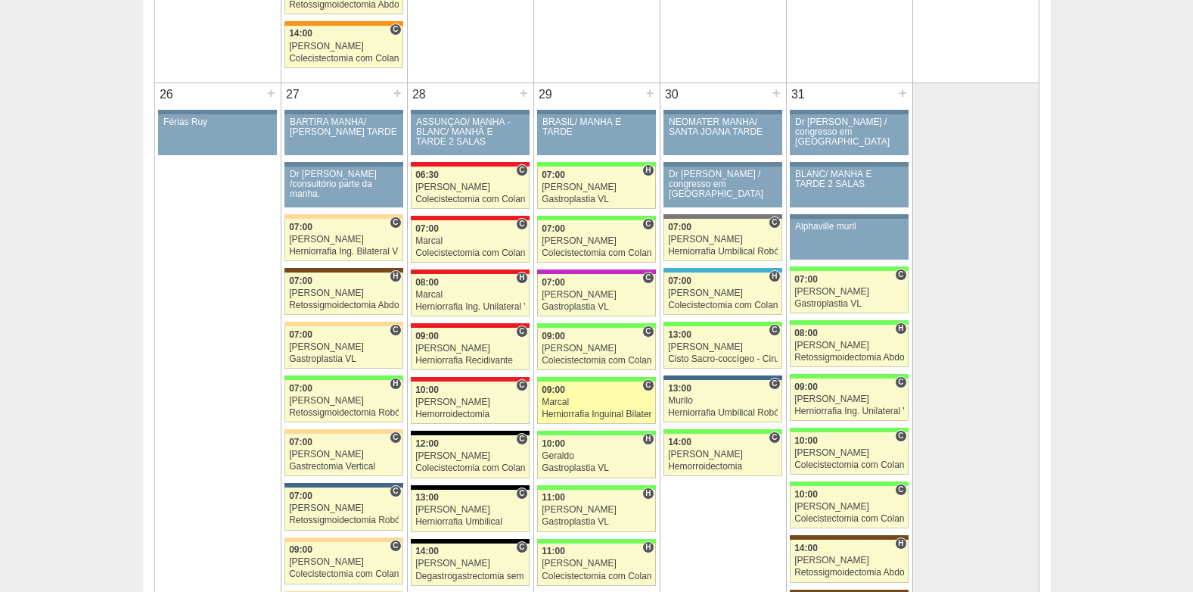
click at [591, 418] on div "Herniorrafia Inguinal Bilateral" at bounding box center [597, 414] width 110 height 10
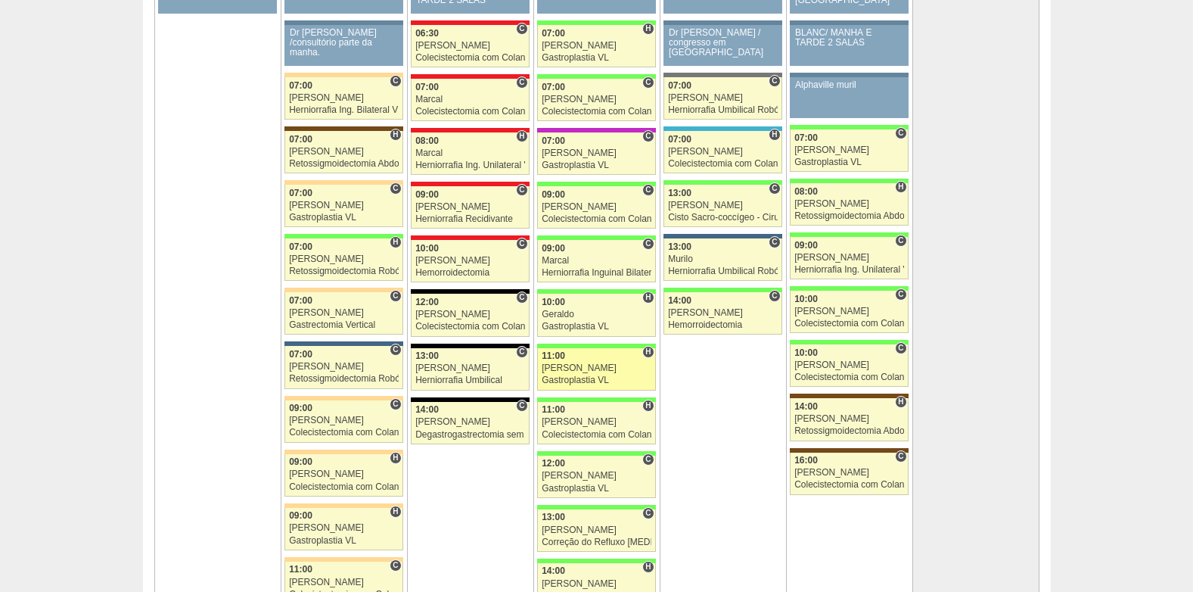
scroll to position [3253, 0]
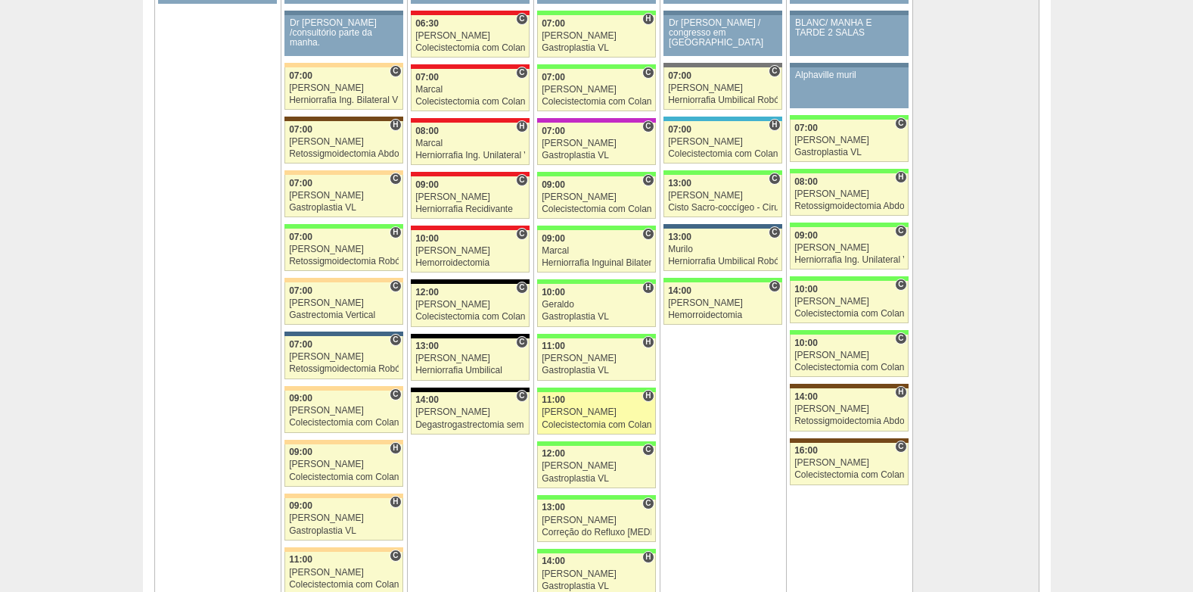
click at [577, 412] on div "[PERSON_NAME]" at bounding box center [597, 412] width 110 height 10
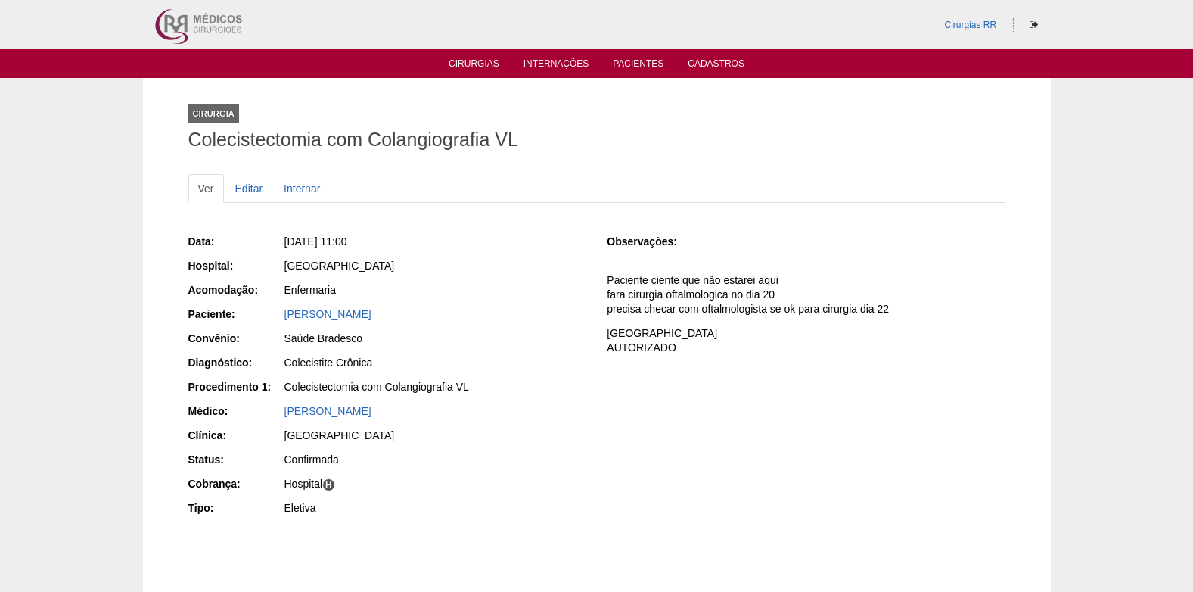
drag, startPoint x: 277, startPoint y: 315, endPoint x: 411, endPoint y: 320, distance: 134.0
click at [411, 320] on div "Paciente: Ivani Emi Kawaoka Oliveira" at bounding box center [387, 315] width 398 height 19
copy div "Paciente: Ivani Emi Kawaoka Oliveira"
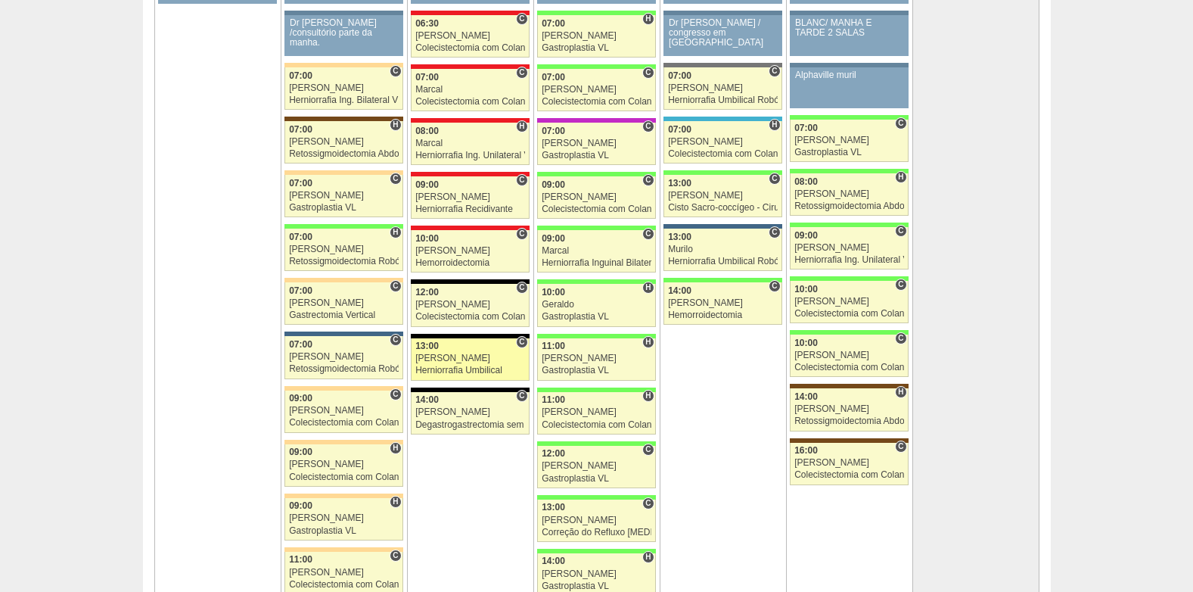
scroll to position [3253, 0]
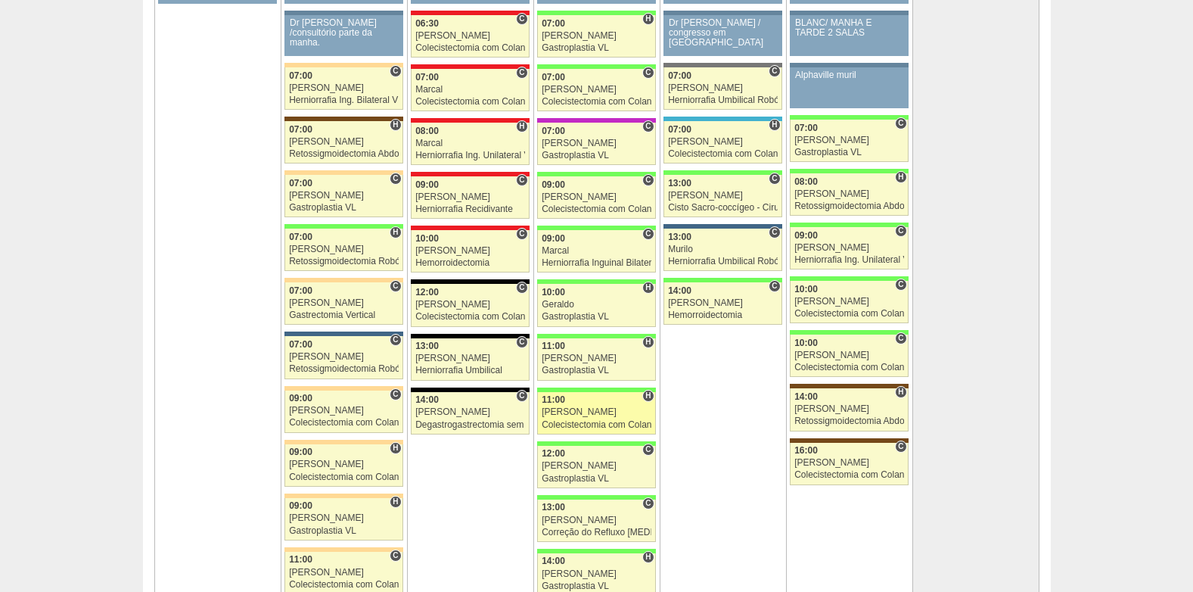
click at [592, 418] on link "89252 Felipe Rossi H 11:00 Felipe Rossi Colecistectomia com Colangiografia VL H…" at bounding box center [596, 413] width 118 height 42
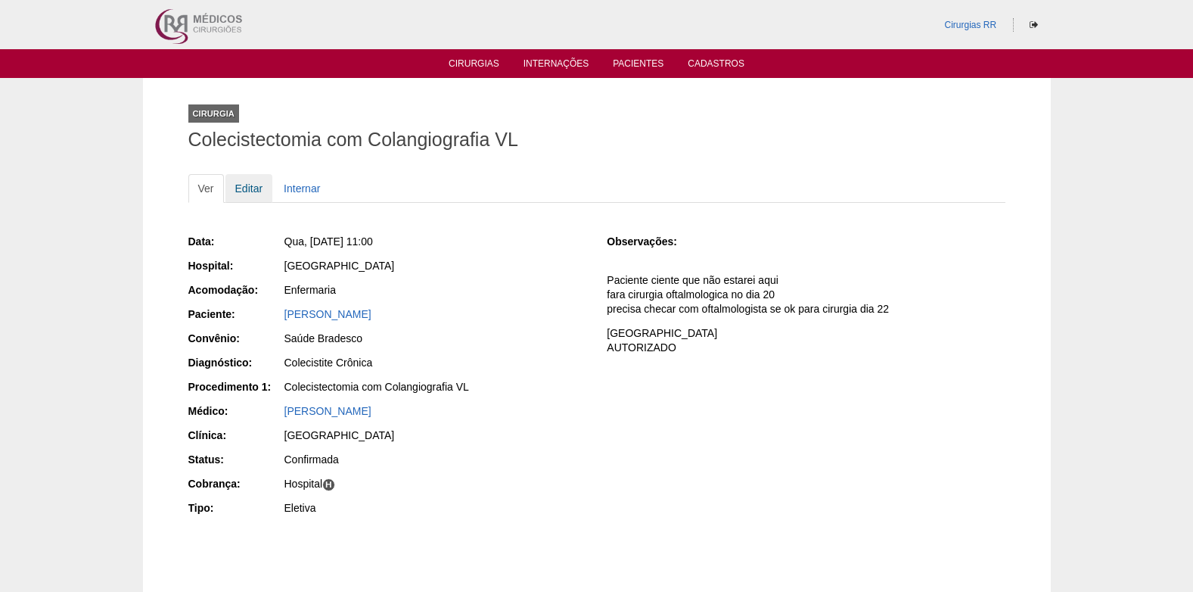
click at [256, 180] on link "Editar" at bounding box center [249, 188] width 48 height 29
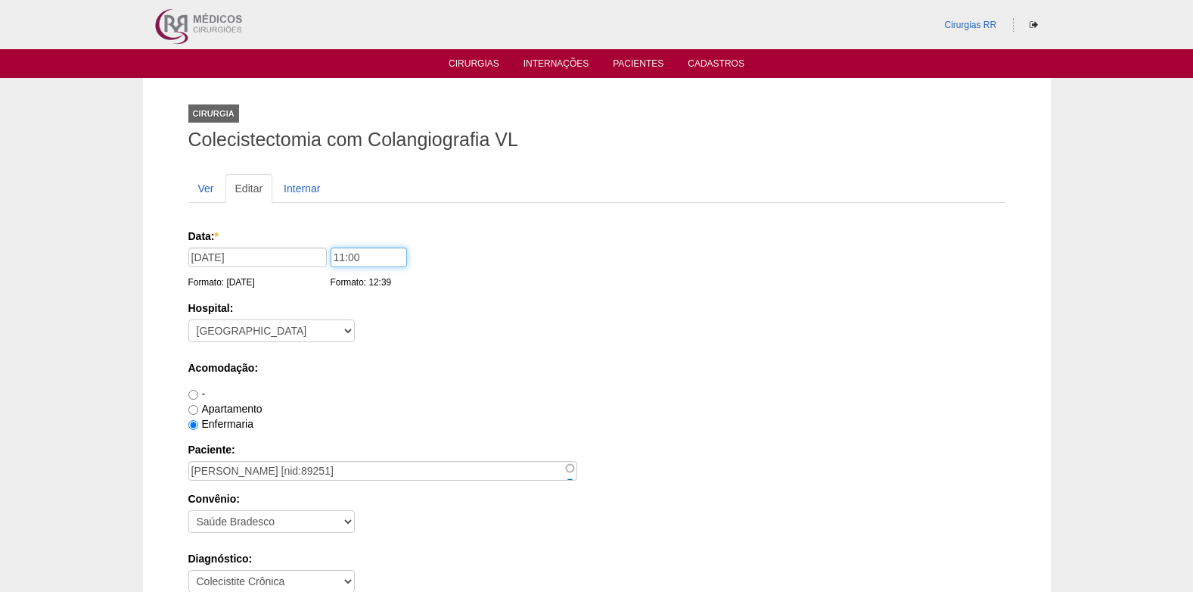
click at [342, 256] on input "11:00" at bounding box center [369, 257] width 76 height 20
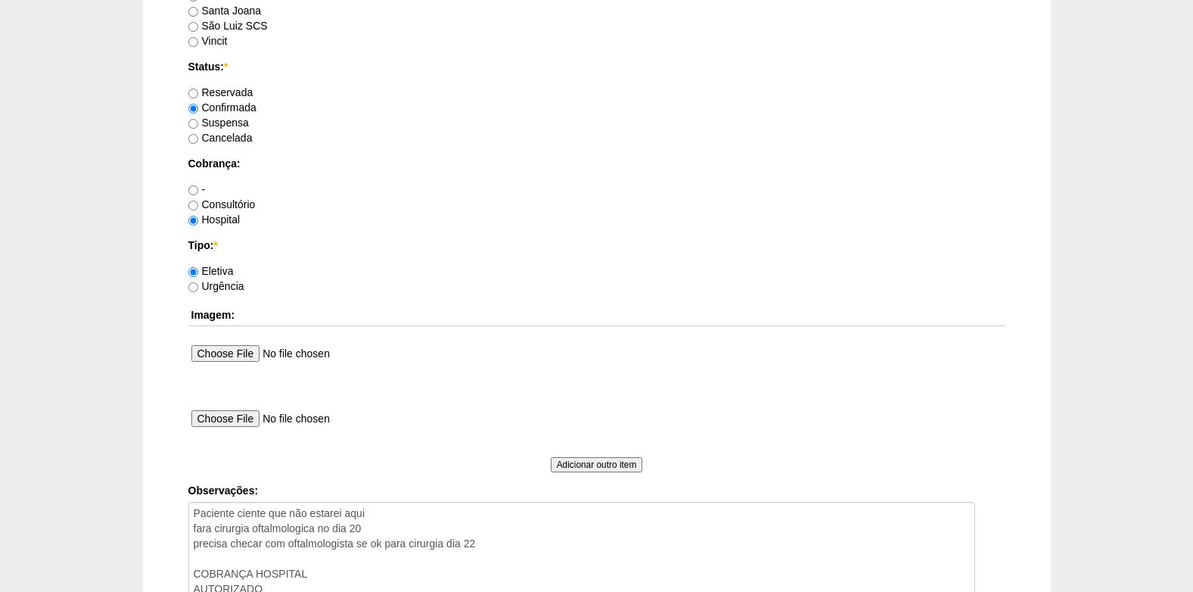
scroll to position [1286, 0]
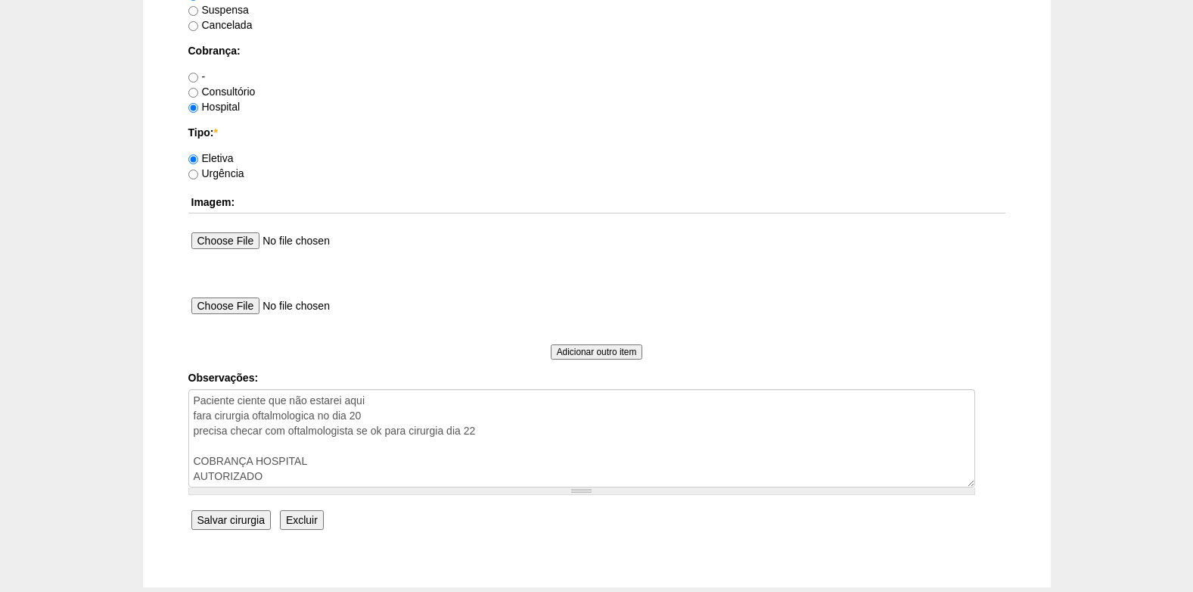
type input "10:00"
click at [233, 517] on input "Salvar cirurgia" at bounding box center [230, 520] width 79 height 20
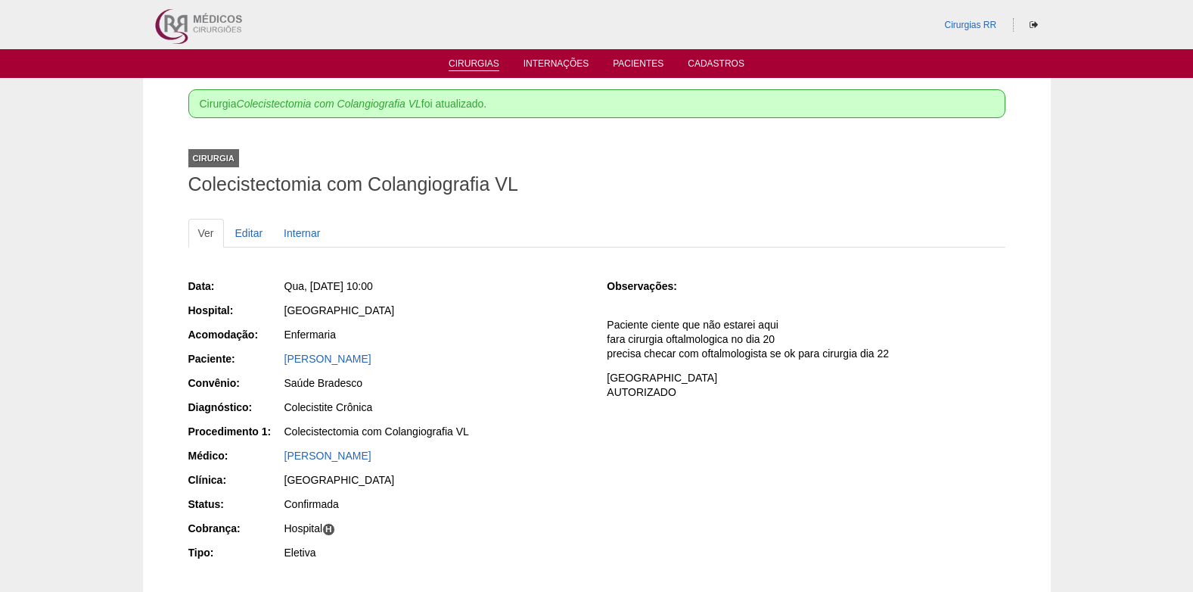
click at [471, 61] on link "Cirurgias" at bounding box center [474, 64] width 51 height 13
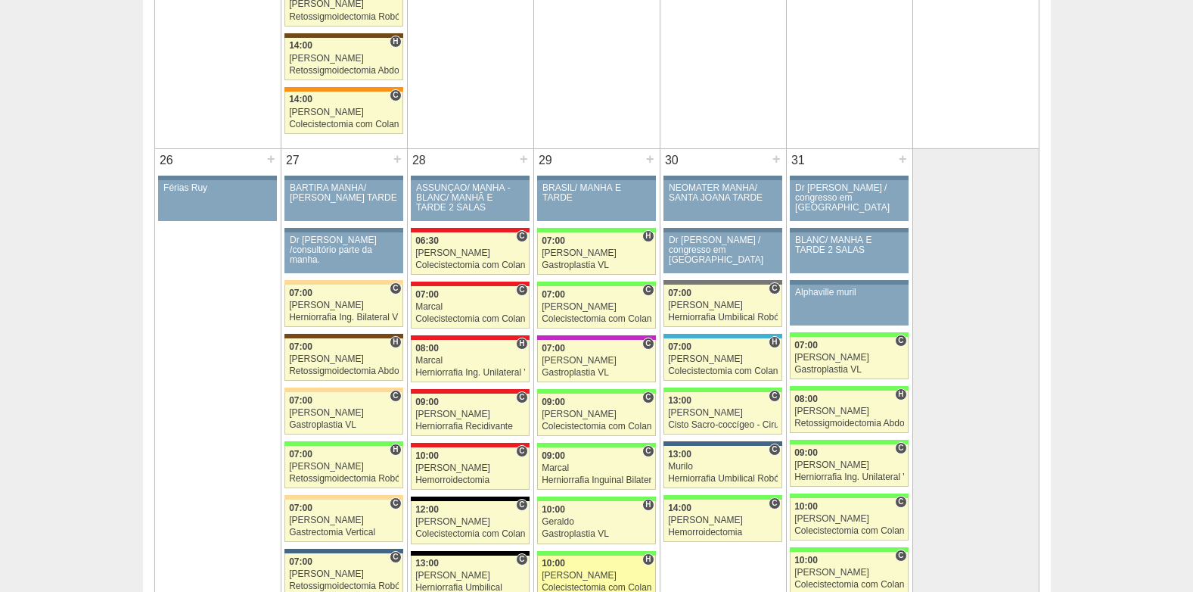
scroll to position [3177, 0]
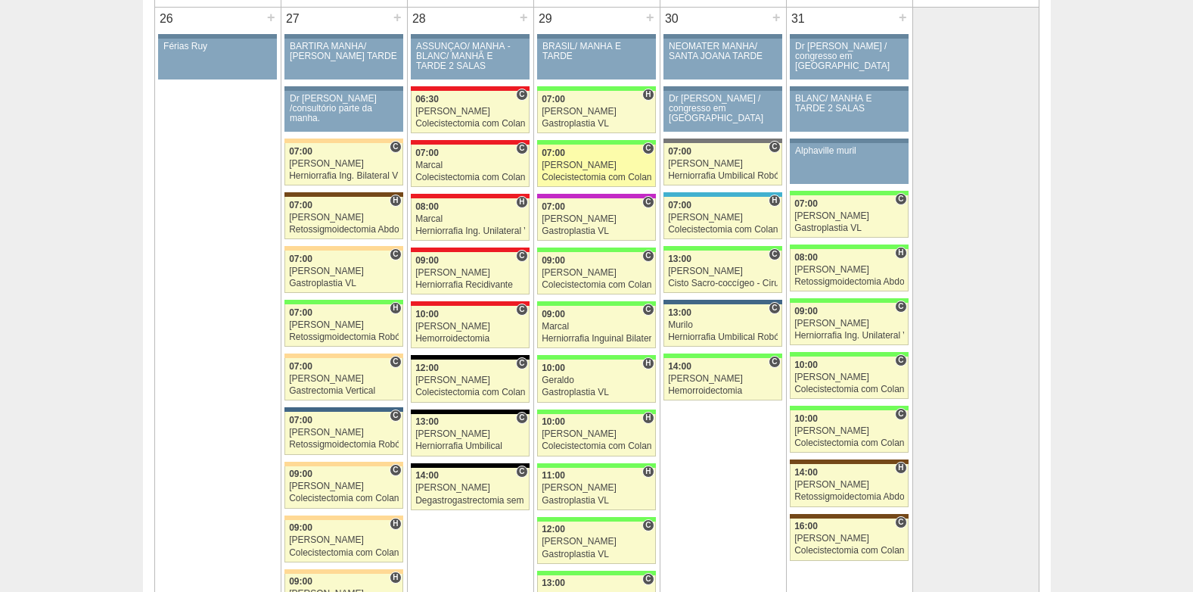
click at [584, 163] on div "Felipe Rossi" at bounding box center [597, 165] width 110 height 10
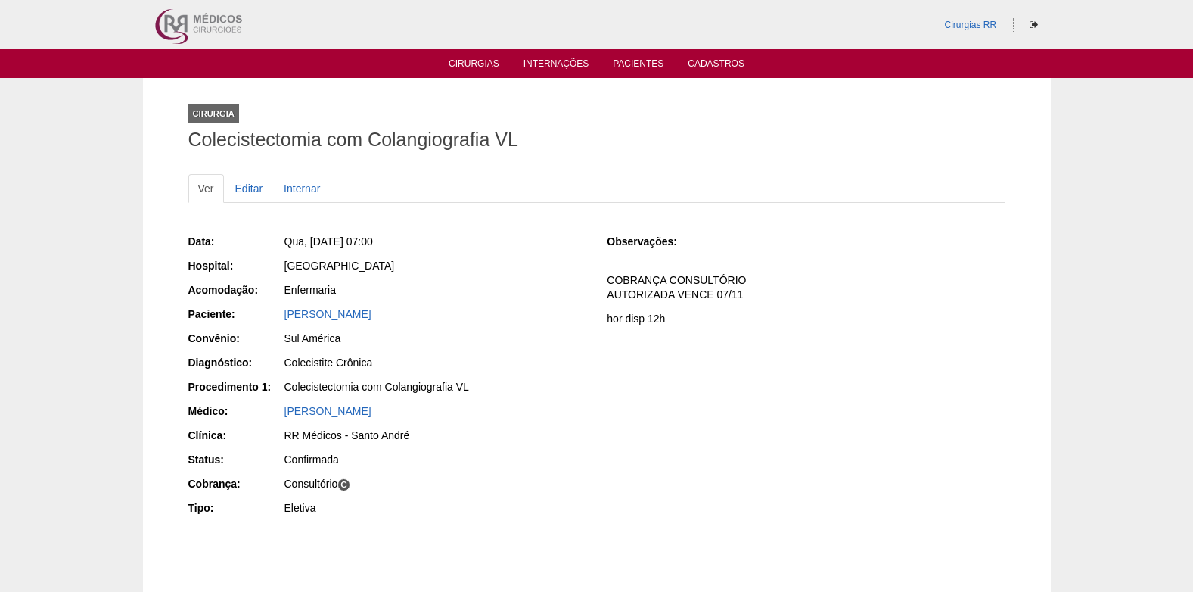
drag, startPoint x: 451, startPoint y: 318, endPoint x: 286, endPoint y: 320, distance: 164.9
click at [286, 320] on div "[PERSON_NAME]" at bounding box center [435, 313] width 302 height 15
copy link "[PERSON_NAME]"
click at [460, 61] on link "Cirurgias" at bounding box center [474, 64] width 51 height 13
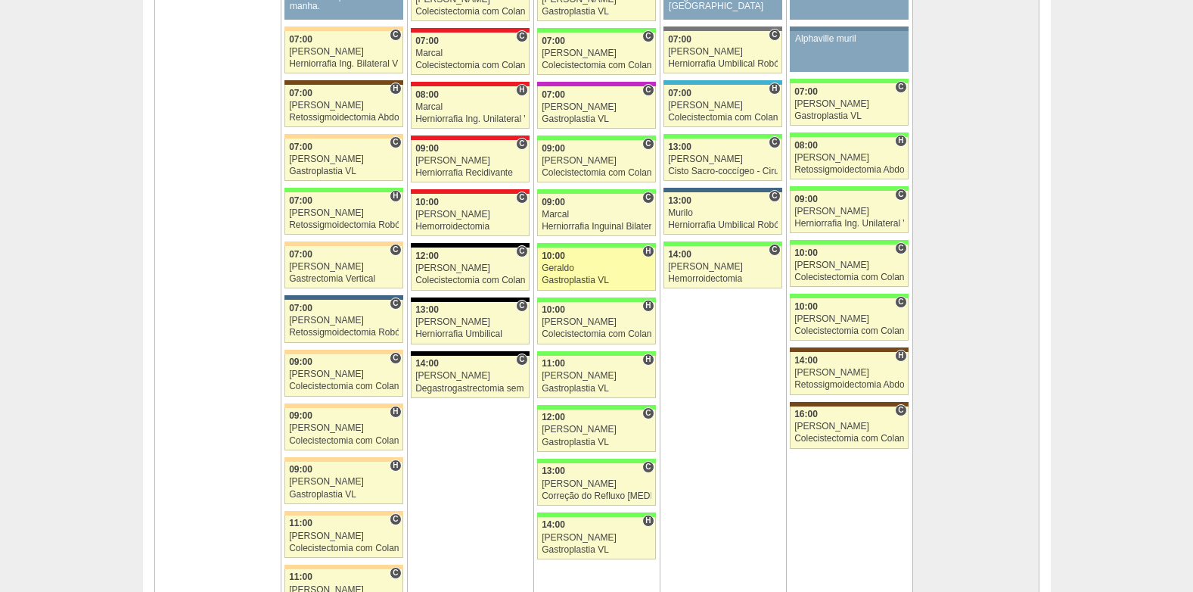
scroll to position [3253, 0]
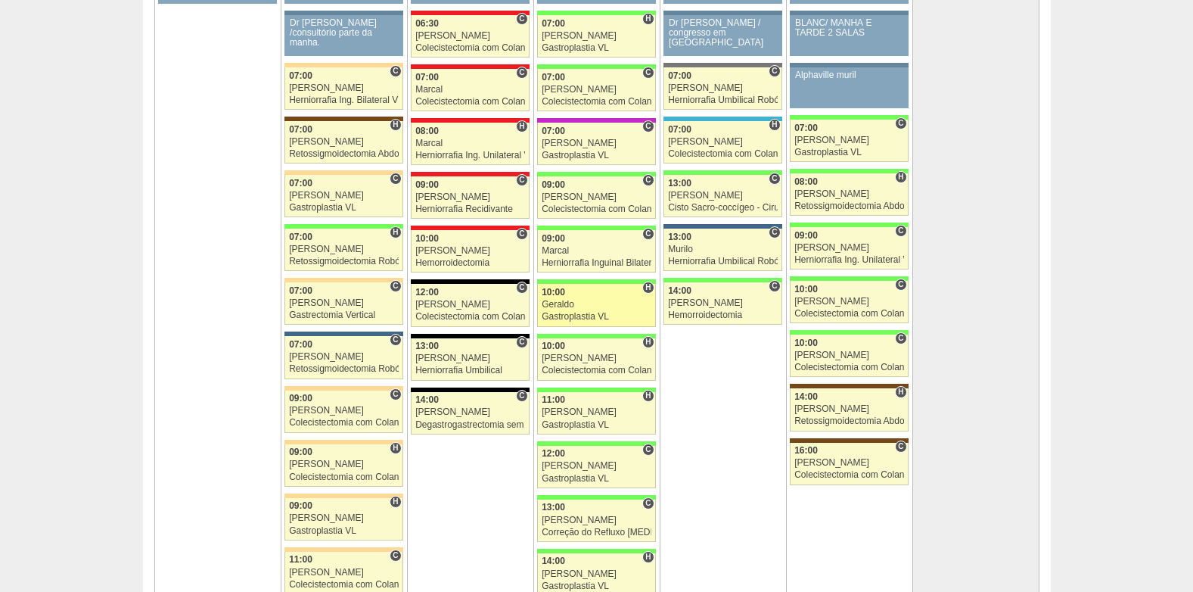
click at [573, 303] on div "Geraldo" at bounding box center [597, 305] width 110 height 10
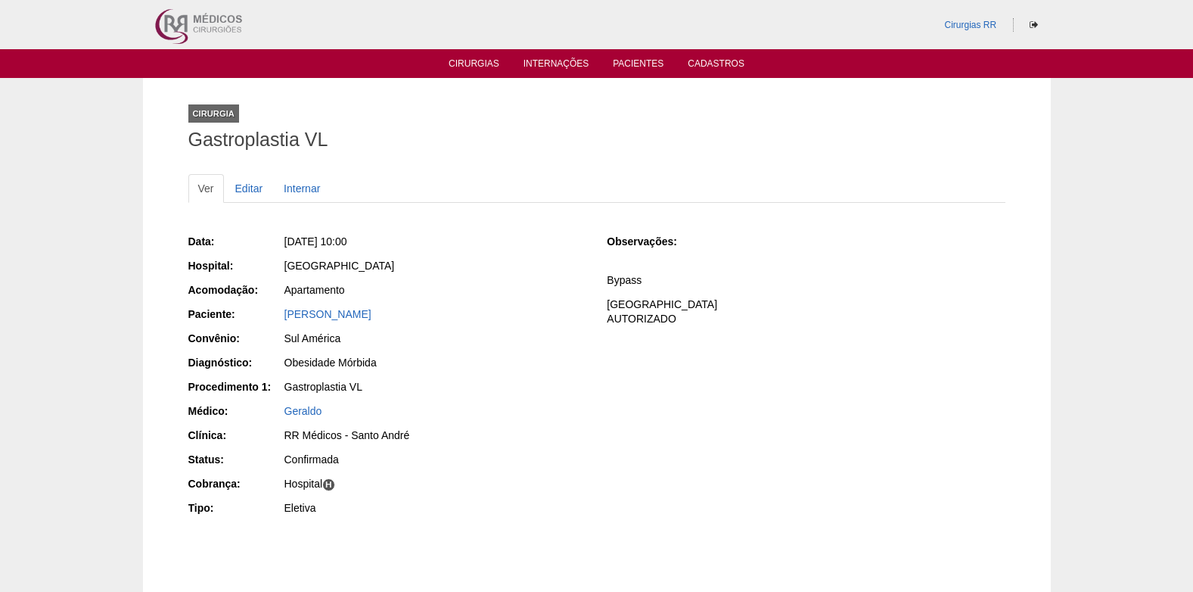
drag, startPoint x: 281, startPoint y: 319, endPoint x: 360, endPoint y: 322, distance: 78.7
click at [360, 322] on div "Paciente: [PERSON_NAME]" at bounding box center [387, 315] width 398 height 19
copy div "Paciente: [PERSON_NAME]"
click at [244, 186] on link "Editar" at bounding box center [249, 188] width 48 height 29
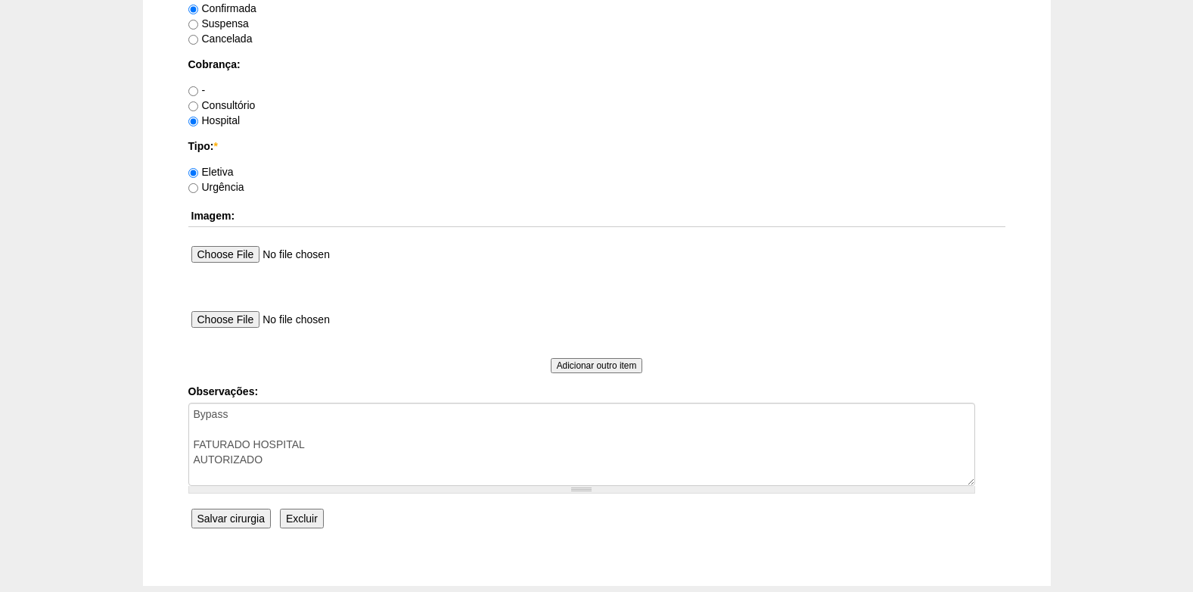
scroll to position [1358, 0]
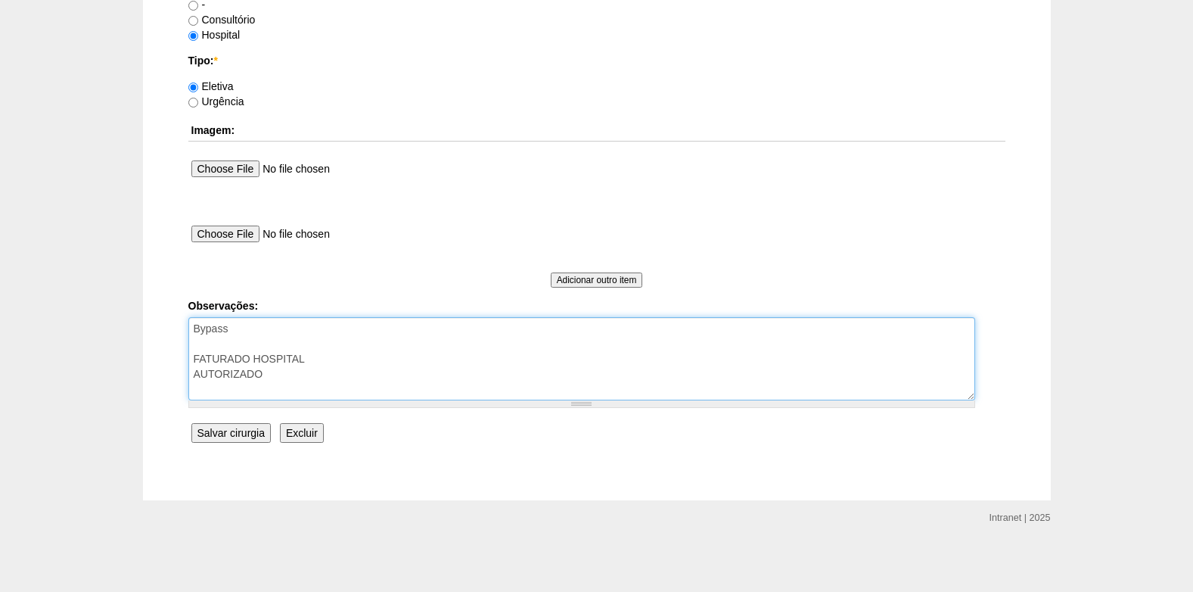
click at [312, 384] on textarea "Bypass FATURADO HOSPITAL AUTORIZADO" at bounding box center [581, 358] width 787 height 83
click at [315, 379] on textarea "Bypass FATURADO HOSPITAL AUTORIZADO" at bounding box center [581, 358] width 787 height 83
type textarea "Bypass FATURADO HOSPITAL AUTORIZADO VENCE 16/10 REVALIDAR"
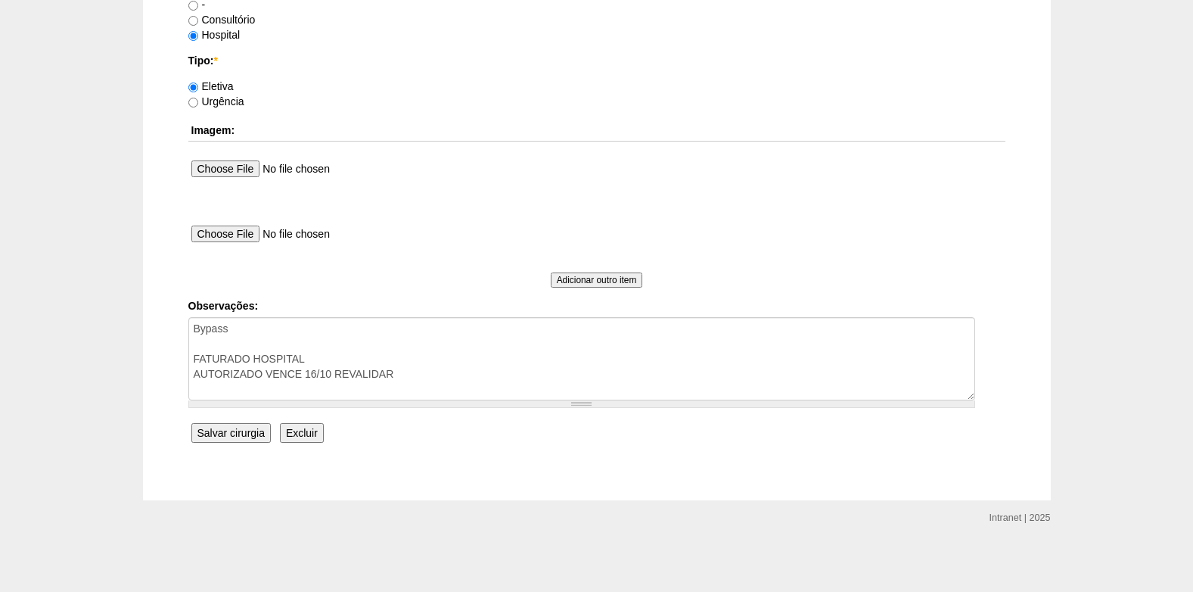
click at [224, 434] on input "Salvar cirurgia" at bounding box center [230, 433] width 79 height 20
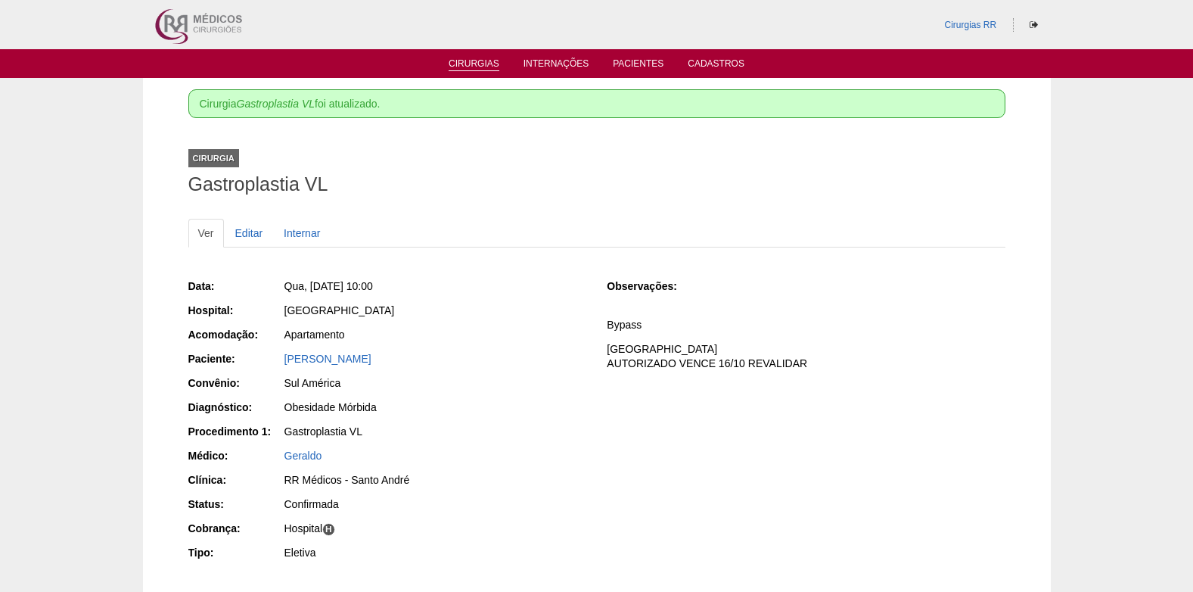
click at [456, 64] on link "Cirurgias" at bounding box center [474, 64] width 51 height 13
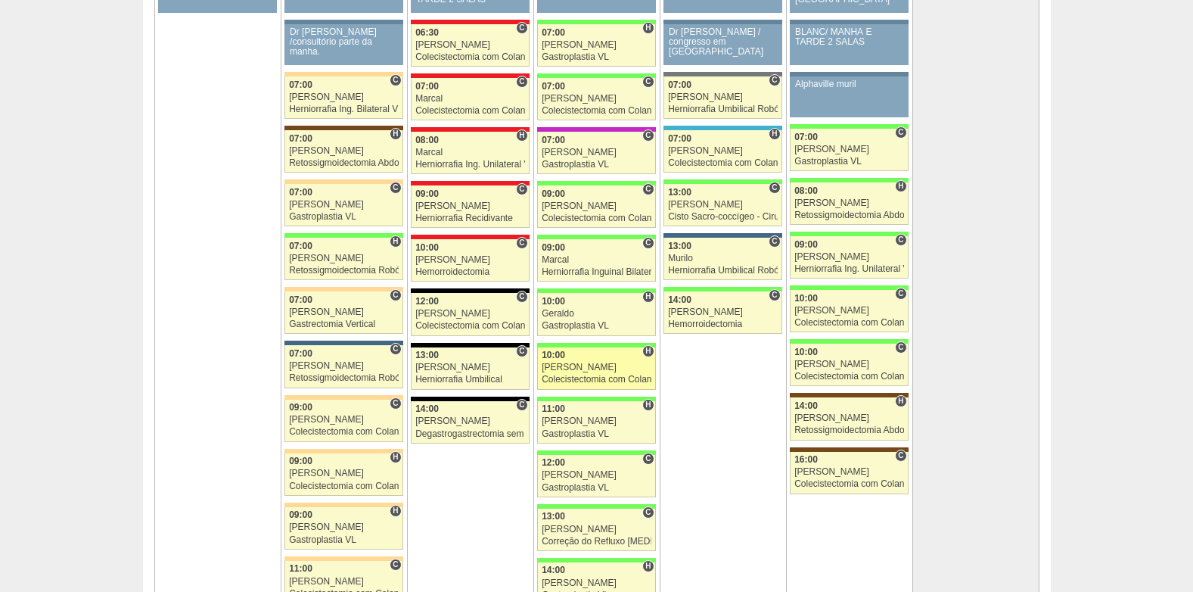
scroll to position [3253, 0]
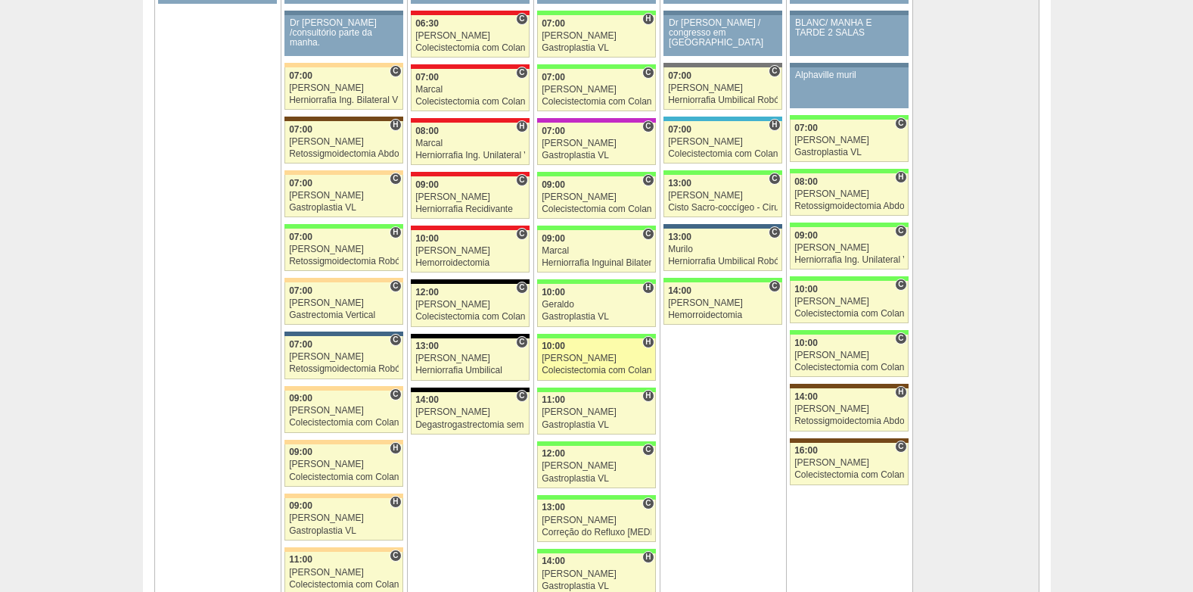
click at [573, 355] on div "[PERSON_NAME]" at bounding box center [597, 358] width 110 height 10
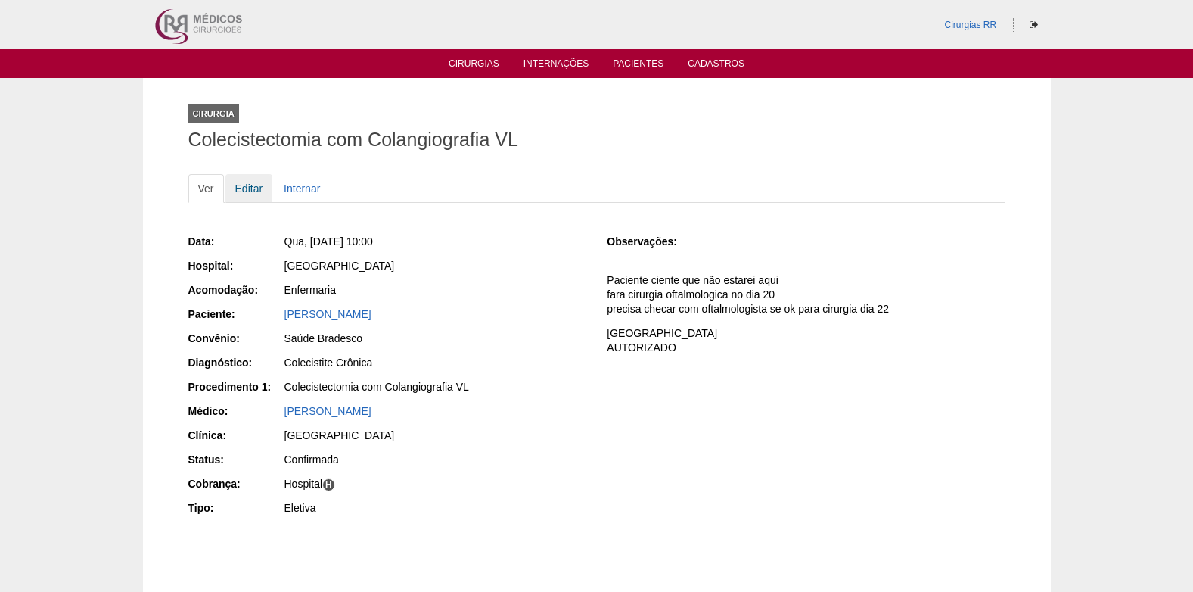
click at [238, 190] on link "Editar" at bounding box center [249, 188] width 48 height 29
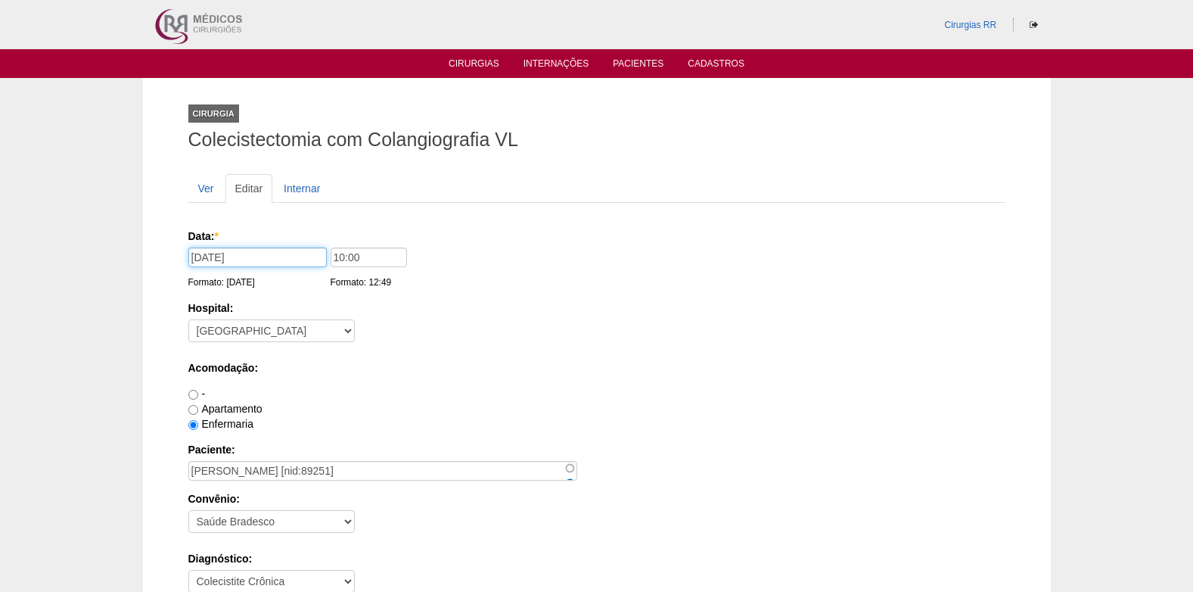
click at [268, 258] on input "[DATE]" at bounding box center [257, 257] width 138 height 20
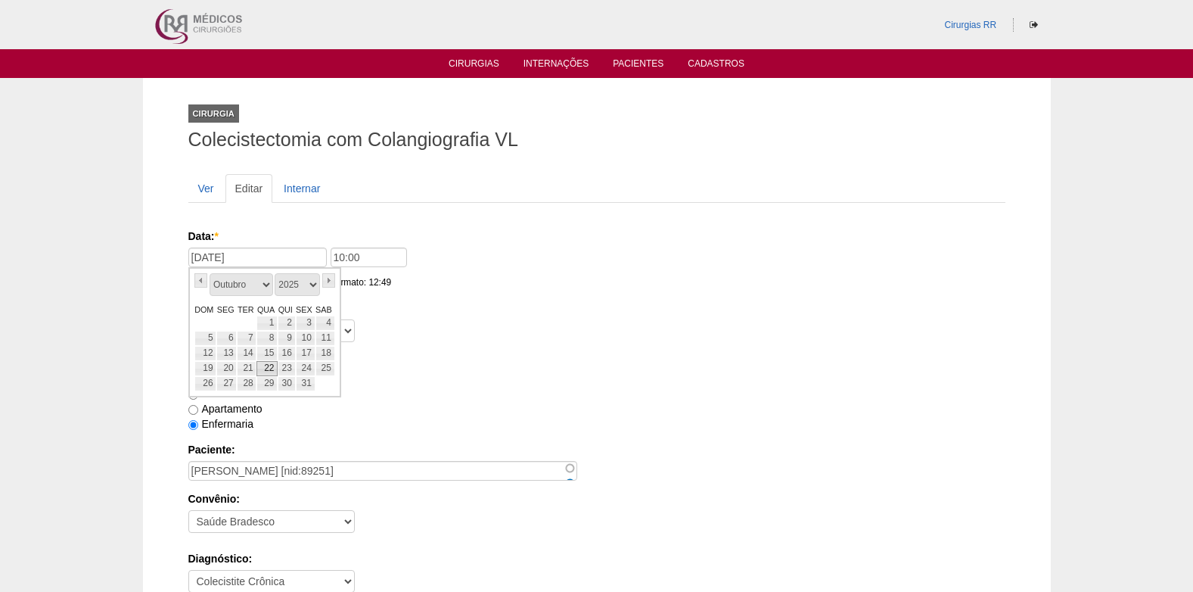
click at [267, 366] on link "22" at bounding box center [266, 368] width 21 height 15
type input "22/10/2025"
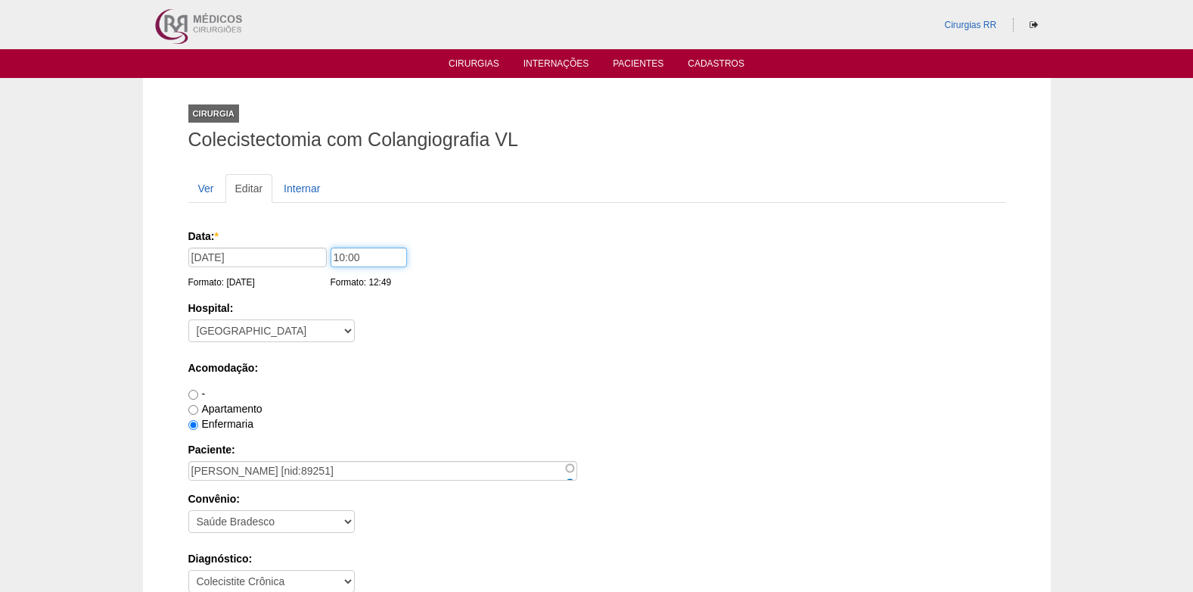
drag, startPoint x: 374, startPoint y: 255, endPoint x: 303, endPoint y: 262, distance: 70.7
click at [303, 244] on div "Data: * 22/10/2025 Formato: 15/10/2025 10:00 Formato: 12:49" at bounding box center [594, 235] width 812 height 15
type input "11:00"
click at [527, 306] on label "Hospital:" at bounding box center [596, 307] width 817 height 15
click at [355, 319] on select "- Nenhum - 9 de Julho Albert Einstein Alvorada América Assunção Bartira Benefic…" at bounding box center [271, 330] width 166 height 23
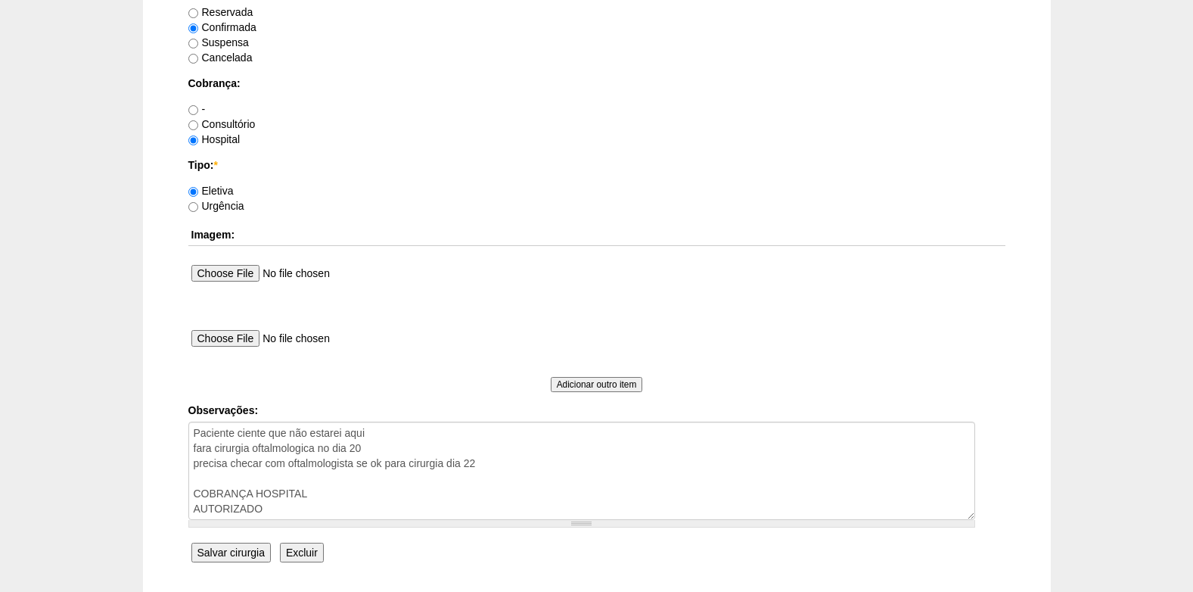
scroll to position [1373, 0]
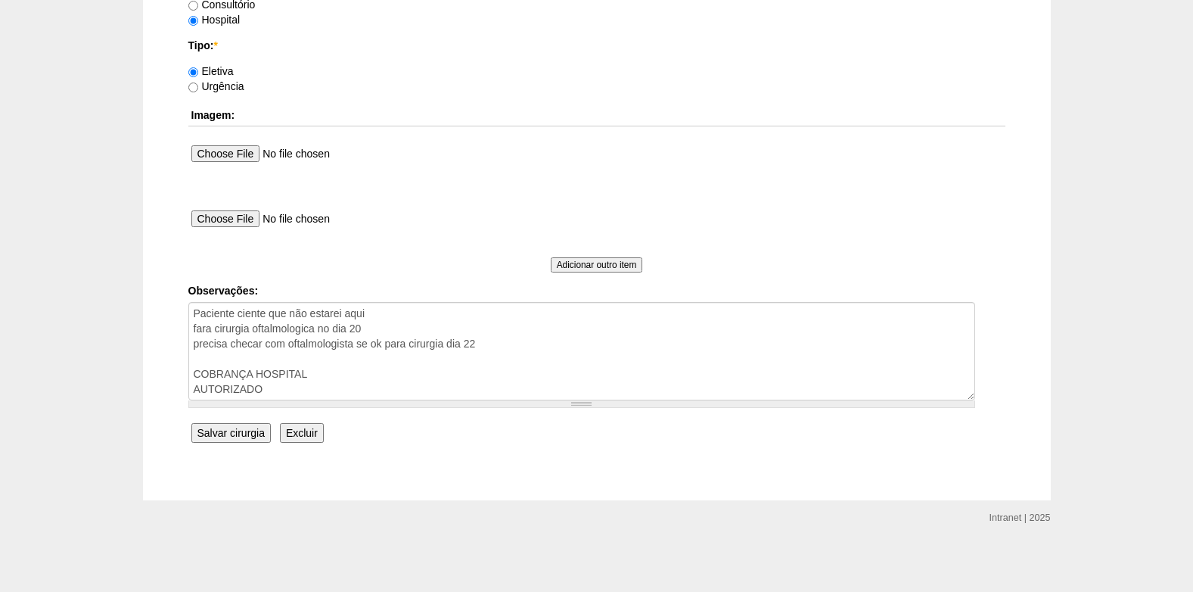
click at [239, 433] on input "Salvar cirurgia" at bounding box center [230, 433] width 79 height 20
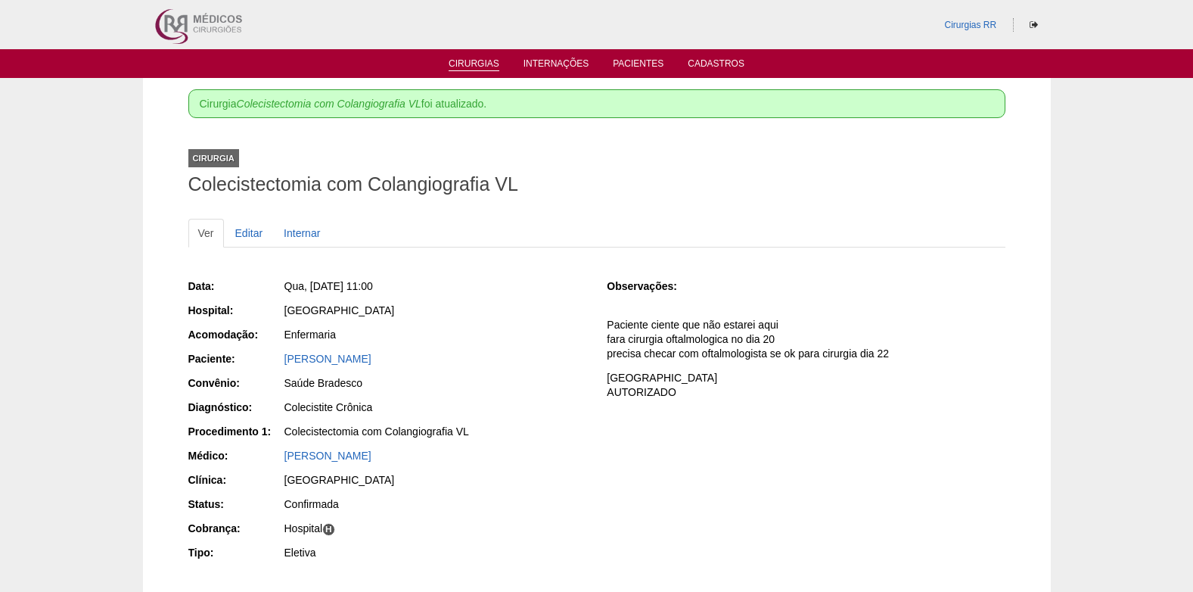
click at [477, 65] on link "Cirurgias" at bounding box center [474, 64] width 51 height 13
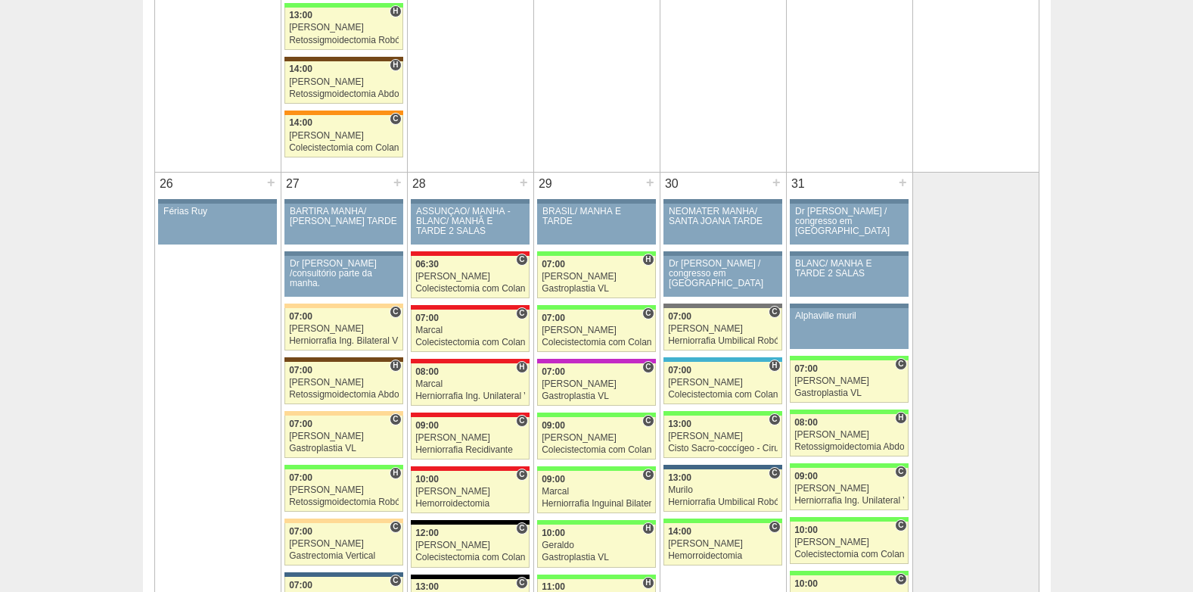
scroll to position [3253, 0]
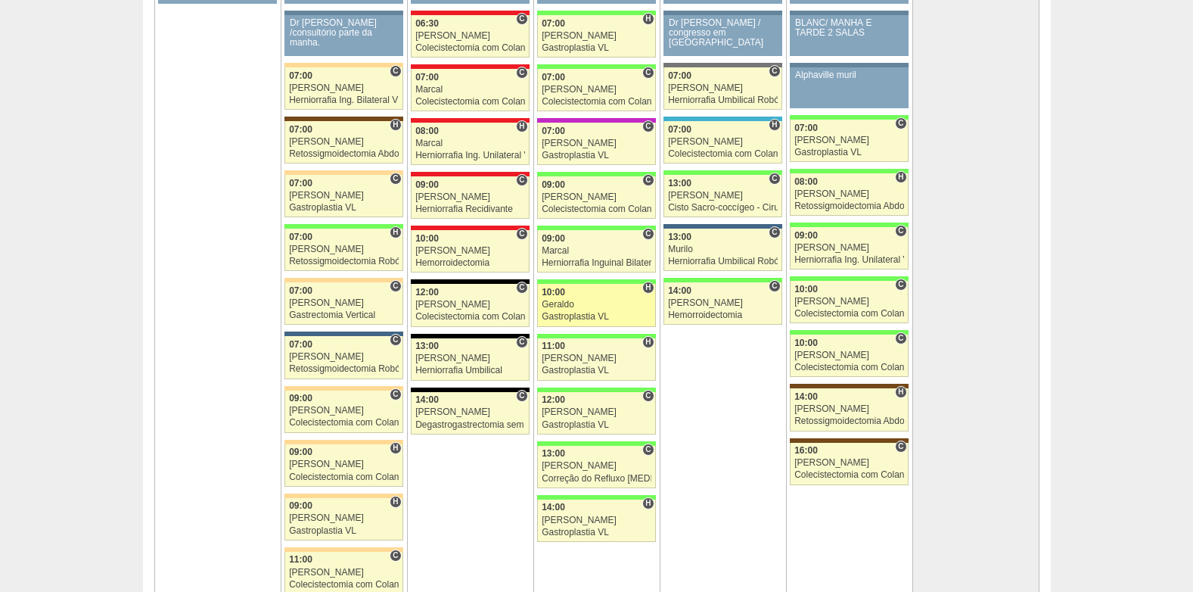
click at [575, 304] on div "Geraldo" at bounding box center [597, 305] width 110 height 10
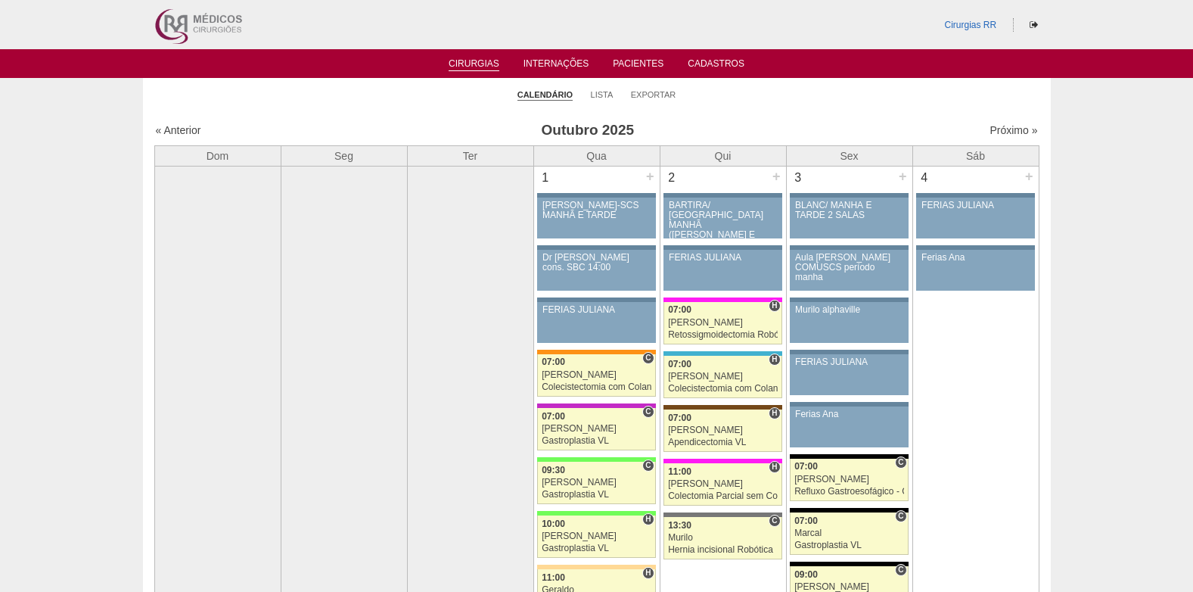
scroll to position [3253, 0]
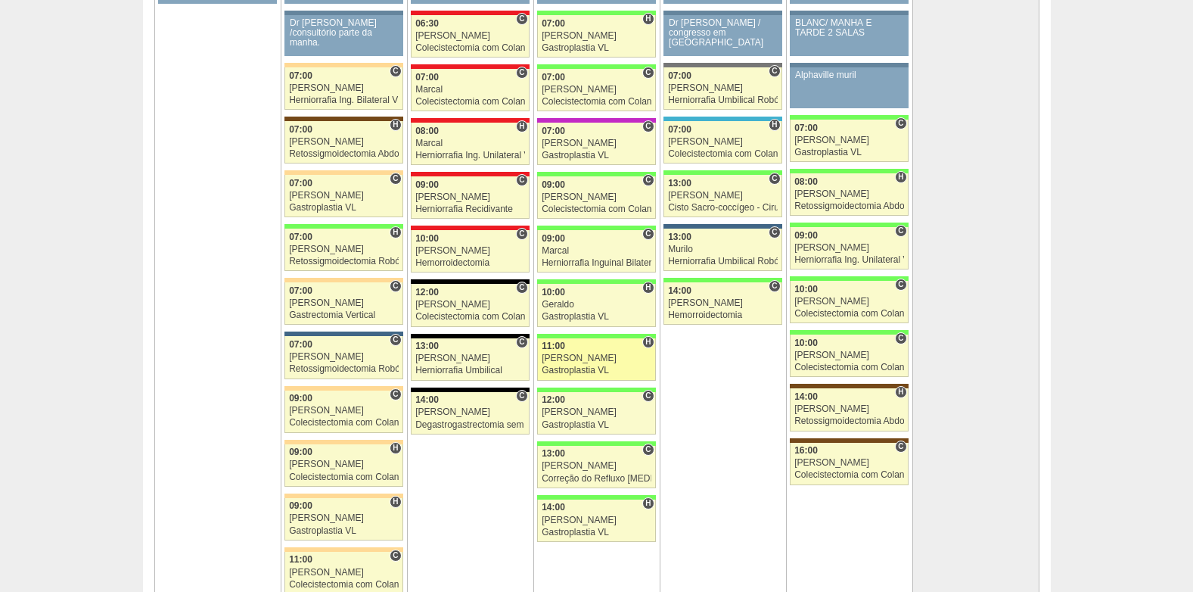
click at [571, 358] on div "[PERSON_NAME]" at bounding box center [597, 358] width 110 height 10
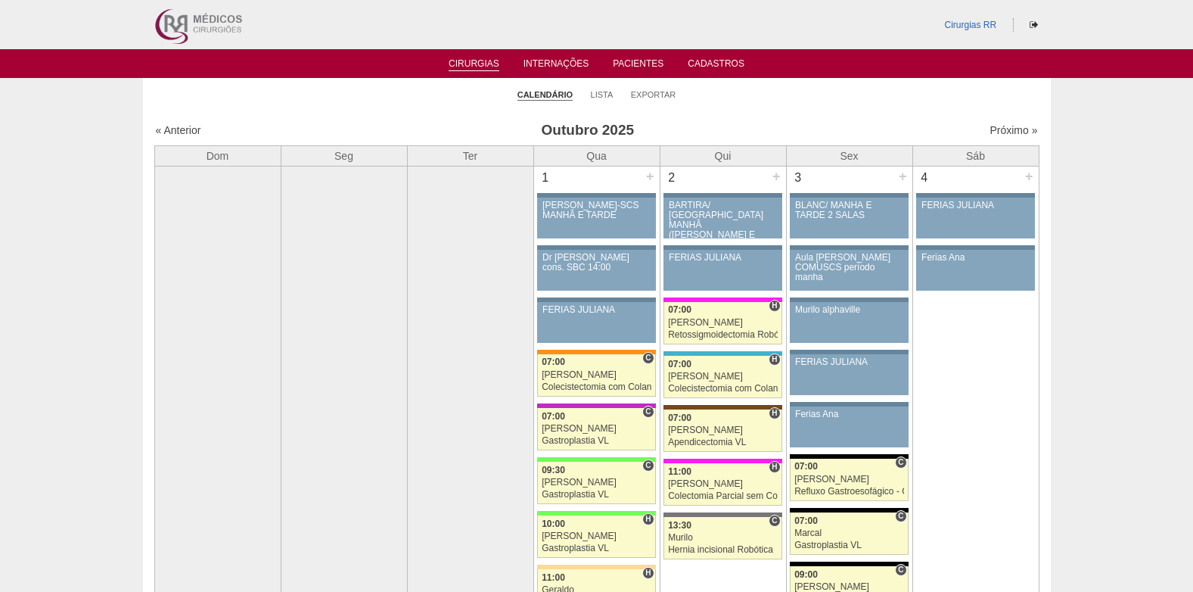
scroll to position [3253, 0]
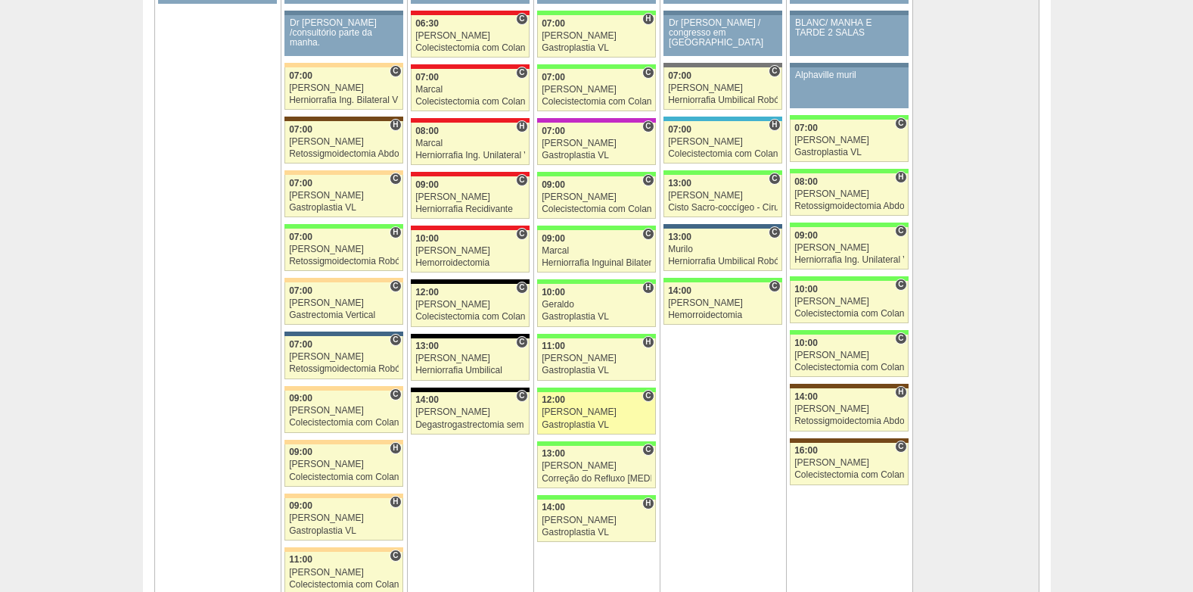
click at [570, 404] on div "12:00" at bounding box center [597, 400] width 110 height 10
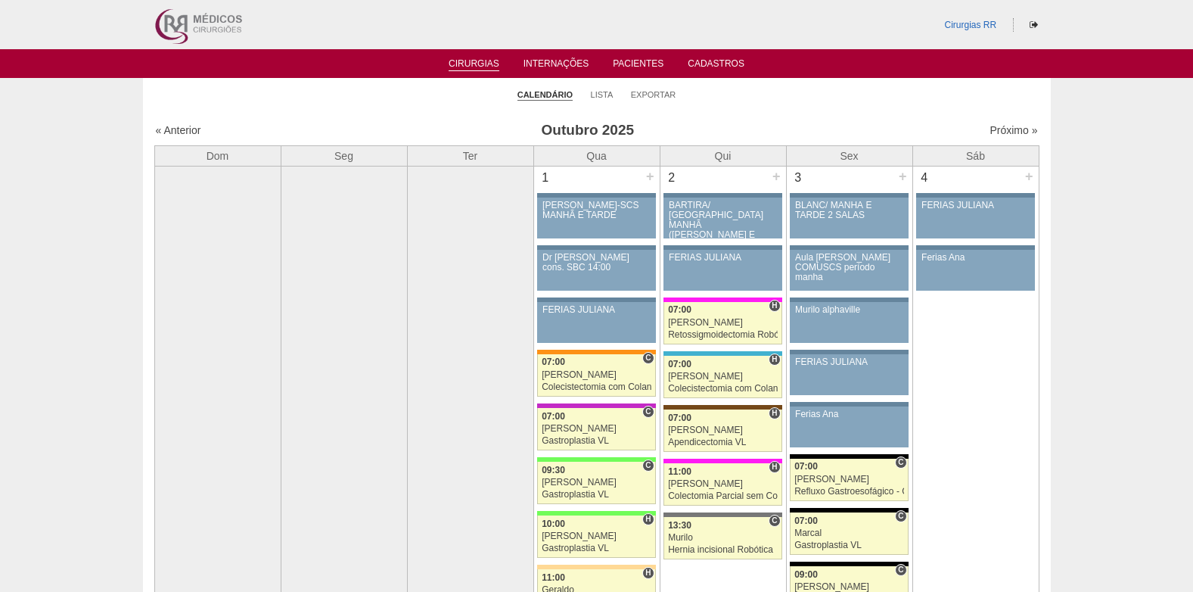
scroll to position [3253, 0]
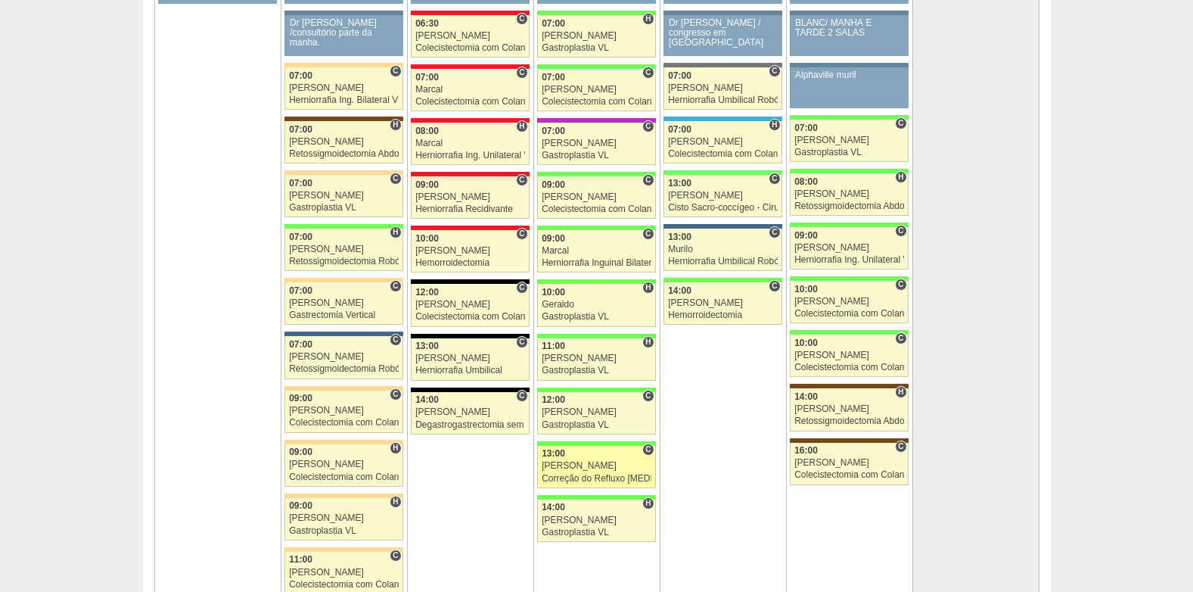
click at [597, 463] on div "[PERSON_NAME]" at bounding box center [597, 466] width 110 height 10
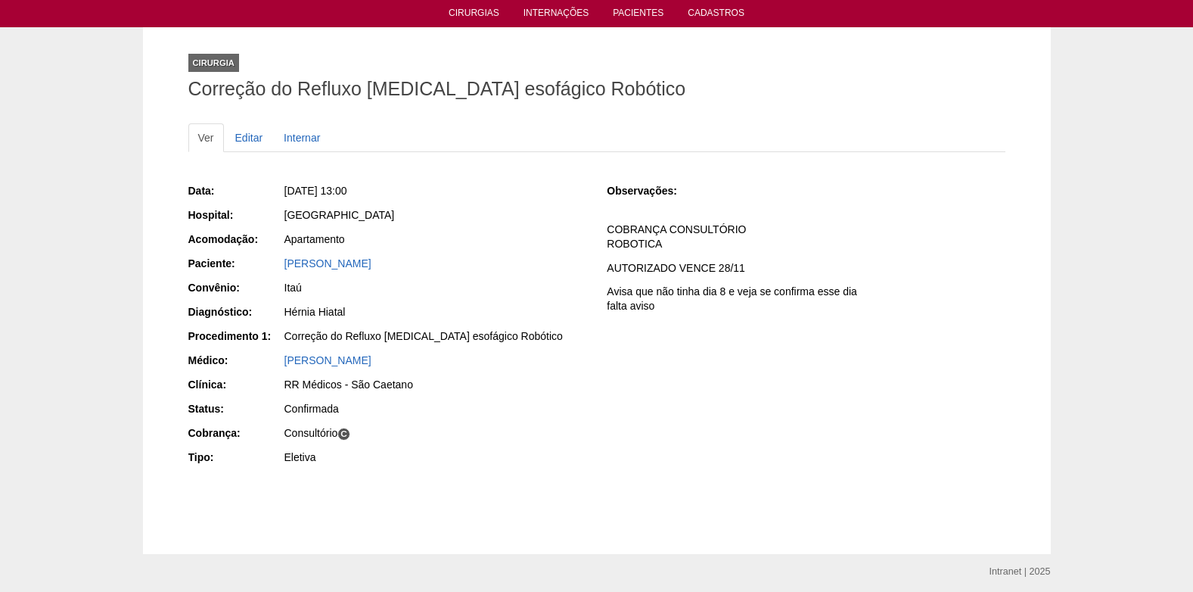
scroll to position [76, 0]
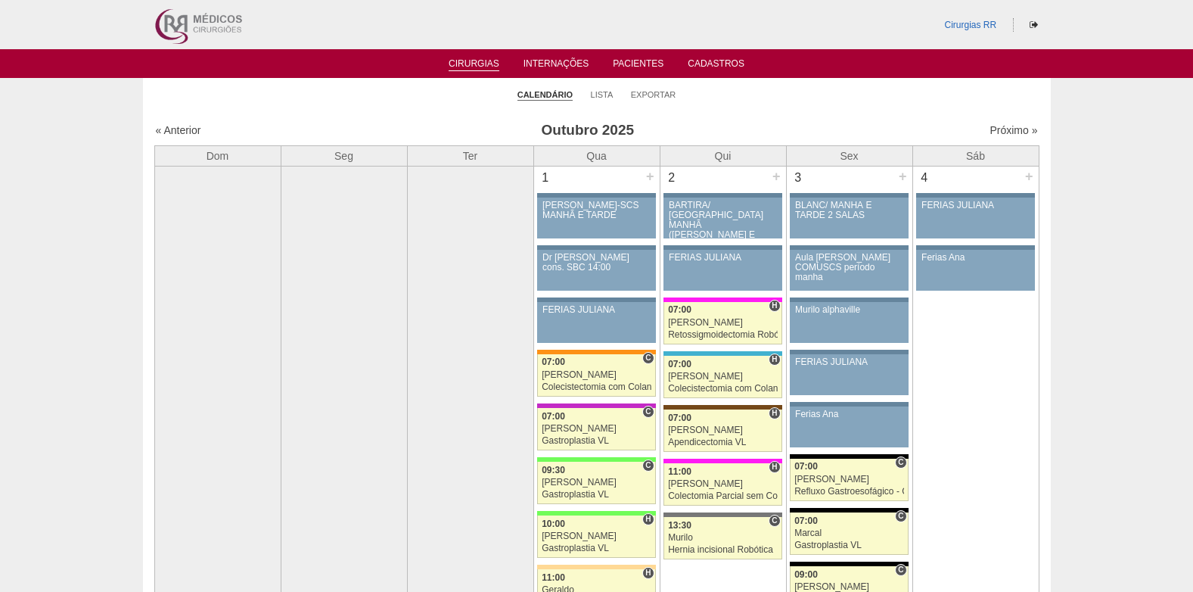
scroll to position [3253, 0]
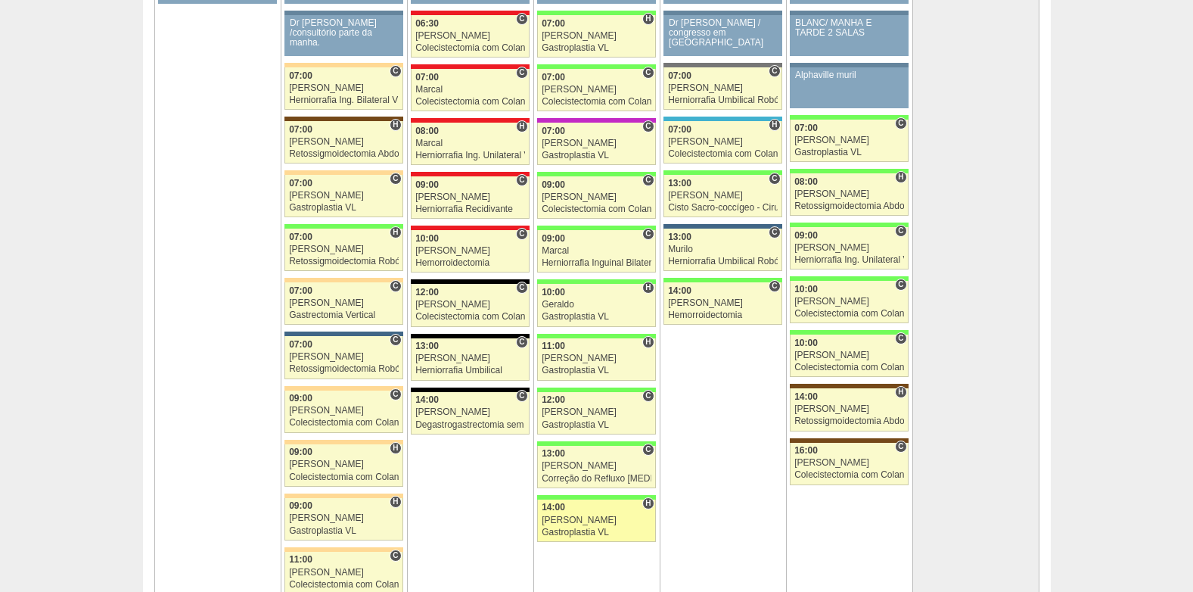
click at [582, 521] on div "[PERSON_NAME]" at bounding box center [597, 520] width 110 height 10
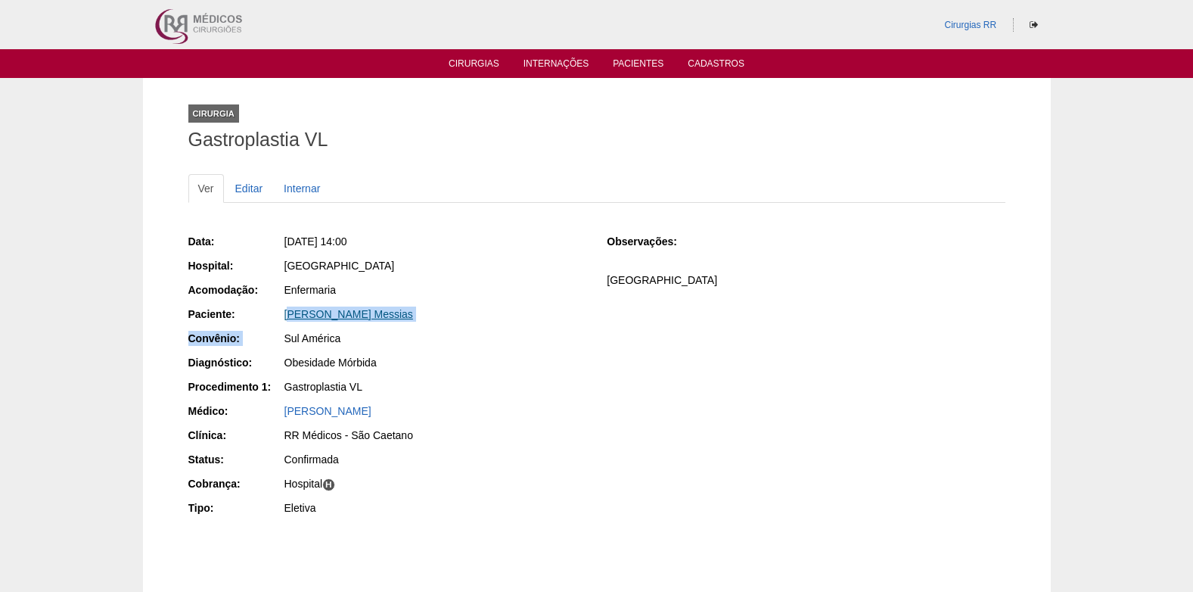
drag, startPoint x: 266, startPoint y: 325, endPoint x: 287, endPoint y: 319, distance: 22.8
click at [287, 319] on div "Data: Qua, 29/10/2025 - 14:00 Hospital: Brasil Acomodação: Enfermaria Paciente:…" at bounding box center [387, 376] width 398 height 296
drag, startPoint x: 287, startPoint y: 319, endPoint x: 500, endPoint y: 350, distance: 214.8
click at [501, 350] on div "Data: Qua, 29/10/2025 - 14:00 Hospital: Brasil Acomodação: Enfermaria Paciente:…" at bounding box center [387, 376] width 398 height 296
drag, startPoint x: 426, startPoint y: 318, endPoint x: 278, endPoint y: 315, distance: 148.3
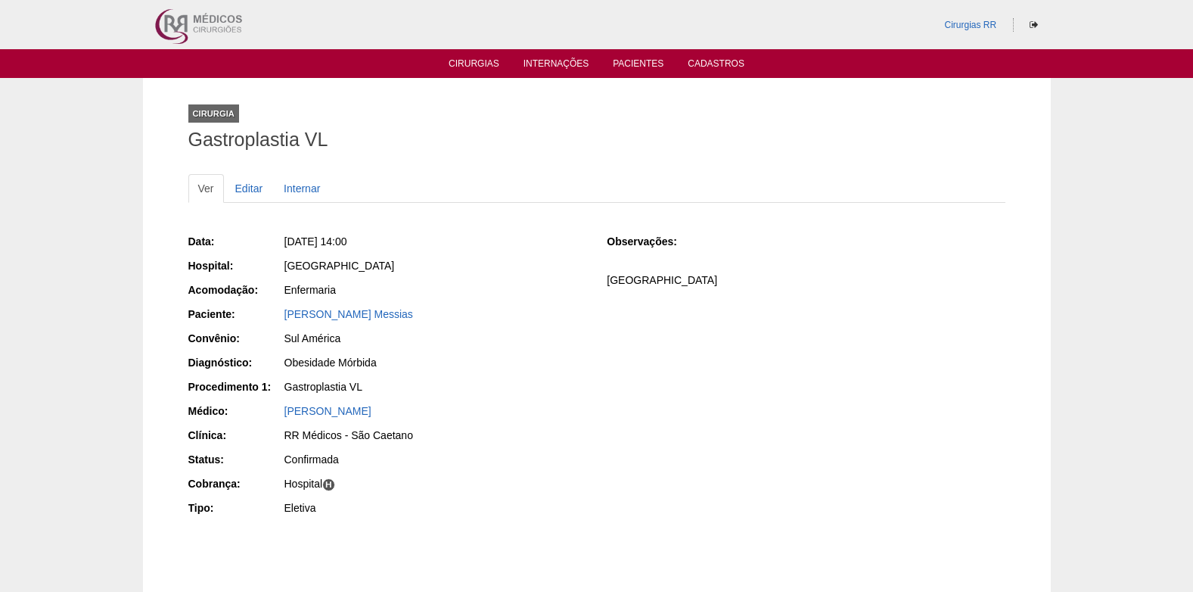
click at [278, 315] on div "Paciente: Isabella Marqueze Messias" at bounding box center [387, 315] width 398 height 19
copy div "Paciente: Isabella Marqueze Messias"
click at [250, 189] on link "Editar" at bounding box center [249, 188] width 48 height 29
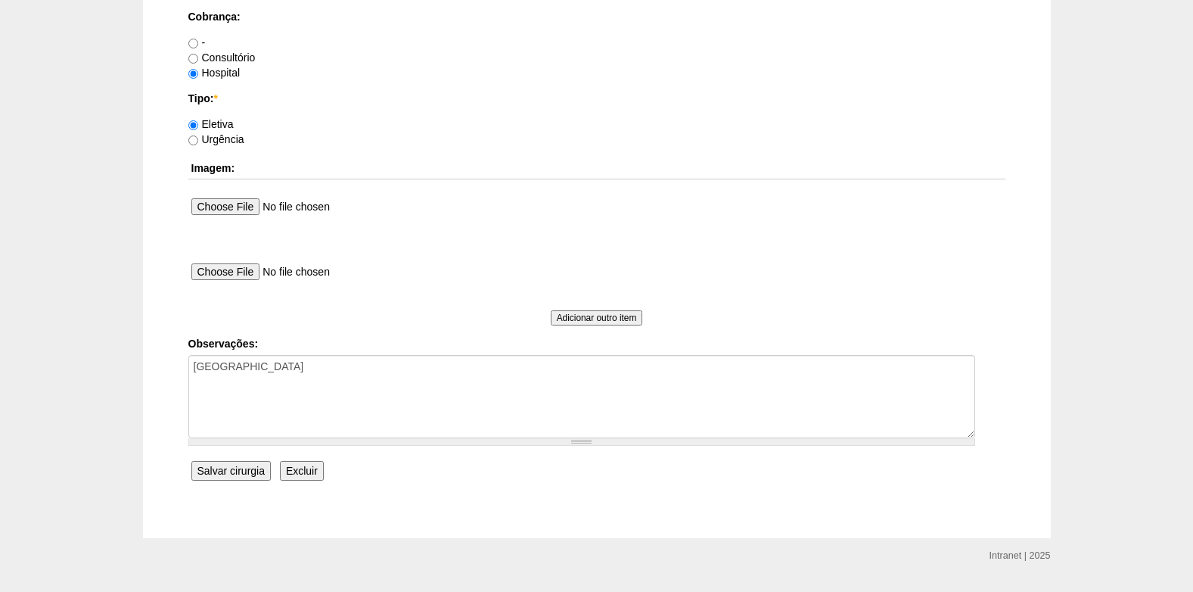
scroll to position [1358, 0]
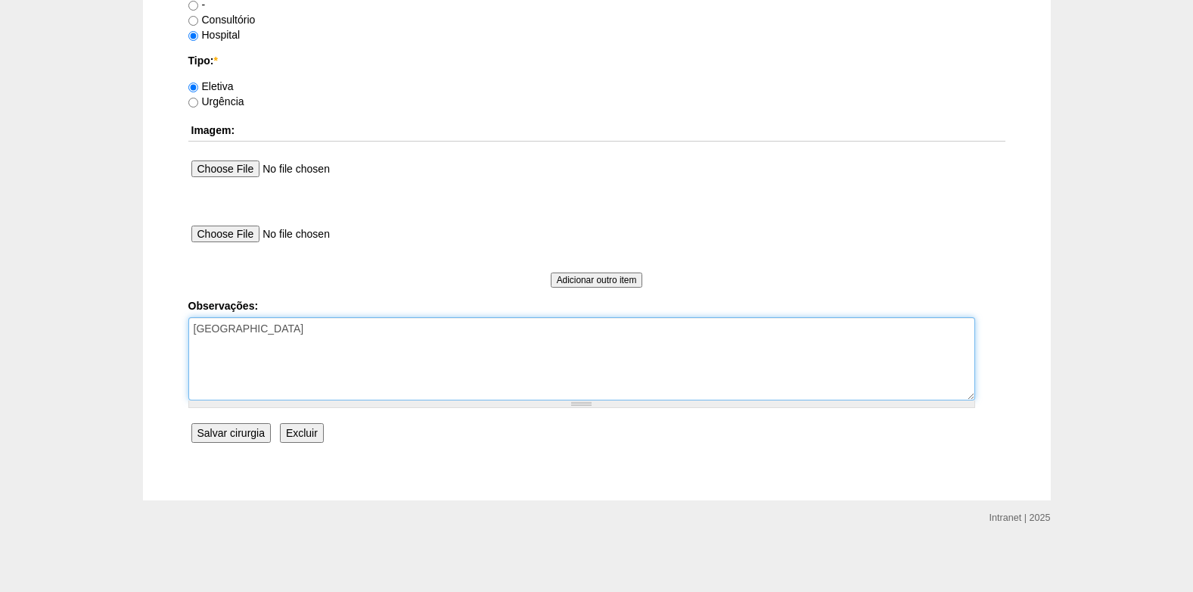
click at [350, 337] on textarea "[GEOGRAPHIC_DATA]" at bounding box center [581, 358] width 787 height 83
type textarea "FATURADO HOSPITAL AUTORIZADO VENCE 01/11"
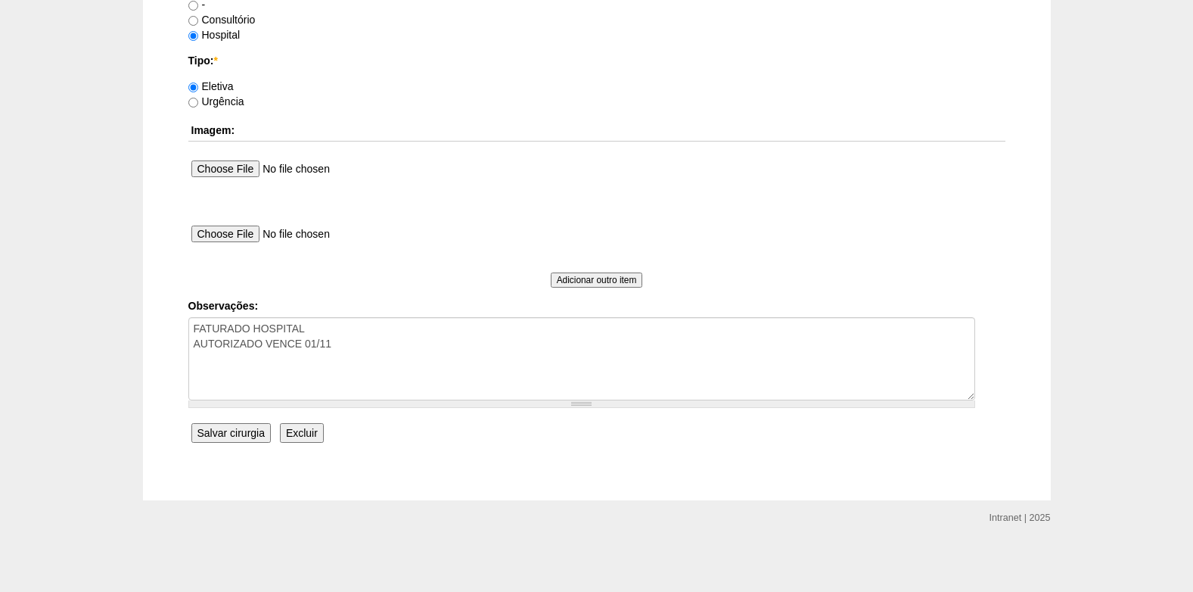
click at [228, 429] on input "Salvar cirurgia" at bounding box center [230, 433] width 79 height 20
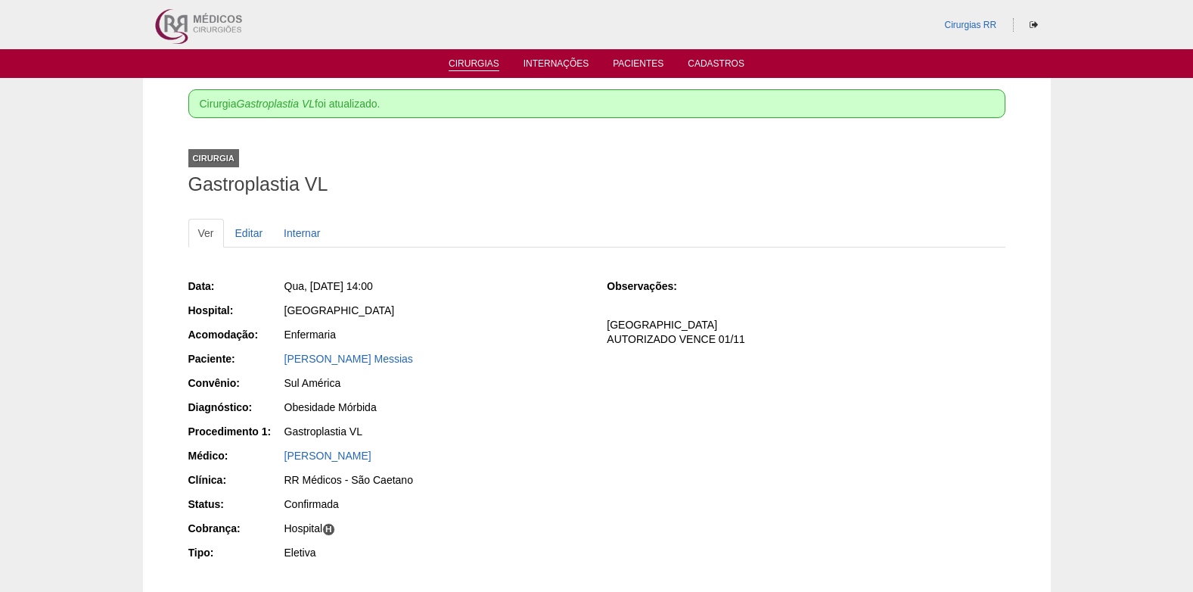
click at [488, 68] on link "Cirurgias" at bounding box center [474, 64] width 51 height 13
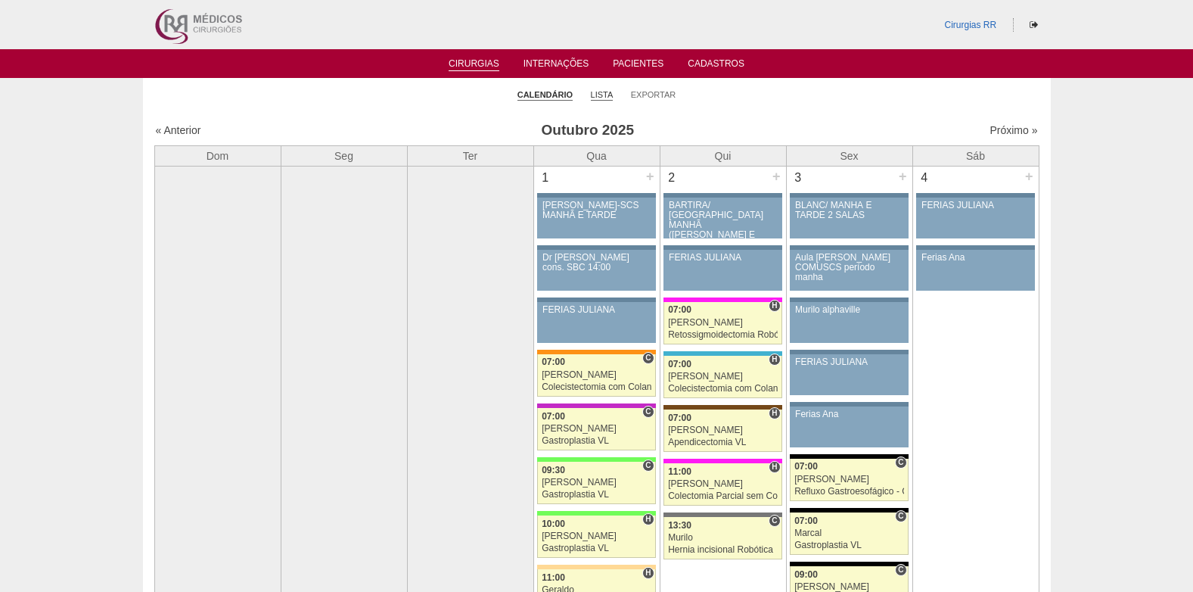
click at [609, 96] on link "Lista" at bounding box center [602, 94] width 23 height 11
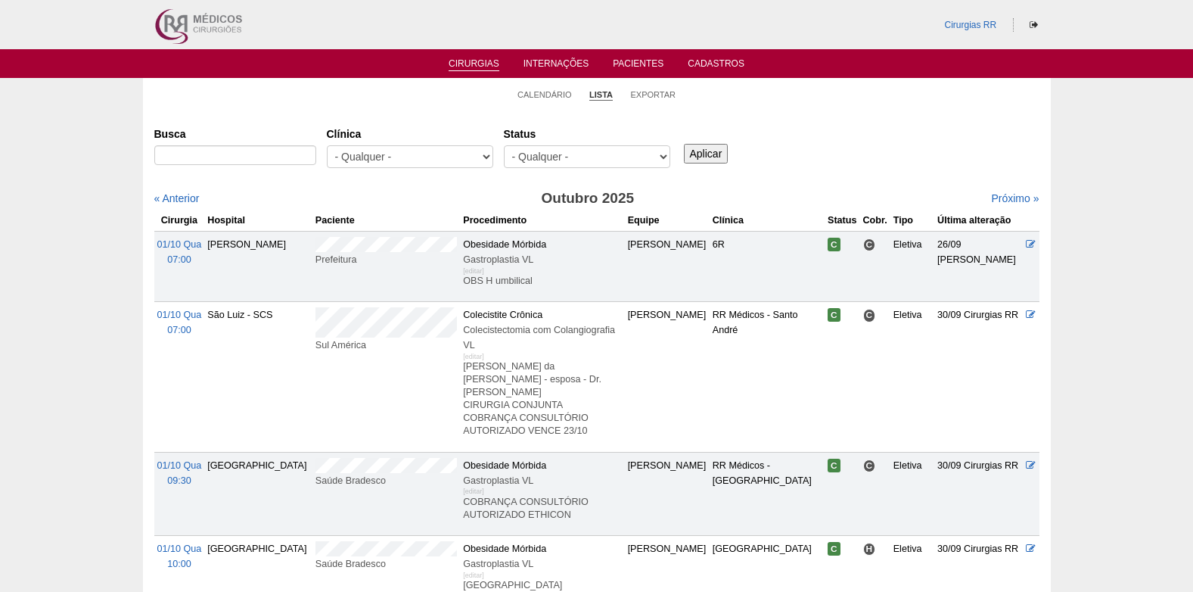
select select "resr"
click at [504, 145] on select "- Qualquer - Reservada Confirmada Suspensa Cancelada" at bounding box center [587, 156] width 166 height 23
click at [702, 156] on input "Aplicar" at bounding box center [706, 154] width 45 height 20
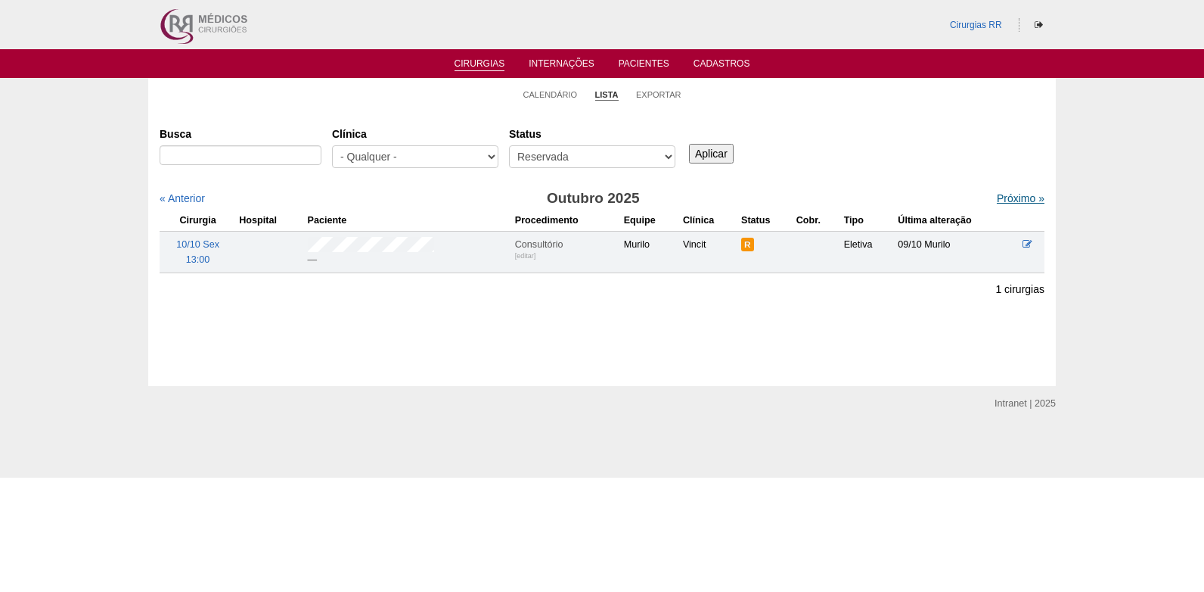
click at [997, 197] on link "Próximo »" at bounding box center [1021, 198] width 48 height 12
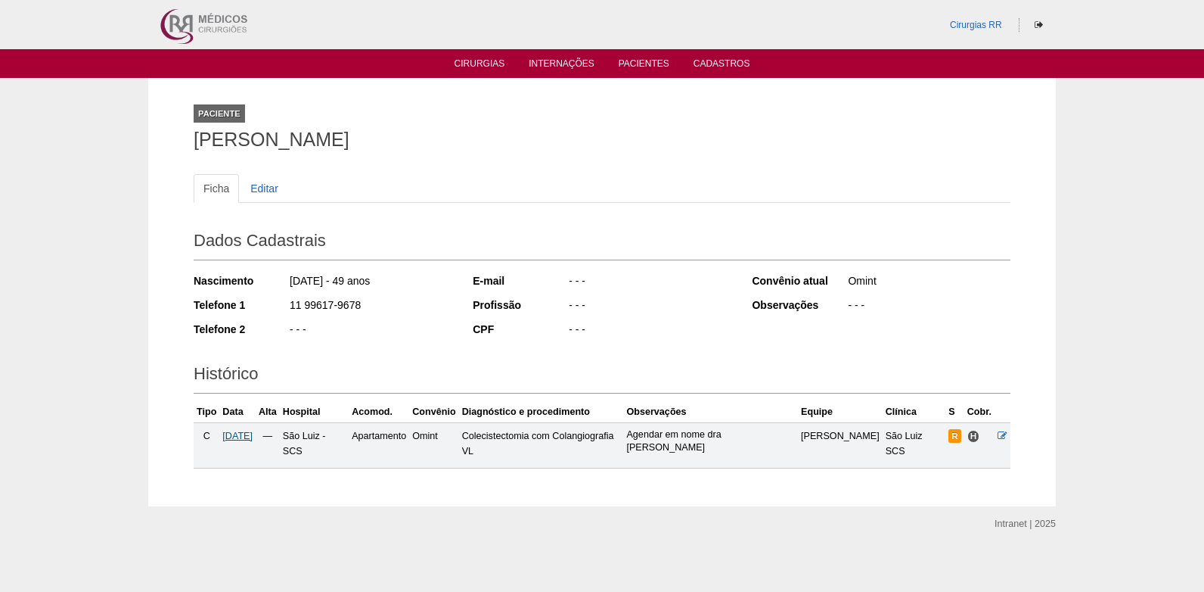
click at [253, 432] on span "[DATE]" at bounding box center [237, 435] width 30 height 11
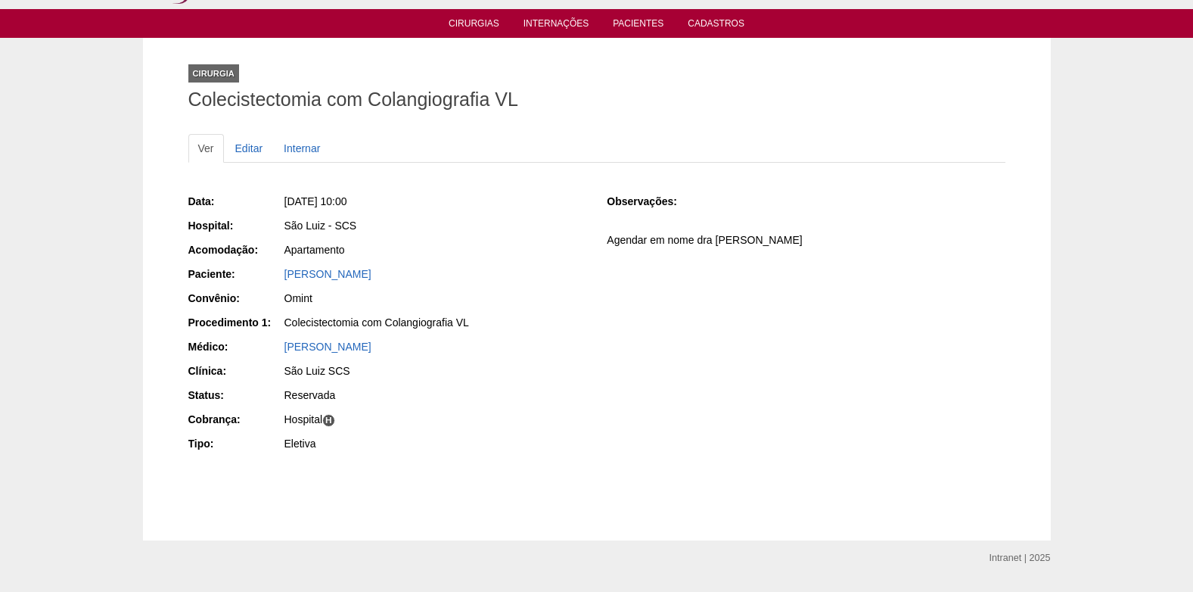
scroll to position [80, 0]
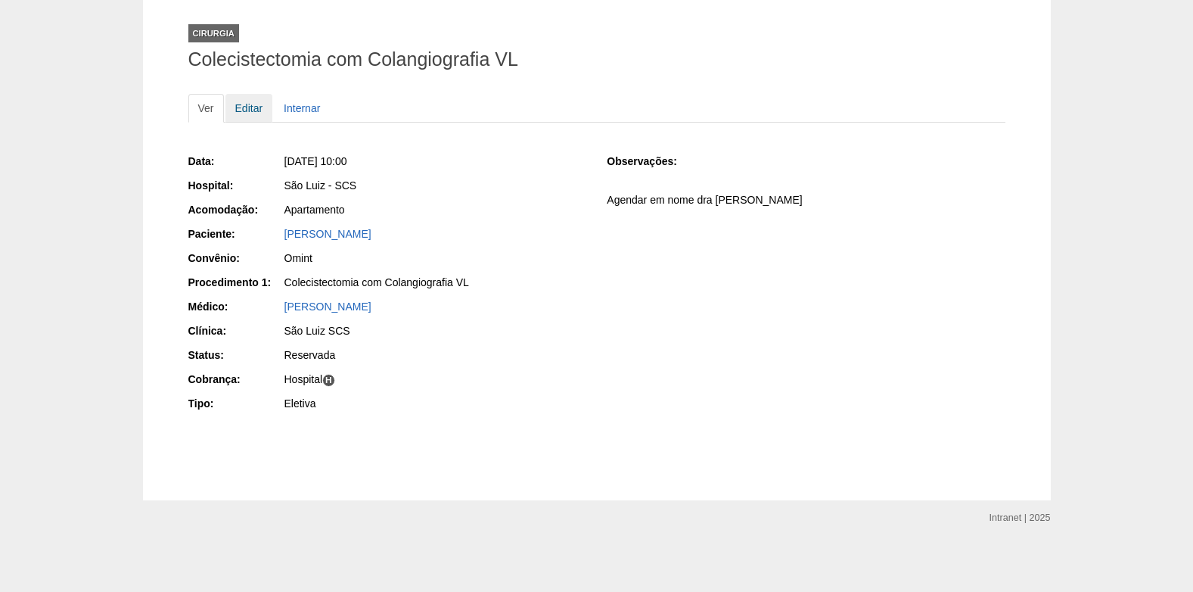
click at [242, 112] on link "Editar" at bounding box center [249, 108] width 48 height 29
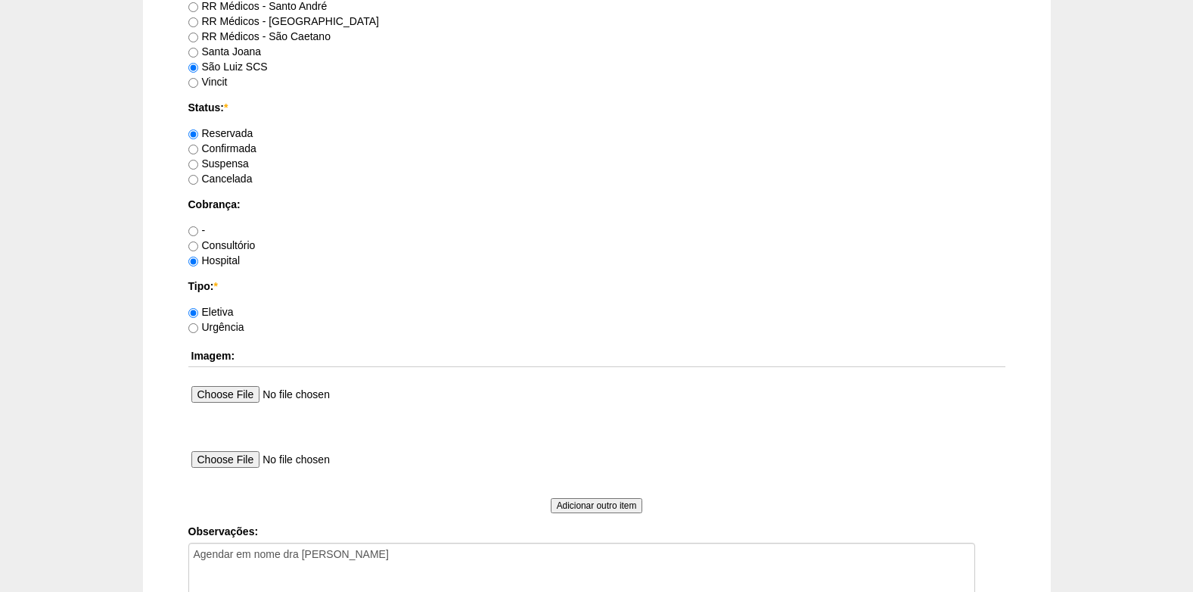
scroll to position [1131, 0]
click at [201, 154] on label "Confirmada" at bounding box center [222, 150] width 68 height 12
click at [198, 154] on input "Confirmada" at bounding box center [193, 151] width 10 height 10
radio input "true"
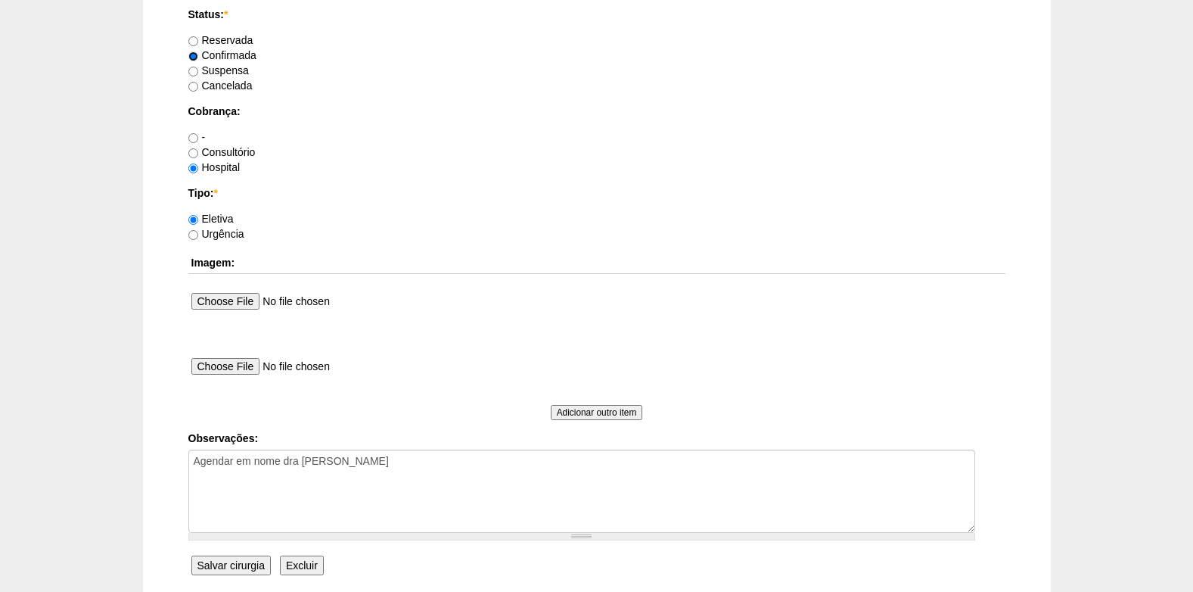
scroll to position [1358, 0]
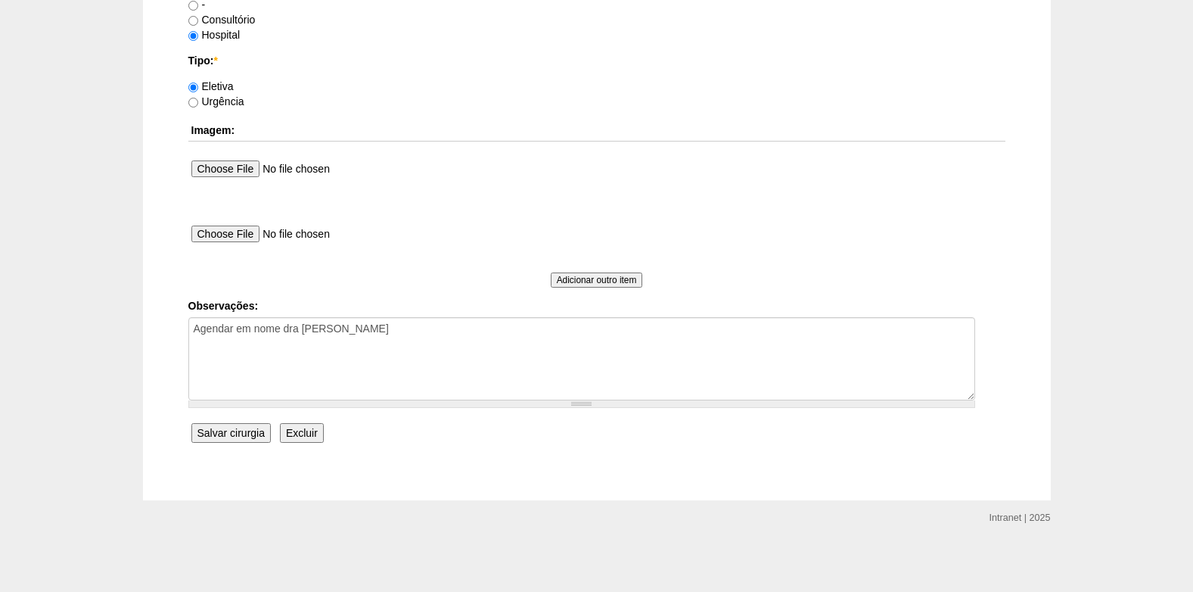
click at [226, 430] on input "Salvar cirurgia" at bounding box center [230, 433] width 79 height 20
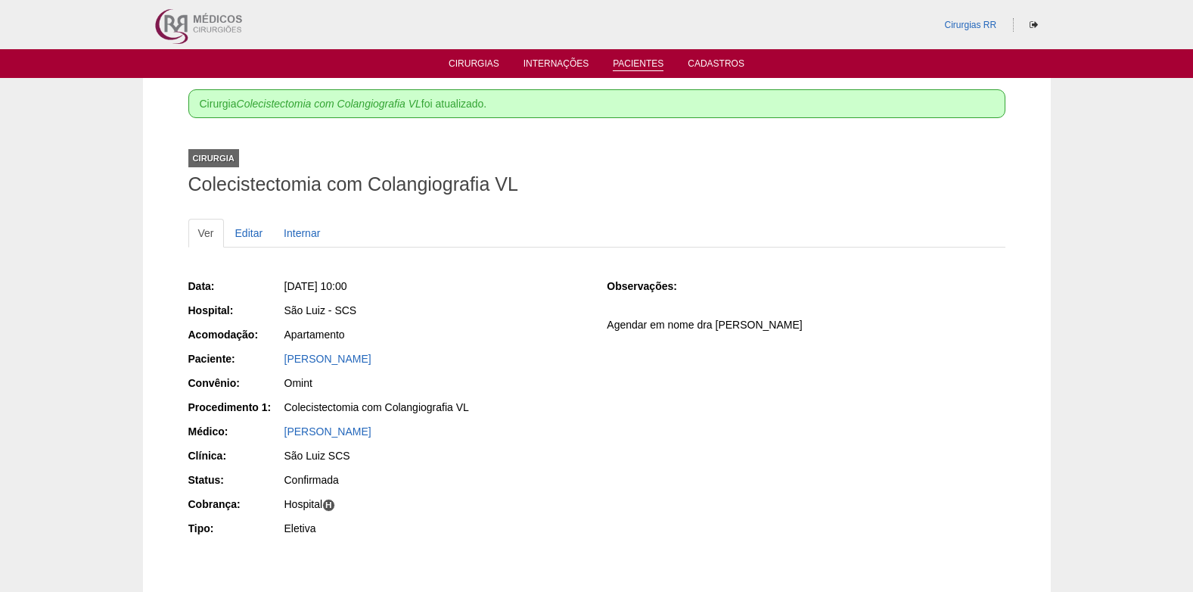
click at [652, 60] on link "Pacientes" at bounding box center [638, 64] width 51 height 13
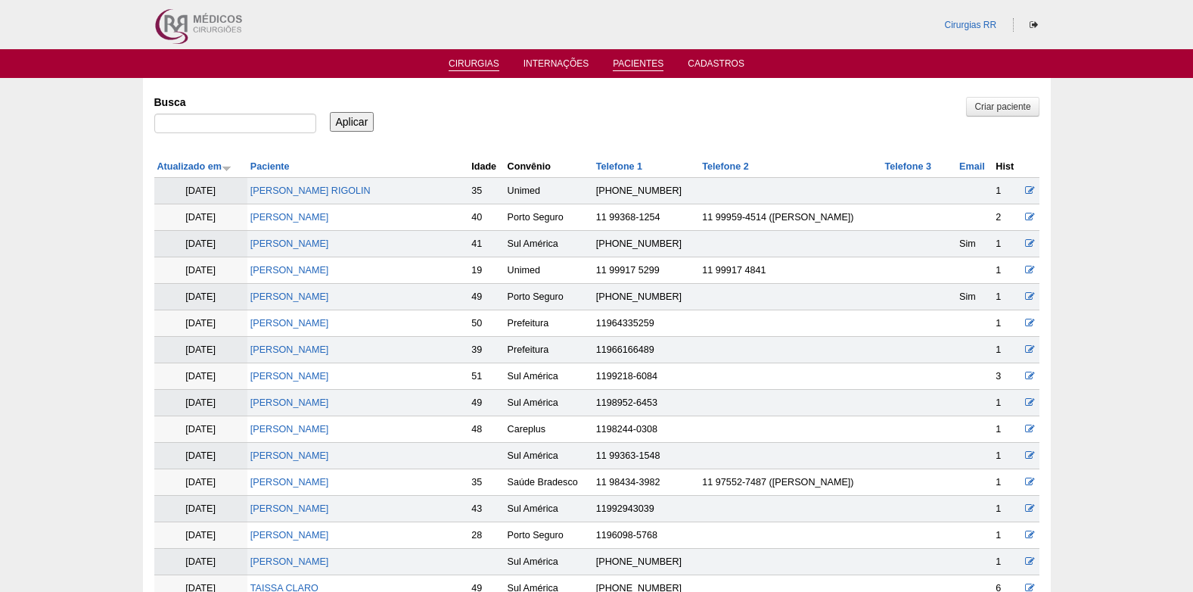
click at [474, 59] on link "Cirurgias" at bounding box center [474, 64] width 51 height 13
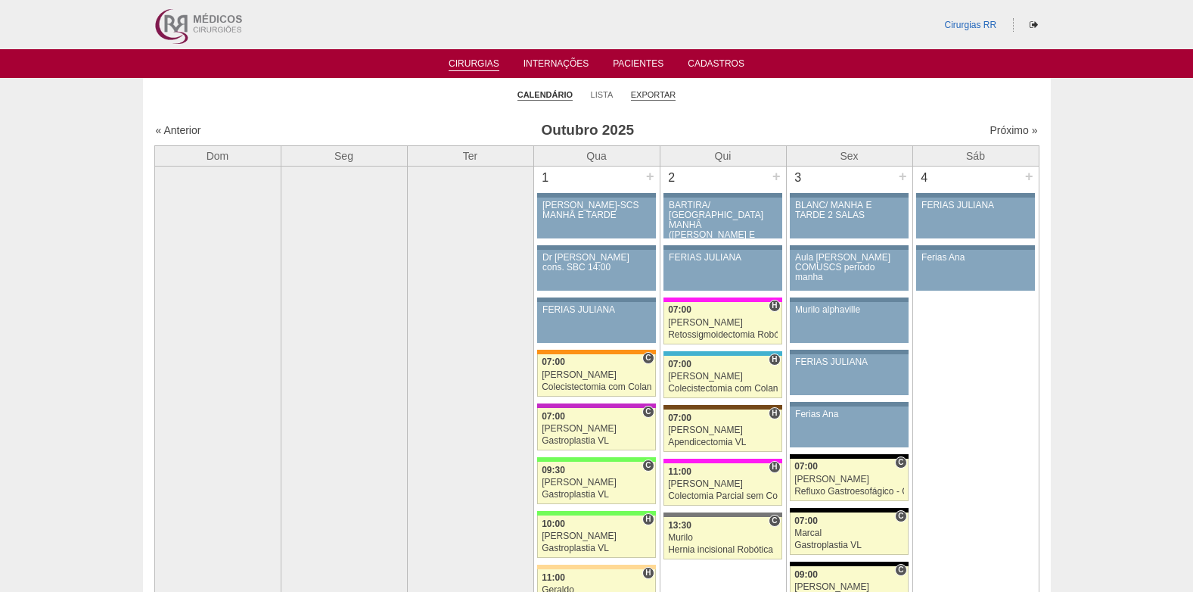
click at [648, 93] on link "Exportar" at bounding box center [653, 94] width 45 height 11
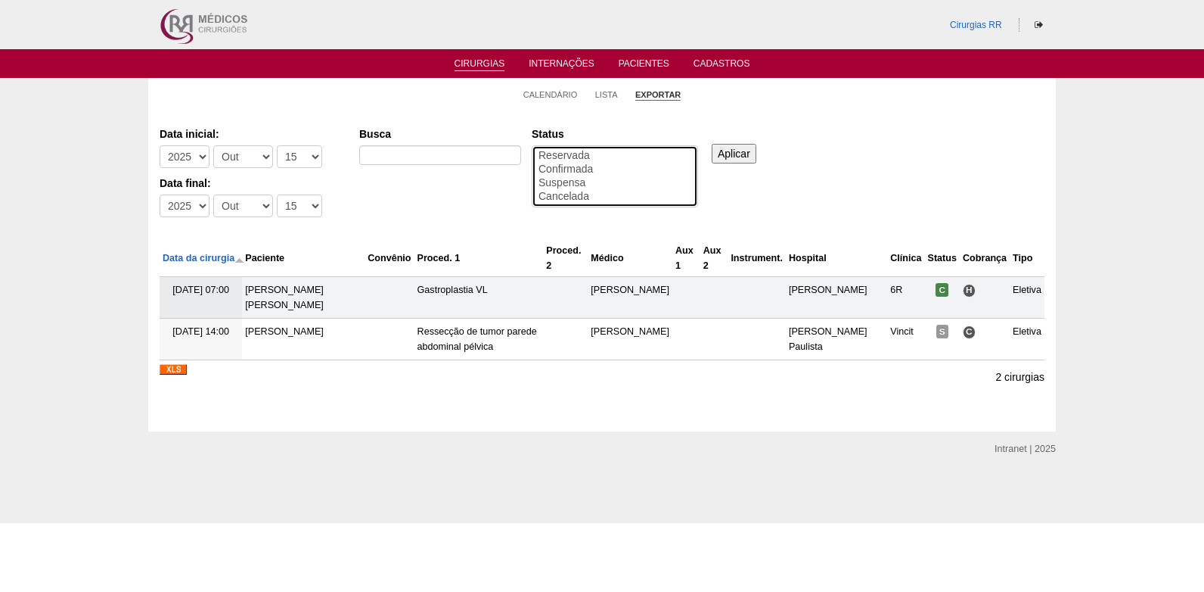
select select "resr"
click at [576, 156] on option "Reservada" at bounding box center [615, 156] width 156 height 14
click at [735, 149] on input "Aplicar" at bounding box center [734, 154] width 45 height 20
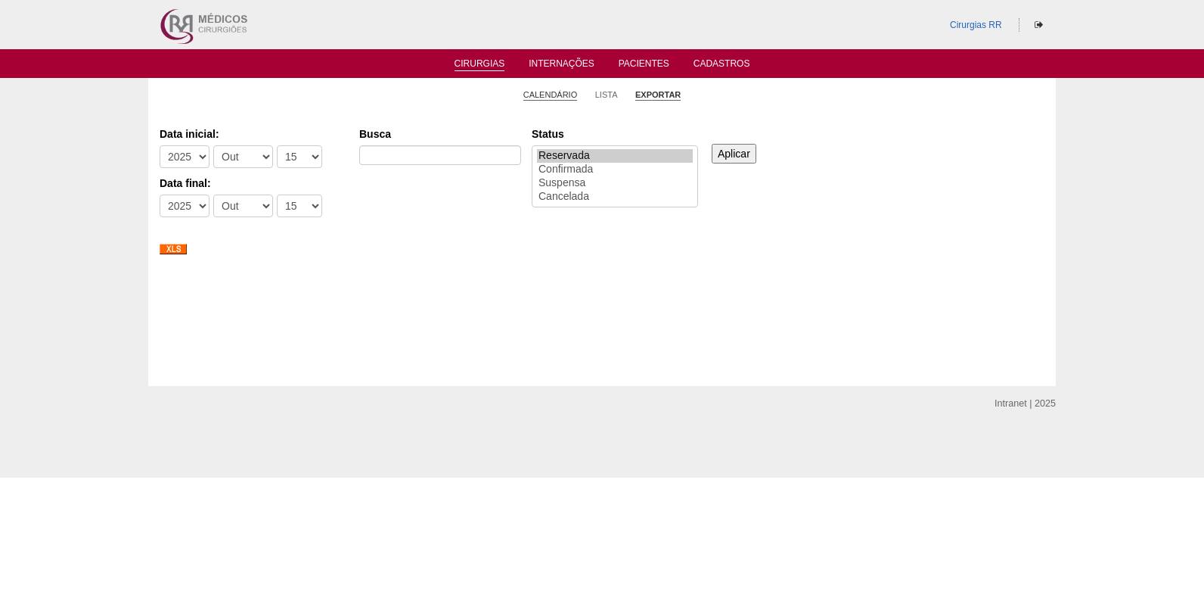
click at [536, 93] on link "Calendário" at bounding box center [551, 94] width 54 height 11
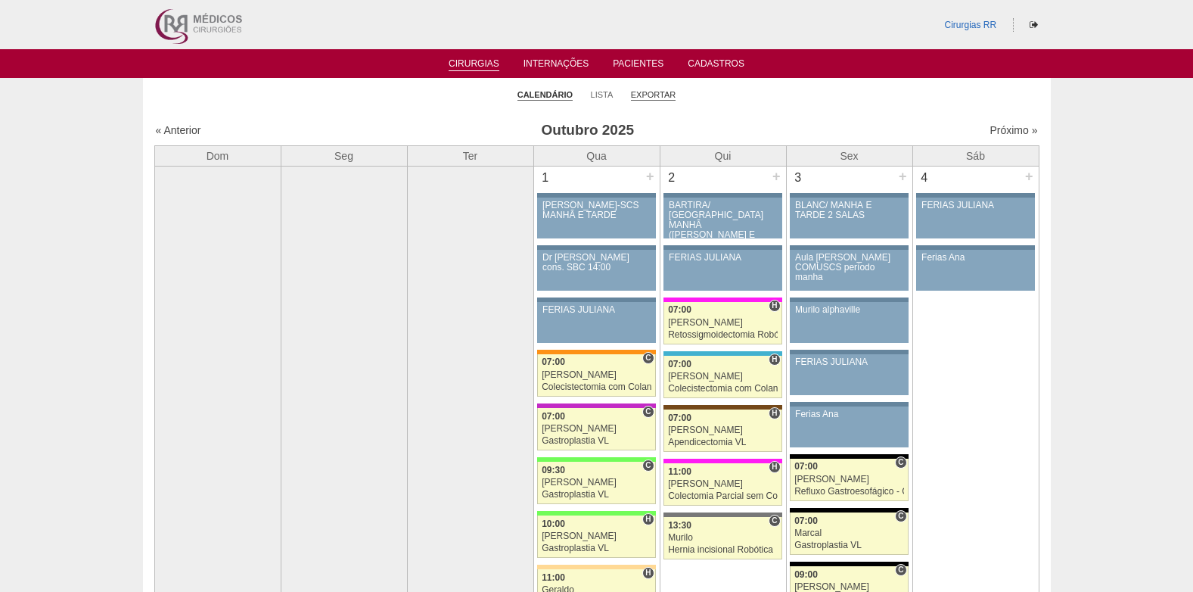
click at [645, 90] on link "Exportar" at bounding box center [653, 94] width 45 height 11
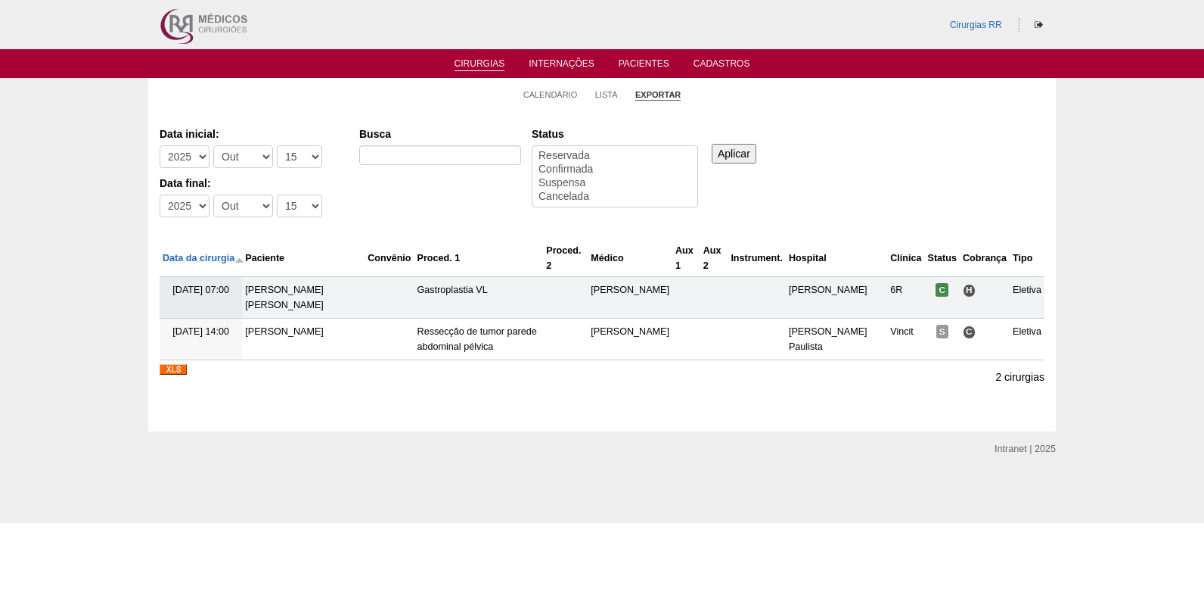
select select
click at [552, 101] on li "Calendário" at bounding box center [551, 93] width 54 height 21
click at [552, 96] on link "Calendário" at bounding box center [551, 94] width 54 height 11
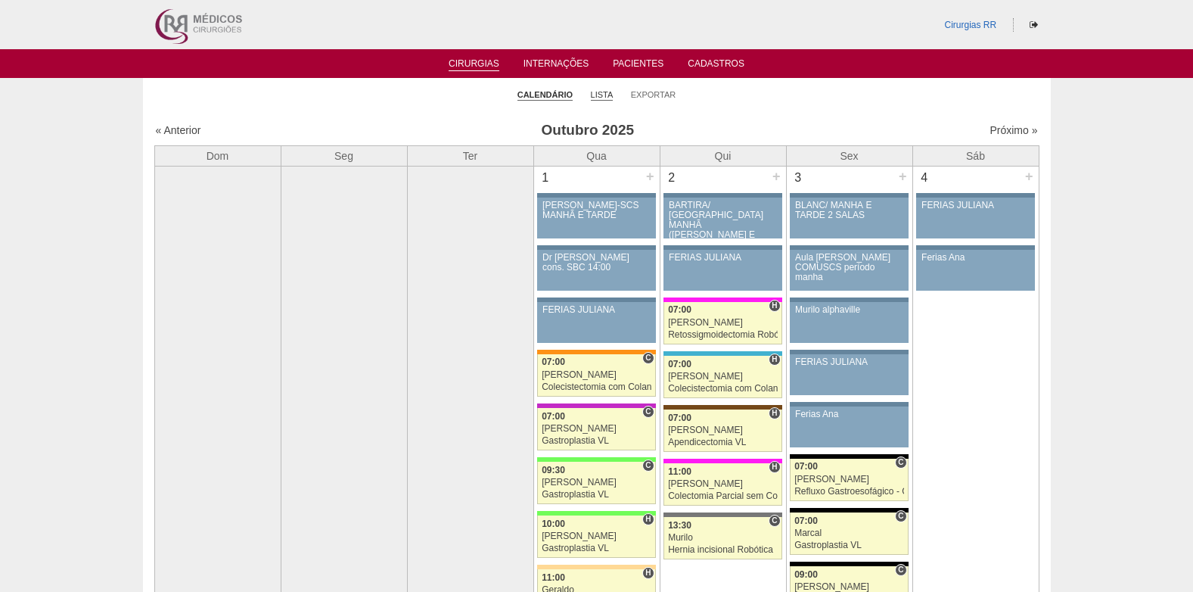
click at [604, 97] on link "Lista" at bounding box center [602, 94] width 23 height 11
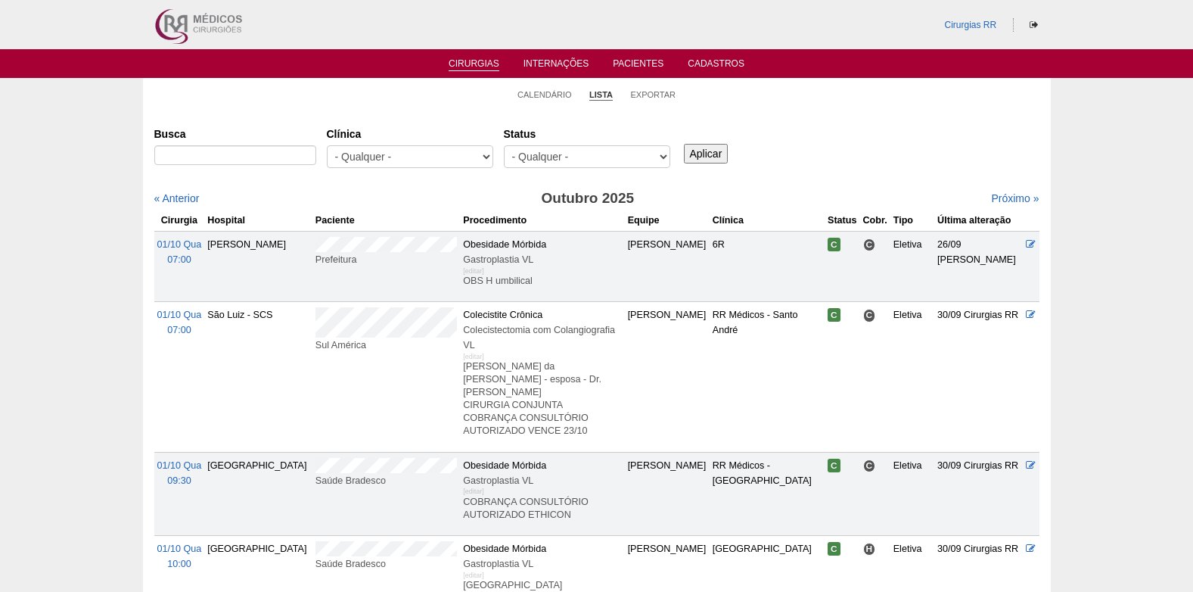
select select "resr"
click at [504, 145] on select "- Qualquer - Reservada Confirmada Suspensa Cancelada" at bounding box center [587, 156] width 166 height 23
click at [703, 154] on input "Aplicar" at bounding box center [706, 154] width 45 height 20
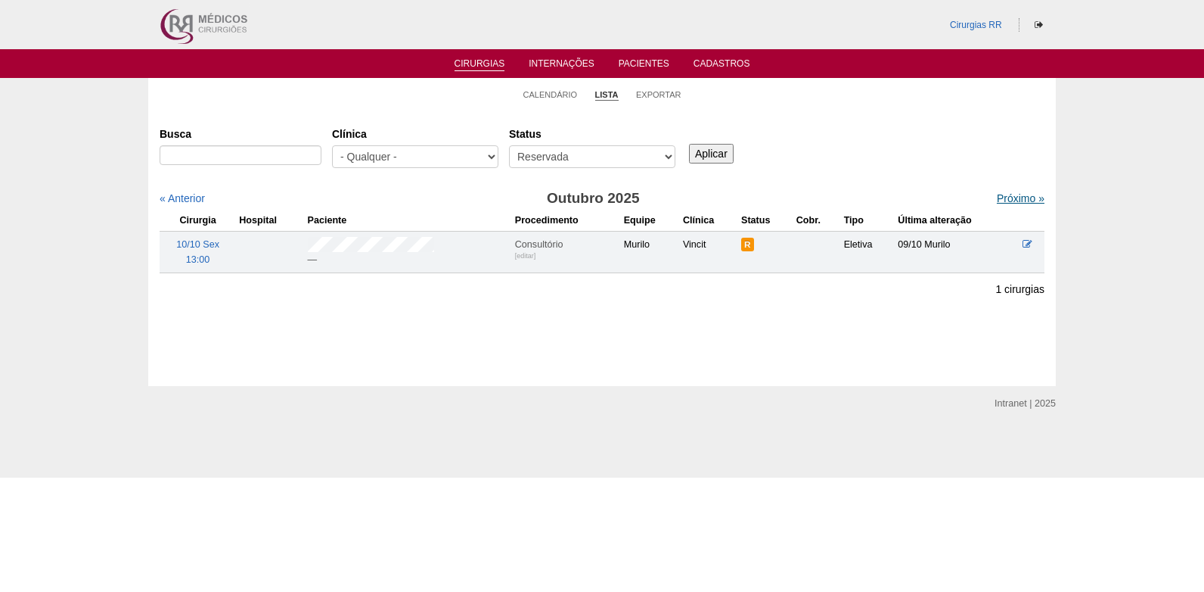
click at [997, 198] on link "Próximo »" at bounding box center [1021, 198] width 48 height 12
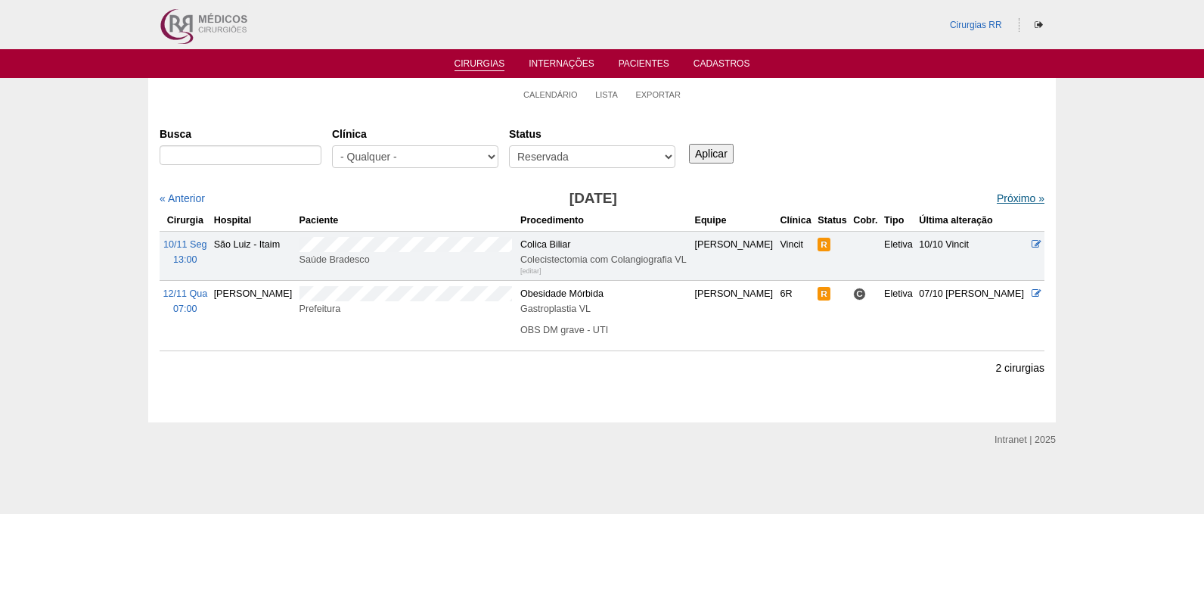
click at [1002, 193] on link "Próximo »" at bounding box center [1021, 198] width 48 height 12
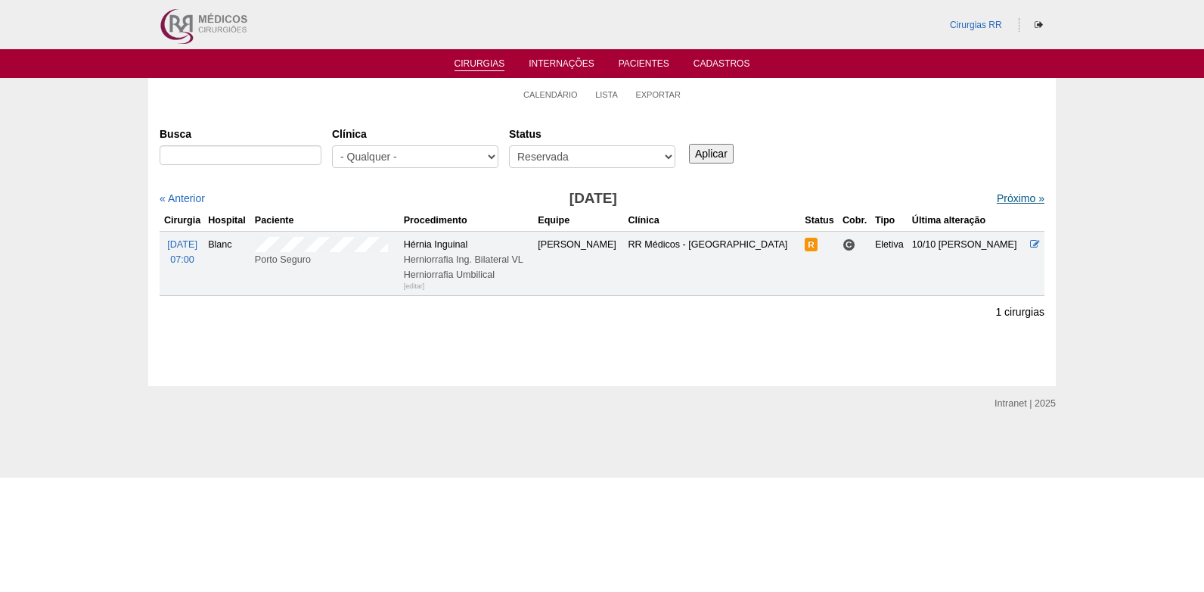
click at [1005, 195] on link "Próximo »" at bounding box center [1021, 198] width 48 height 12
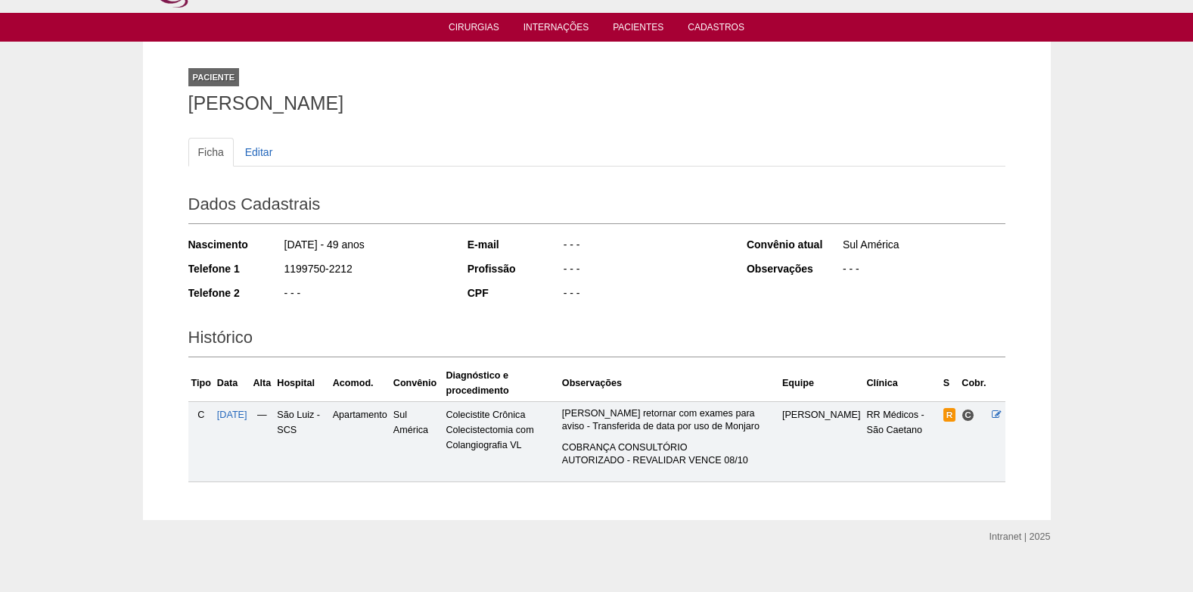
scroll to position [55, 0]
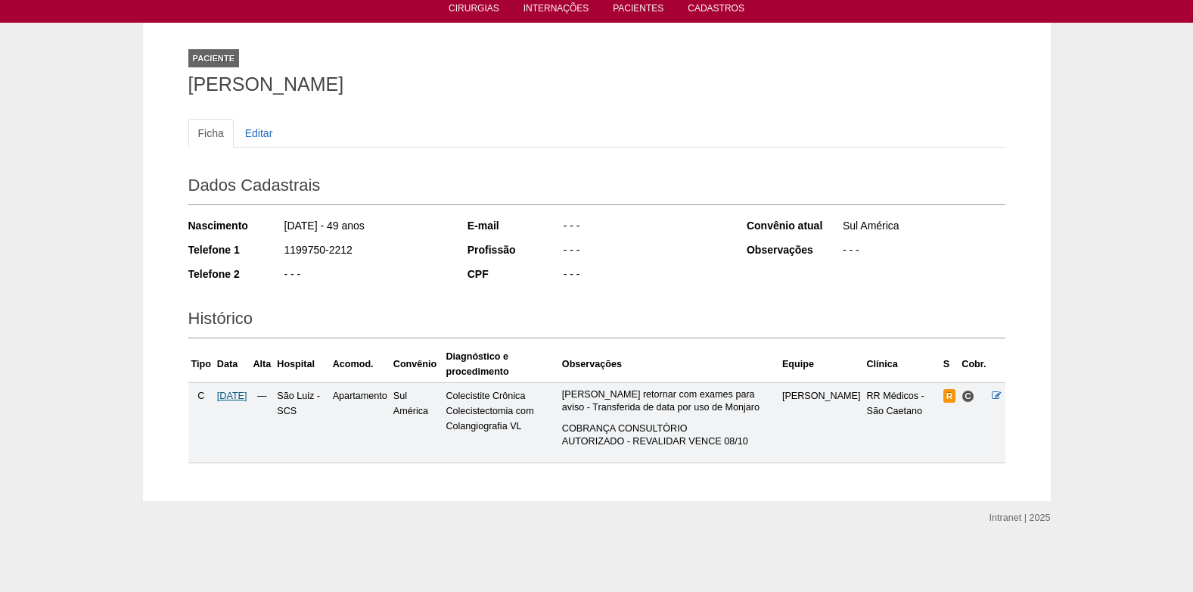
click at [247, 392] on span "[DATE]" at bounding box center [232, 395] width 30 height 11
